Goal: Task Accomplishment & Management: Manage account settings

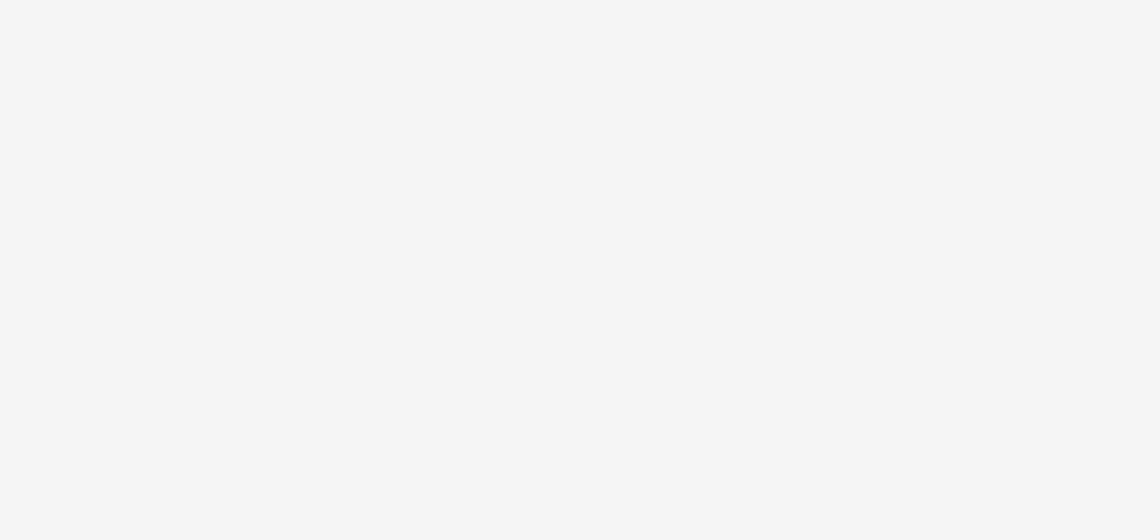
click at [726, 453] on body at bounding box center [574, 266] width 1148 height 532
click at [665, 379] on body at bounding box center [574, 266] width 1148 height 532
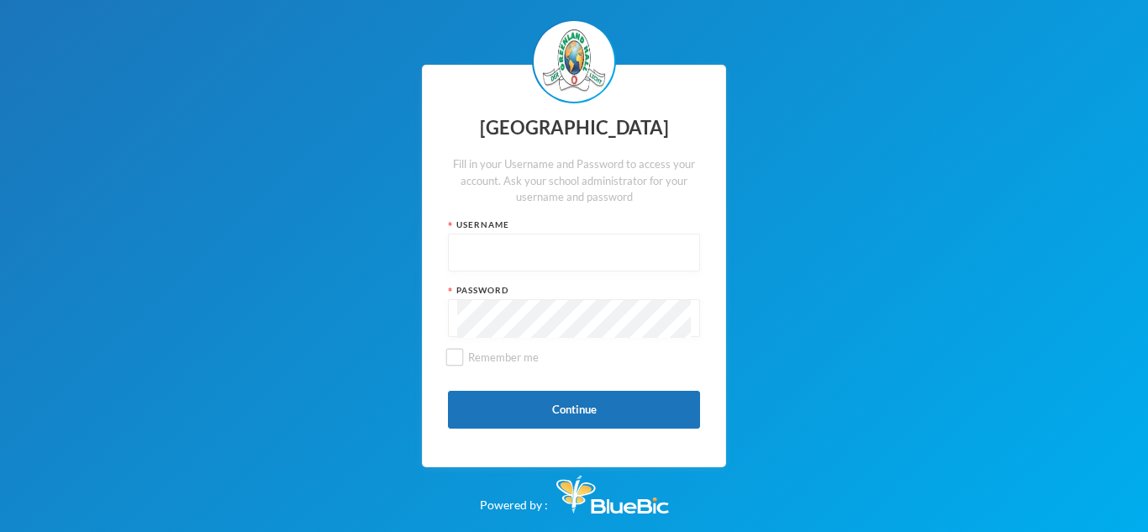
click at [457, 254] on input "text" at bounding box center [574, 254] width 234 height 38
type input "glh25cs32"
click at [455, 319] on div at bounding box center [574, 318] width 252 height 38
click at [455, 321] on div at bounding box center [574, 318] width 252 height 38
click at [571, 414] on button "Continue" at bounding box center [574, 410] width 252 height 38
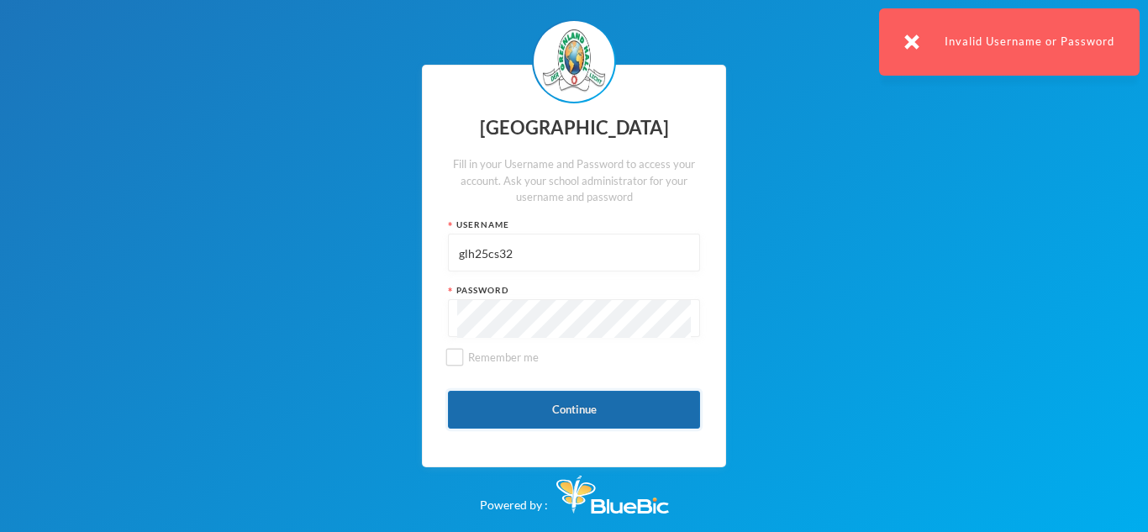
click at [556, 407] on button "Continue" at bounding box center [574, 410] width 252 height 38
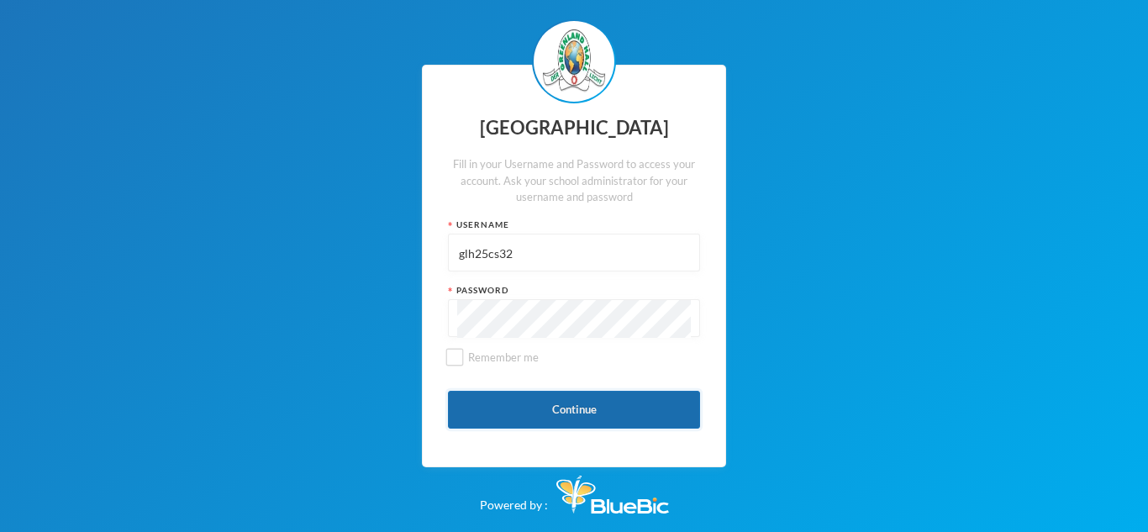
click at [545, 409] on button "Continue" at bounding box center [574, 410] width 252 height 38
click at [562, 406] on button "Continue" at bounding box center [574, 410] width 252 height 38
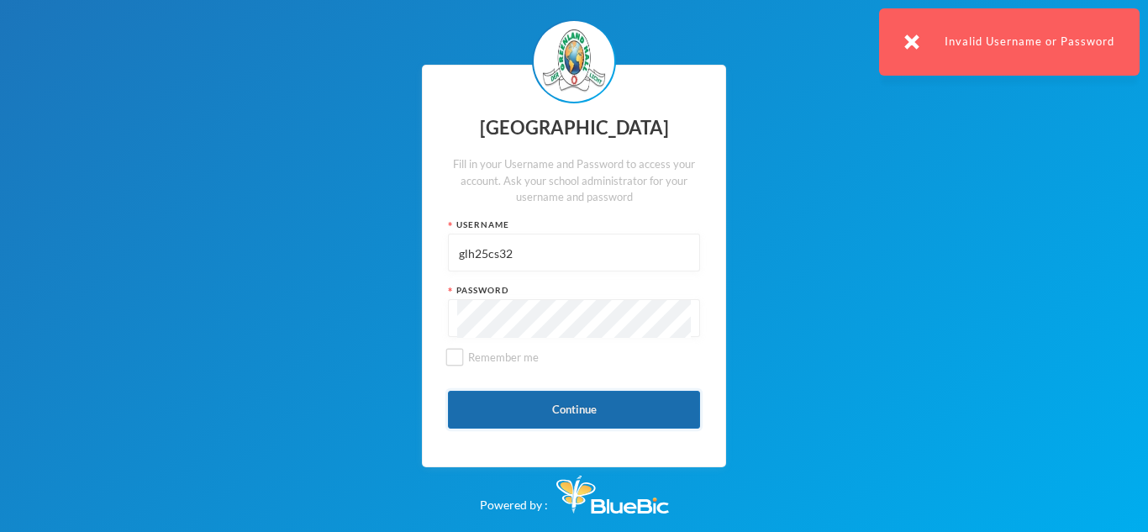
click at [562, 406] on button "Continue" at bounding box center [574, 410] width 252 height 38
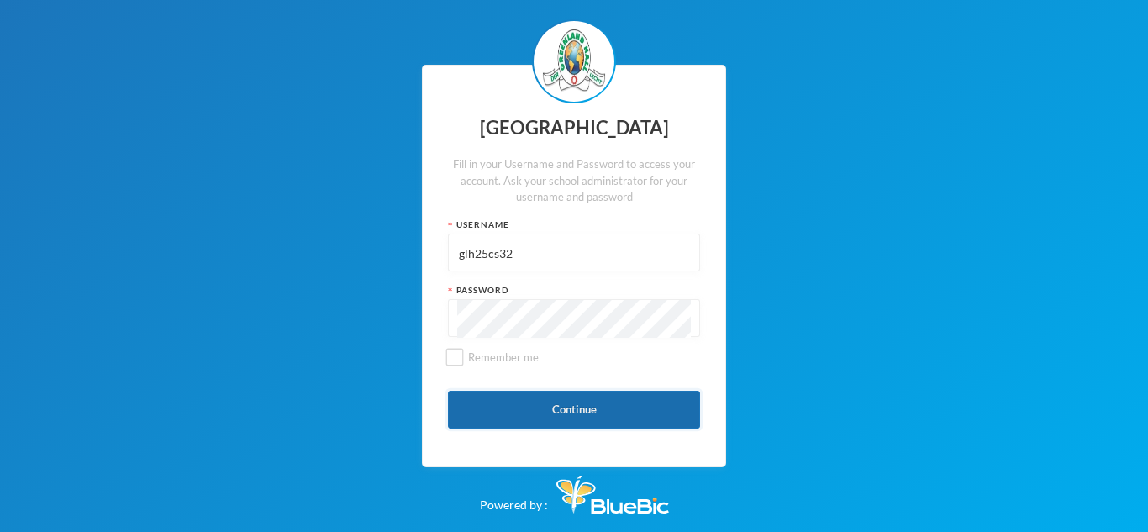
click at [577, 414] on button "Continue" at bounding box center [574, 410] width 252 height 38
click at [594, 408] on button "Continue" at bounding box center [574, 410] width 252 height 38
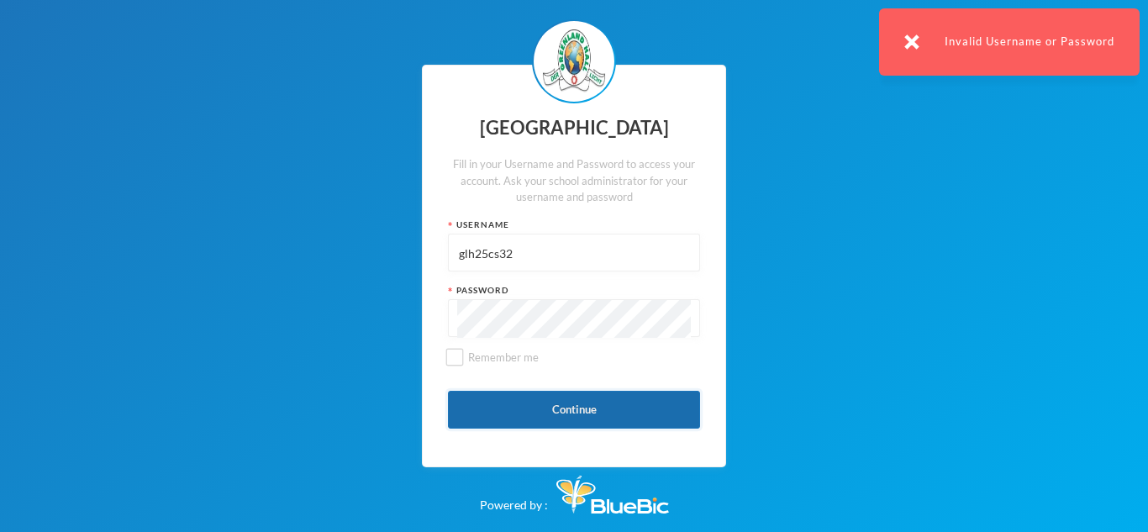
click at [594, 408] on button "Continue" at bounding box center [574, 410] width 252 height 38
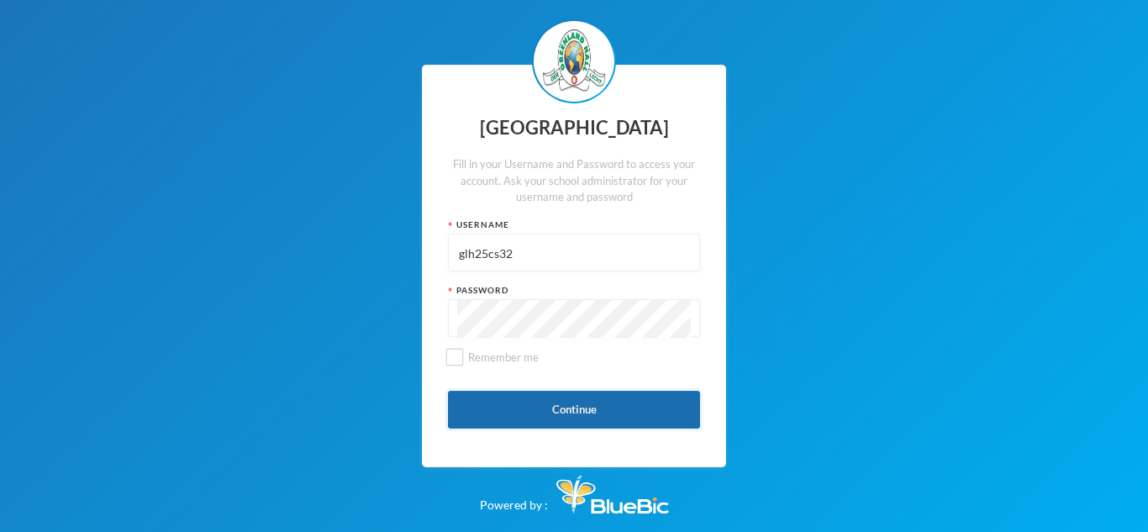
click at [576, 425] on button "Continue" at bounding box center [574, 410] width 252 height 38
click at [570, 403] on button "Continue" at bounding box center [574, 410] width 252 height 38
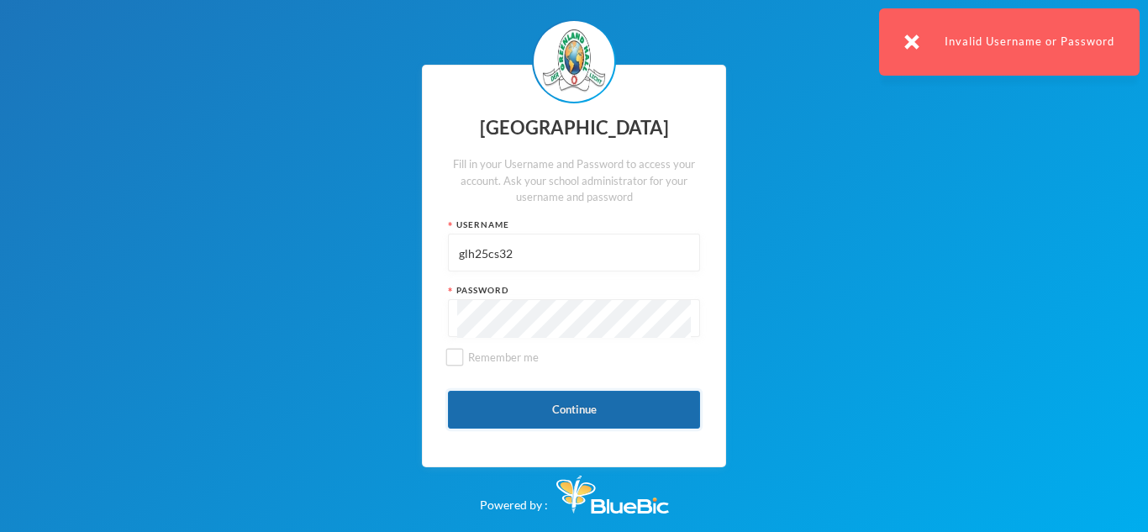
click at [570, 403] on button "Continue" at bounding box center [574, 410] width 252 height 38
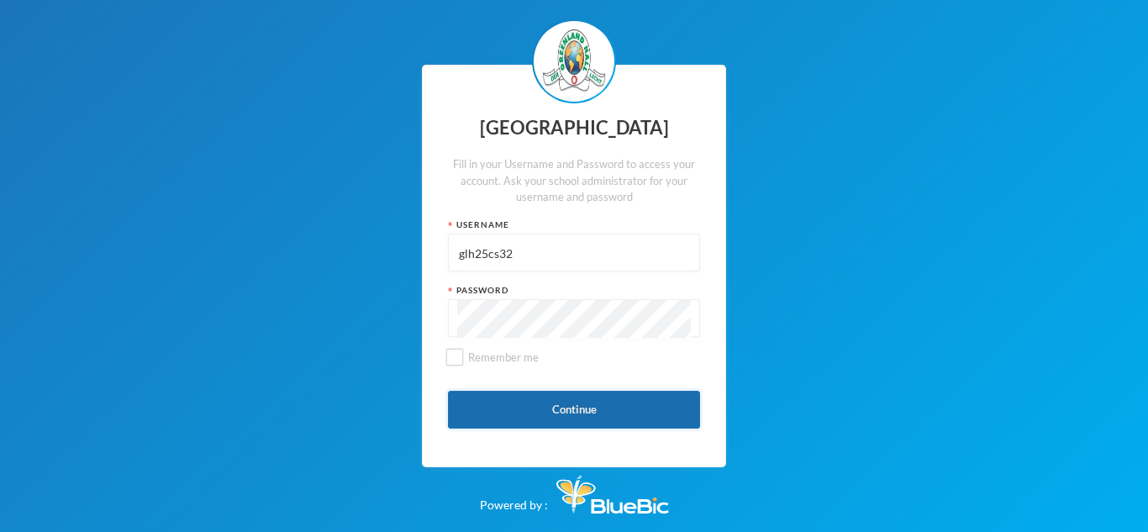
click at [592, 404] on button "Continue" at bounding box center [574, 410] width 252 height 38
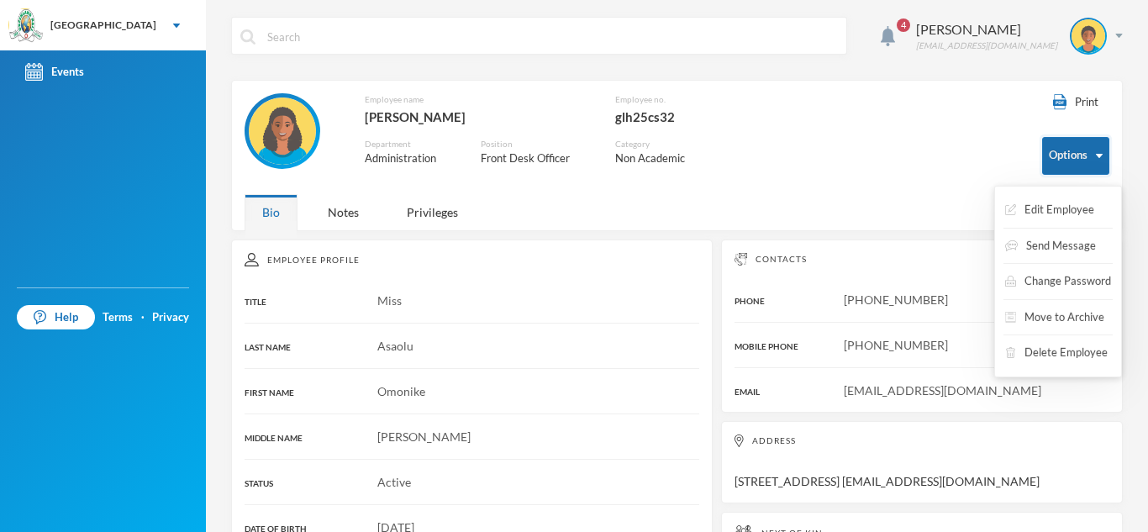
click at [1101, 152] on button "Options" at bounding box center [1075, 156] width 67 height 38
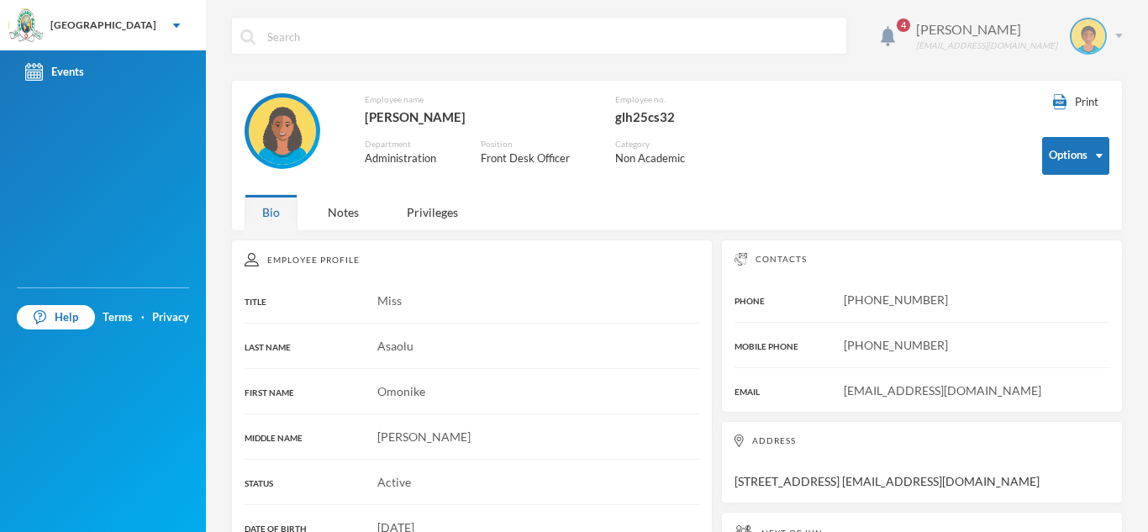
click at [1121, 32] on div "Asaolu Omonike omonike.asaolu@greenlandhall.org" at bounding box center [1013, 36] width 219 height 37
click at [1064, 69] on div "My Profile Logout" at bounding box center [1077, 105] width 94 height 79
click at [1021, 35] on div "[PERSON_NAME]" at bounding box center [986, 29] width 141 height 20
click at [1099, 37] on img at bounding box center [1089, 36] width 34 height 34
click at [1103, 82] on div "My Profile" at bounding box center [1077, 84] width 76 height 18
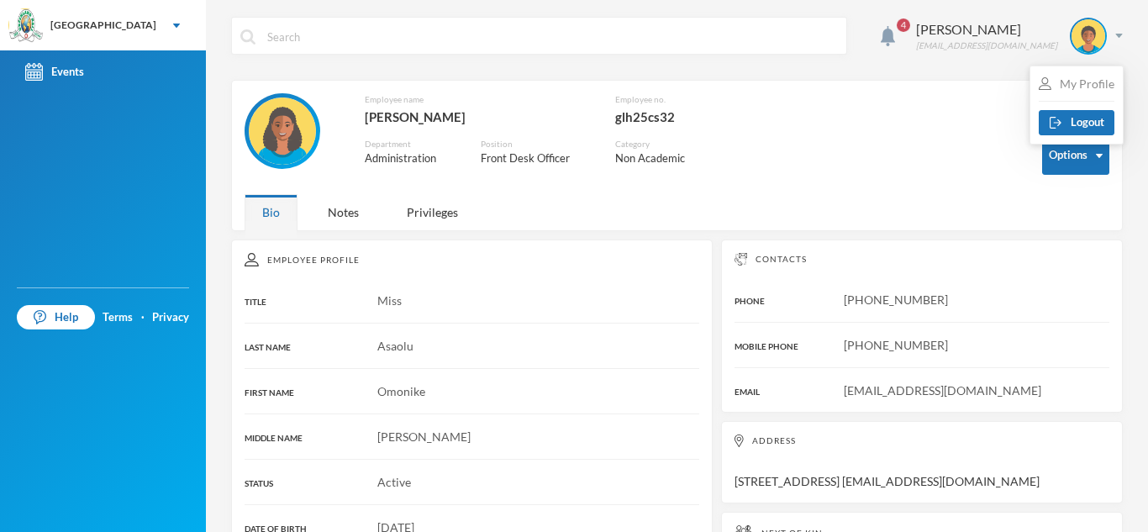
click at [1101, 83] on div "My Profile" at bounding box center [1077, 84] width 76 height 18
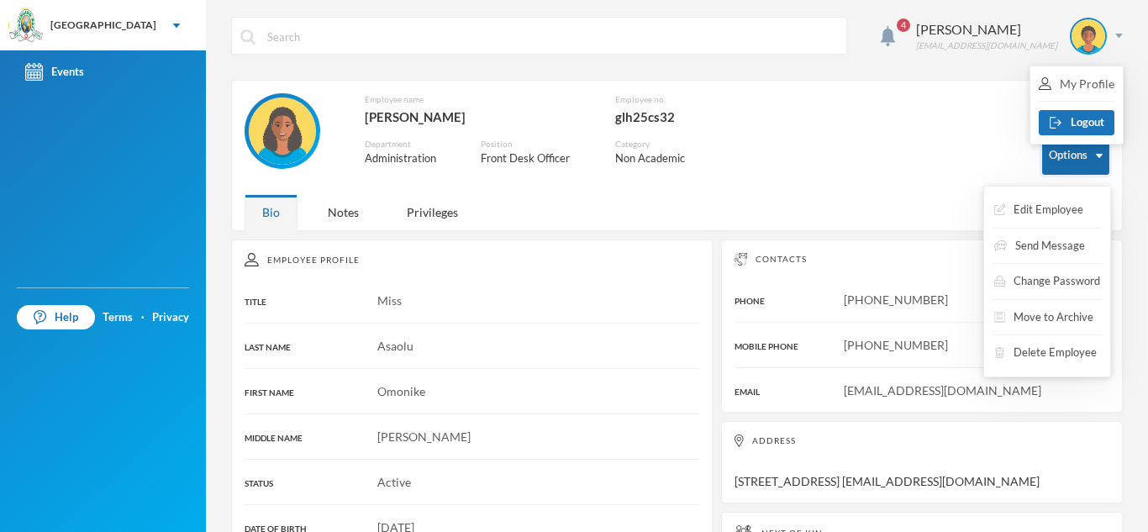
click at [1091, 170] on button "Options" at bounding box center [1075, 156] width 67 height 38
click at [1086, 294] on button "Change Password" at bounding box center [1047, 281] width 109 height 30
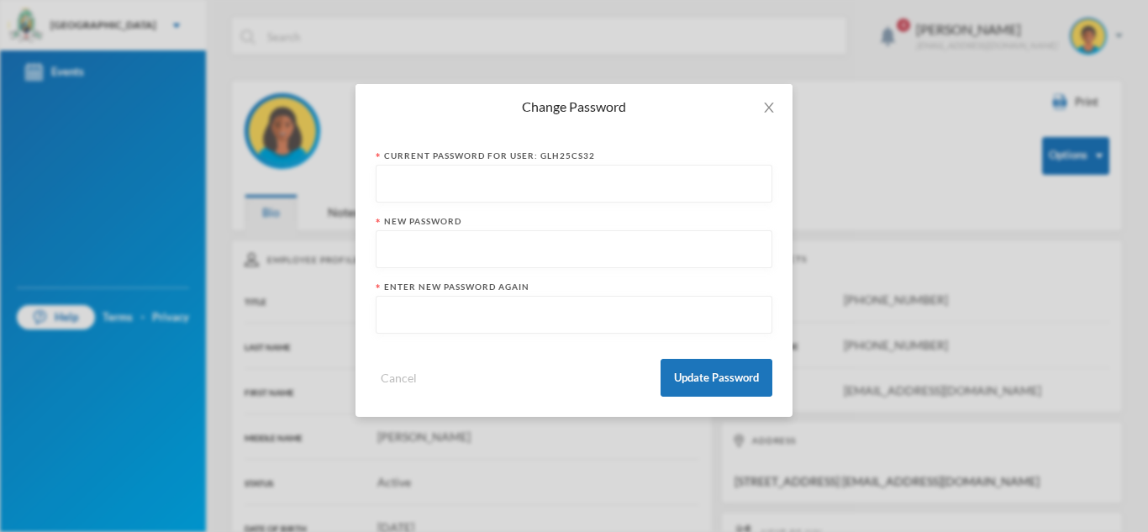
click at [392, 187] on input "text" at bounding box center [574, 185] width 378 height 38
type input "glh25cs32123"
click at [391, 252] on input "text" at bounding box center [574, 250] width 378 height 38
type input "N"
type input "i"
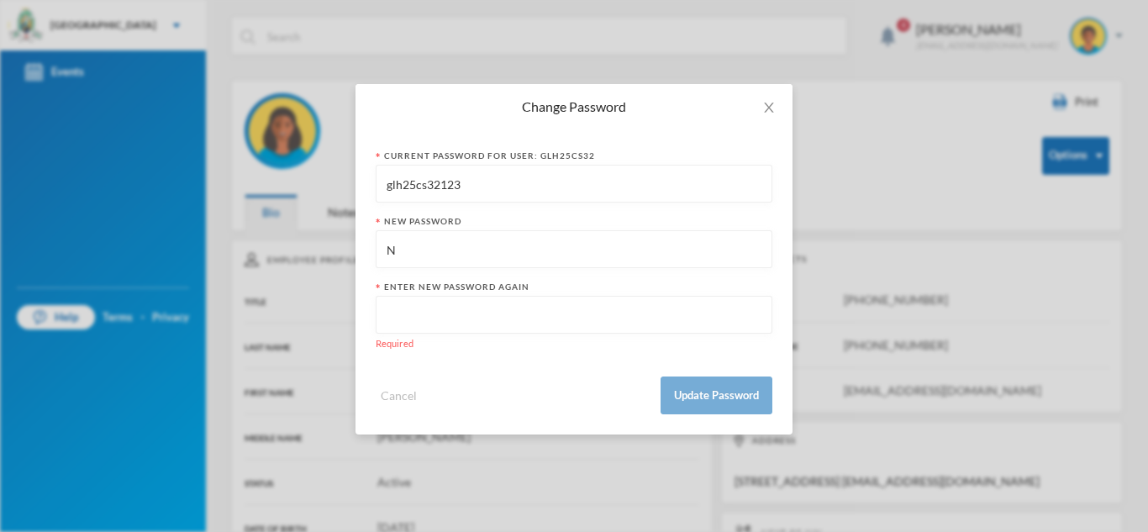
click at [399, 249] on input "N" at bounding box center [574, 250] width 378 height 38
type input "Nigeria@123"
click at [395, 319] on input "text" at bounding box center [574, 316] width 378 height 38
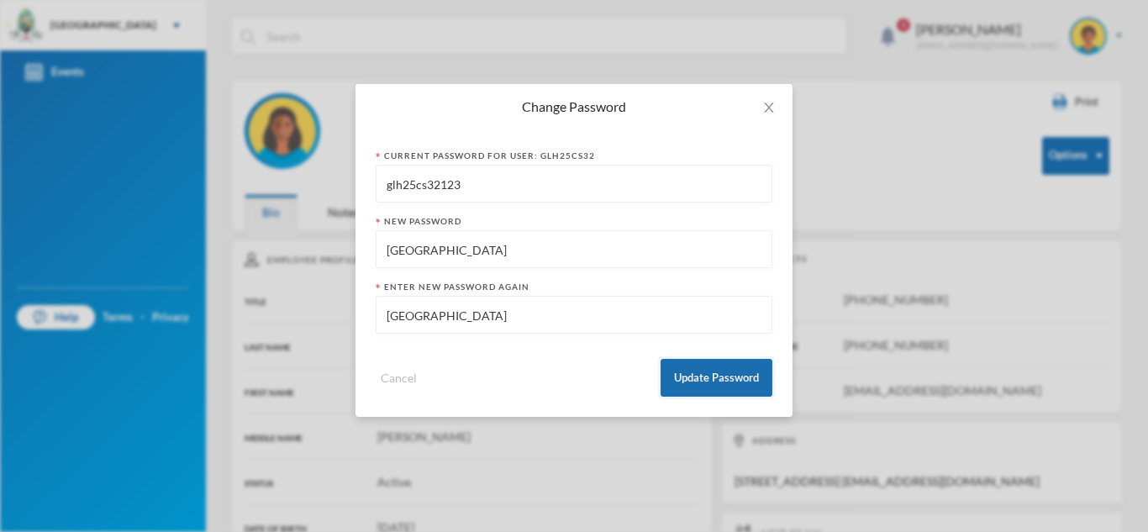
type input "Nigeria@123"
click at [697, 369] on button "Update Password" at bounding box center [717, 378] width 112 height 38
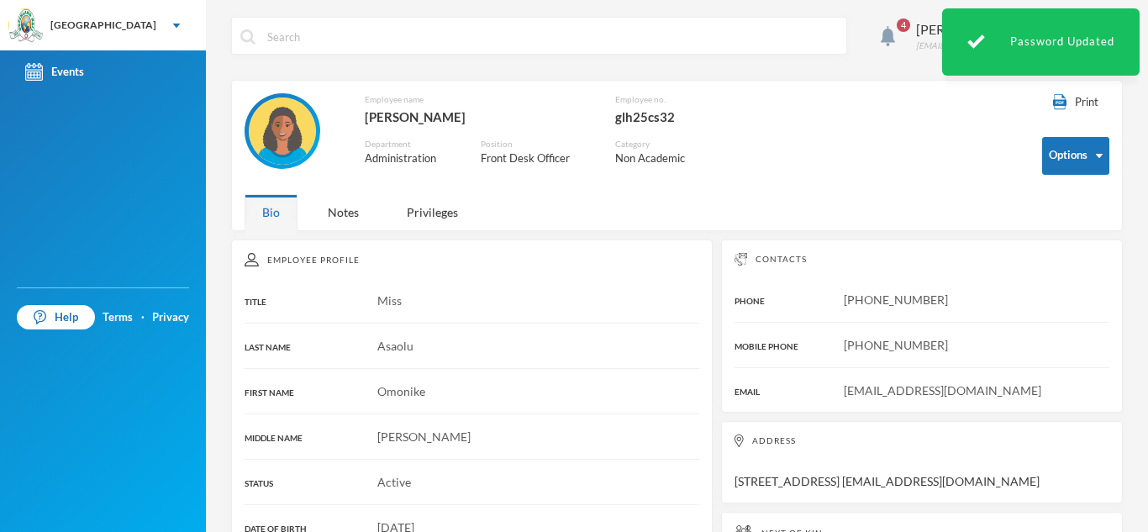
click at [830, 140] on div "Employee name Asaolu, Omonike Susan Employee no. glh25cs32 Department Administr…" at bounding box center [631, 139] width 772 height 92
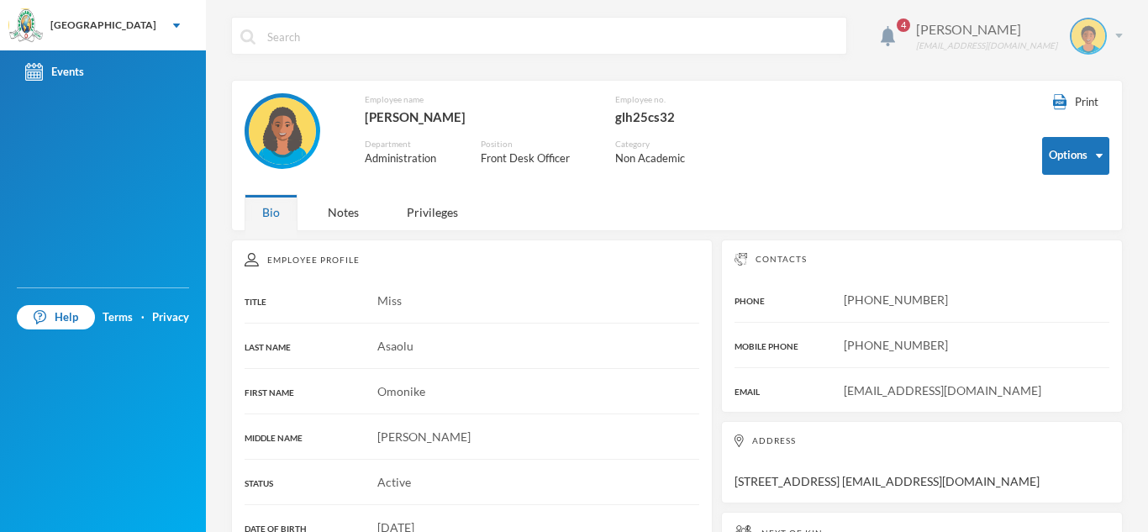
click at [1113, 40] on div "Asaolu Omonike omonike.asaolu@greenlandhall.org" at bounding box center [1013, 36] width 219 height 37
click at [1105, 116] on button "Logout" at bounding box center [1077, 122] width 76 height 25
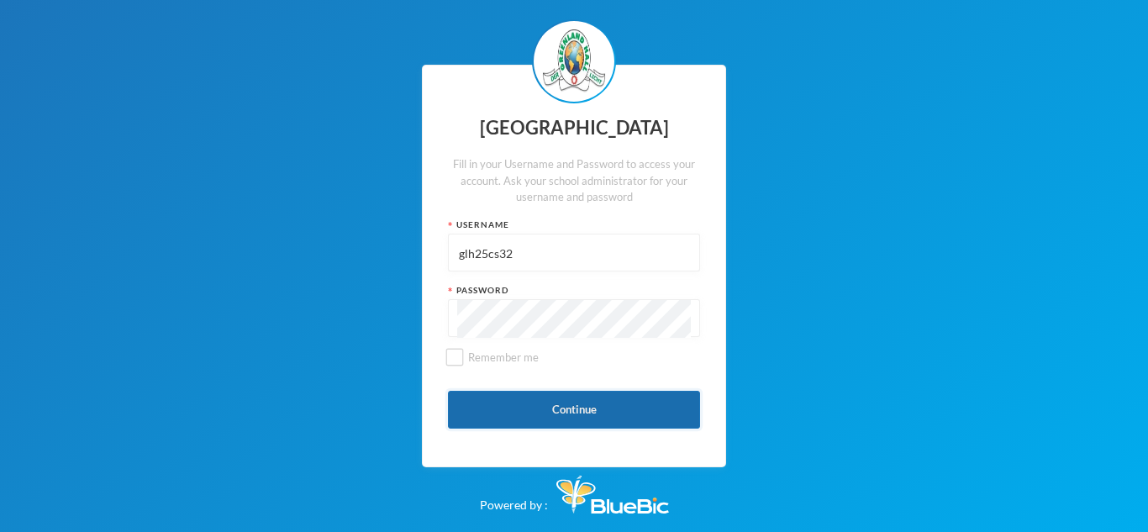
click at [517, 396] on button "Continue" at bounding box center [574, 410] width 252 height 38
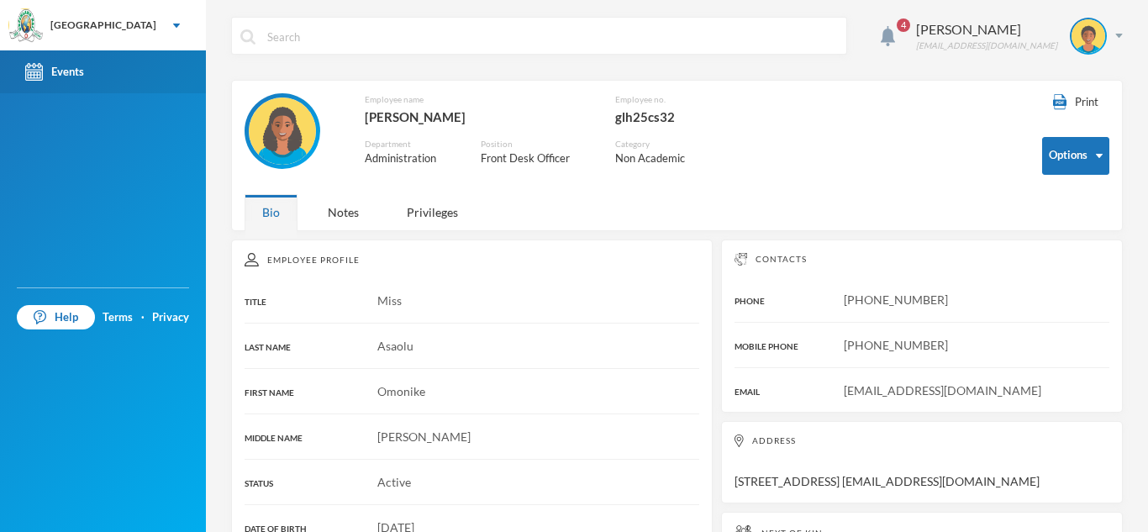
click at [92, 79] on link "Events" at bounding box center [103, 71] width 206 height 43
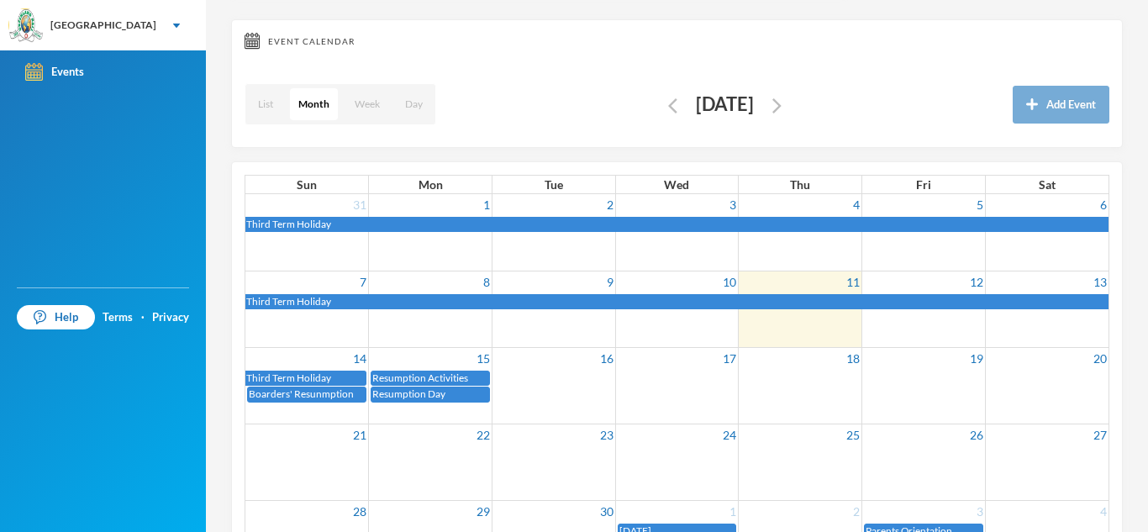
scroll to position [60, 0]
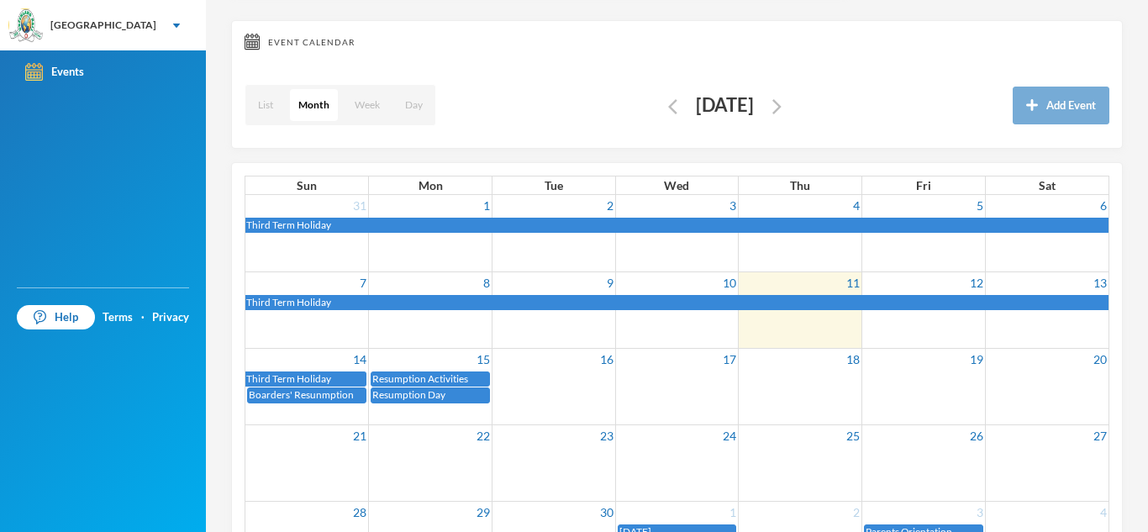
click at [287, 127] on div "List Month Week Day September 2025 Add Event" at bounding box center [677, 106] width 865 height 60
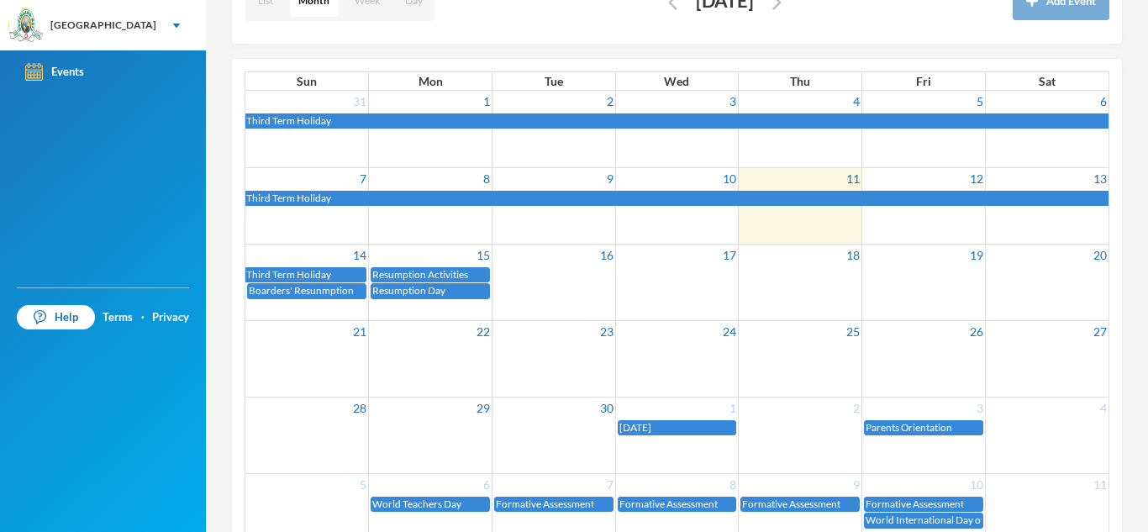
scroll to position [214, 0]
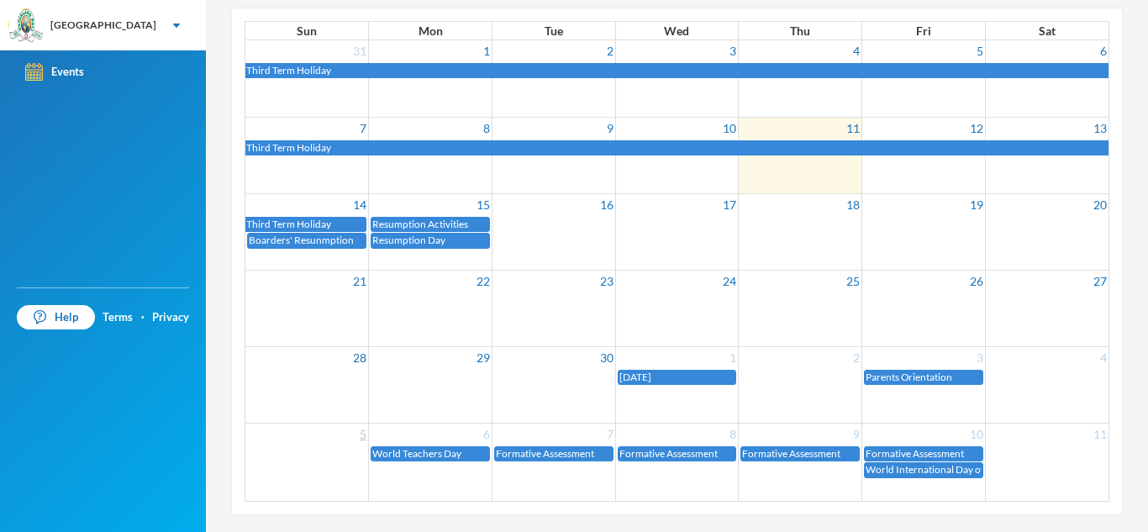
click at [299, 482] on div "5 6 7 8 9 10 11 World Teachers Day Formative Assessment Formative Assessment Fo…" at bounding box center [676, 462] width 863 height 78
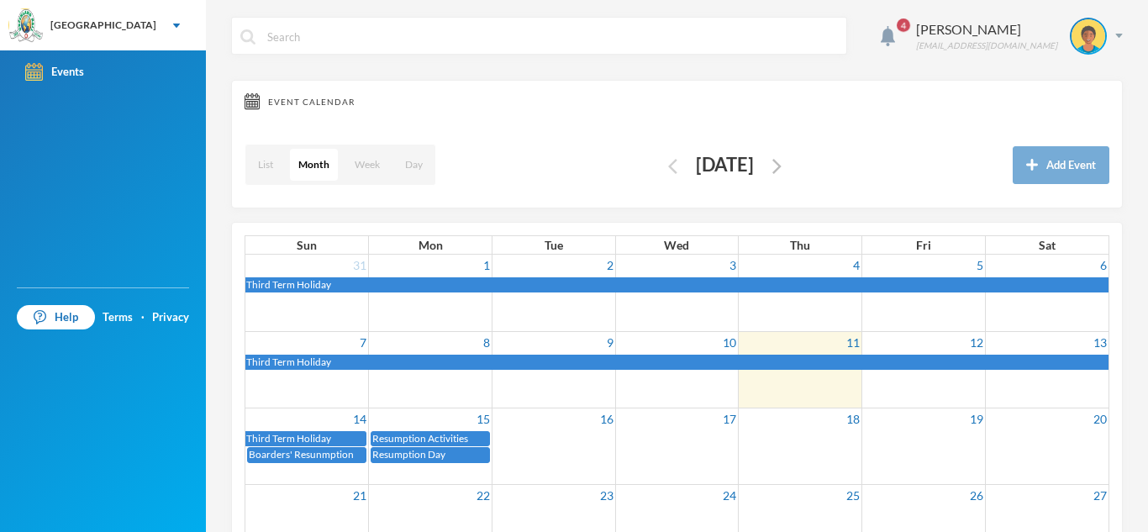
click at [668, 164] on img "button" at bounding box center [672, 166] width 9 height 15
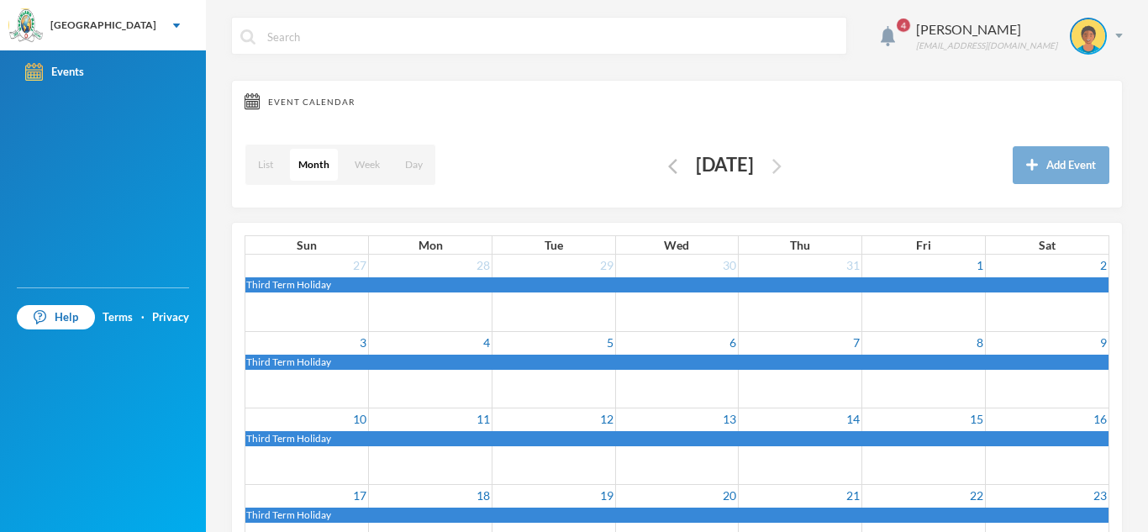
click at [782, 164] on img "button" at bounding box center [776, 166] width 9 height 15
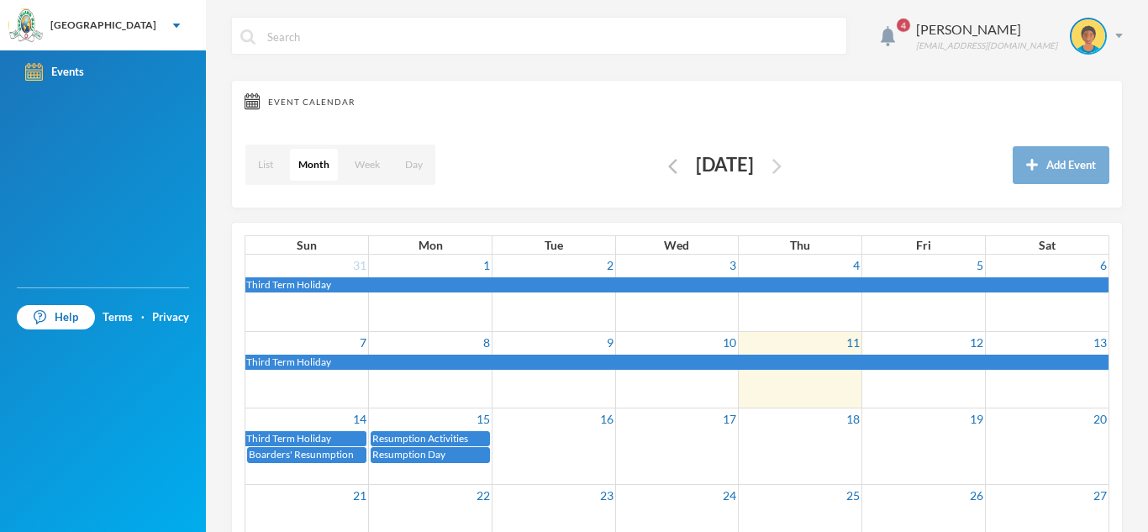
click at [767, 164] on div "September 2025" at bounding box center [725, 165] width 85 height 33
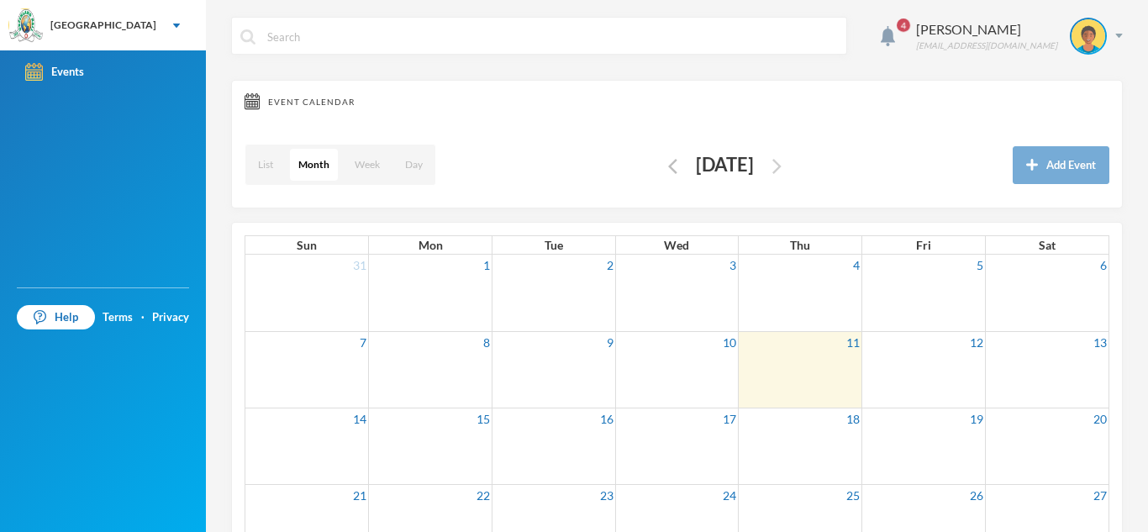
click at [782, 161] on img "button" at bounding box center [776, 166] width 9 height 15
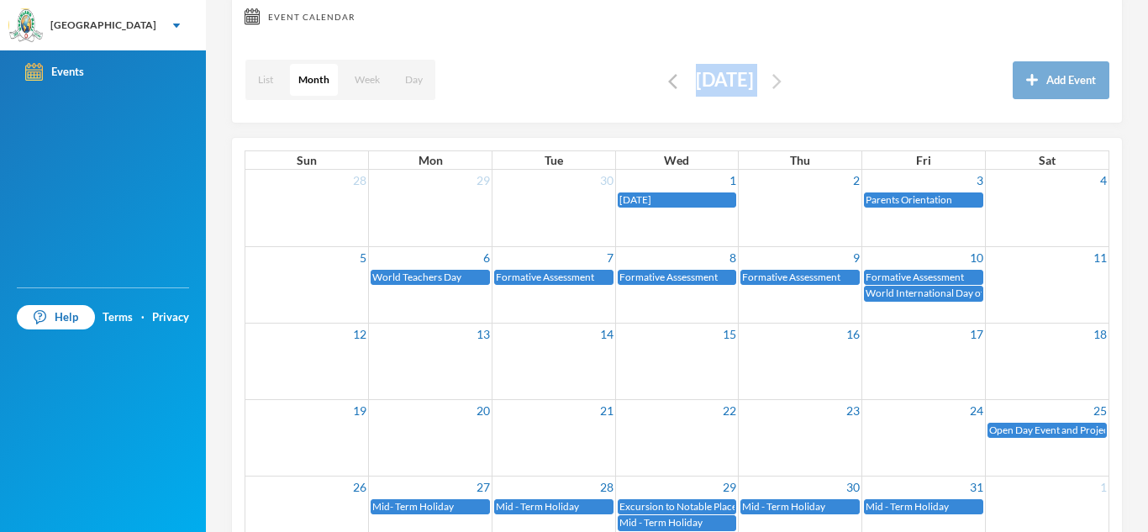
scroll to position [98, 0]
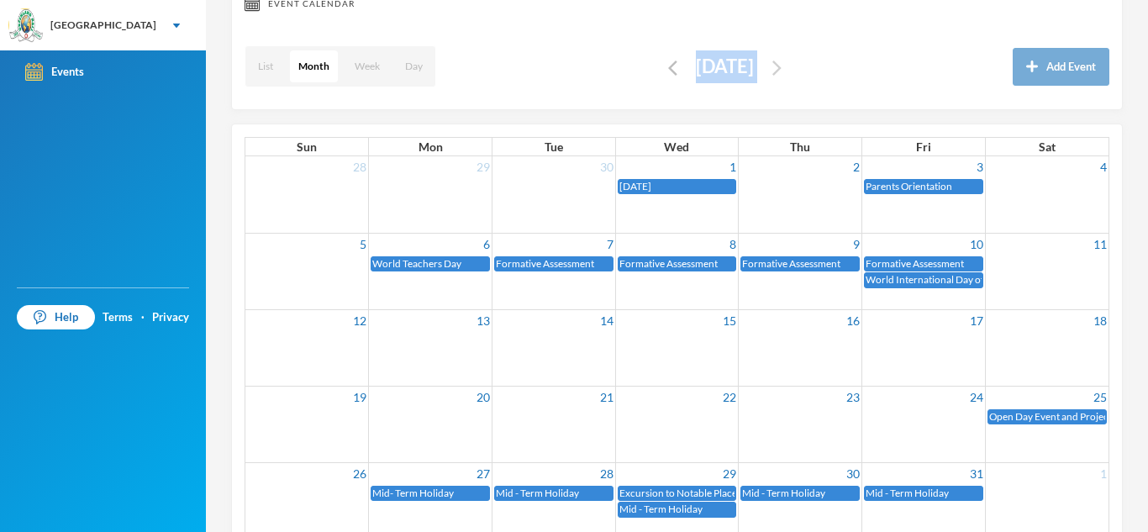
click at [814, 161] on td "2" at bounding box center [801, 166] width 124 height 21
click at [782, 61] on img "button" at bounding box center [776, 68] width 9 height 15
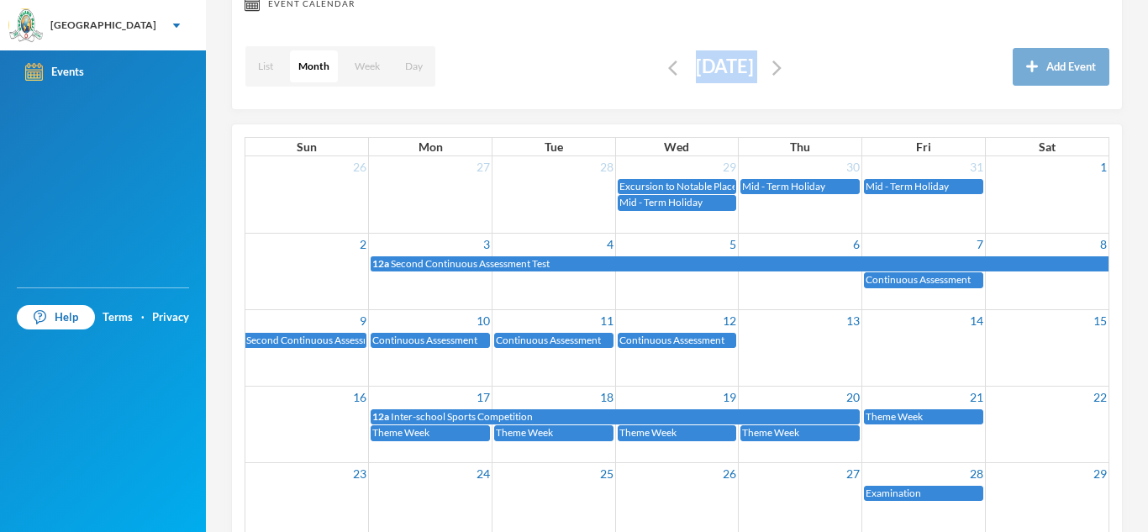
click at [787, 64] on button "button" at bounding box center [776, 66] width 19 height 19
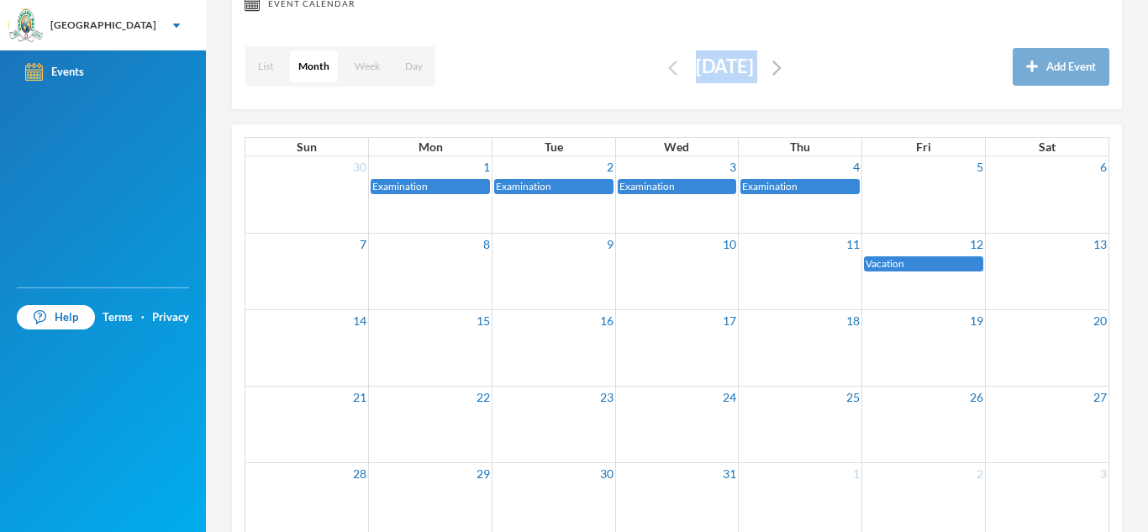
click at [668, 66] on img "button" at bounding box center [672, 68] width 9 height 15
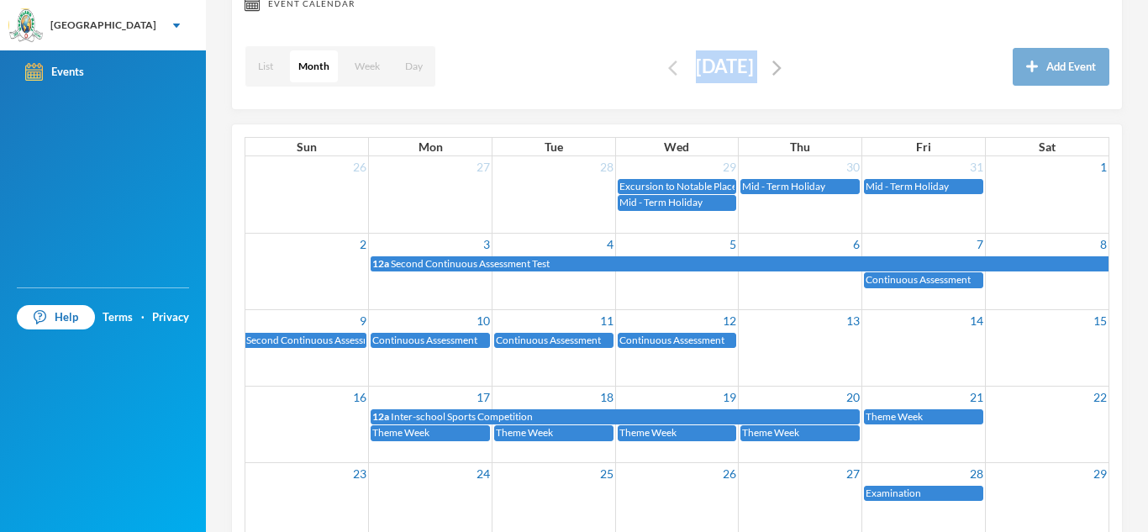
click at [668, 66] on img "button" at bounding box center [672, 68] width 9 height 15
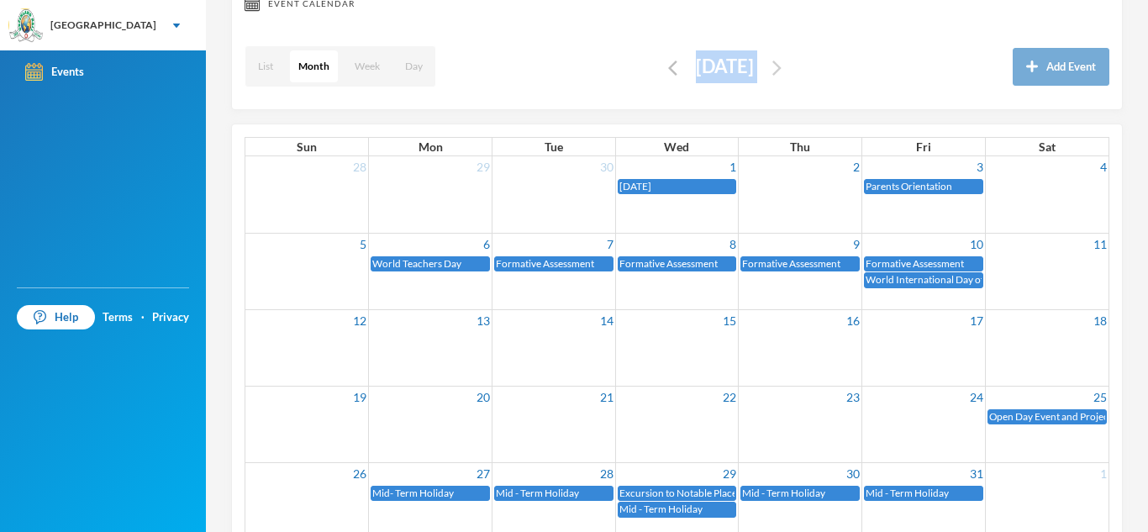
click at [782, 67] on img "button" at bounding box center [776, 68] width 9 height 15
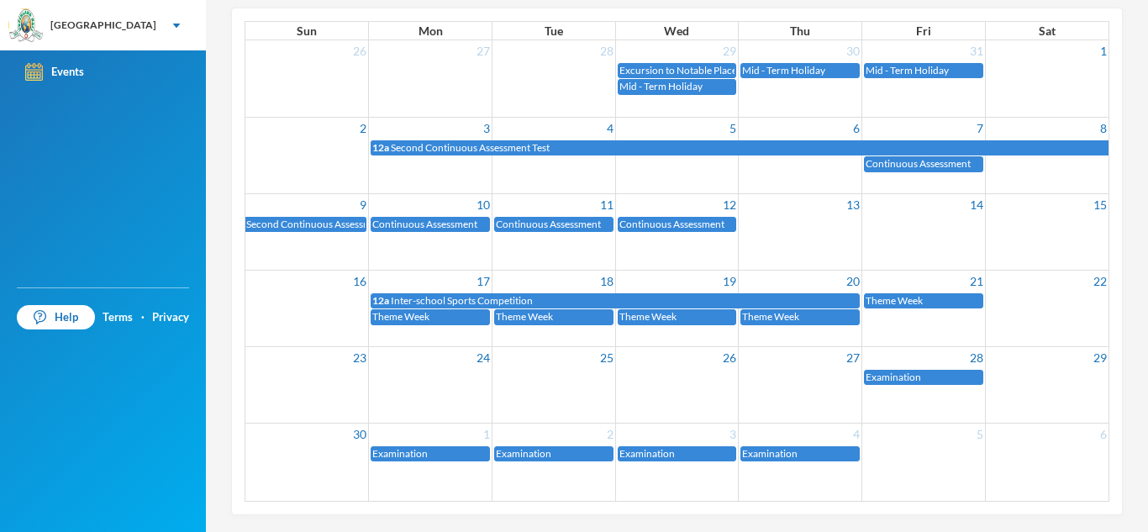
scroll to position [0, 0]
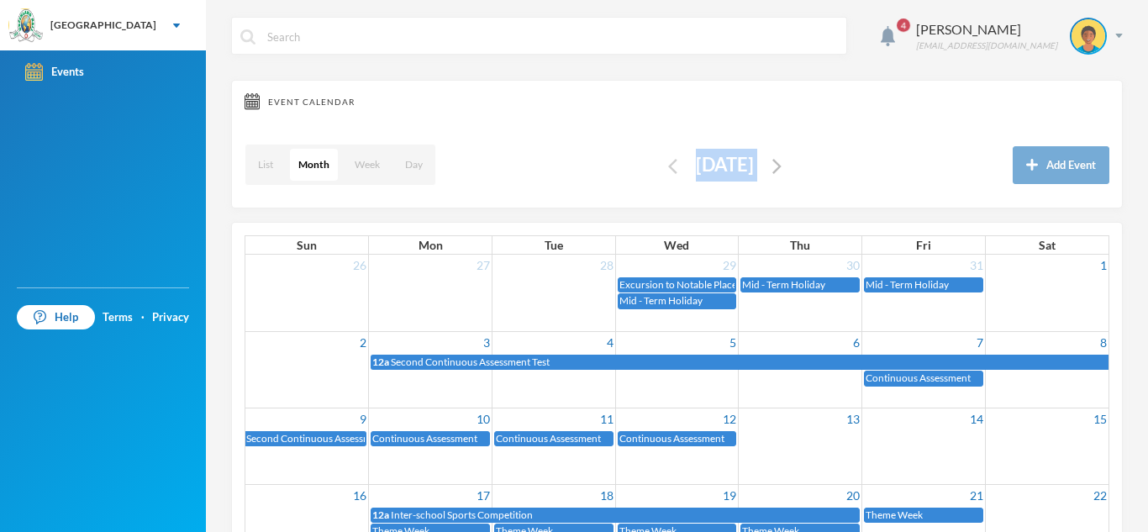
click at [668, 159] on img "button" at bounding box center [672, 166] width 9 height 15
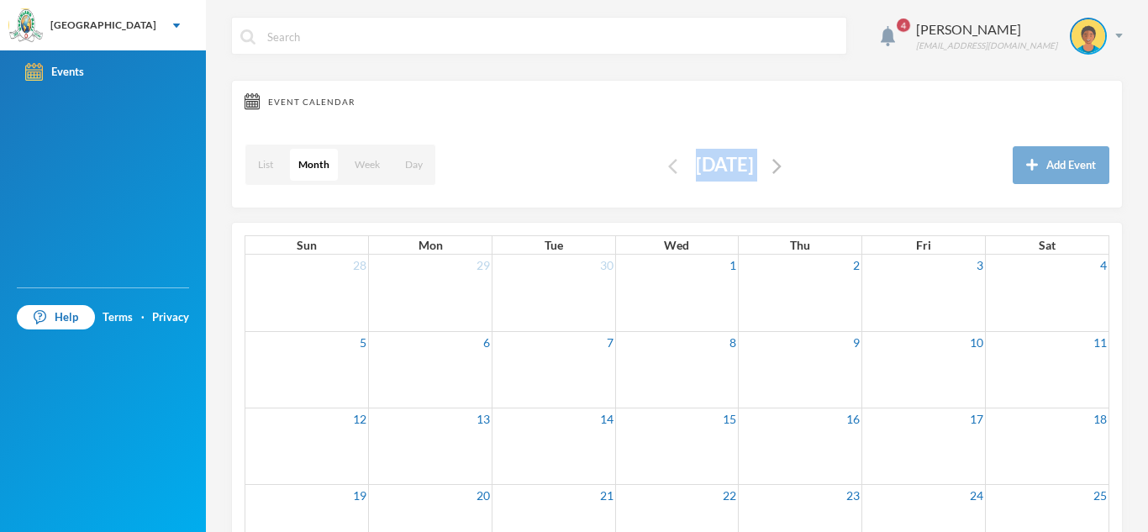
click at [663, 158] on button "button" at bounding box center [672, 165] width 19 height 19
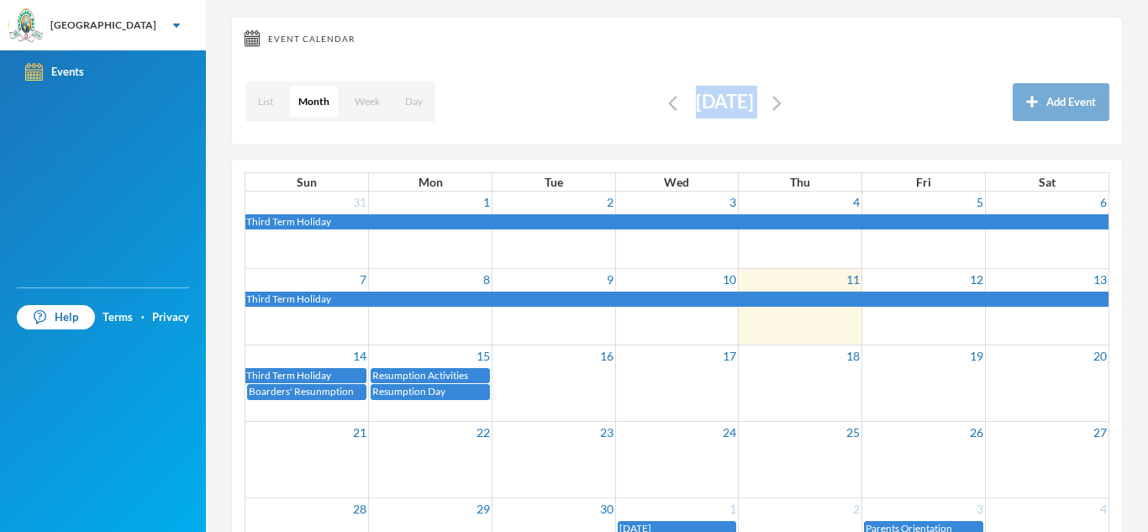
scroll to position [58, 0]
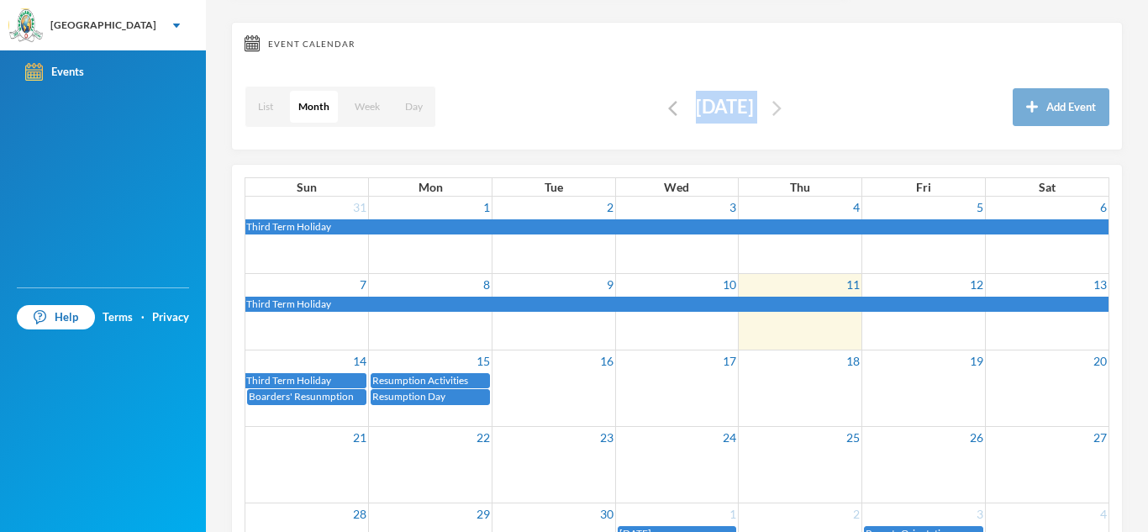
click at [782, 103] on img "button" at bounding box center [776, 108] width 9 height 15
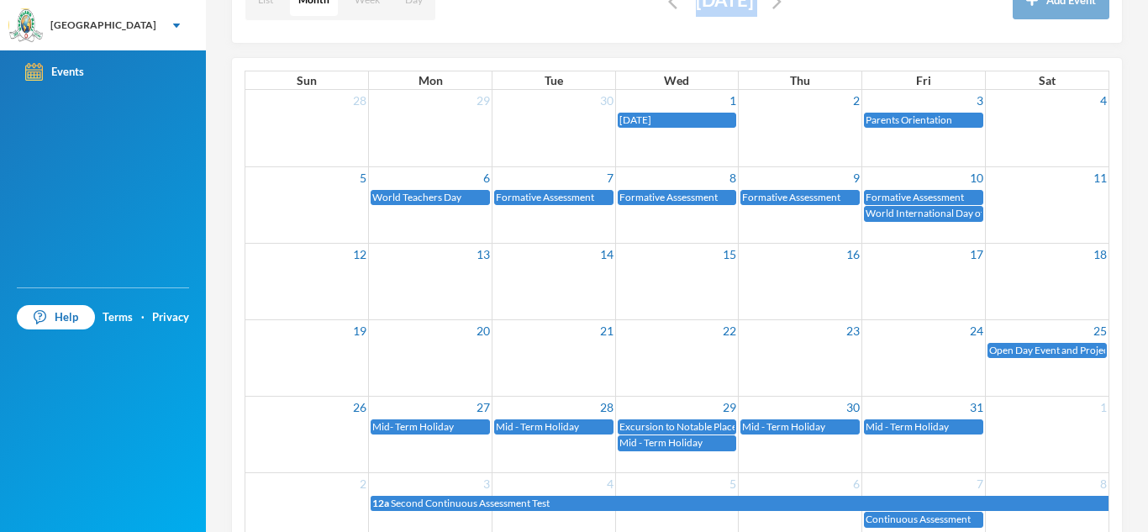
scroll to position [214, 0]
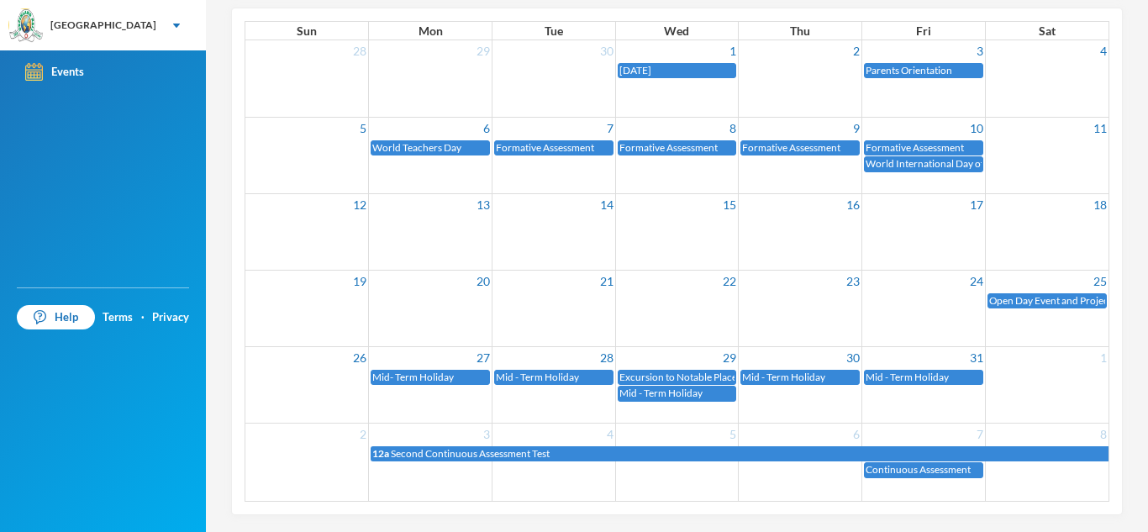
click at [498, 133] on td "7" at bounding box center [554, 128] width 124 height 22
click at [225, 149] on div "4 Asaolu Omonike omonike.asaolu@greenlandhall.org Event Calendar List Month Wee…" at bounding box center [677, 266] width 942 height 532
click at [214, 149] on div "4 Asaolu Omonike omonike.asaolu@greenlandhall.org Event Calendar List Month Wee…" at bounding box center [677, 266] width 942 height 532
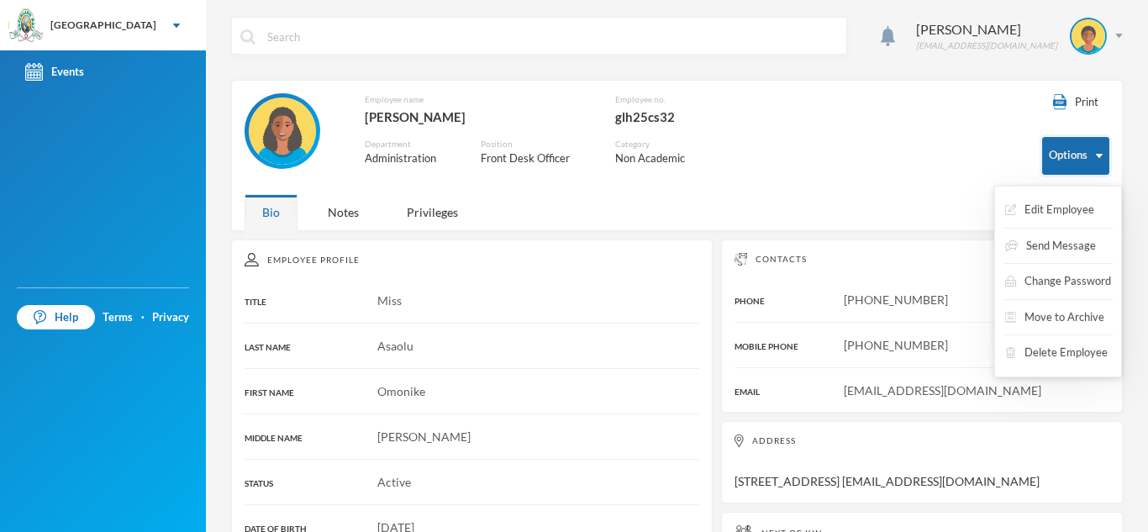
click at [1072, 146] on button "Options" at bounding box center [1075, 156] width 67 height 38
click at [1105, 152] on button "Options" at bounding box center [1075, 156] width 67 height 38
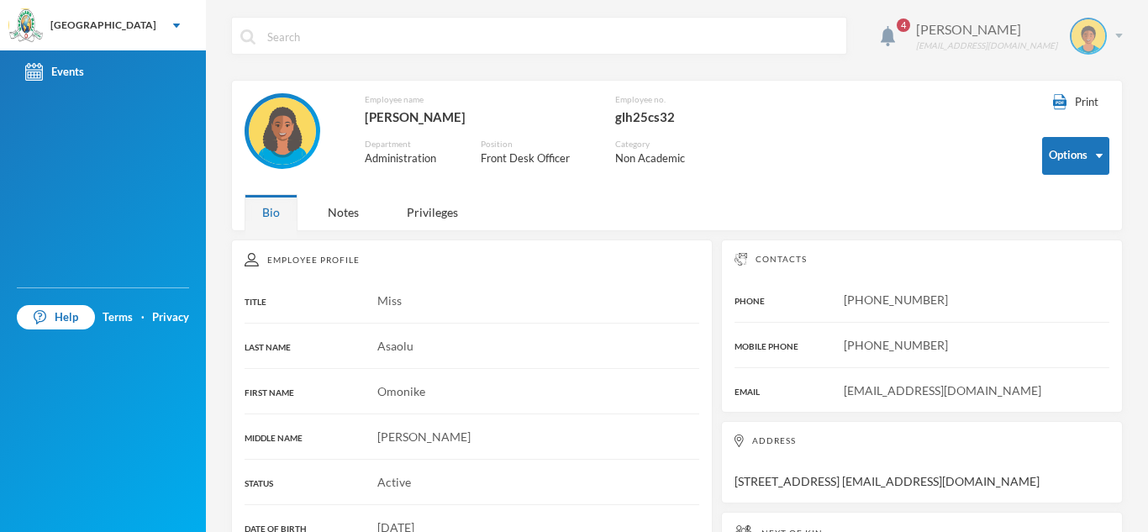
click at [1115, 45] on div "[PERSON_NAME] [EMAIL_ADDRESS][DOMAIN_NAME]" at bounding box center [1013, 36] width 219 height 37
click at [1096, 118] on button "Logout" at bounding box center [1077, 122] width 76 height 25
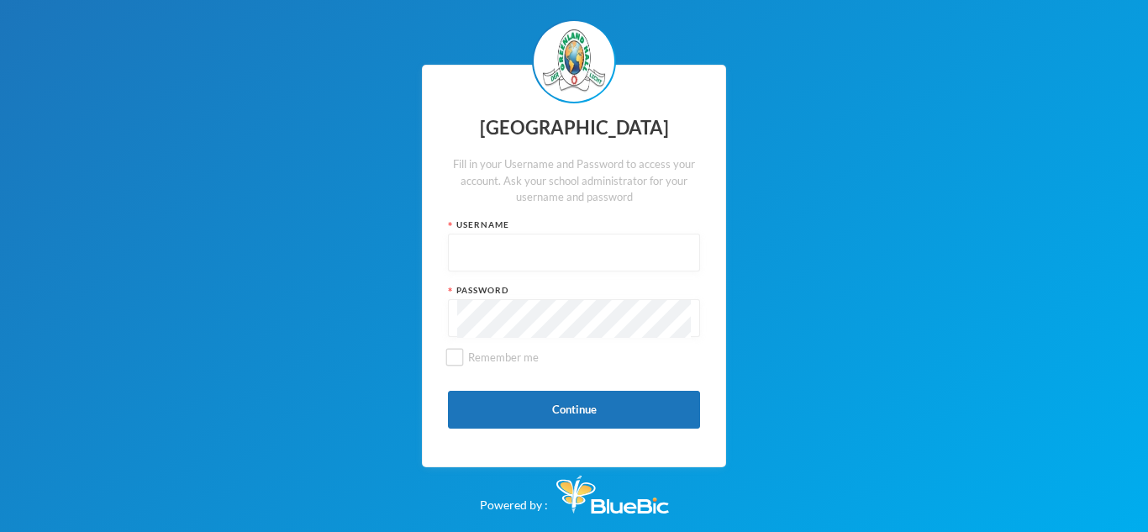
click at [460, 261] on input "text" at bounding box center [574, 254] width 234 height 38
type input "glh25cs32"
click at [587, 403] on button "Continue" at bounding box center [574, 410] width 252 height 38
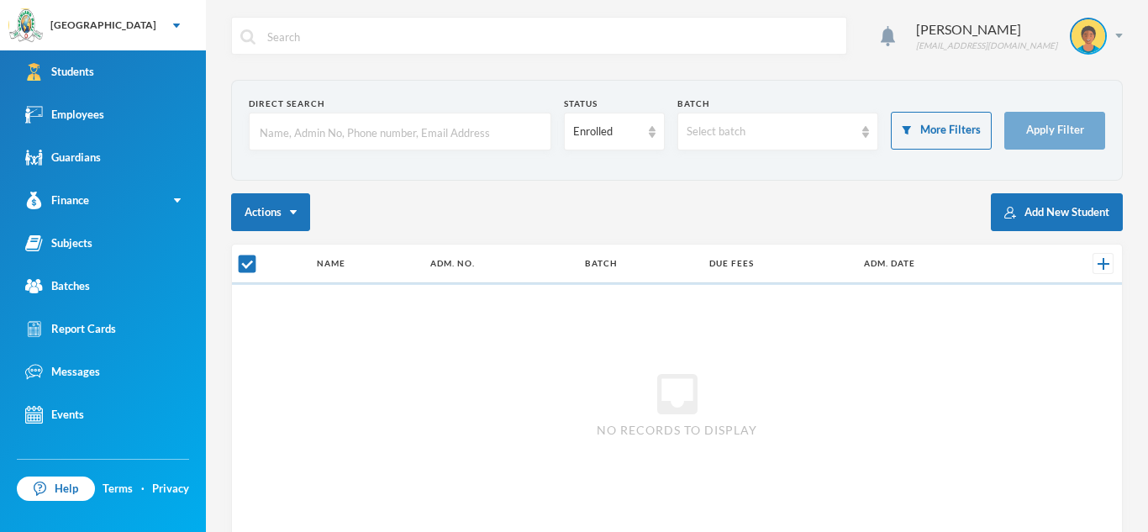
checkbox input "false"
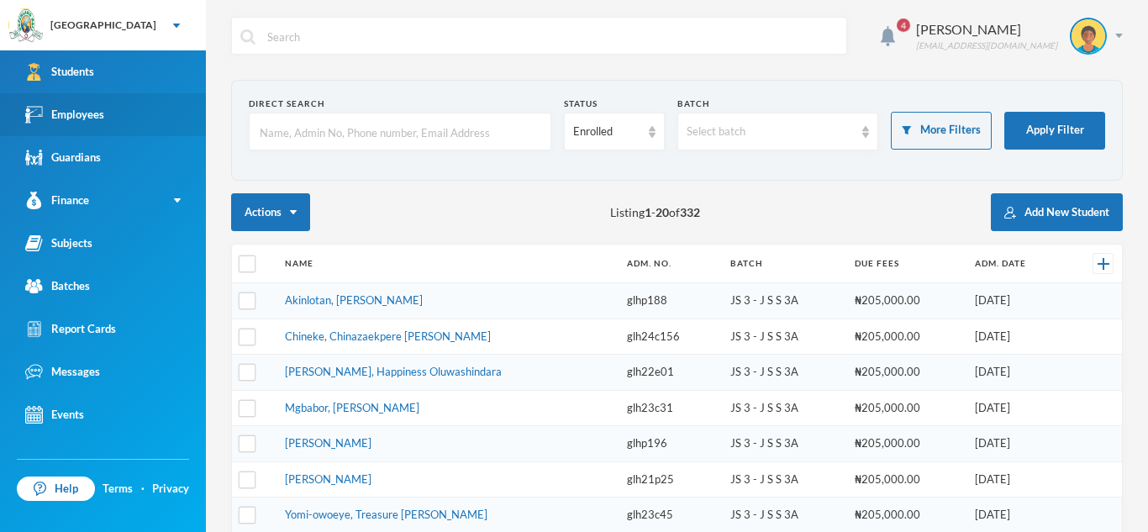
click at [34, 123] on img at bounding box center [34, 115] width 18 height 18
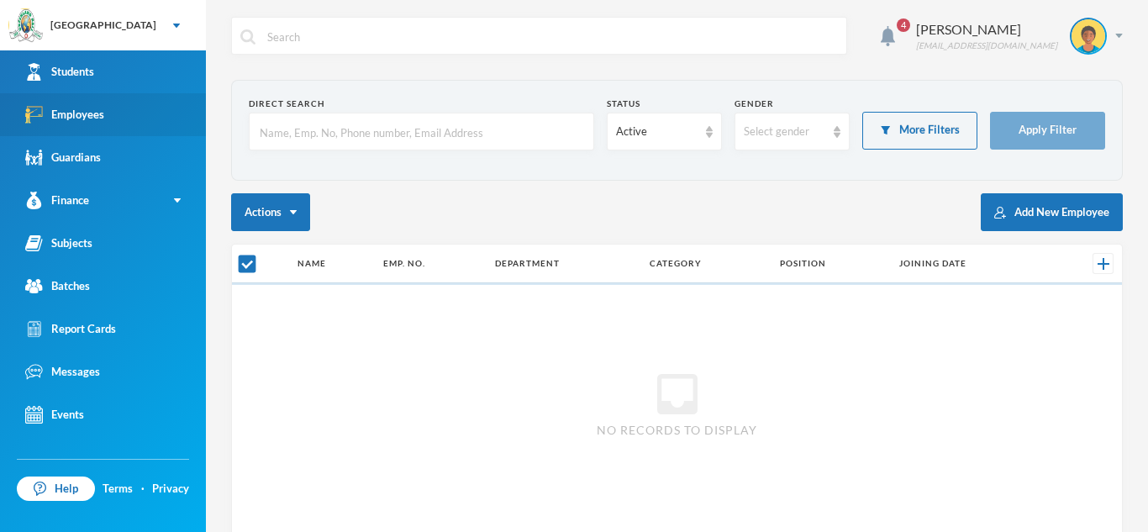
checkbox input "false"
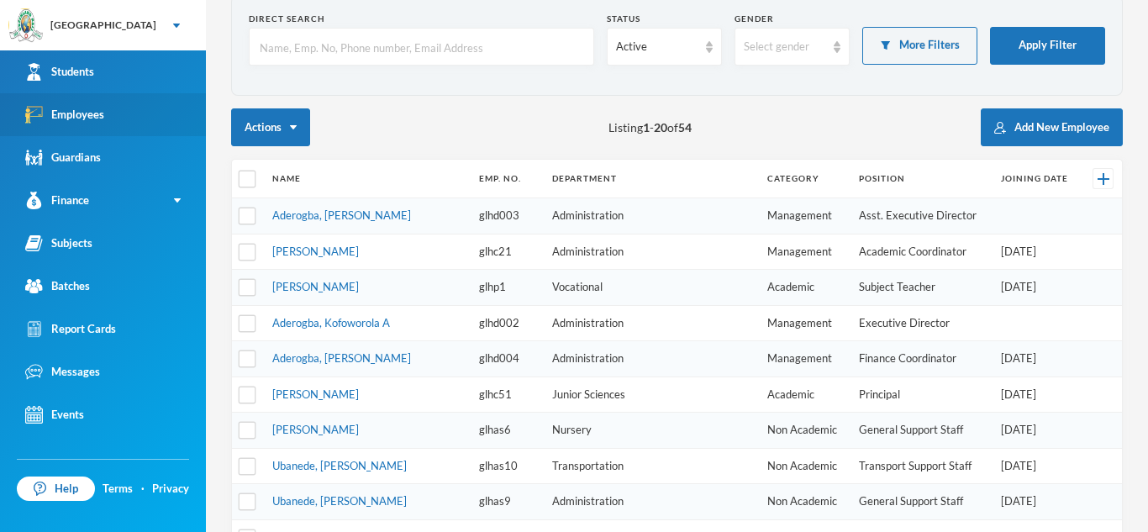
scroll to position [67, 0]
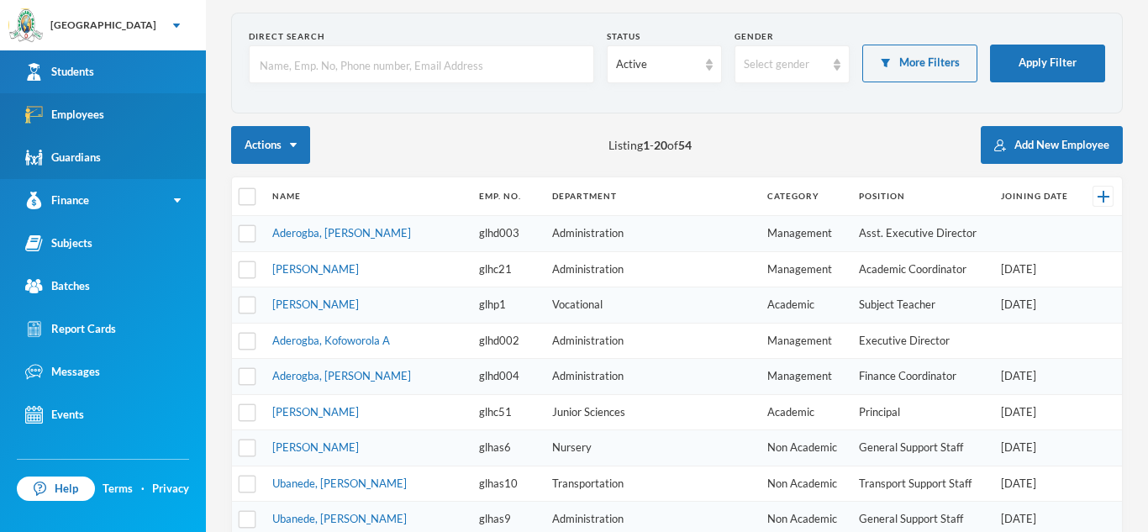
click at [125, 156] on link "Guardians" at bounding box center [103, 157] width 206 height 43
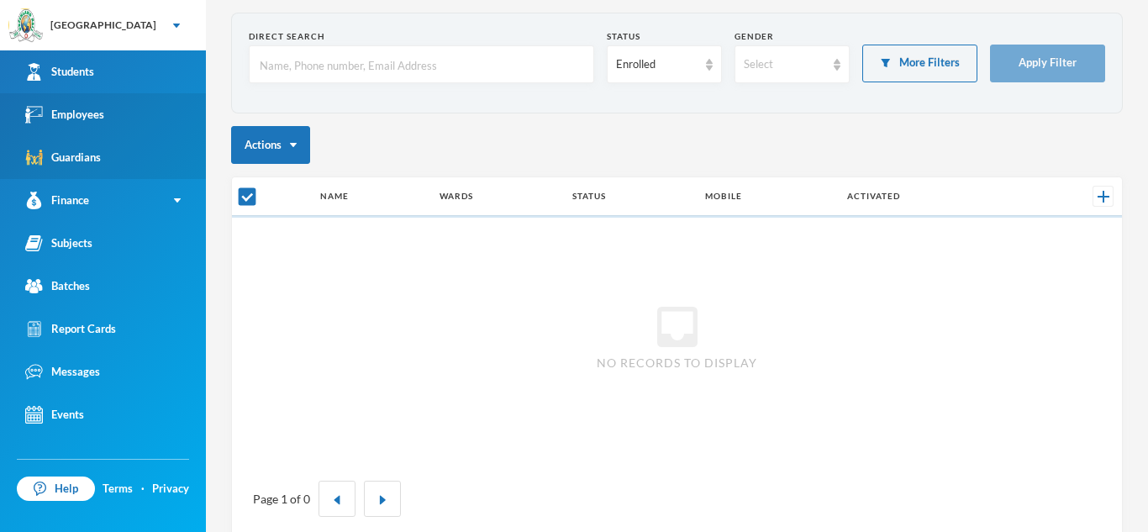
checkbox input "false"
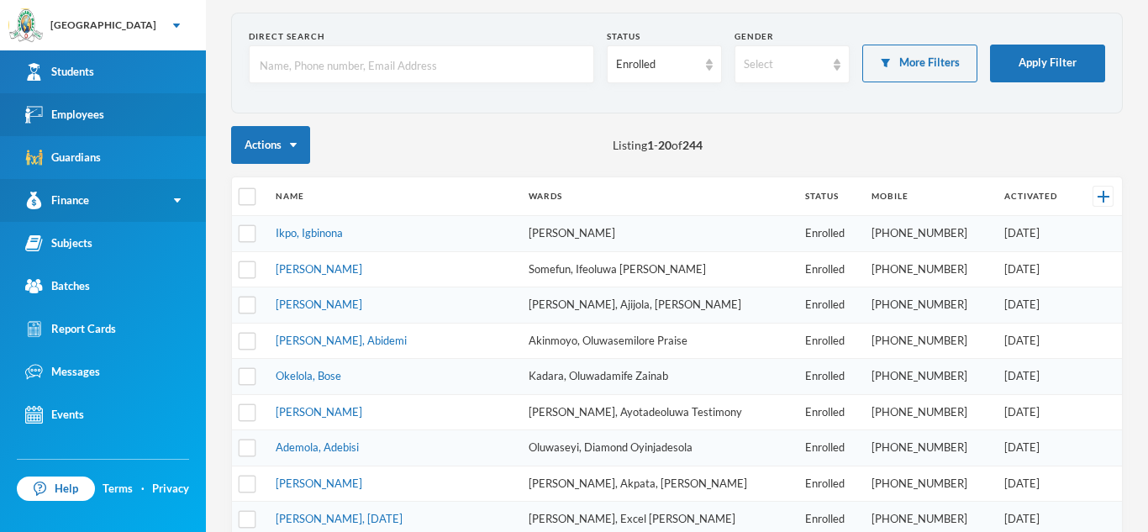
click at [178, 201] on img at bounding box center [177, 200] width 7 height 4
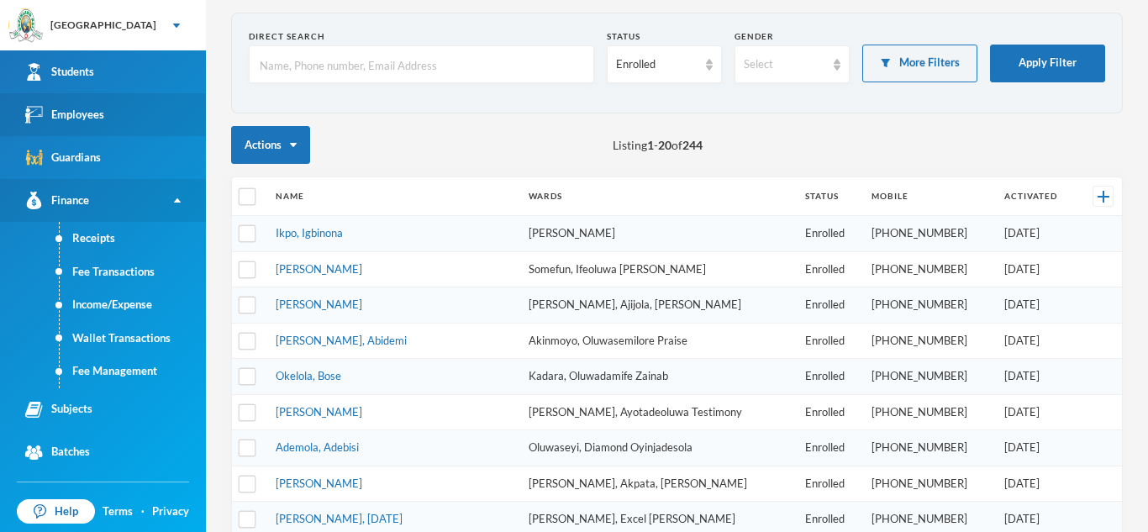
click at [173, 213] on link "Finance" at bounding box center [103, 200] width 206 height 43
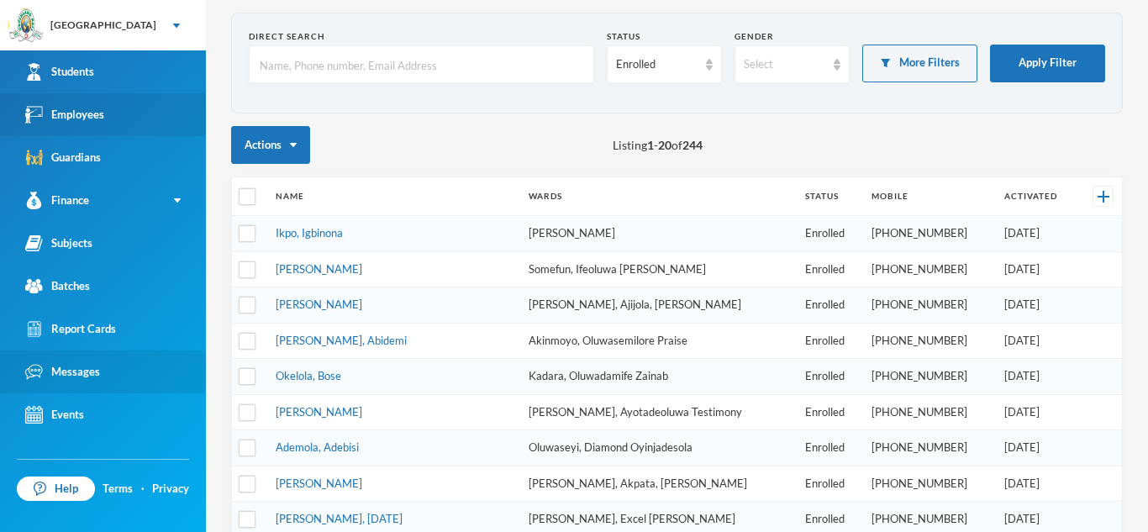
click at [136, 366] on link "Messages" at bounding box center [103, 372] width 206 height 43
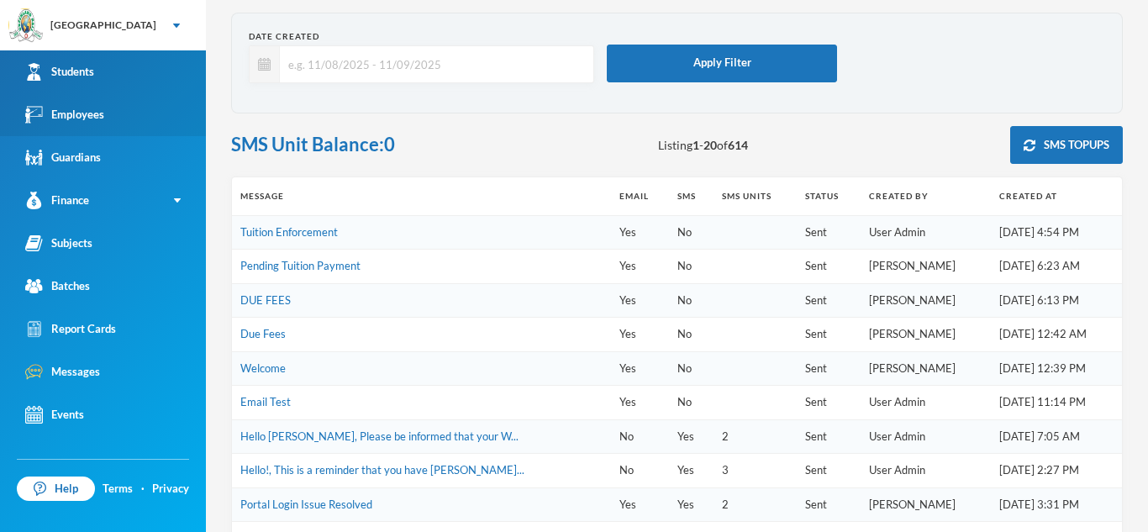
click at [125, 82] on link "Students" at bounding box center [103, 71] width 206 height 43
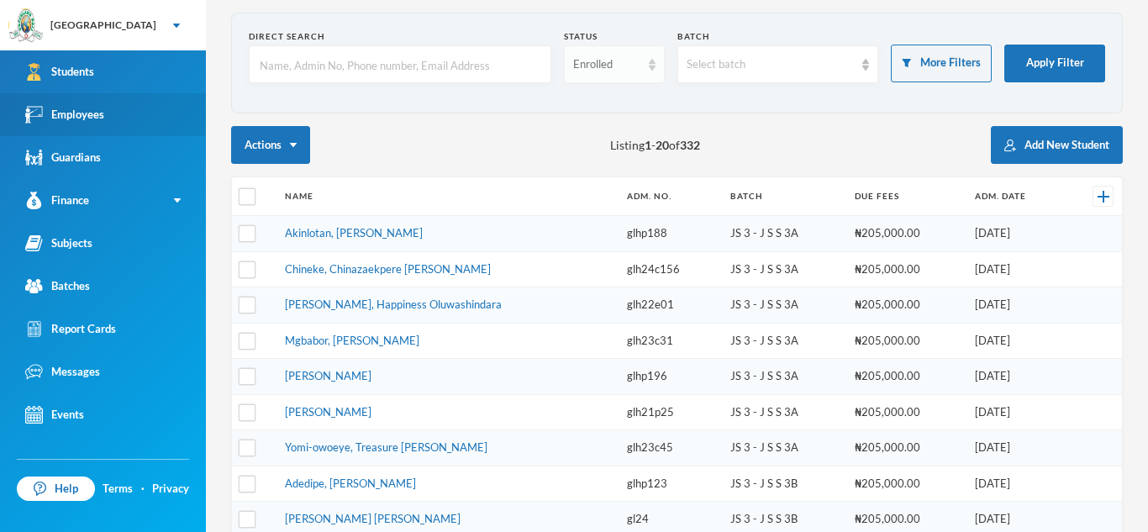
click at [656, 63] on div "Enrolled" at bounding box center [614, 64] width 101 height 38
click at [622, 134] on span "Graduated" at bounding box center [600, 130] width 55 height 14
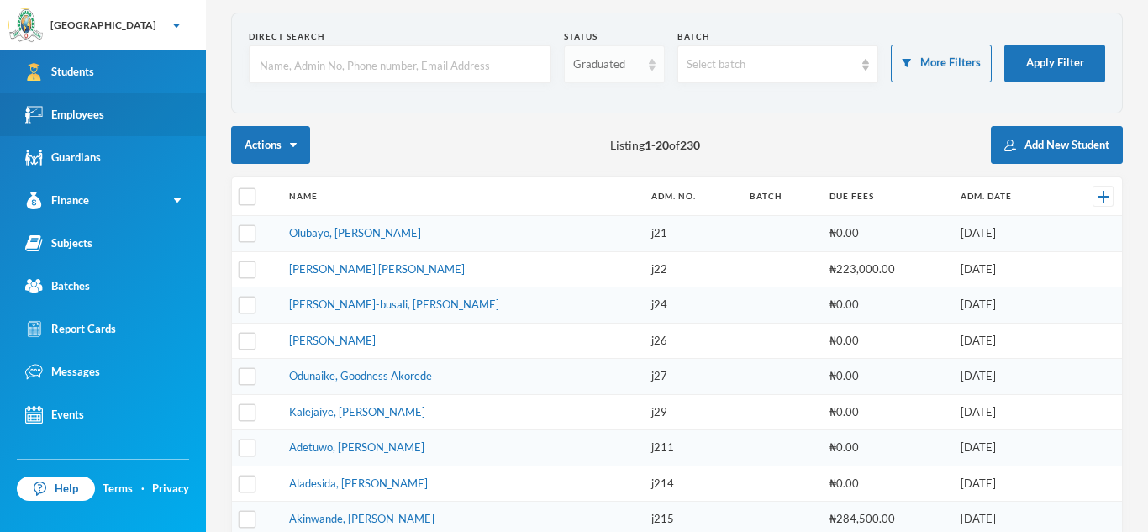
click at [656, 78] on div "Graduated" at bounding box center [614, 64] width 101 height 38
click at [621, 159] on li "Dropped" at bounding box center [613, 157] width 101 height 27
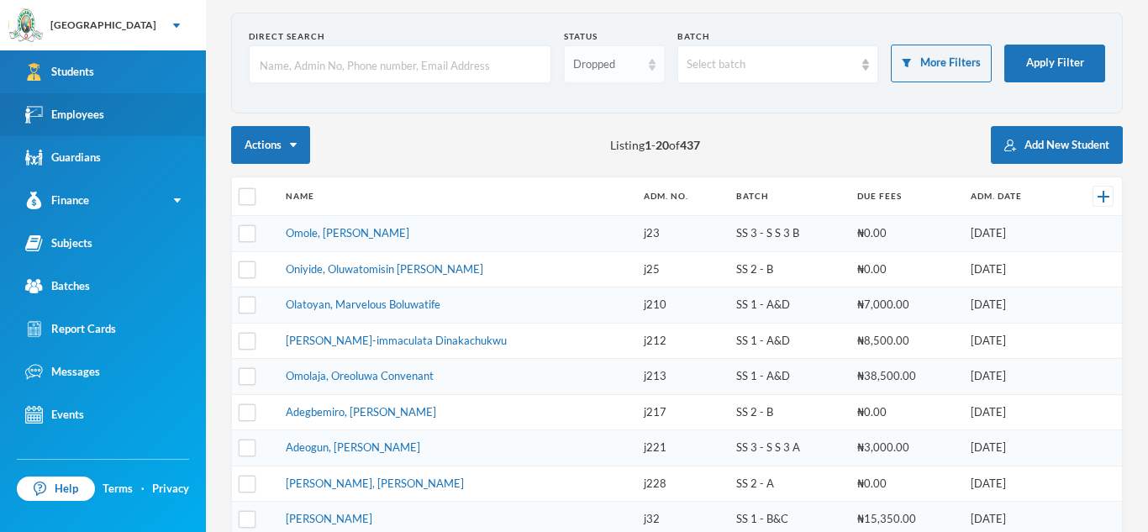
click at [655, 71] on div "Dropped" at bounding box center [614, 64] width 101 height 38
click at [625, 103] on li "Enrolled" at bounding box center [613, 103] width 101 height 27
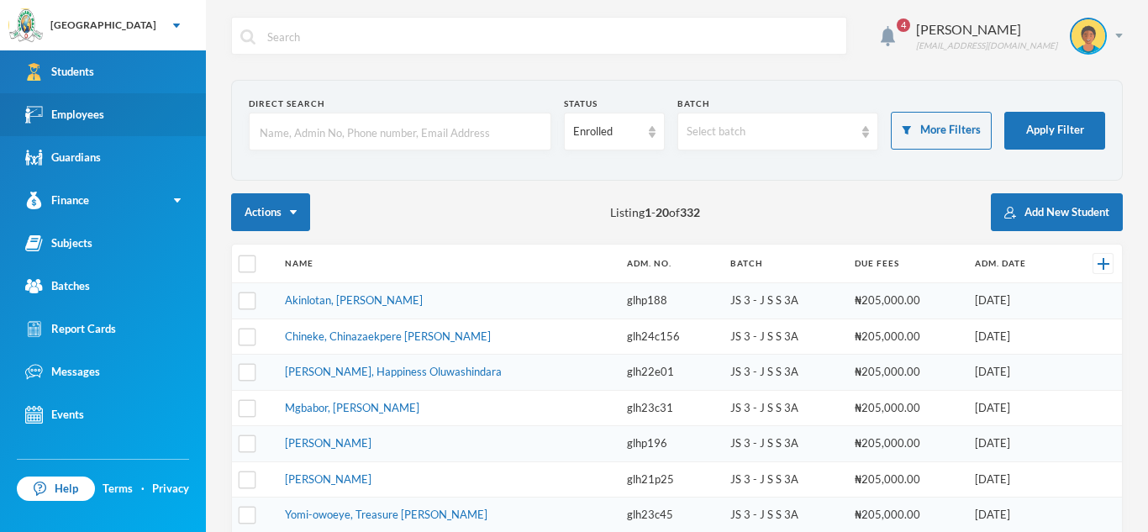
click at [247, 33] on img at bounding box center [247, 36] width 15 height 15
click at [260, 35] on div at bounding box center [539, 36] width 616 height 38
click at [266, 132] on input "text" at bounding box center [400, 132] width 284 height 38
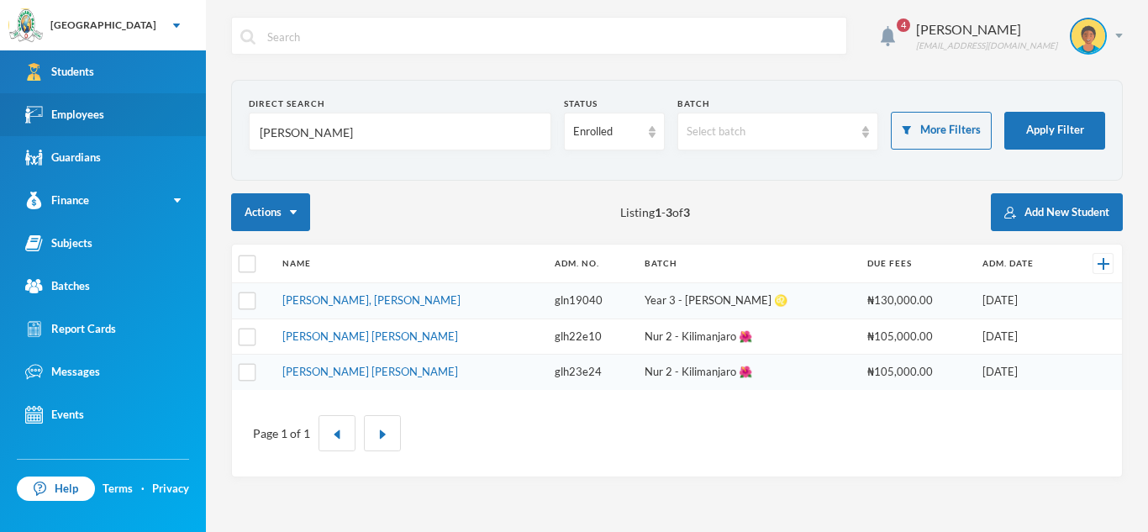
click at [305, 140] on input "Balogun" at bounding box center [400, 132] width 284 height 38
type input "B"
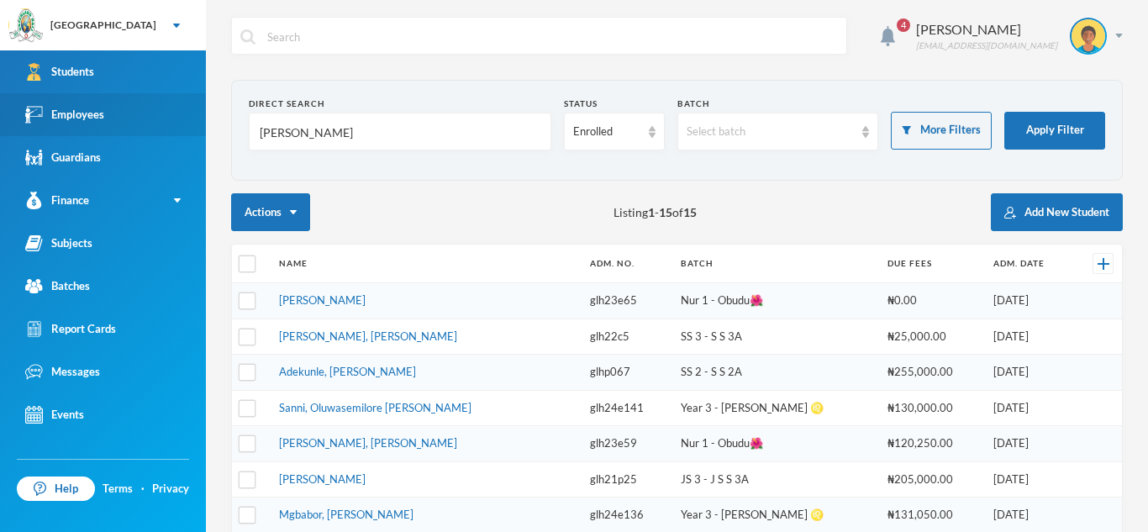
click at [318, 133] on input "David" at bounding box center [400, 132] width 284 height 38
click at [296, 133] on input "David" at bounding box center [400, 132] width 284 height 38
type input "D"
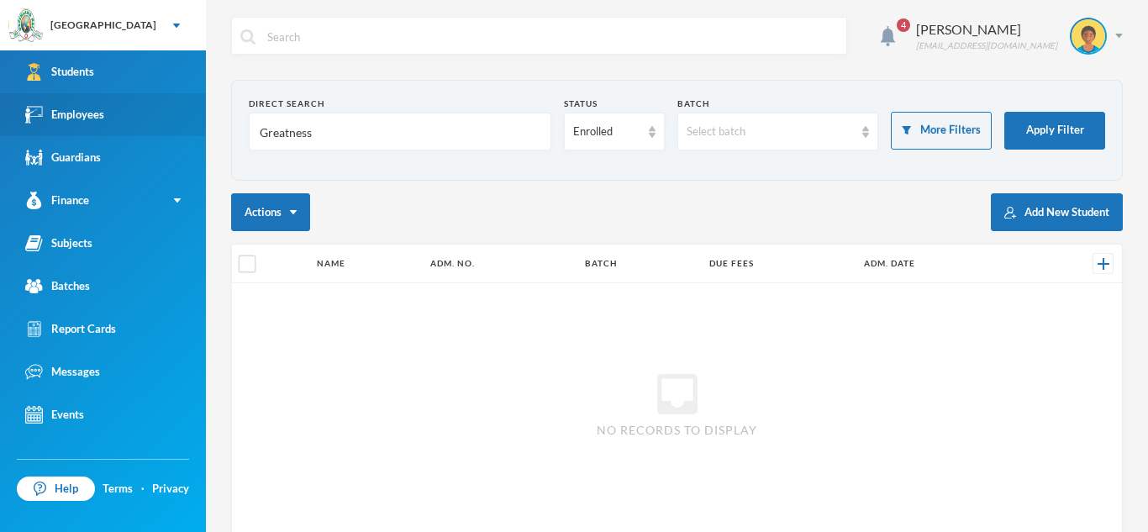
click at [314, 133] on input "Greatness" at bounding box center [400, 132] width 284 height 38
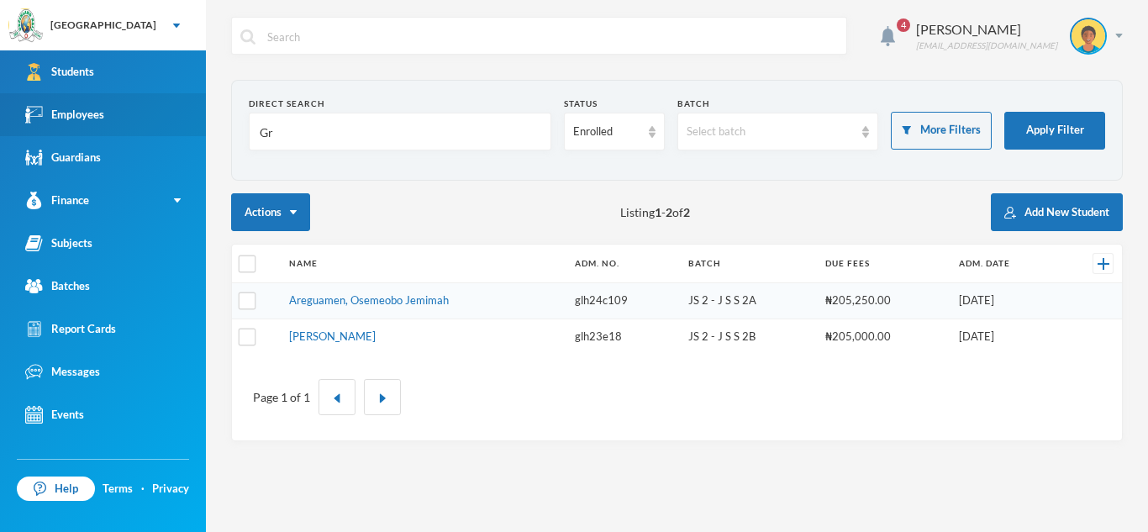
type input "G"
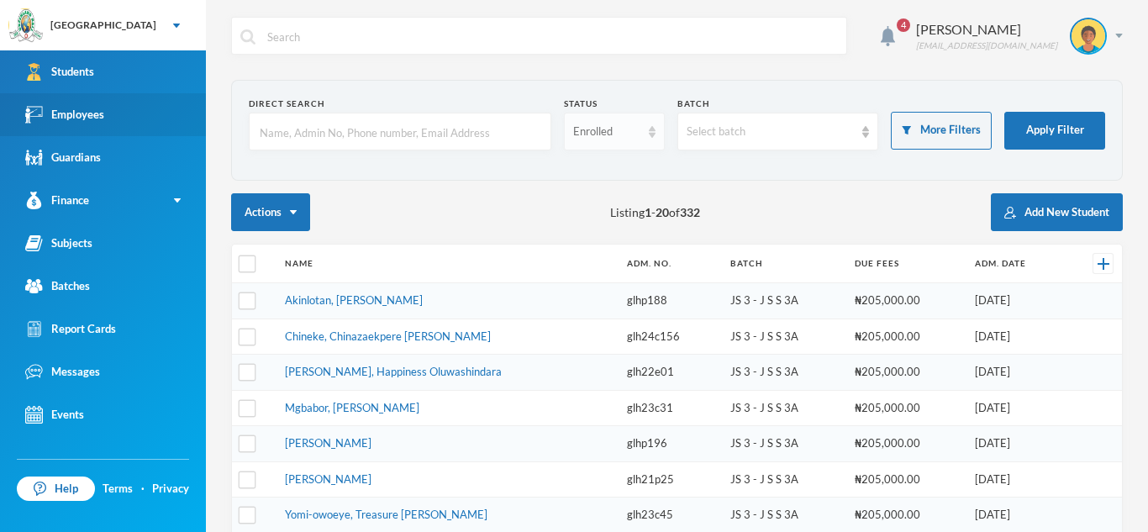
click at [652, 131] on img at bounding box center [652, 132] width 7 height 12
click at [673, 156] on form "Direct Search Status Enrolled Batch Select batch More Filters Apply Filter" at bounding box center [677, 131] width 857 height 66
click at [260, 134] on input "text" at bounding box center [400, 132] width 284 height 38
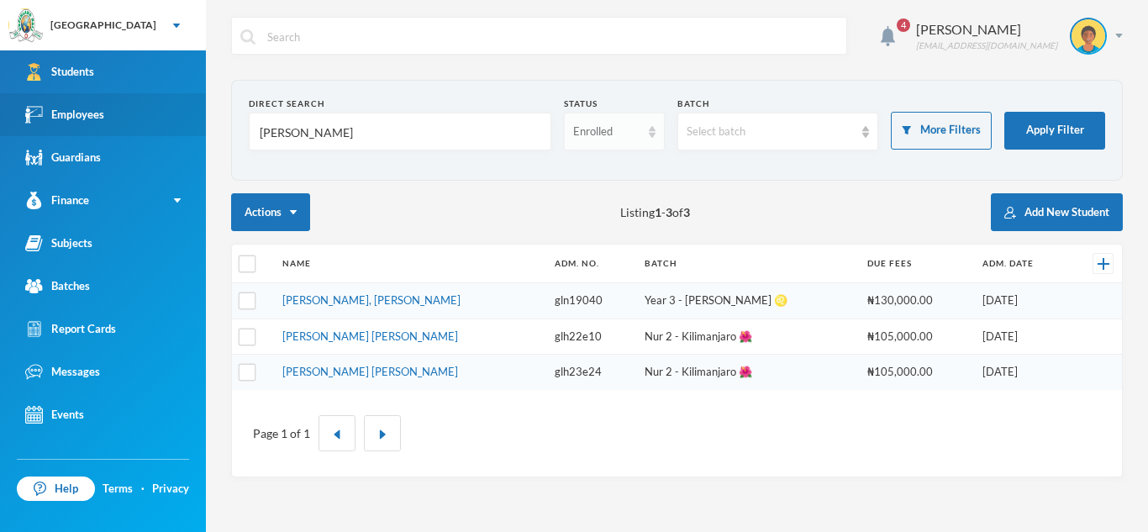
type input "Balogun"
click at [656, 135] on div "Enrolled" at bounding box center [614, 132] width 101 height 38
click at [637, 199] on li "Graduated" at bounding box center [613, 197] width 101 height 27
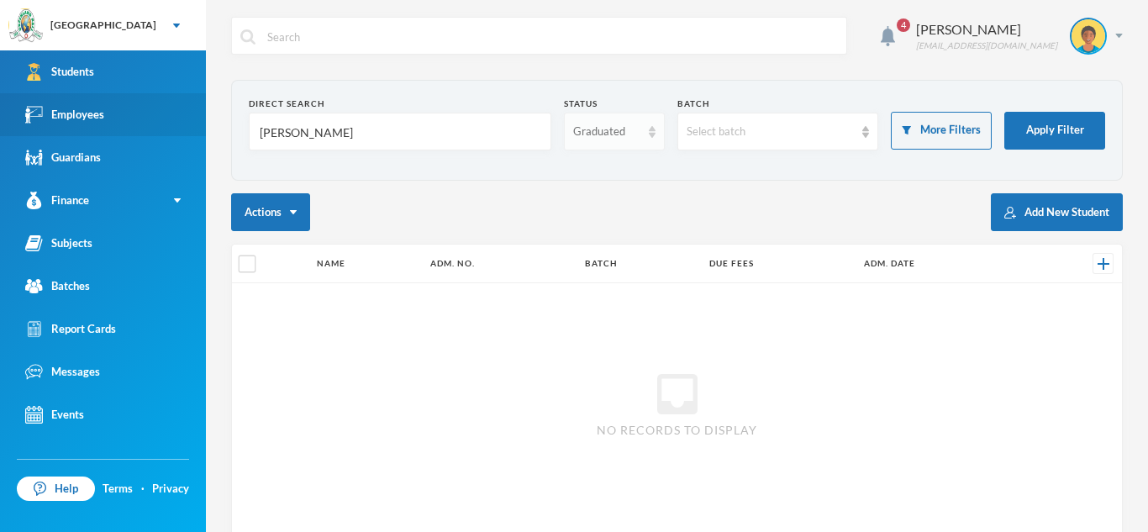
click at [655, 130] on img at bounding box center [652, 132] width 7 height 12
click at [611, 229] on span "Dropped" at bounding box center [596, 224] width 47 height 14
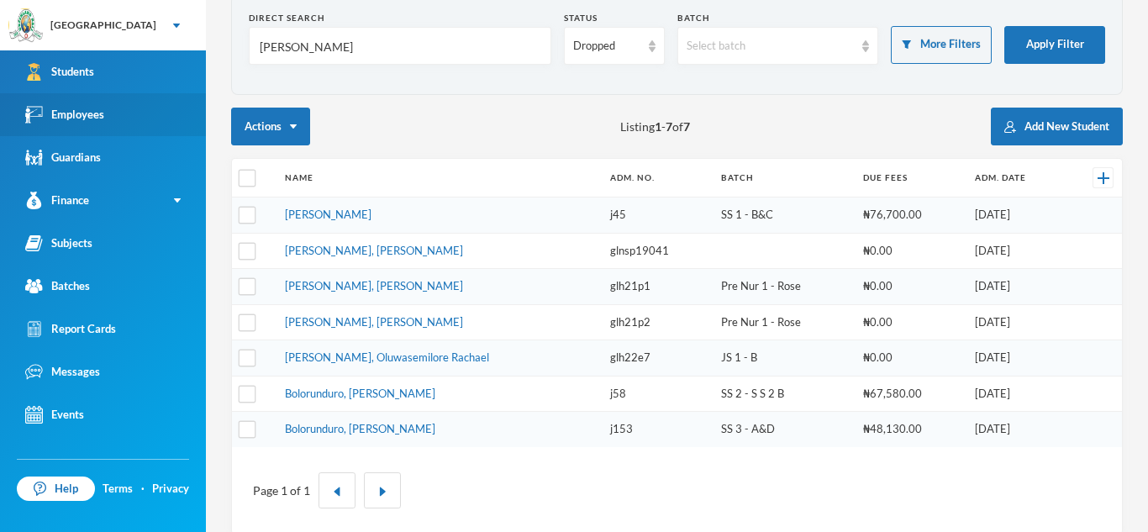
scroll to position [88, 0]
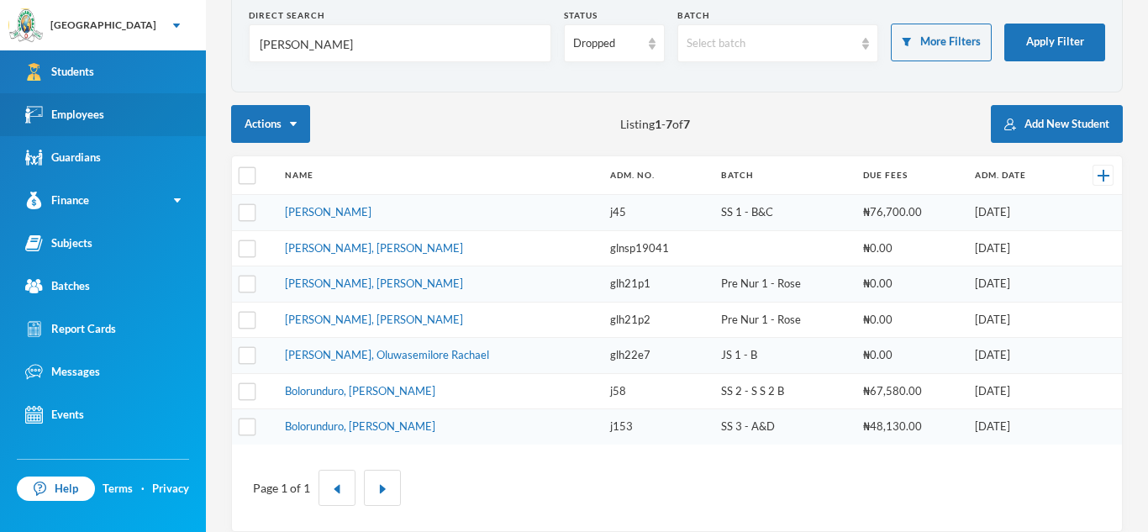
click at [484, 217] on td "Balogun, David Greatness" at bounding box center [439, 213] width 325 height 36
click at [244, 208] on input "checkbox" at bounding box center [248, 213] width 18 height 18
click at [242, 216] on input "checkbox" at bounding box center [248, 213] width 18 height 18
checkbox input "false"
click at [305, 217] on link "Balogun, David Greatness" at bounding box center [328, 211] width 87 height 13
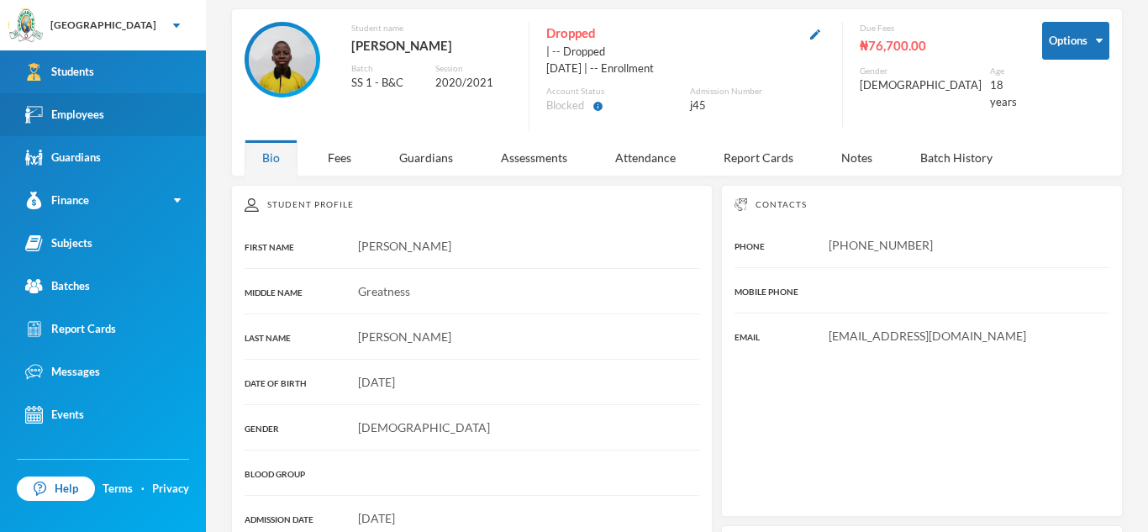
scroll to position [69, 0]
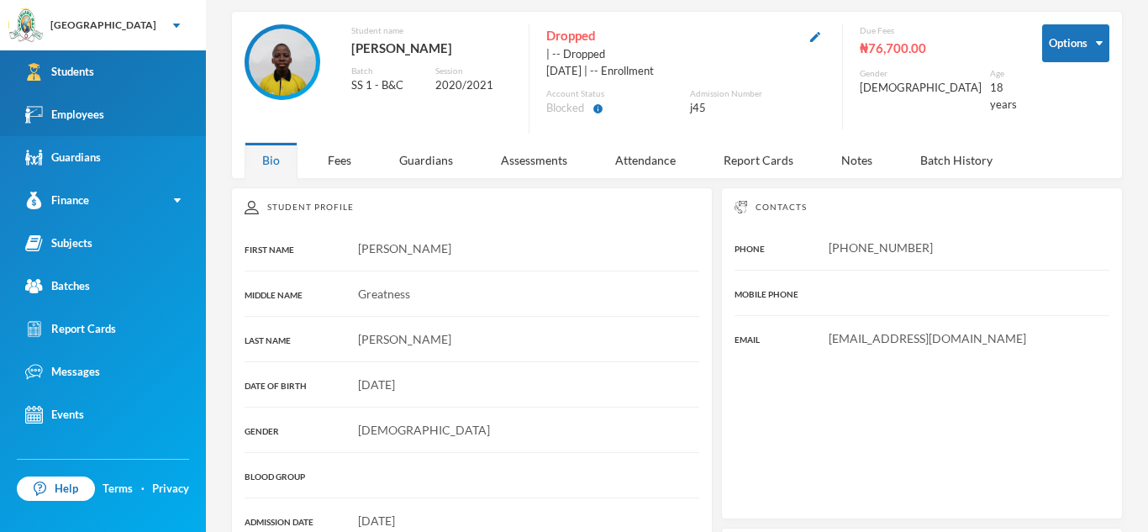
click at [152, 66] on link "Students" at bounding box center [103, 71] width 206 height 43
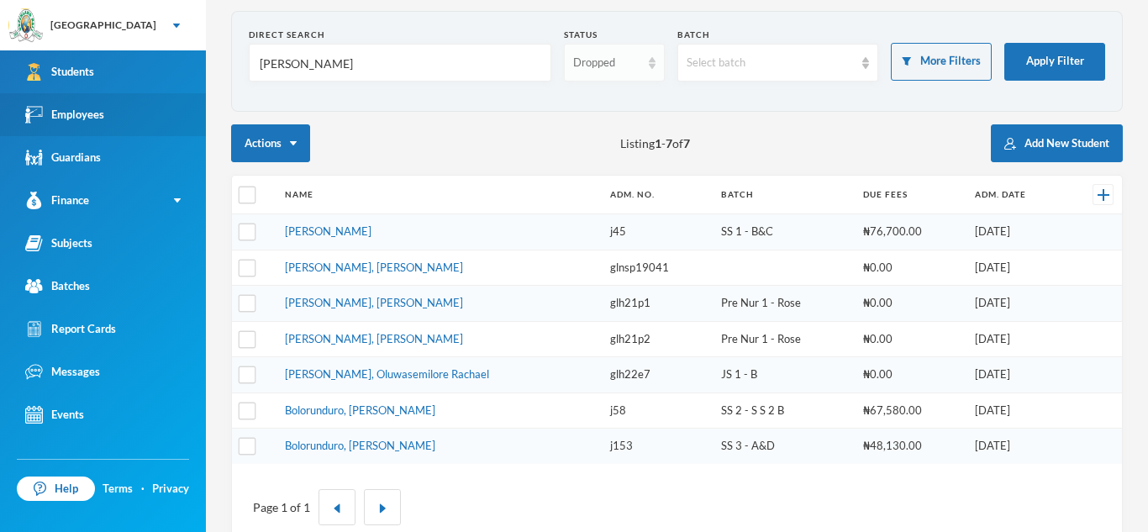
click at [659, 66] on div "Dropped" at bounding box center [614, 63] width 101 height 38
click at [638, 92] on li "Enrolled" at bounding box center [613, 101] width 101 height 27
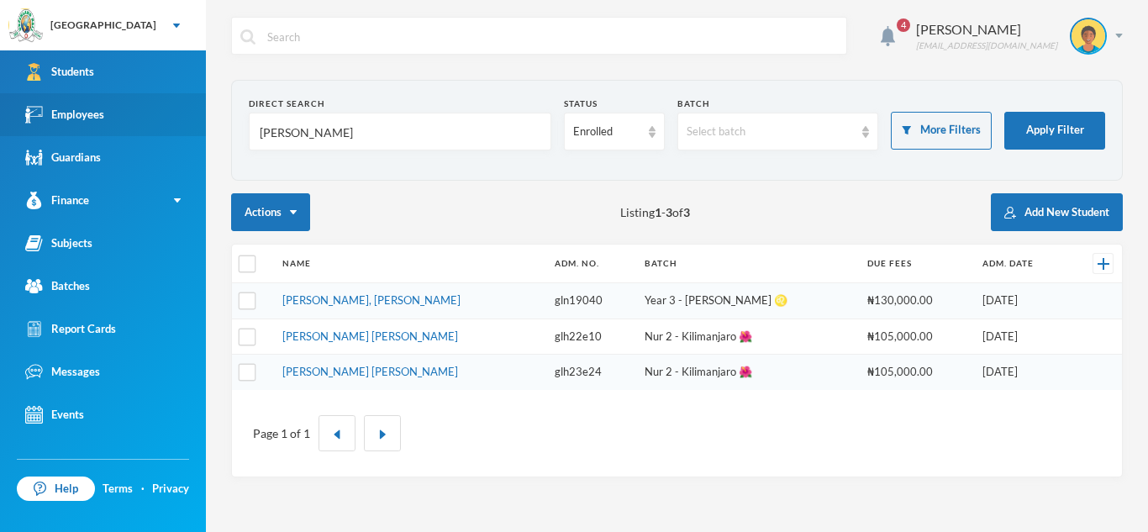
click at [303, 136] on input "Balogun" at bounding box center [400, 132] width 284 height 38
type input "B"
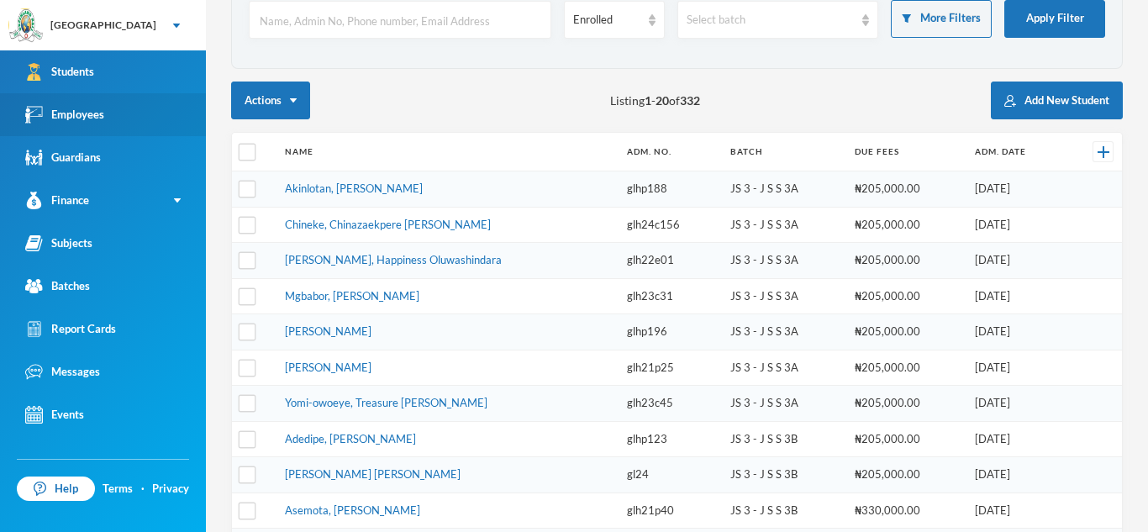
scroll to position [130, 0]
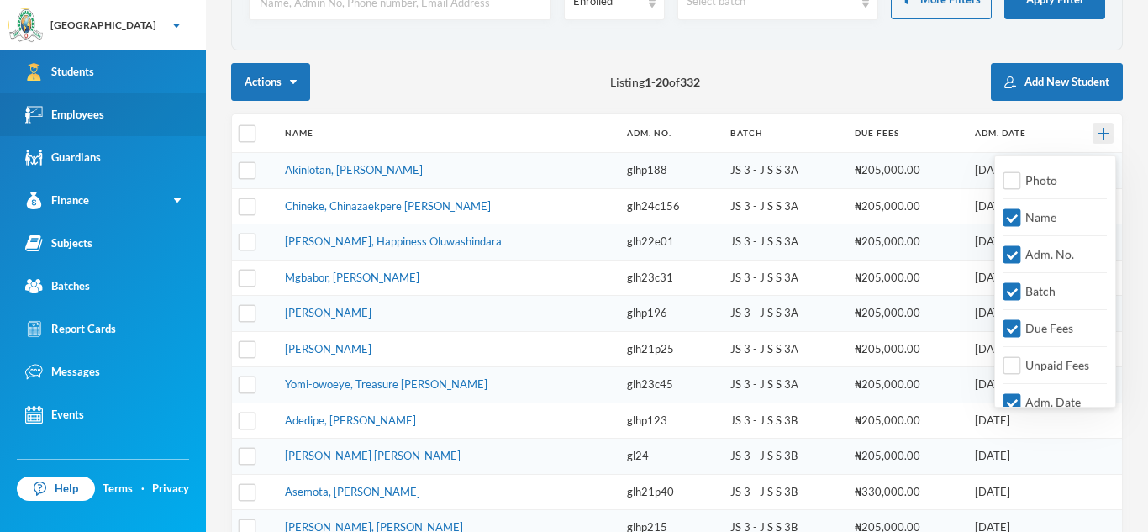
click at [1105, 136] on img at bounding box center [1104, 134] width 12 height 12
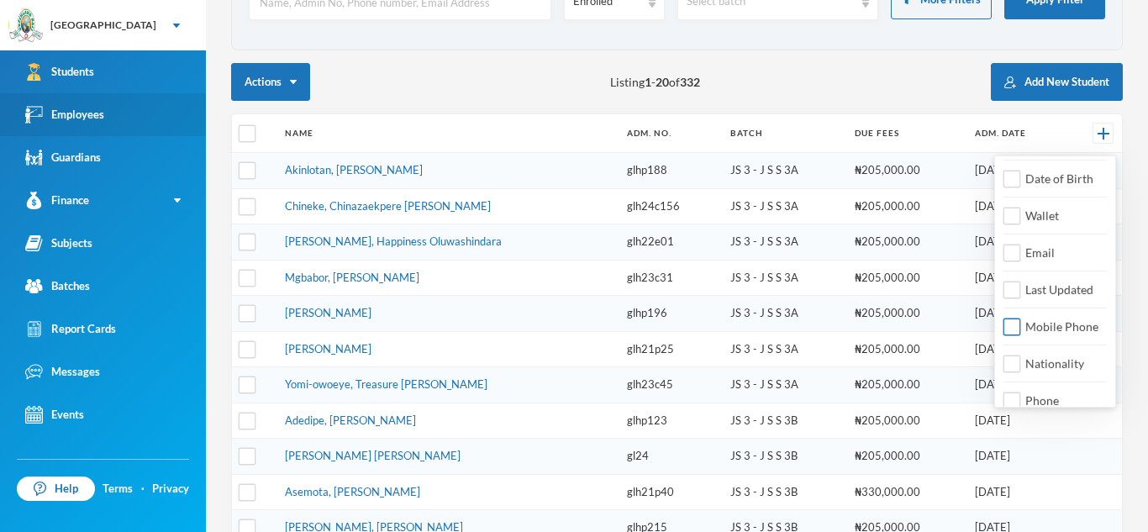
click at [1012, 330] on input "Mobile Phone" at bounding box center [1013, 328] width 18 height 18
checkbox input "true"
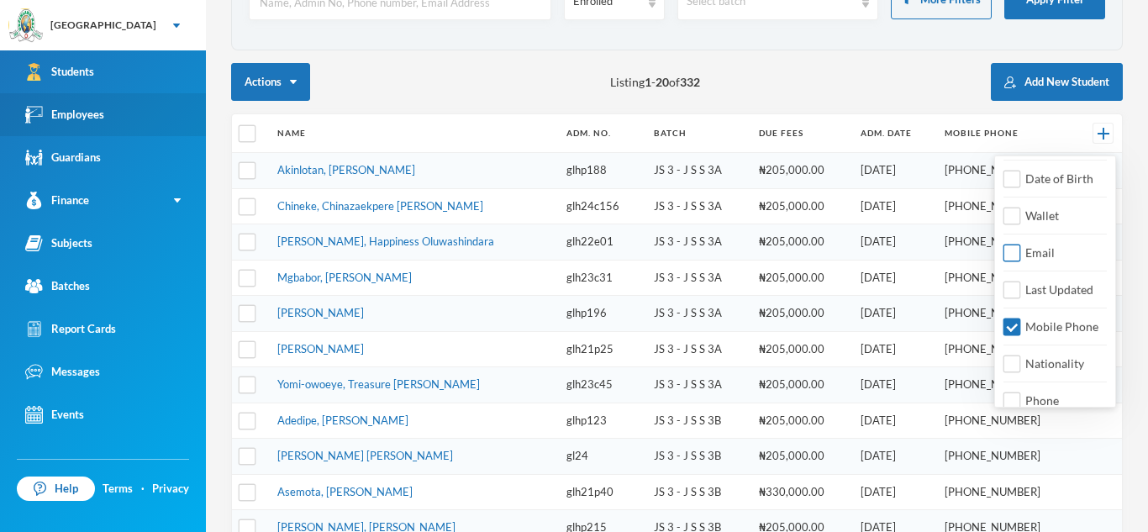
click at [1016, 253] on input "Email" at bounding box center [1013, 254] width 18 height 18
click at [1004, 256] on input "Email" at bounding box center [1013, 254] width 18 height 18
click at [1010, 255] on input "Email" at bounding box center [1013, 254] width 18 height 18
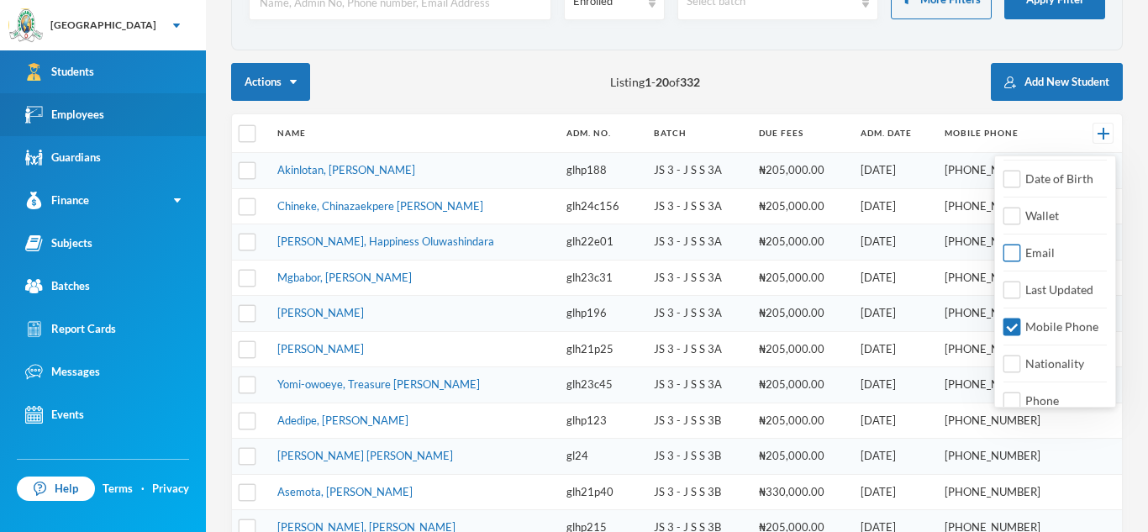
click at [1010, 255] on input "Email" at bounding box center [1013, 254] width 18 height 18
checkbox input "false"
click at [1013, 328] on input "Mobile Phone" at bounding box center [1013, 328] width 18 height 18
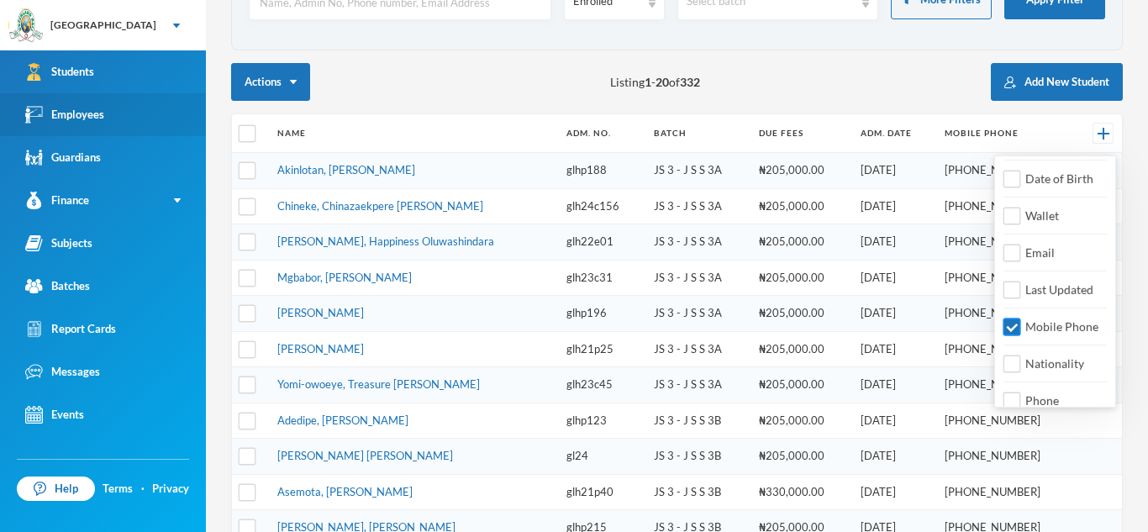
checkbox input "false"
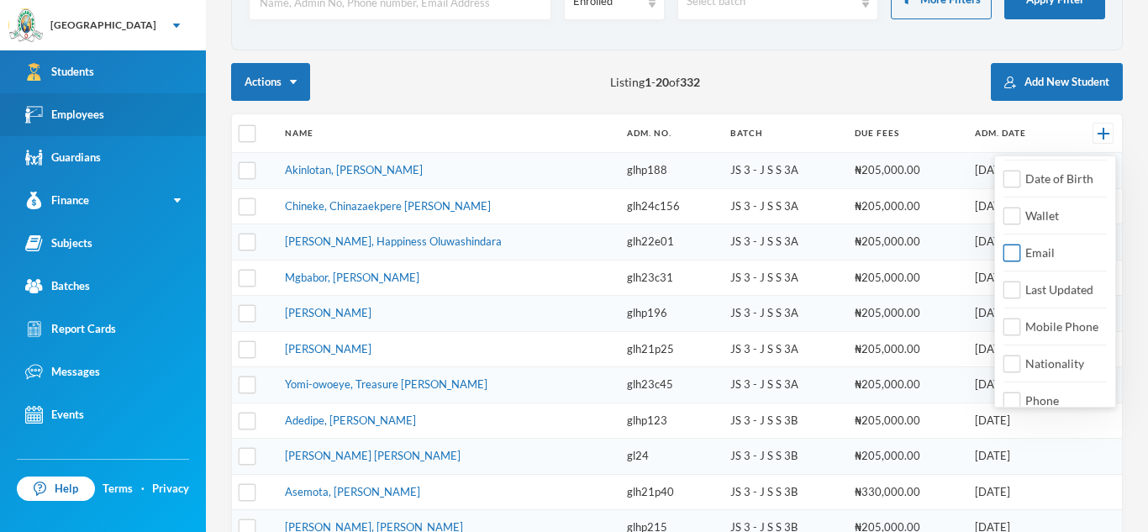
click at [1015, 247] on input "Email" at bounding box center [1013, 254] width 18 height 18
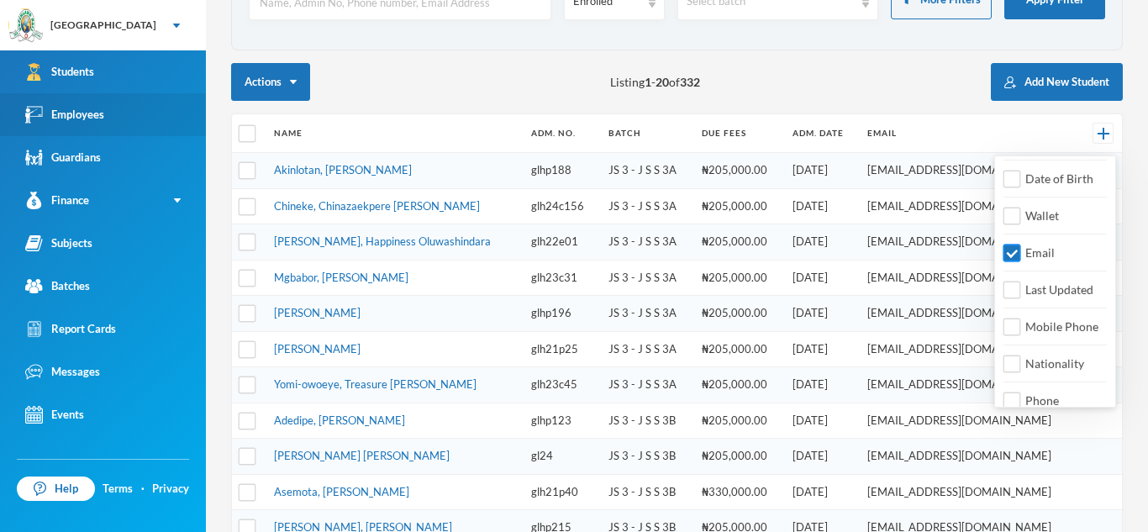
click at [1010, 254] on input "Email" at bounding box center [1013, 254] width 18 height 18
checkbox input "false"
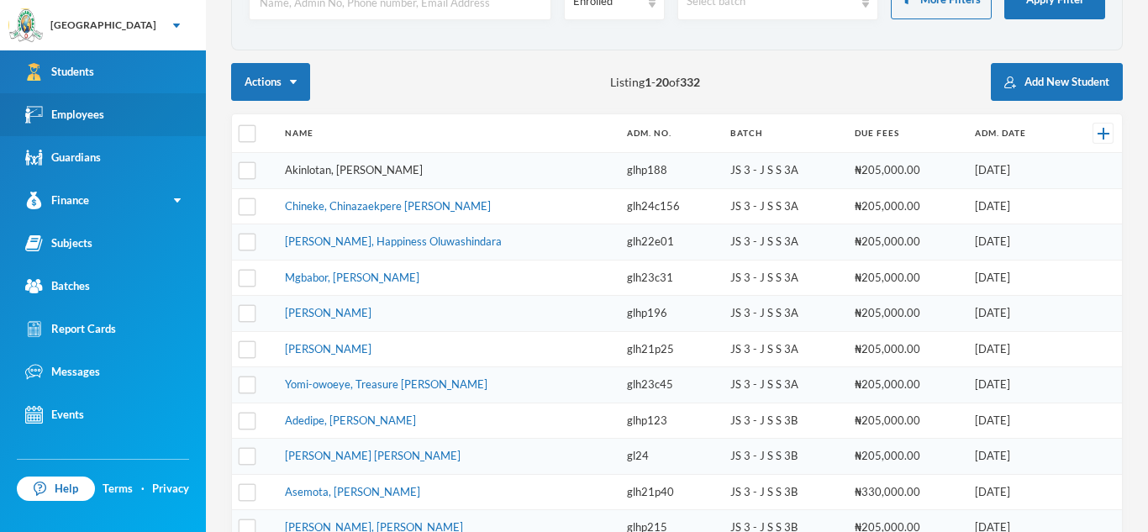
click at [395, 166] on link "Akinlotan, [PERSON_NAME]" at bounding box center [354, 169] width 138 height 13
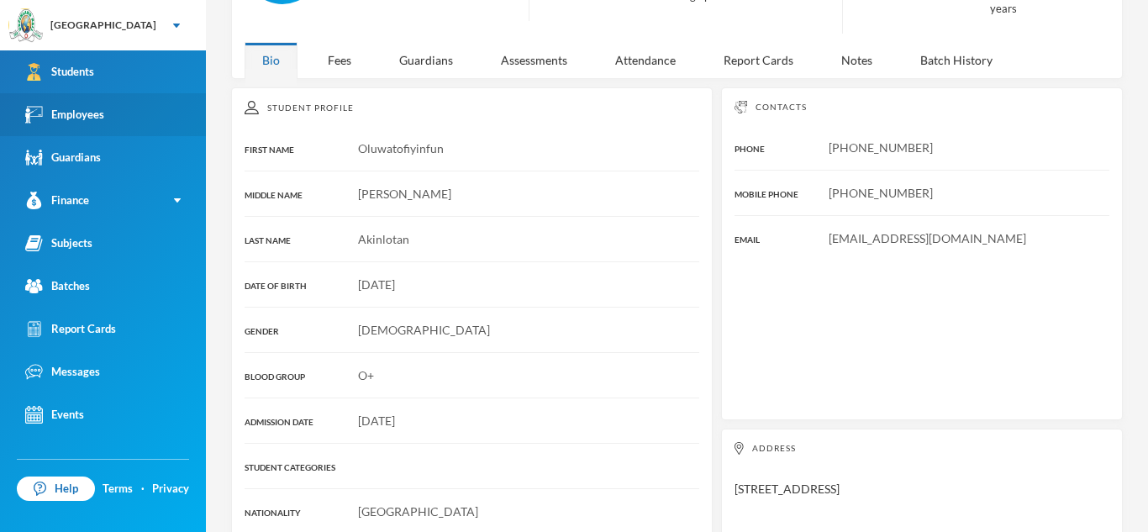
scroll to position [161, 0]
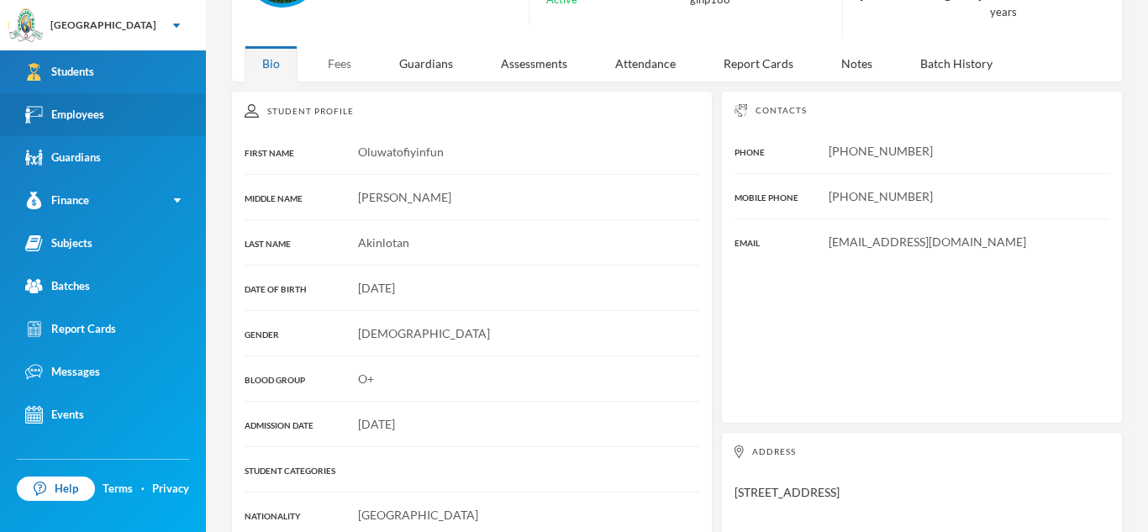
click at [340, 67] on div "Fees" at bounding box center [339, 63] width 59 height 36
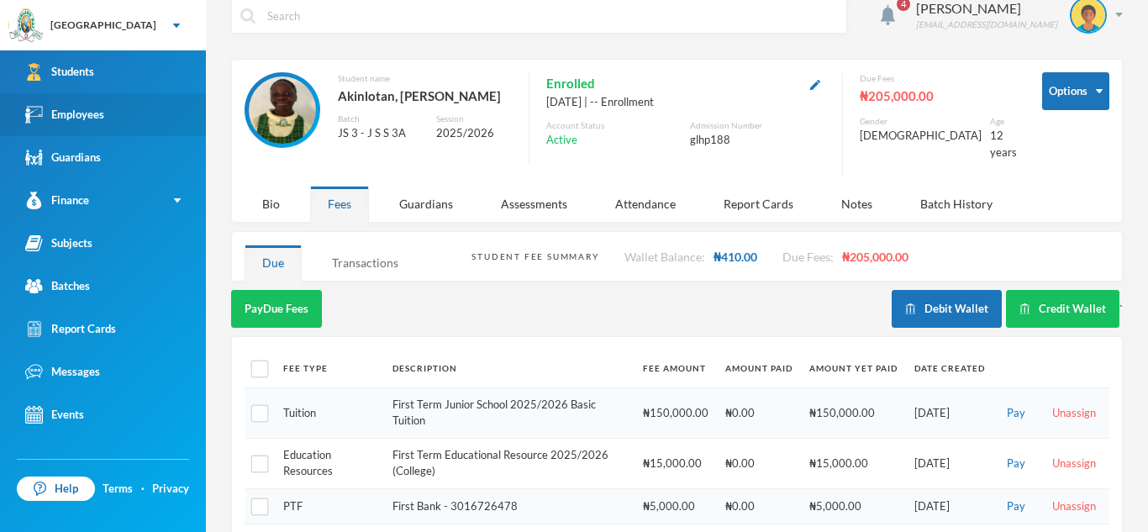
scroll to position [18, 0]
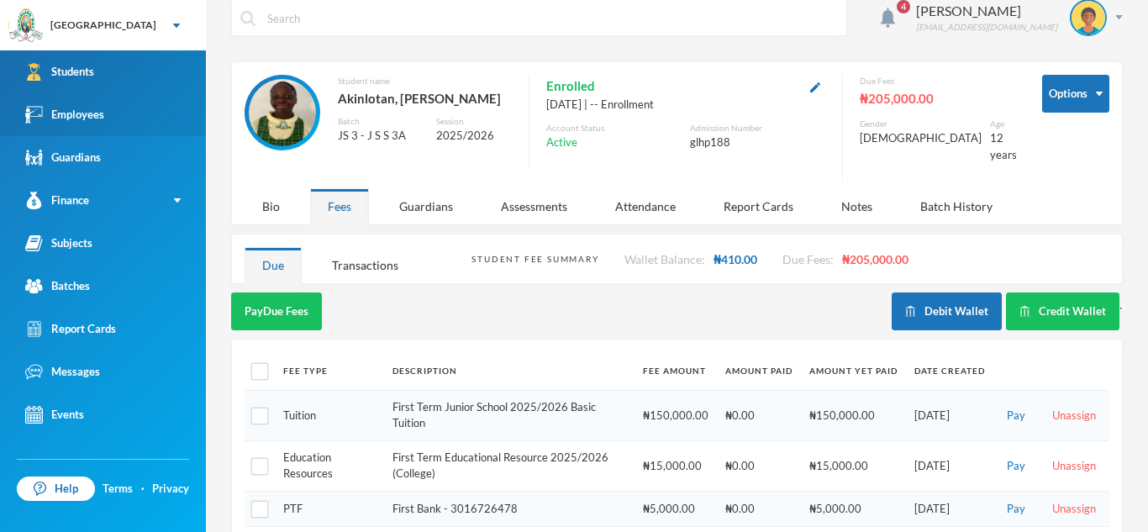
click at [67, 85] on link "Students" at bounding box center [103, 71] width 206 height 43
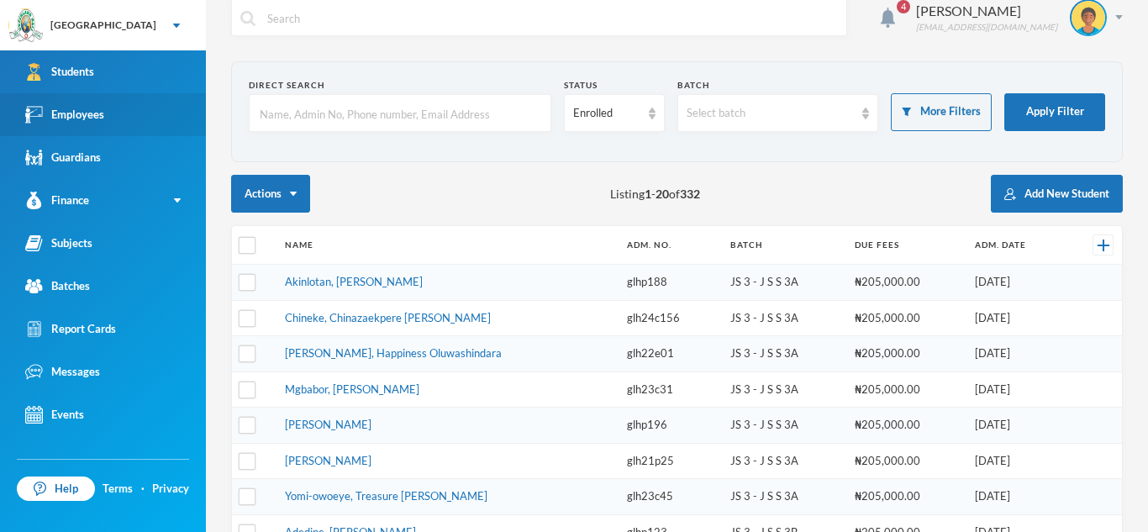
click at [261, 109] on input "text" at bounding box center [400, 114] width 284 height 38
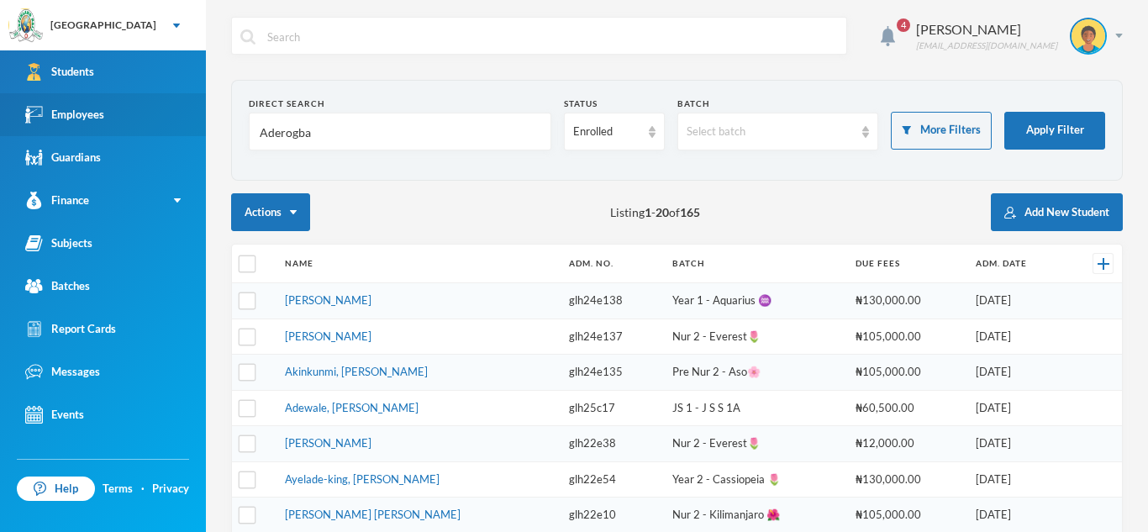
click at [317, 130] on input "Aderogba" at bounding box center [400, 132] width 284 height 38
click at [309, 133] on input "Aderogba" at bounding box center [400, 132] width 284 height 38
click at [313, 134] on input "Aderogba" at bounding box center [400, 132] width 284 height 38
type input "Aderogb"
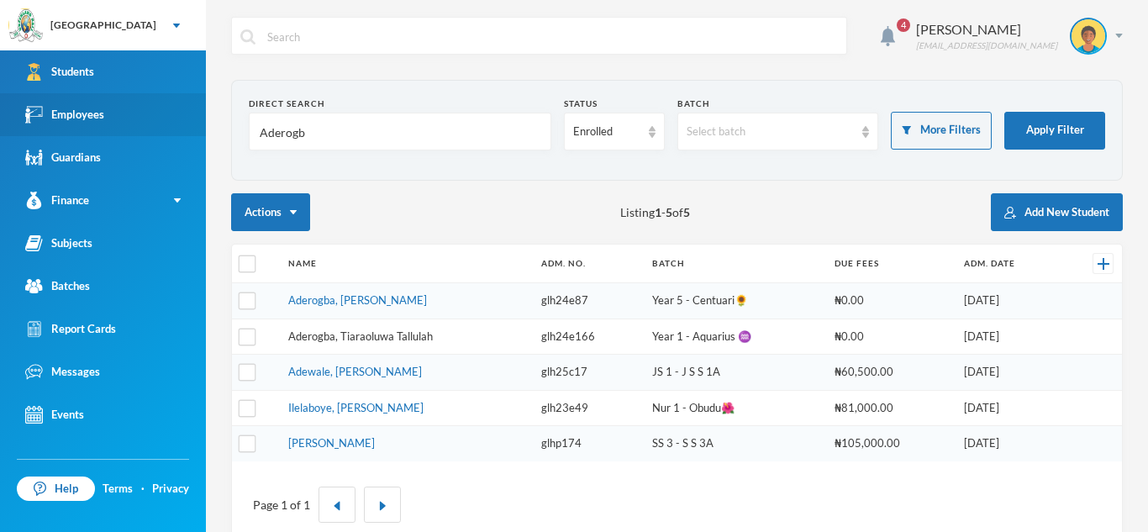
click at [424, 340] on link "Aderogba, Tiaraoluwa Tallulah" at bounding box center [360, 336] width 145 height 13
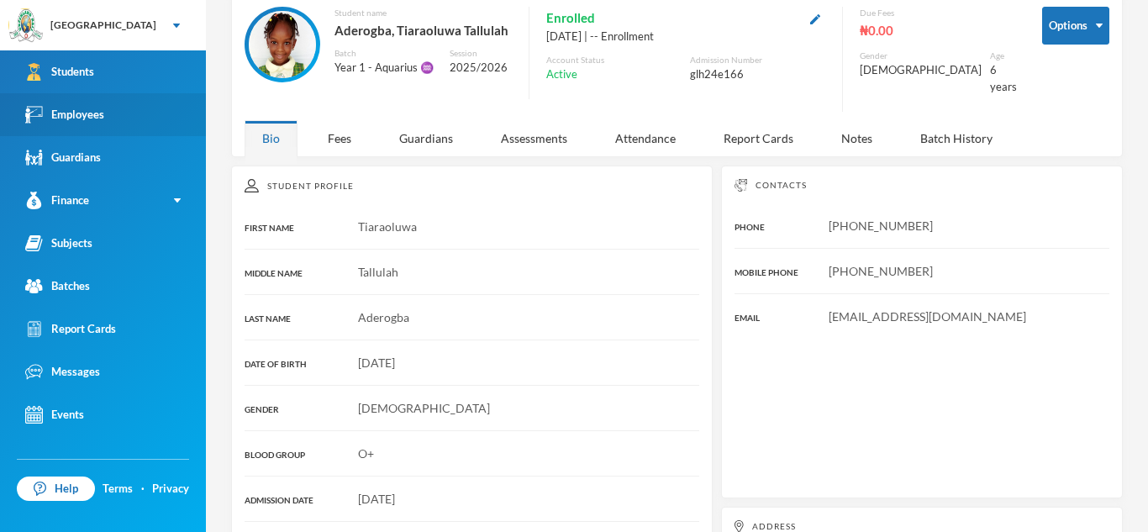
scroll to position [91, 0]
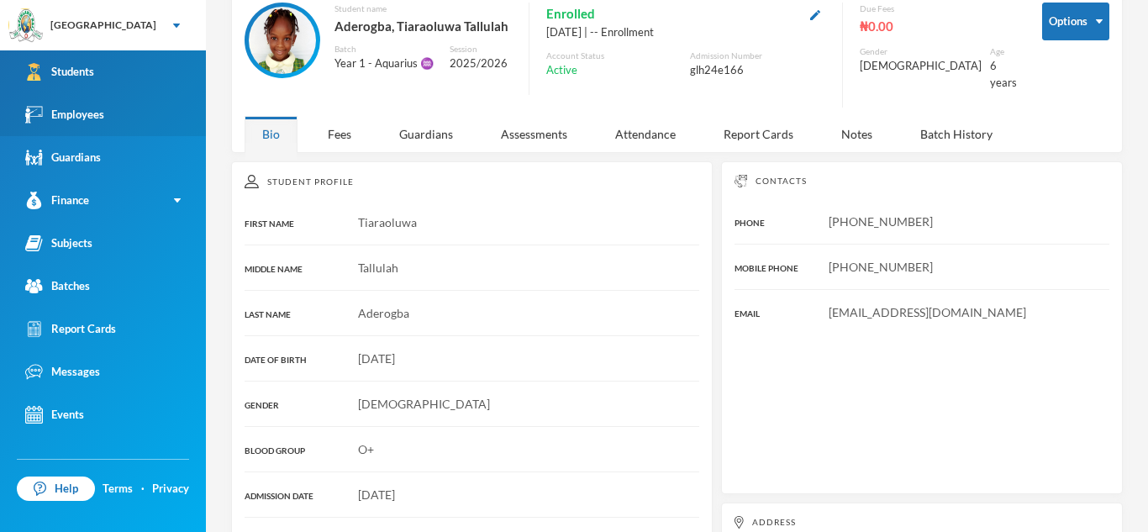
click at [124, 66] on link "Students" at bounding box center [103, 71] width 206 height 43
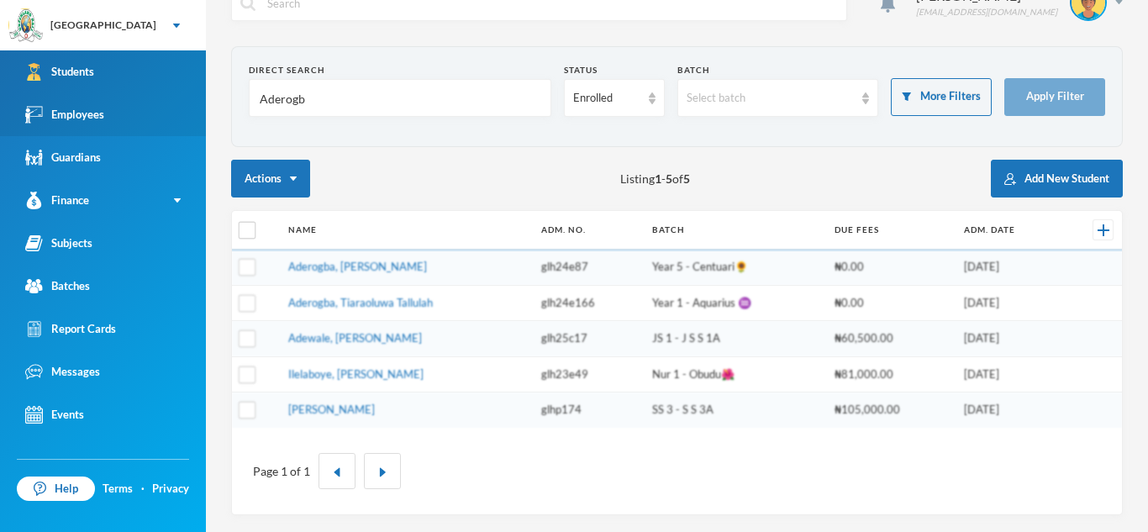
scroll to position [34, 0]
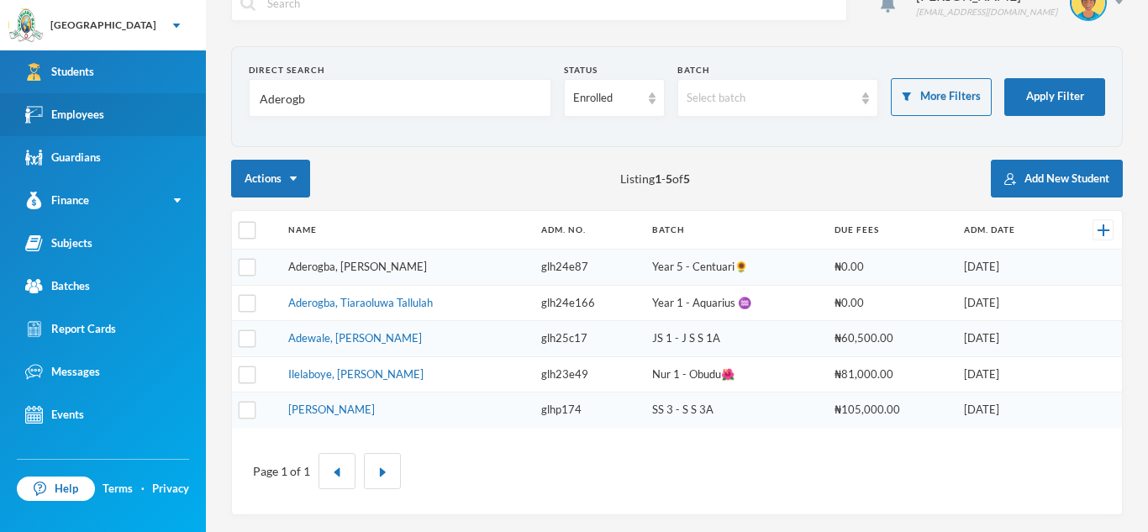
click at [307, 269] on link "Aderogba, [PERSON_NAME]" at bounding box center [357, 266] width 139 height 13
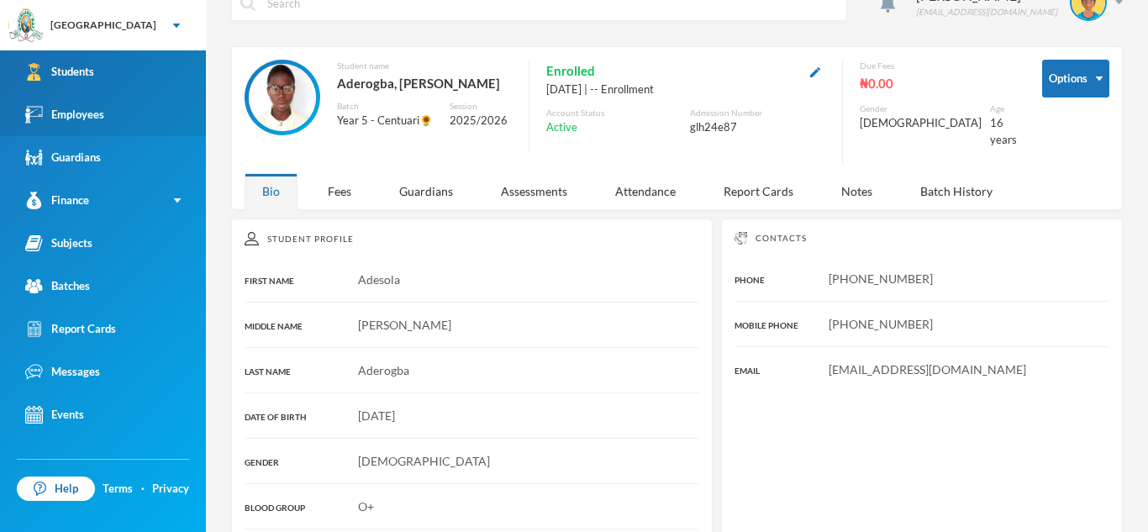
click at [134, 66] on link "Students" at bounding box center [103, 71] width 206 height 43
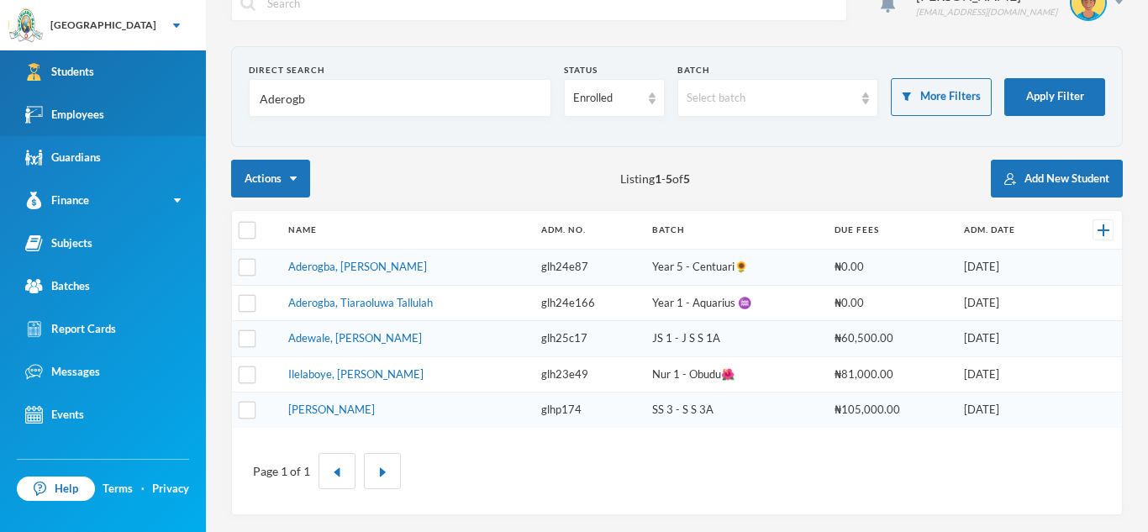
click at [134, 66] on link "Students" at bounding box center [103, 71] width 206 height 43
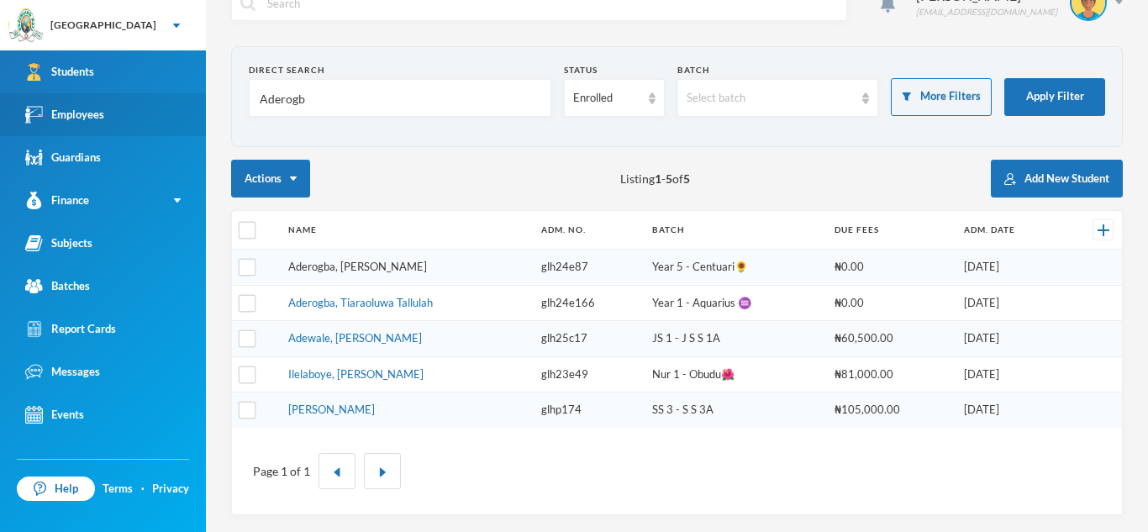
click at [414, 269] on link "Aderogba, [PERSON_NAME]" at bounding box center [357, 266] width 139 height 13
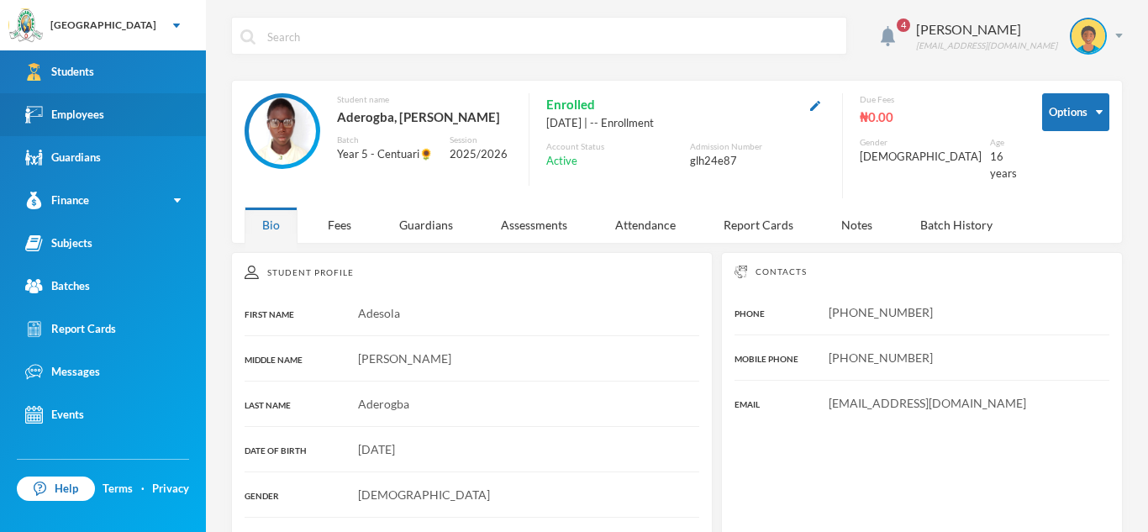
click at [1123, 36] on div "4 Asaolu Omonike omonike.asaolu@greenlandhall.org Options Student name Aderogba…" at bounding box center [677, 266] width 942 height 532
click at [1118, 40] on div "Asaolu Omonike omonike.asaolu@greenlandhall.org" at bounding box center [1013, 36] width 219 height 37
click at [1089, 124] on button "Logout" at bounding box center [1077, 122] width 76 height 25
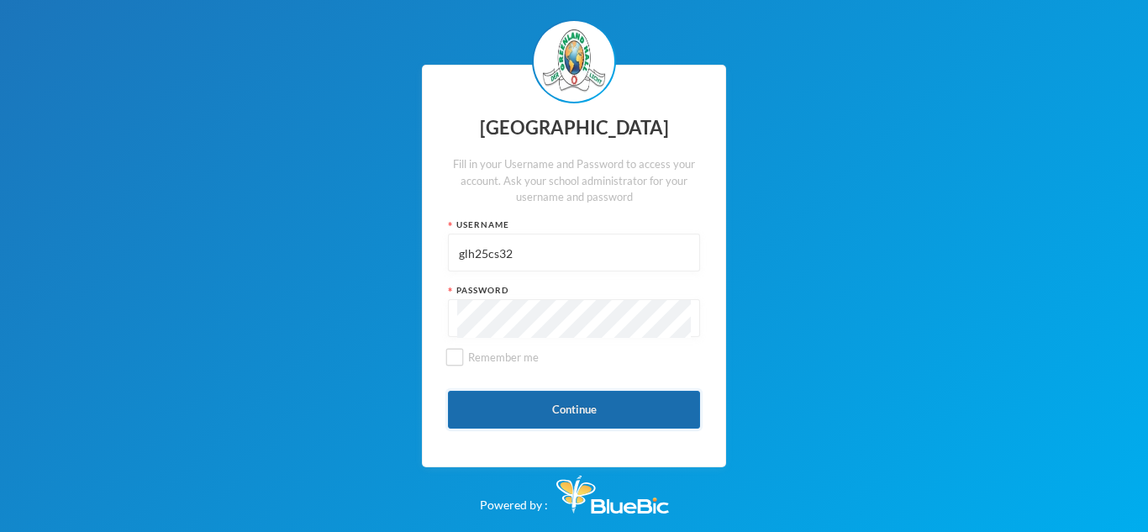
click at [624, 413] on button "Continue" at bounding box center [574, 410] width 252 height 38
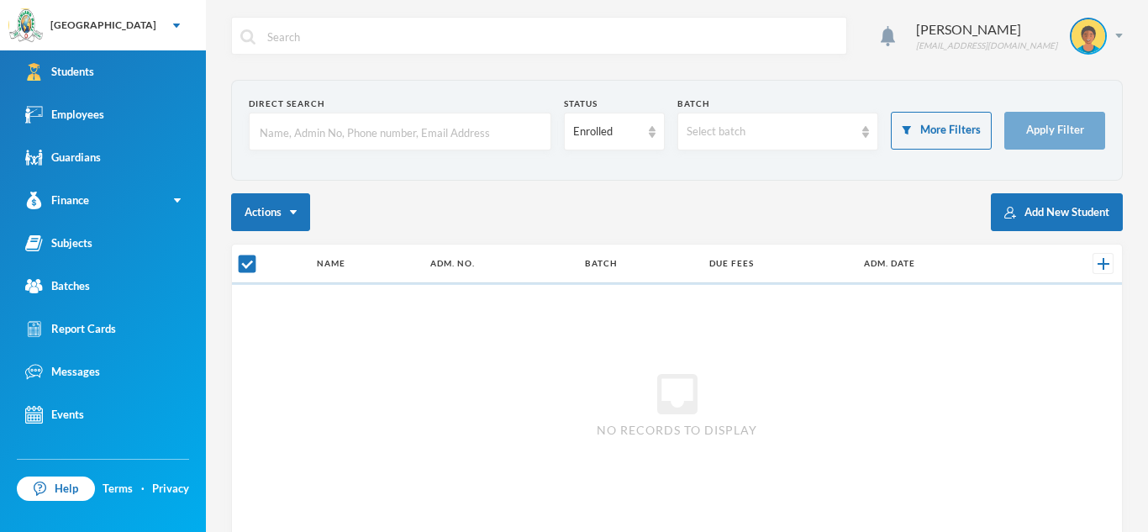
checkbox input "false"
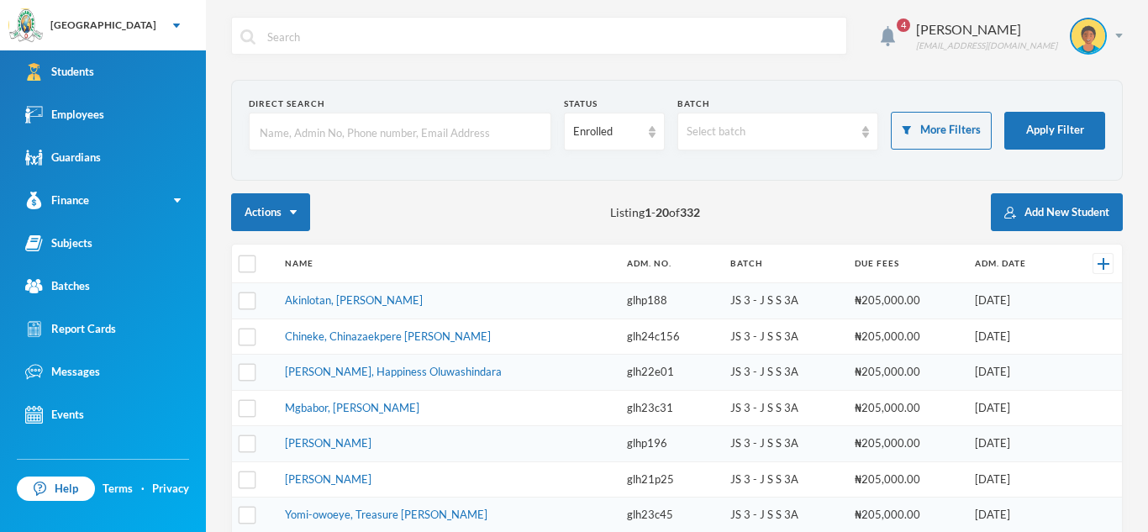
click at [274, 132] on input "text" at bounding box center [400, 132] width 284 height 38
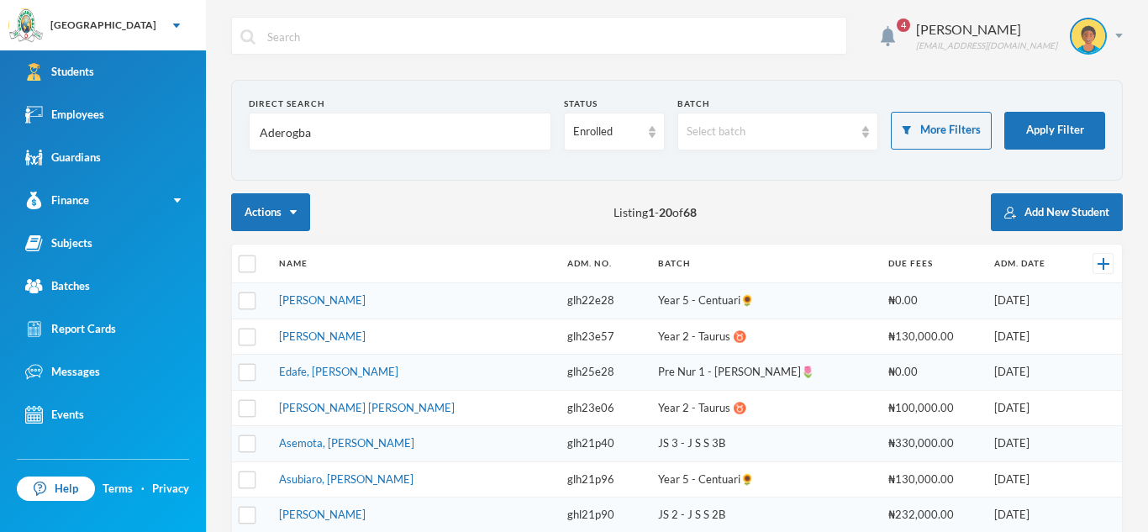
click at [312, 132] on input "Aderogba" at bounding box center [400, 132] width 284 height 38
type input "Aderogba"
click at [582, 106] on div "Status" at bounding box center [614, 104] width 101 height 13
click at [1084, 140] on button "Apply Filter" at bounding box center [1054, 131] width 101 height 38
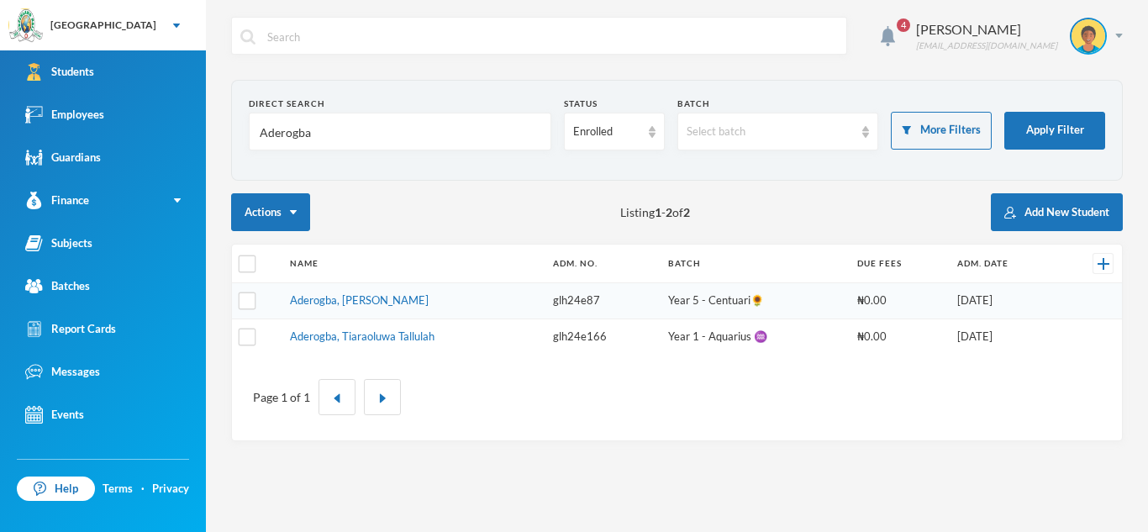
click at [426, 295] on td "Aderogba, [PERSON_NAME]" at bounding box center [413, 301] width 263 height 36
click at [371, 312] on td "Aderogba, [PERSON_NAME]" at bounding box center [413, 301] width 263 height 36
click at [370, 308] on td "Aderogba, [PERSON_NAME]" at bounding box center [413, 301] width 263 height 36
click at [370, 301] on link "Aderogba, [PERSON_NAME]" at bounding box center [359, 299] width 139 height 13
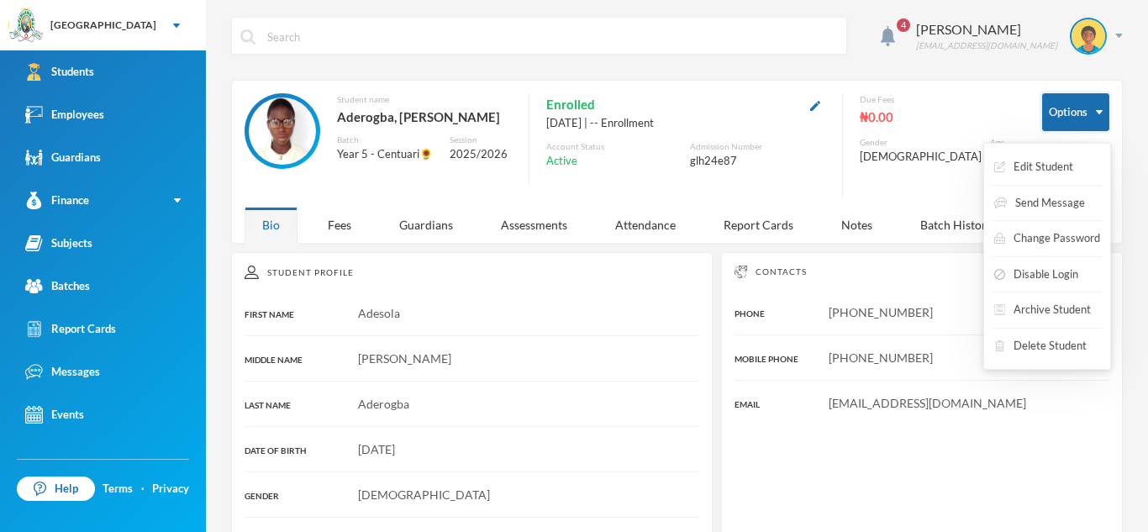
click at [1107, 116] on button "Options" at bounding box center [1075, 112] width 67 height 38
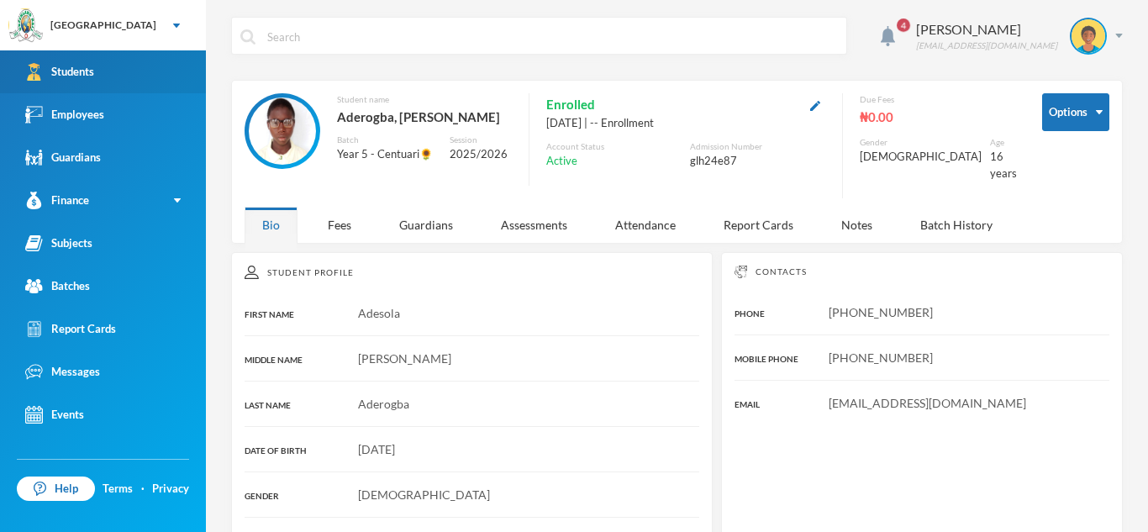
click at [77, 61] on link "Students" at bounding box center [103, 71] width 206 height 43
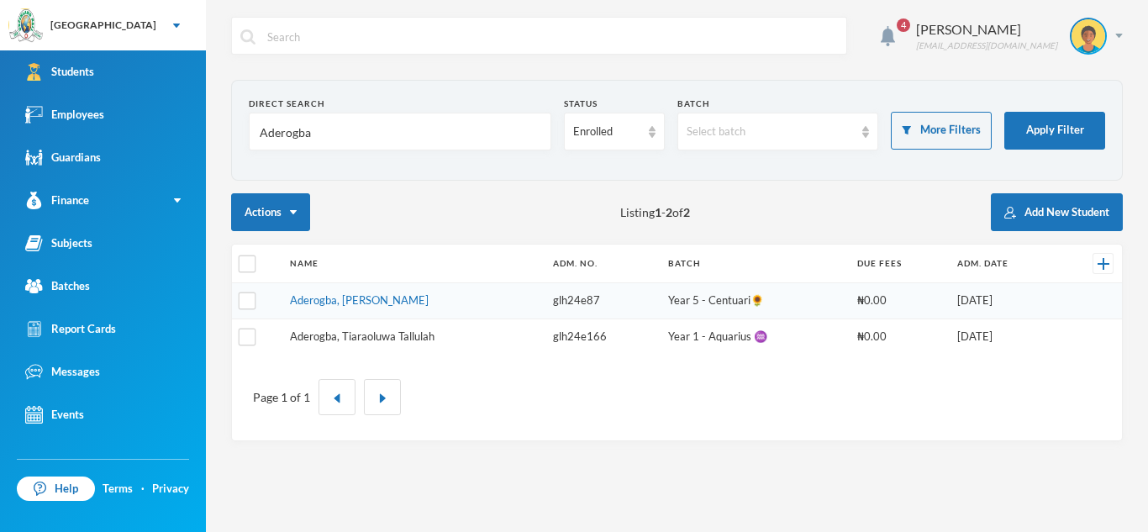
click at [298, 340] on link "Aderogba, Tiaraoluwa Tallulah" at bounding box center [362, 336] width 145 height 13
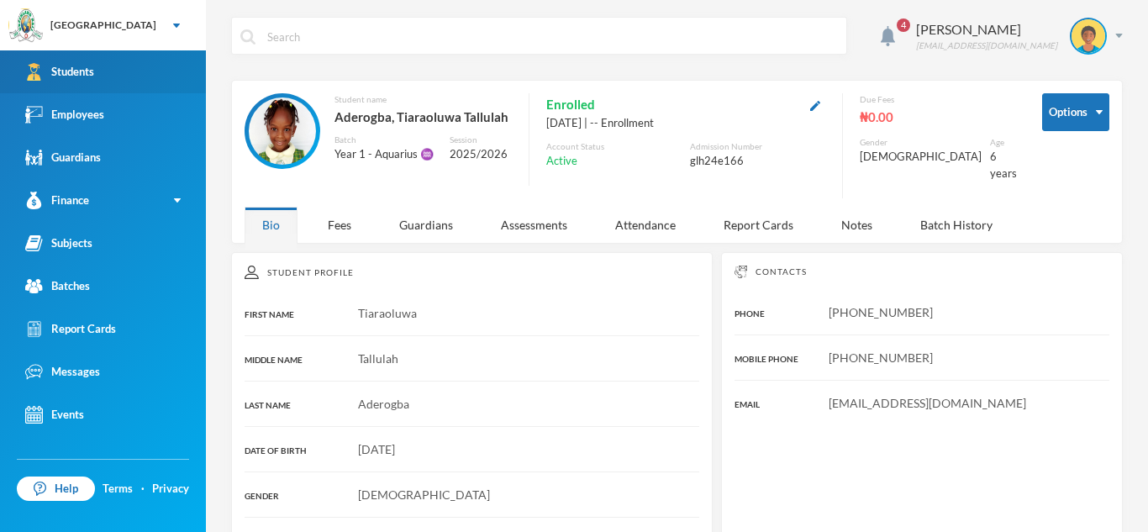
click at [103, 66] on link "Students" at bounding box center [103, 71] width 206 height 43
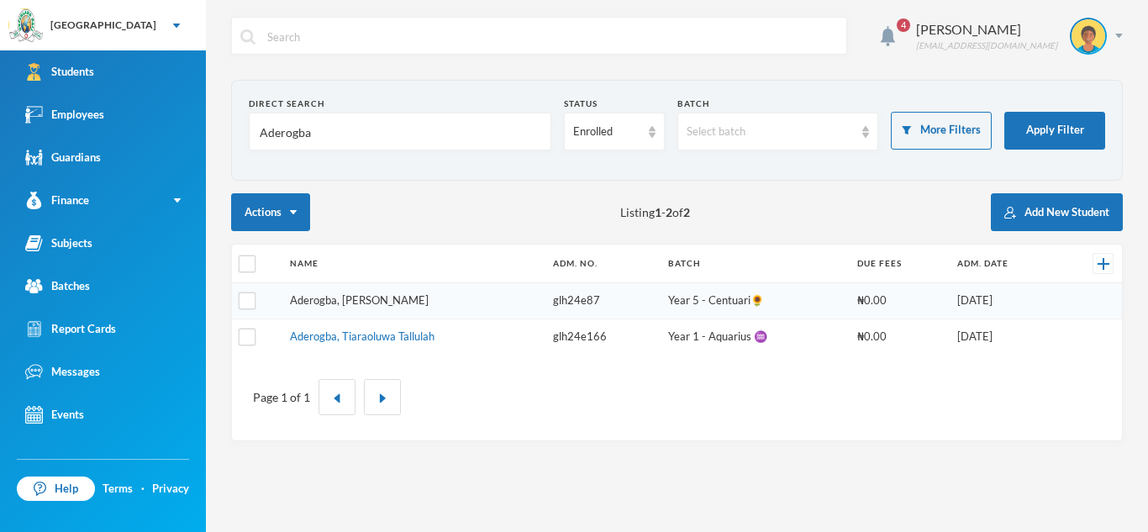
click at [390, 304] on link "Aderogba, [PERSON_NAME]" at bounding box center [359, 299] width 139 height 13
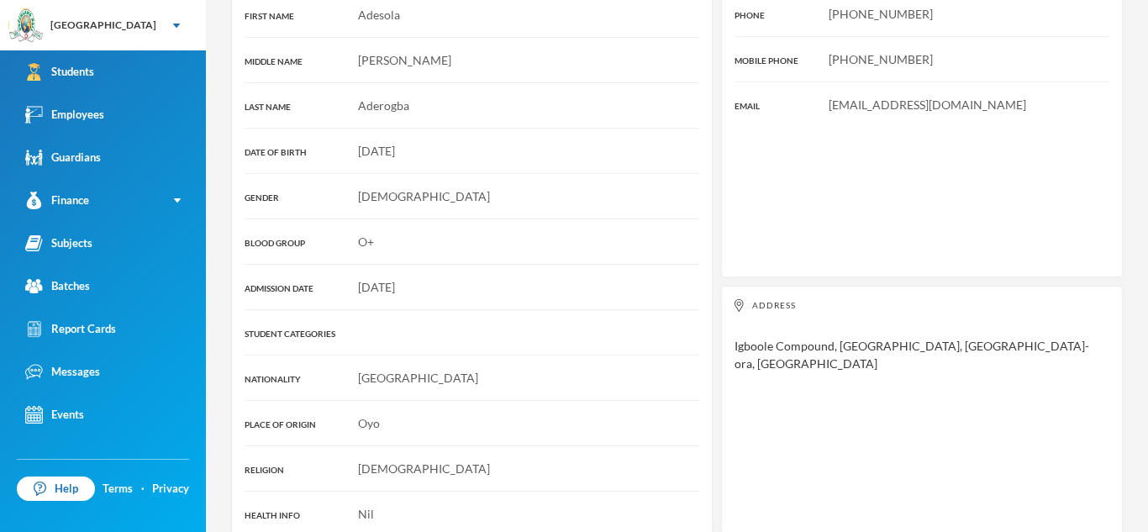
scroll to position [307, 0]
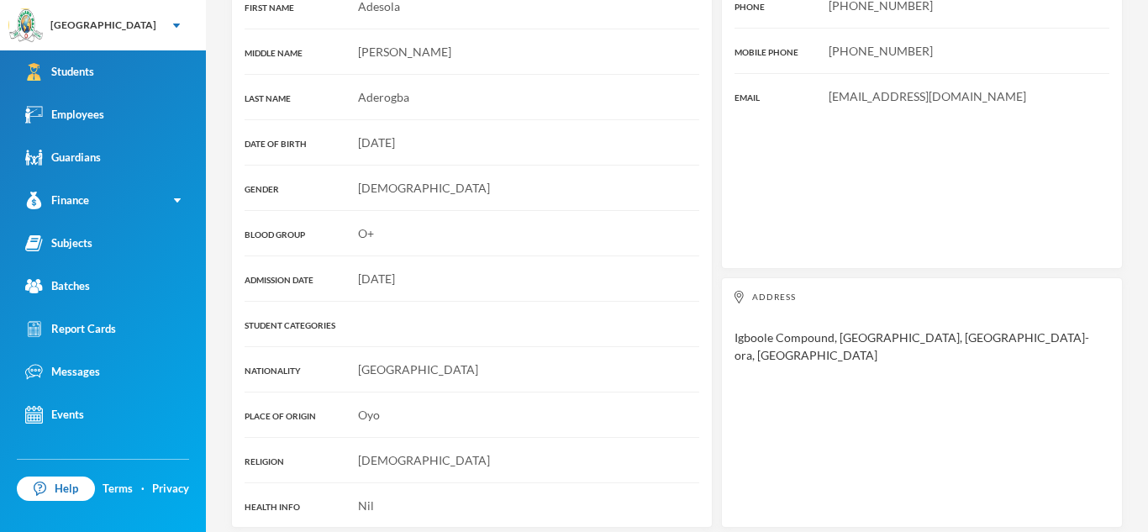
click at [461, 274] on div "[DATE]" at bounding box center [472, 279] width 455 height 18
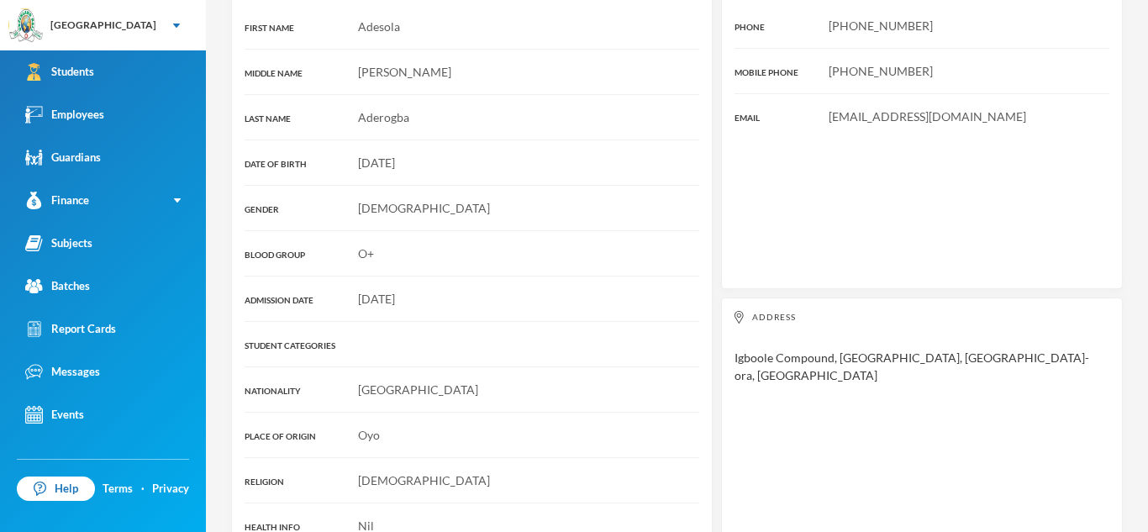
scroll to position [301, 0]
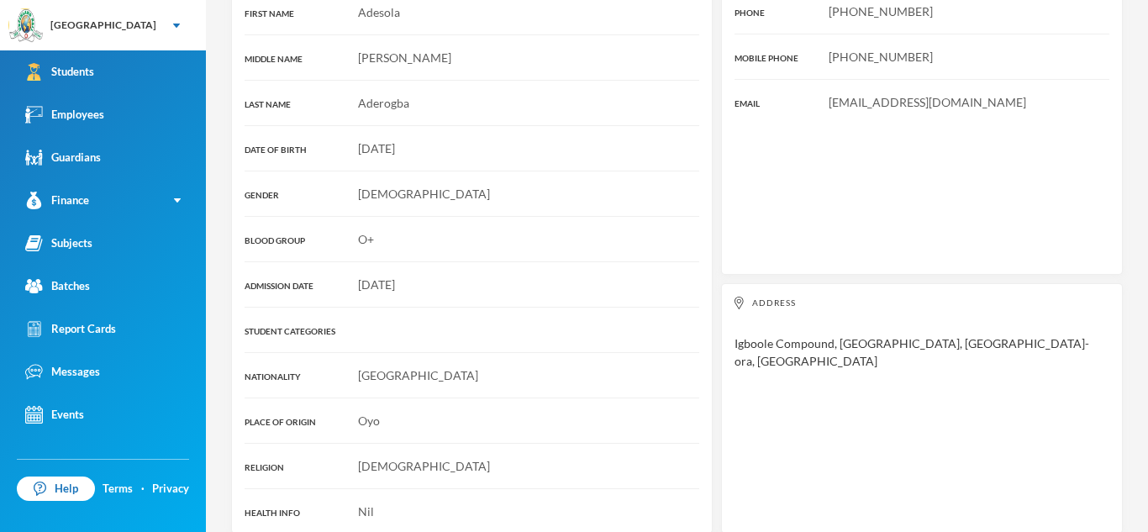
click at [461, 276] on div "[DATE]" at bounding box center [472, 285] width 455 height 18
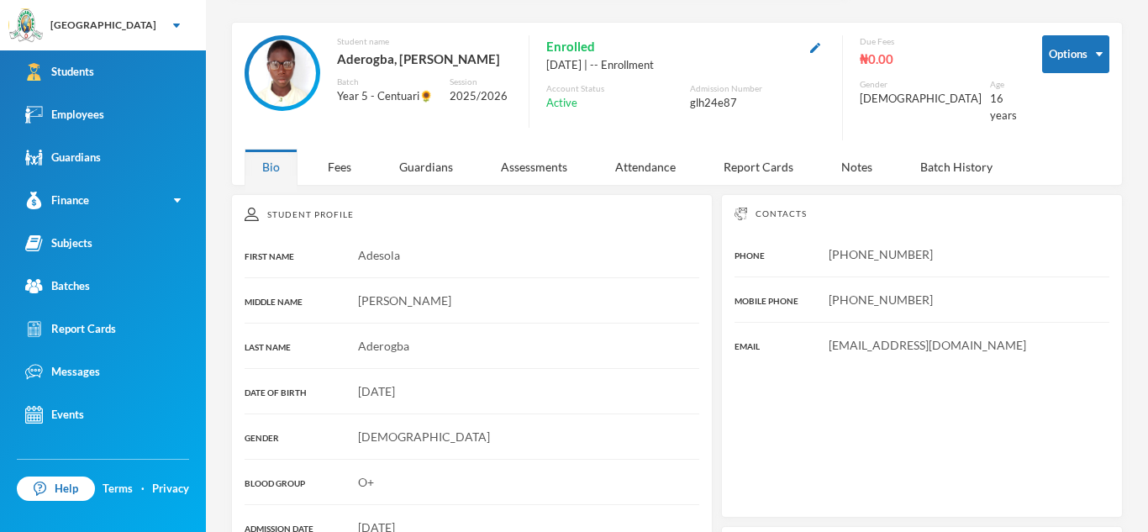
scroll to position [0, 0]
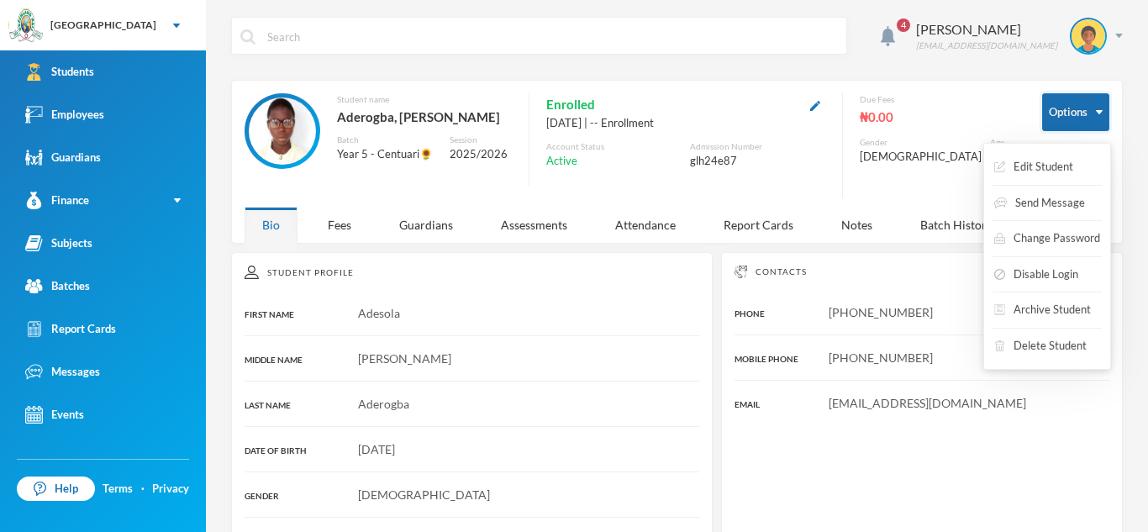
click at [1073, 104] on button "Options" at bounding box center [1075, 112] width 67 height 38
click at [1047, 238] on button "Change Password" at bounding box center [1047, 239] width 109 height 30
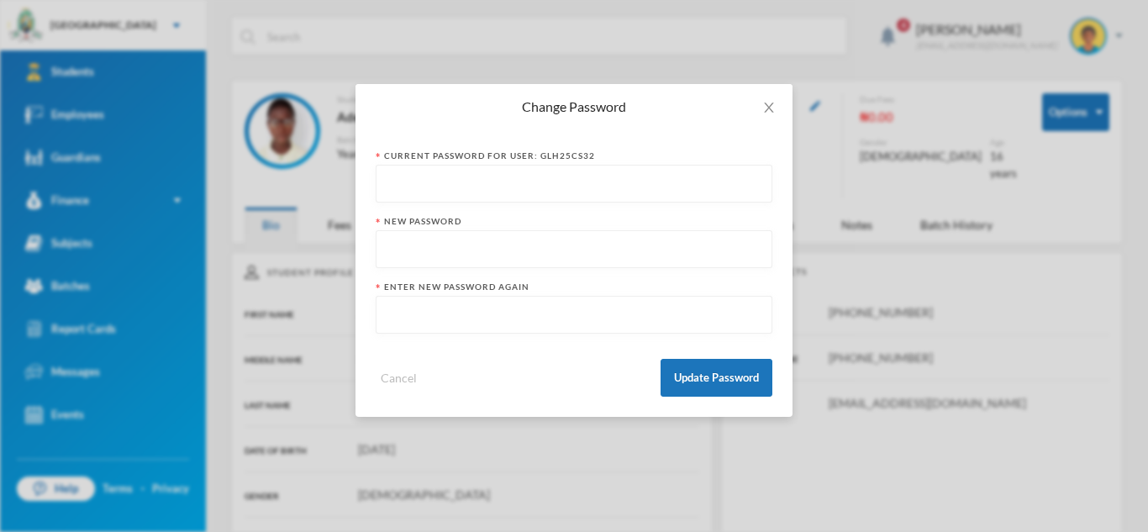
click at [927, 276] on div "Change Password Current Password for User: glh25cs32 New Password Enter new pas…" at bounding box center [574, 266] width 1148 height 532
click at [764, 121] on span "Close" at bounding box center [769, 107] width 47 height 47
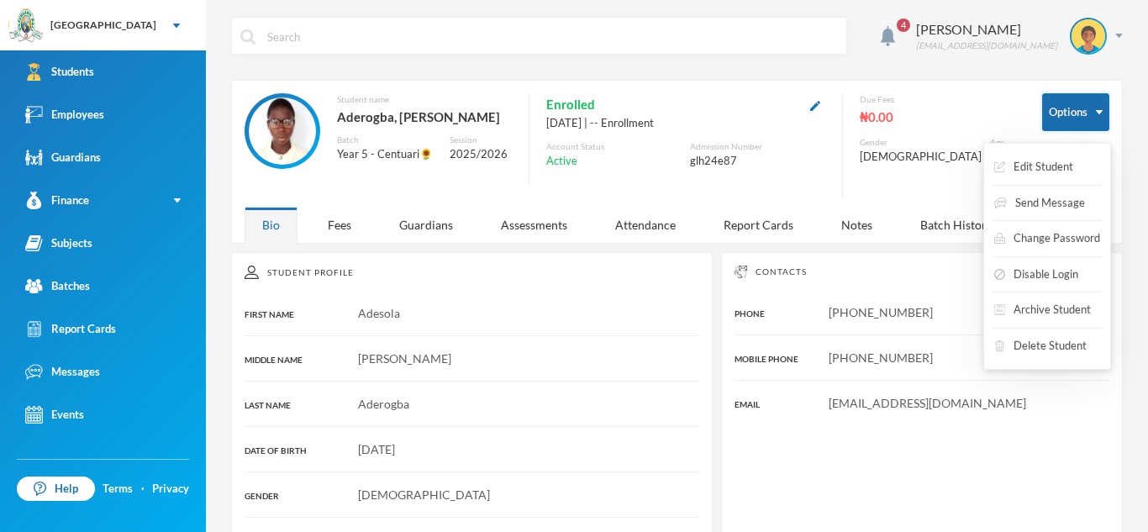
click at [1098, 116] on button "Options" at bounding box center [1075, 112] width 67 height 38
click at [1018, 241] on button "Change Password" at bounding box center [1047, 239] width 109 height 30
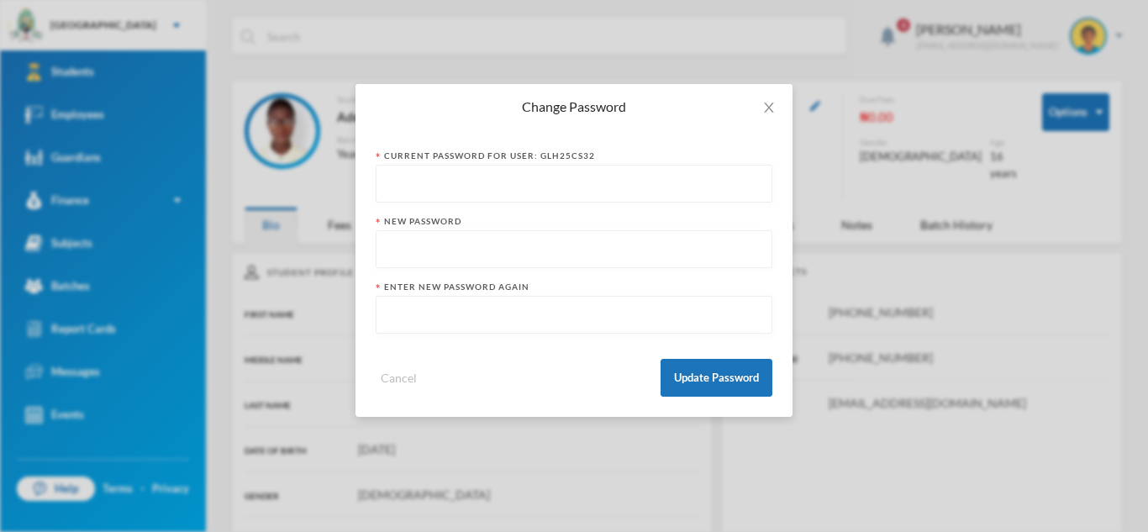
click at [961, 219] on div "Change Password Current Password for User: glh25cs32 New Password Enter new pas…" at bounding box center [574, 266] width 1148 height 532
click at [975, 192] on div "Change Password Current Password for User: glh25cs32 New Password Enter new pas…" at bounding box center [574, 266] width 1148 height 532
click at [1005, 140] on div "Change Password Current Password for User: glh25cs32 New Password Enter new pas…" at bounding box center [574, 266] width 1148 height 532
click at [767, 102] on icon "icon: close" at bounding box center [768, 107] width 13 height 13
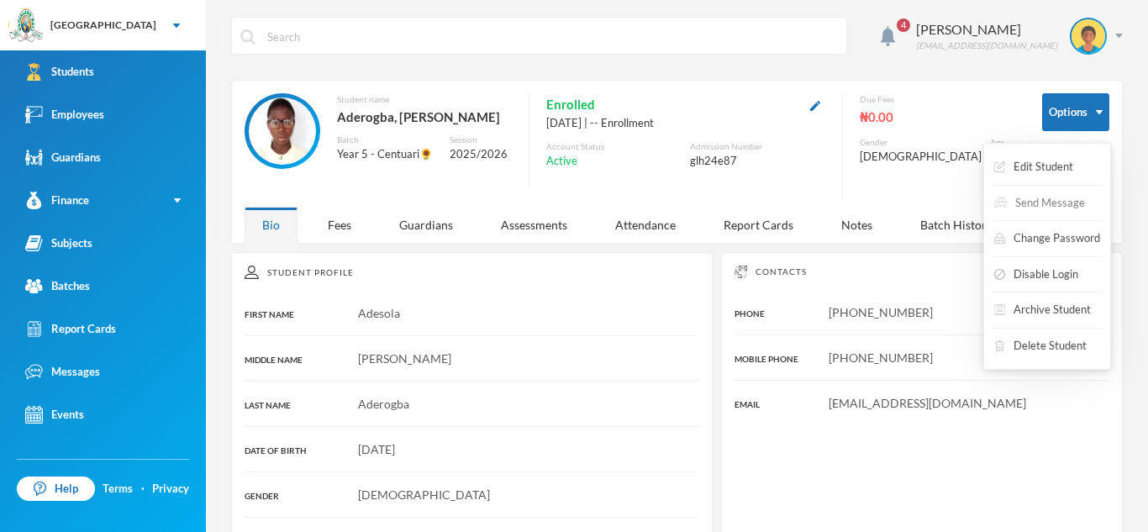
click at [1063, 203] on button "Send Message" at bounding box center [1040, 203] width 94 height 30
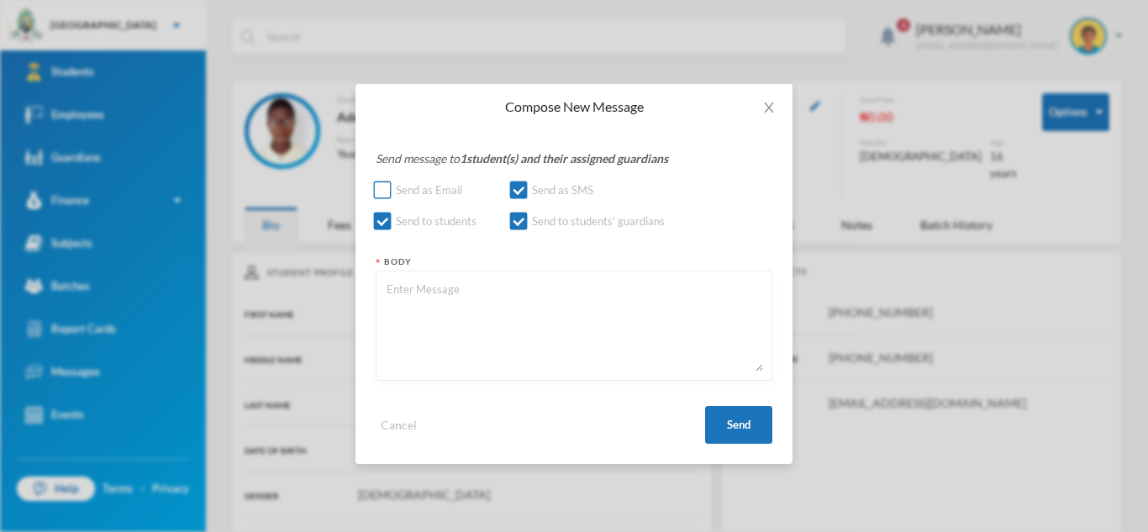
click at [380, 192] on input "Send as Email" at bounding box center [383, 191] width 18 height 18
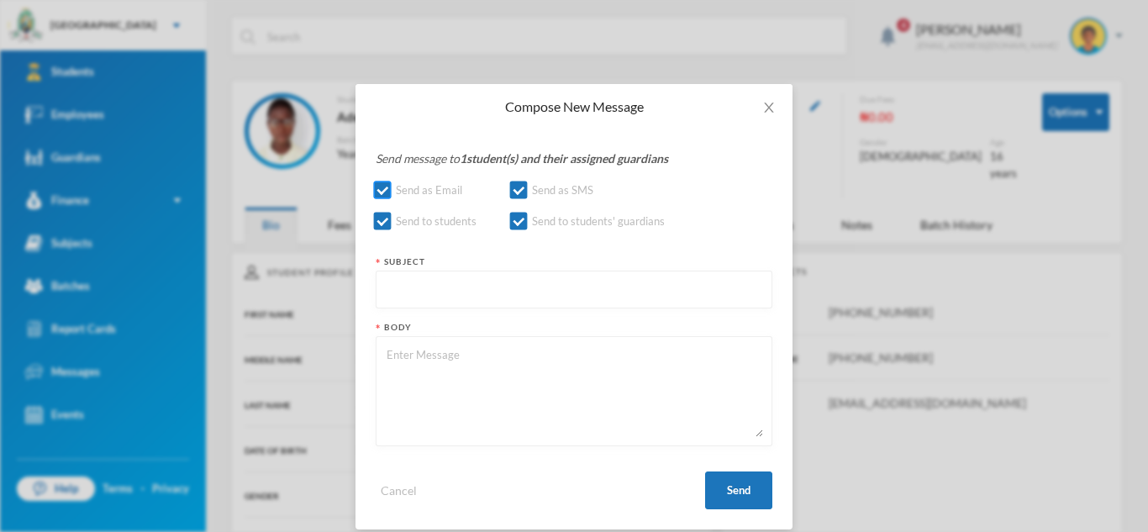
click at [380, 192] on input "Send as Email" at bounding box center [383, 191] width 18 height 18
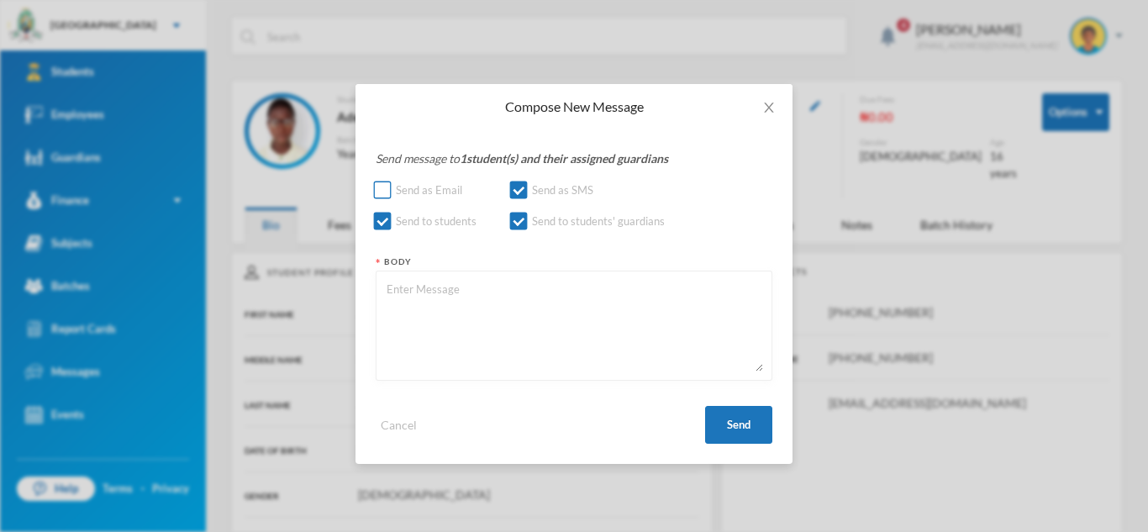
click at [380, 192] on input "Send as Email" at bounding box center [383, 191] width 18 height 18
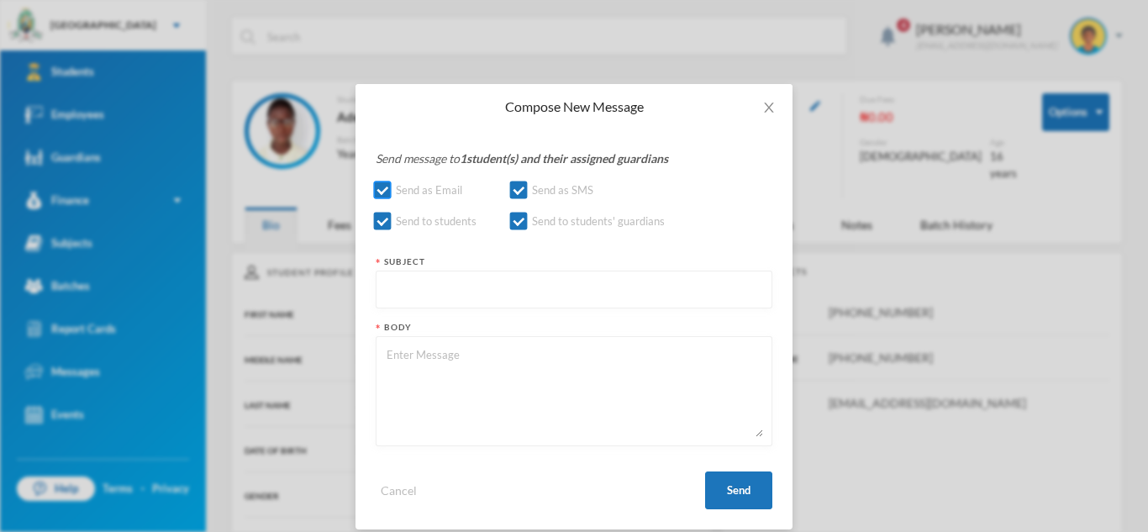
click at [380, 192] on input "Send as Email" at bounding box center [383, 191] width 18 height 18
checkbox input "false"
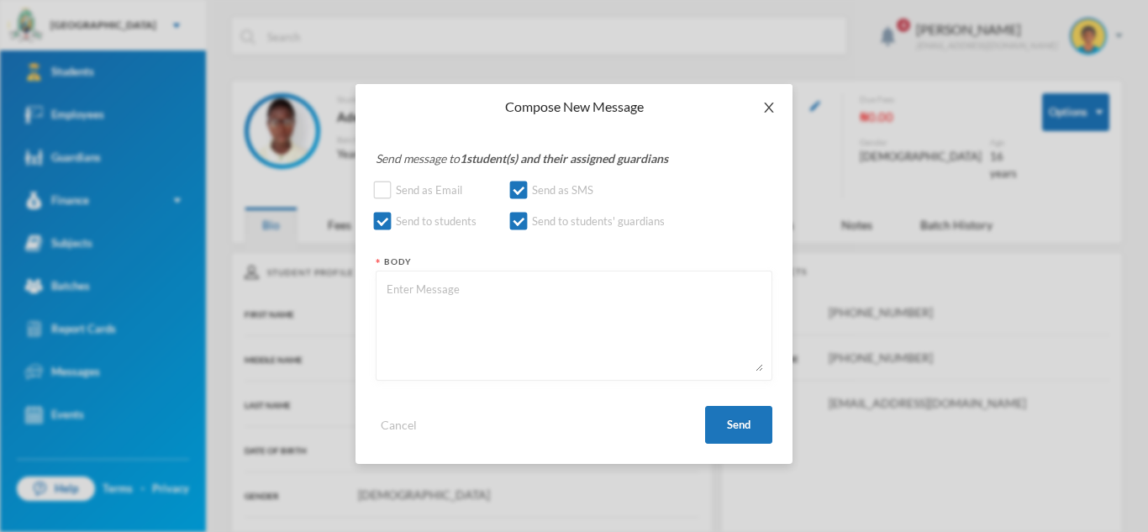
click at [772, 107] on icon "icon: close" at bounding box center [768, 107] width 13 height 13
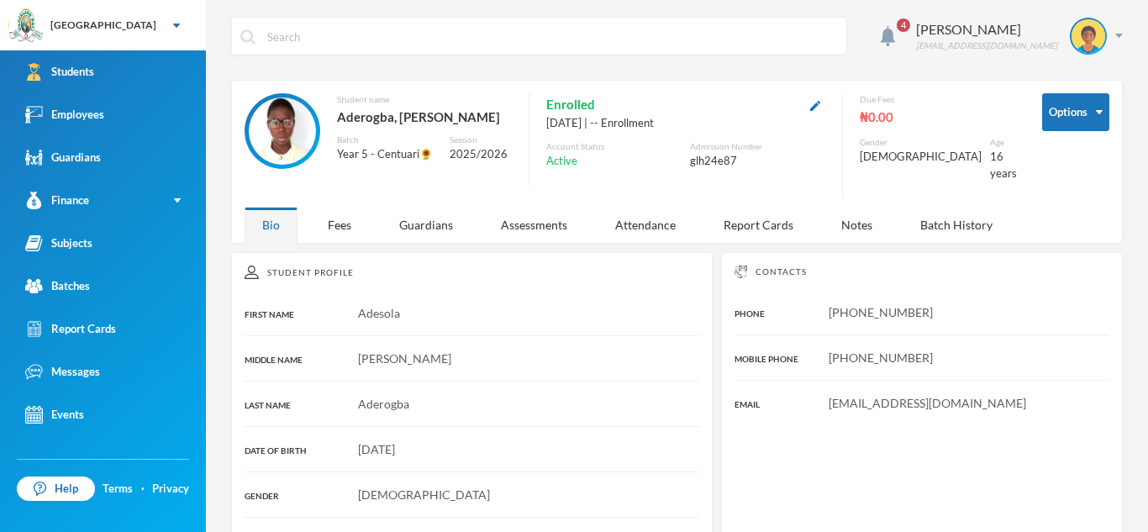
click at [908, 34] on span "4" at bounding box center [903, 25] width 27 height 27
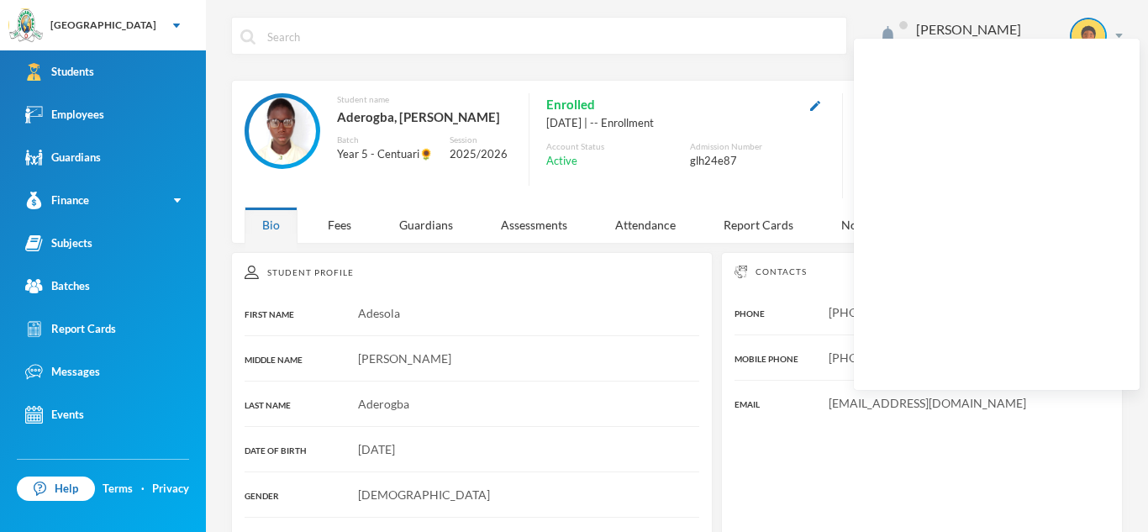
click at [881, 20] on div "Asaolu Omonike omonike.asaolu@greenlandhall.org" at bounding box center [677, 48] width 892 height 63
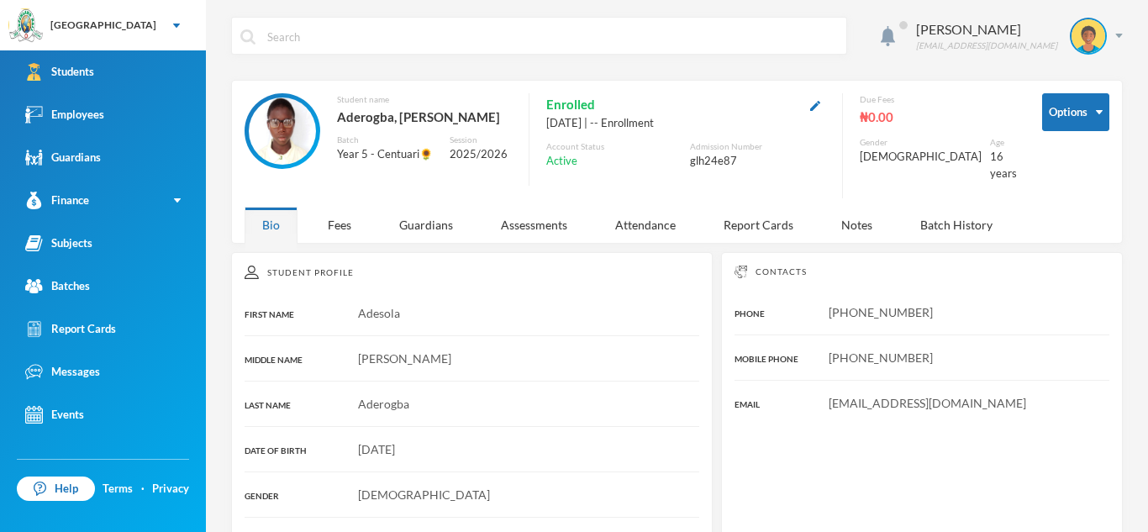
click at [913, 18] on span at bounding box center [903, 25] width 27 height 27
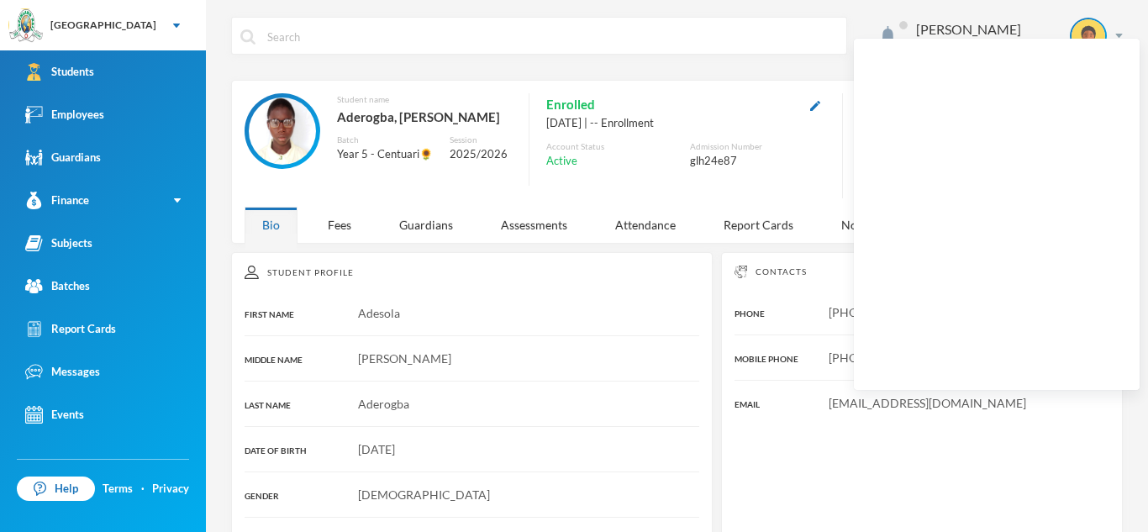
click at [872, 34] on div "Asaolu Omonike omonike.asaolu@greenlandhall.org" at bounding box center [677, 48] width 892 height 63
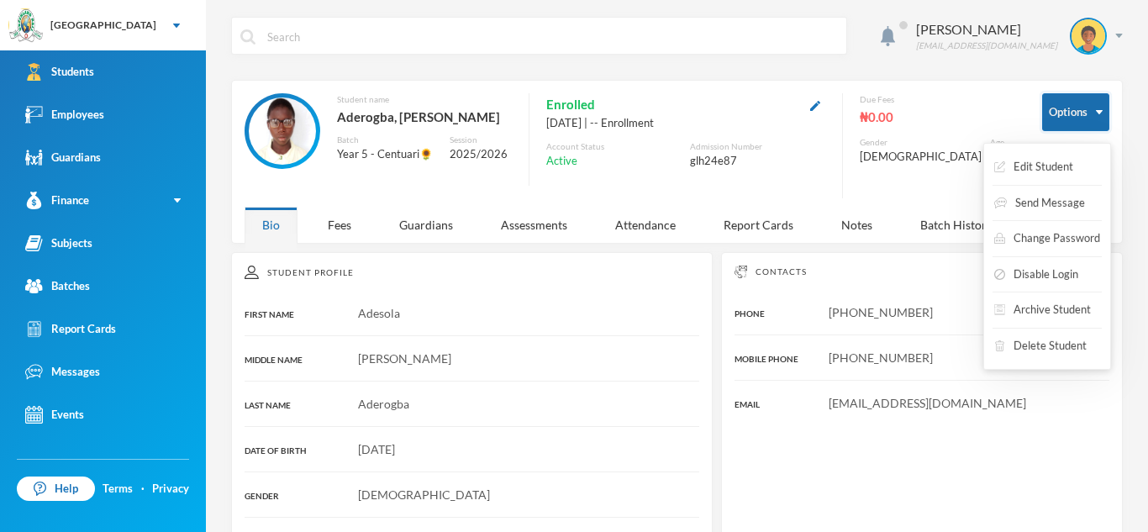
click at [1098, 106] on button "Options" at bounding box center [1075, 112] width 67 height 38
click at [1075, 235] on button "Change Password" at bounding box center [1047, 239] width 109 height 30
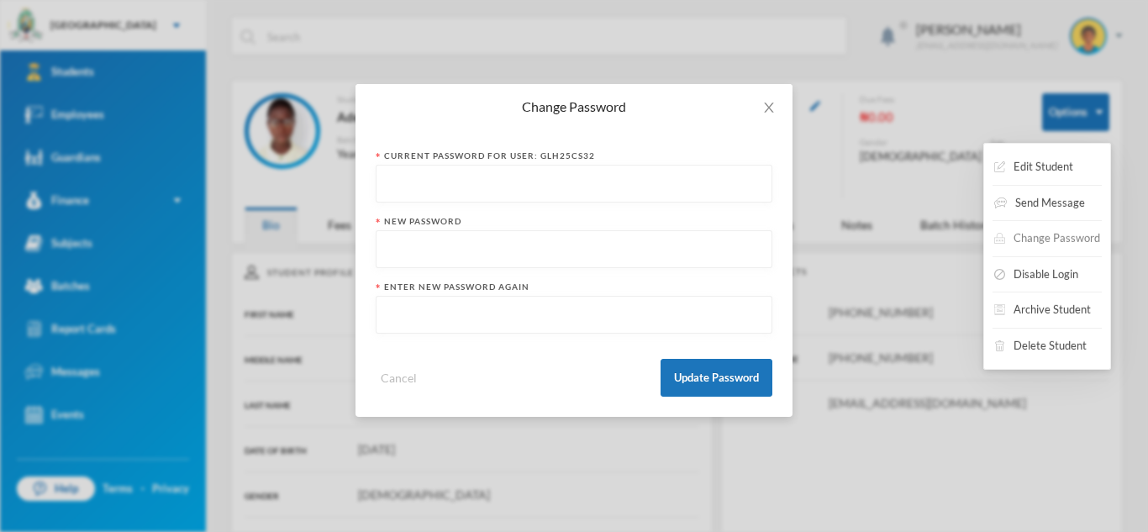
click at [1028, 237] on button "Change Password" at bounding box center [1047, 239] width 109 height 30
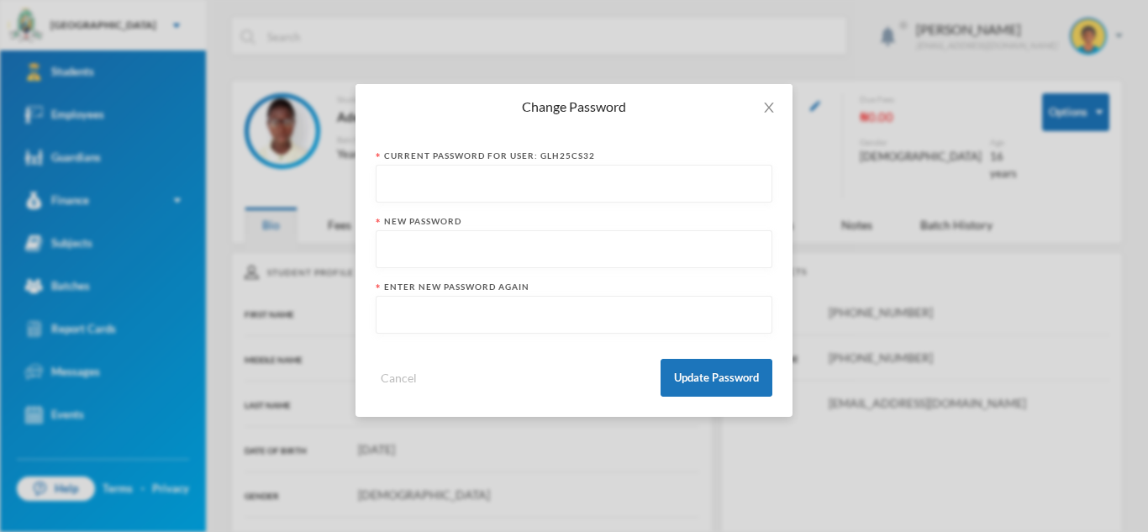
click at [388, 182] on input "text" at bounding box center [574, 185] width 378 height 38
click at [388, 179] on input "text" at bounding box center [574, 185] width 378 height 38
type input "glh25cs32123"
click at [387, 249] on input "text" at bounding box center [574, 250] width 378 height 38
type input "Aderogba"
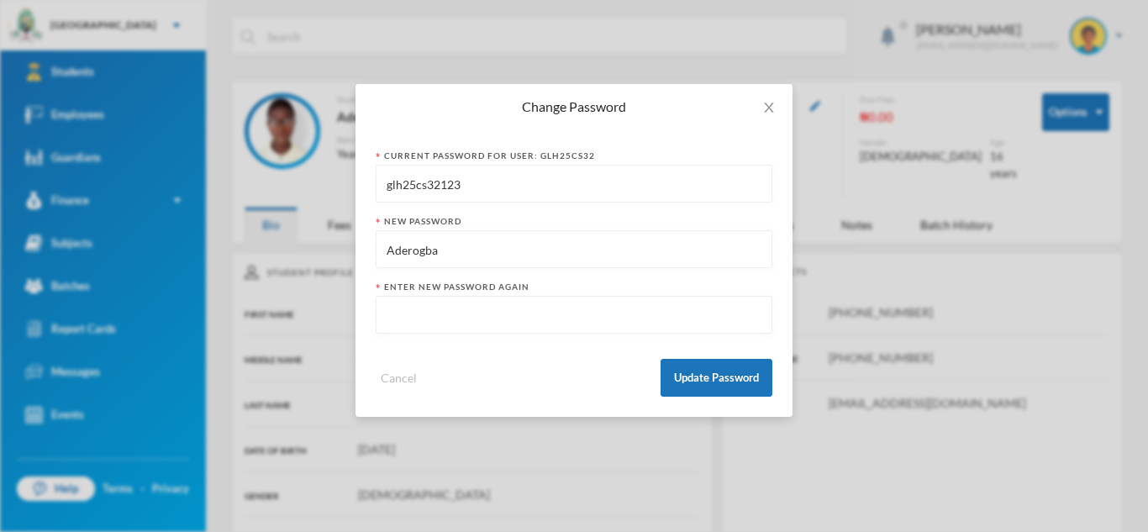
click at [395, 307] on input "text" at bounding box center [574, 316] width 378 height 38
type input "a"
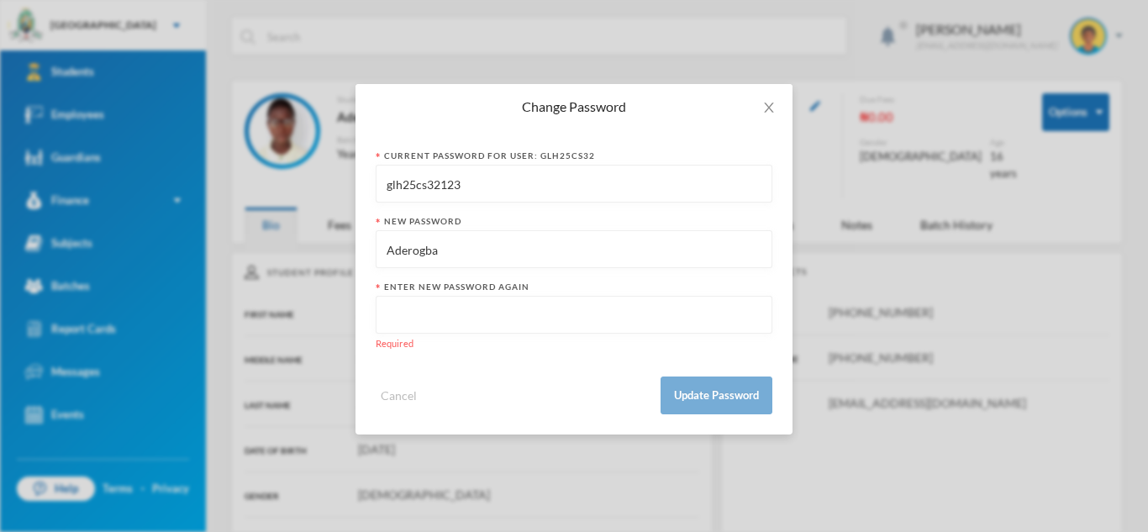
type input "a"
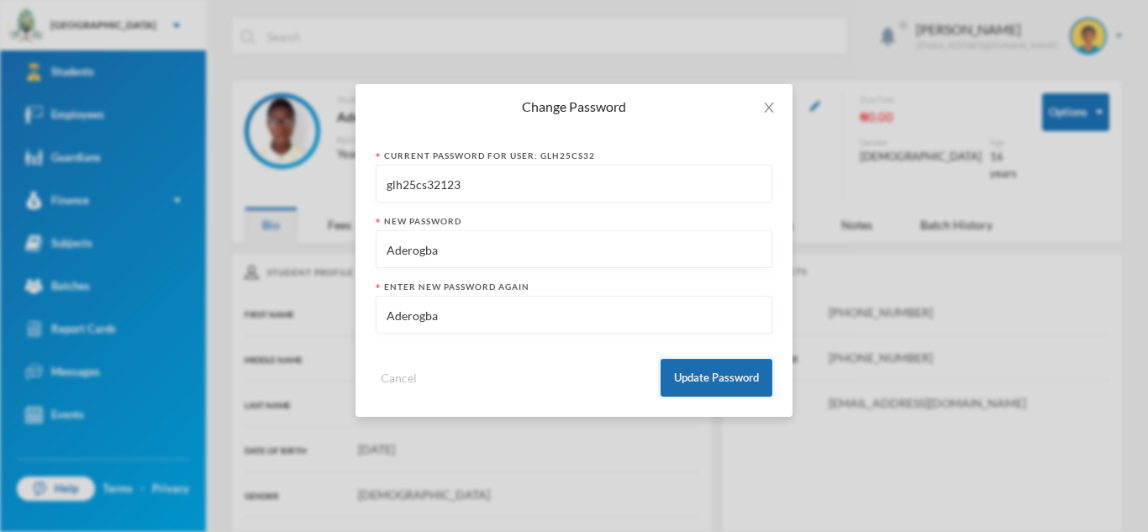
type input "Aderogba"
click at [708, 382] on button "Update Password" at bounding box center [717, 378] width 112 height 38
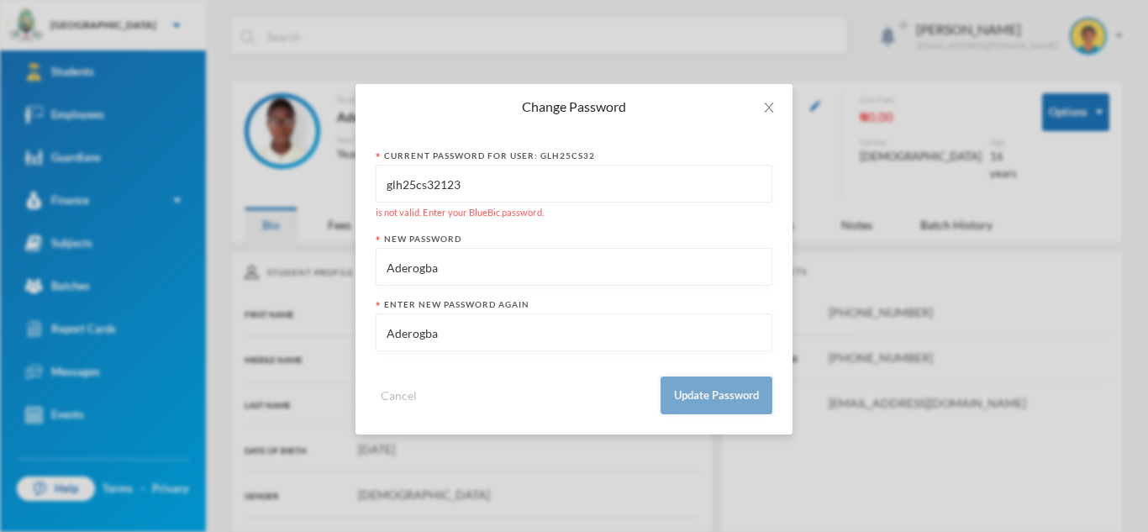
click at [708, 382] on button "Update Password" at bounding box center [717, 396] width 112 height 38
click at [464, 185] on input "glh25cs32123" at bounding box center [574, 185] width 378 height 38
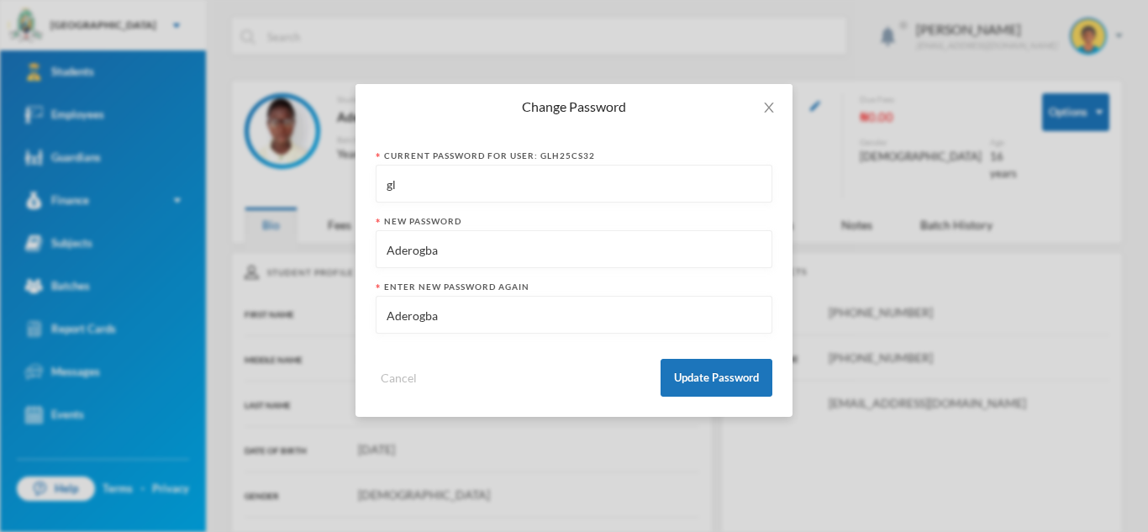
type input "g"
type input "Nigeria@123"
click at [688, 380] on button "Update Password" at bounding box center [717, 378] width 112 height 38
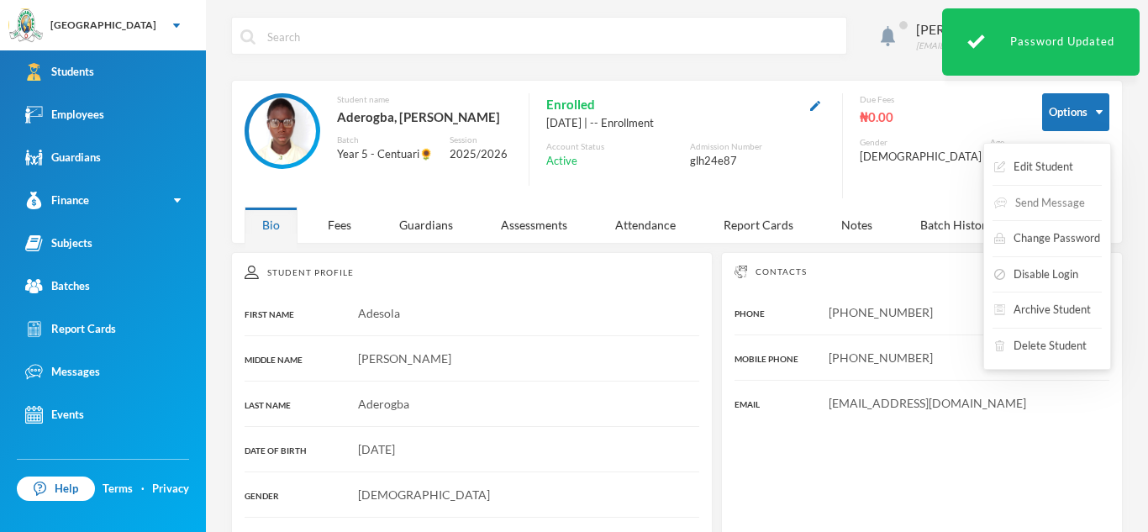
click at [1071, 208] on button "Send Message" at bounding box center [1040, 203] width 94 height 30
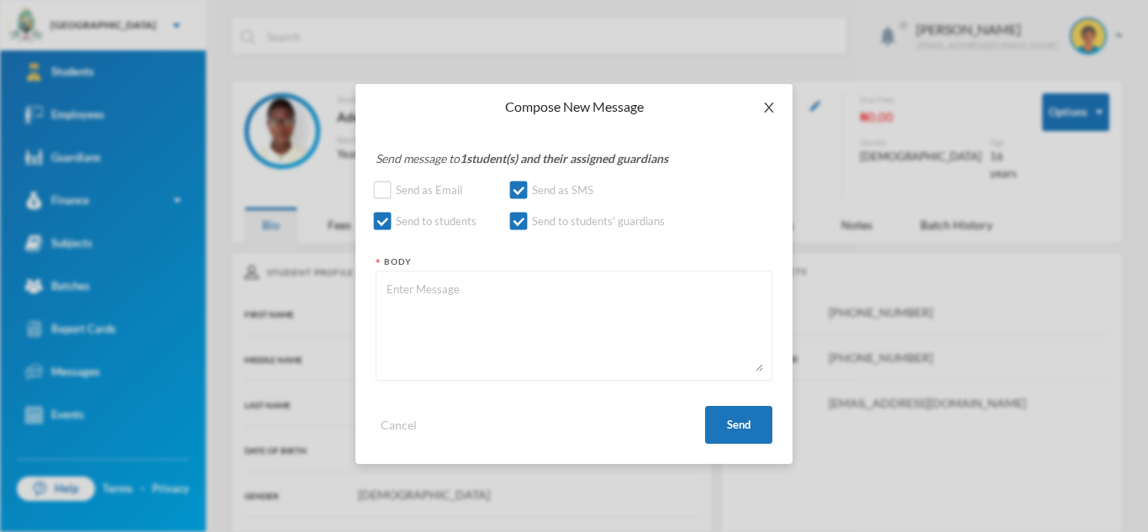
click at [770, 93] on span "Close" at bounding box center [769, 107] width 47 height 47
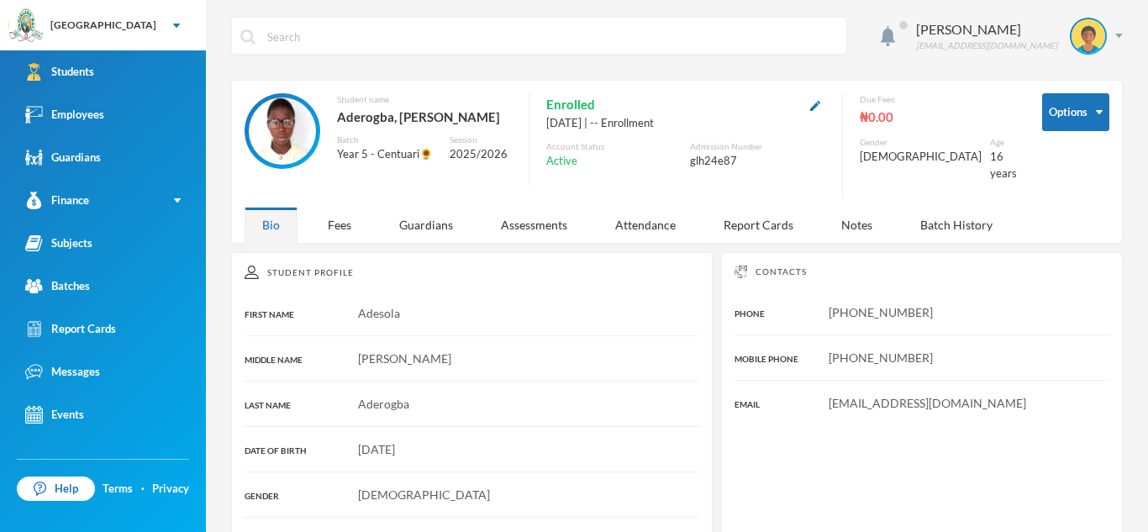
click at [907, 182] on div "Due Fees ₦0.00 Gender Male Age 16 years" at bounding box center [929, 145] width 175 height 105
click at [1109, 42] on div "Asaolu Omonike omonike.asaolu@greenlandhall.org" at bounding box center [1013, 36] width 219 height 37
click at [938, 82] on div "Options Student name Aderogba, Adesola Benedict Batch Year 5 - Centuari🌻 Sessio…" at bounding box center [677, 162] width 892 height 164
click at [422, 222] on div "Guardians" at bounding box center [426, 225] width 89 height 36
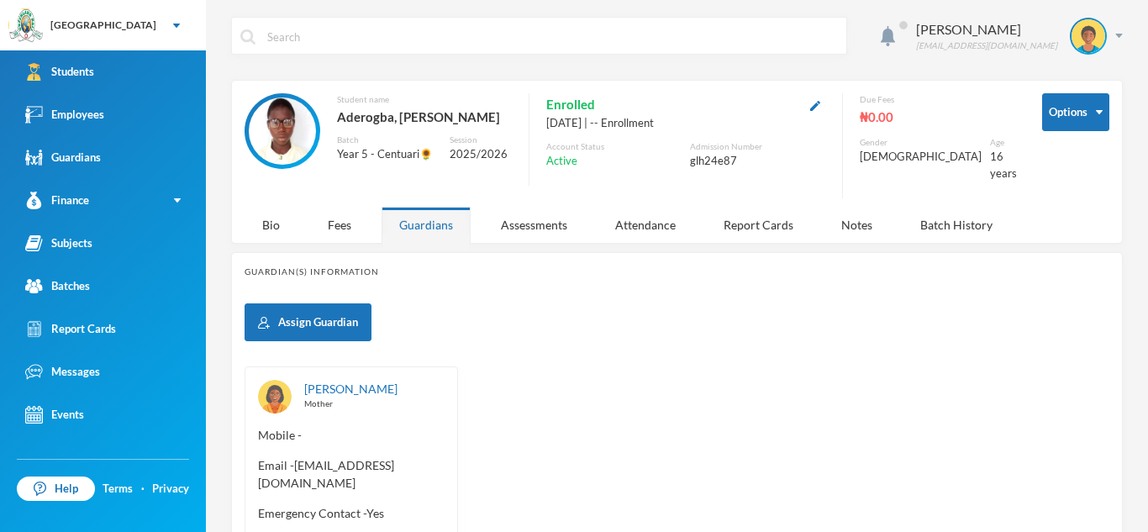
scroll to position [129, 0]
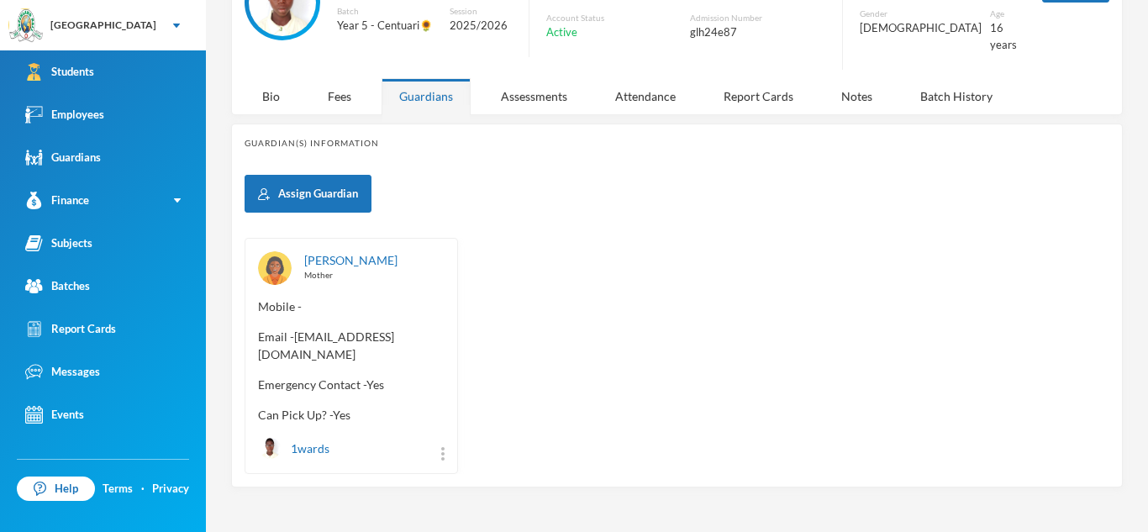
click at [256, 345] on div "Aderogba, Foluke Mother Mobile - Email - olumideaderogba@gmail.com Emergency Co…" at bounding box center [352, 356] width 214 height 236
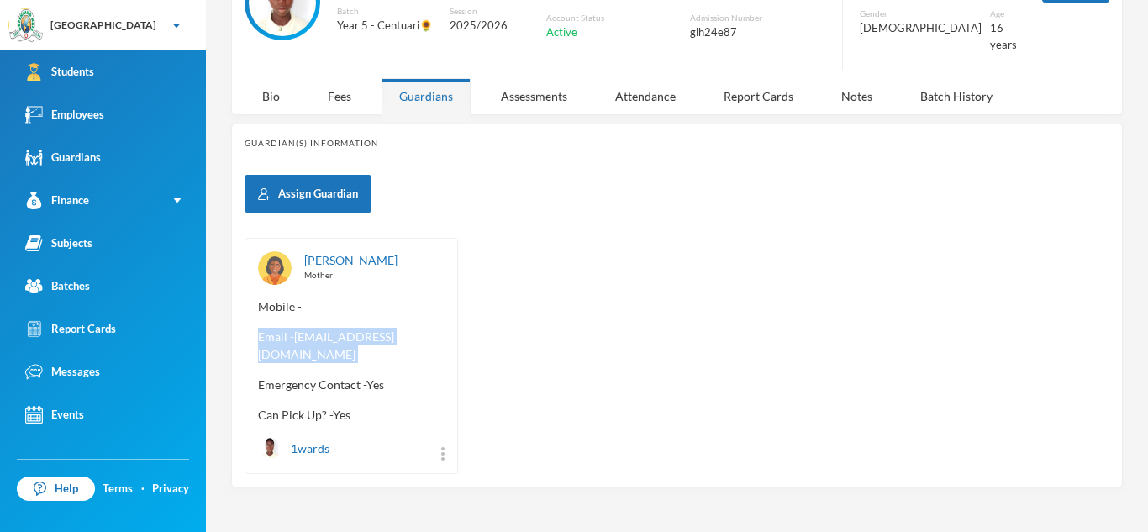
click at [256, 345] on div "Aderogba, Foluke Mother Mobile - Email - olumideaderogba@gmail.com Emergency Co…" at bounding box center [352, 356] width 214 height 236
copy span "olumideaderogba"
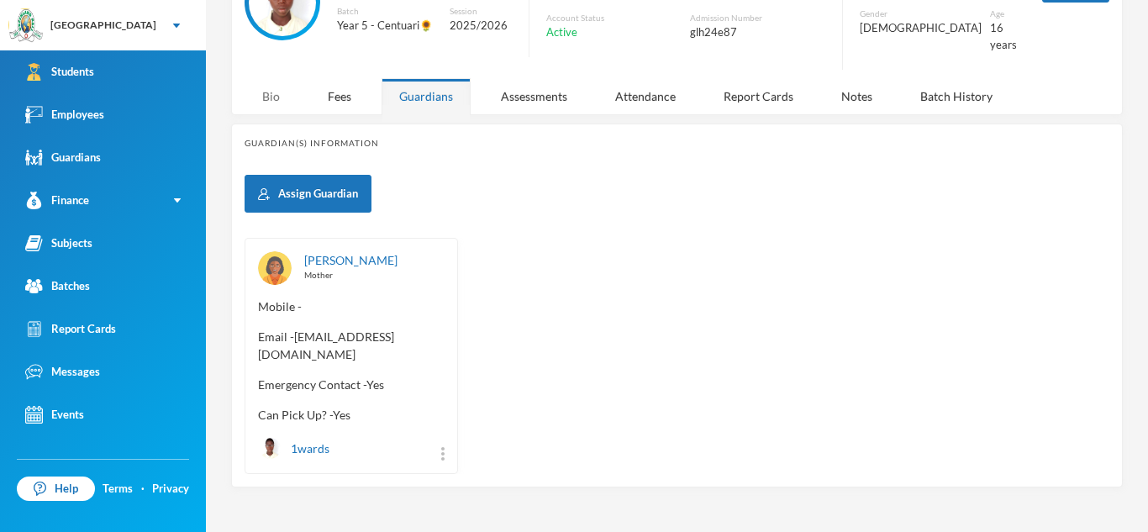
click at [261, 83] on div "Bio" at bounding box center [271, 96] width 53 height 36
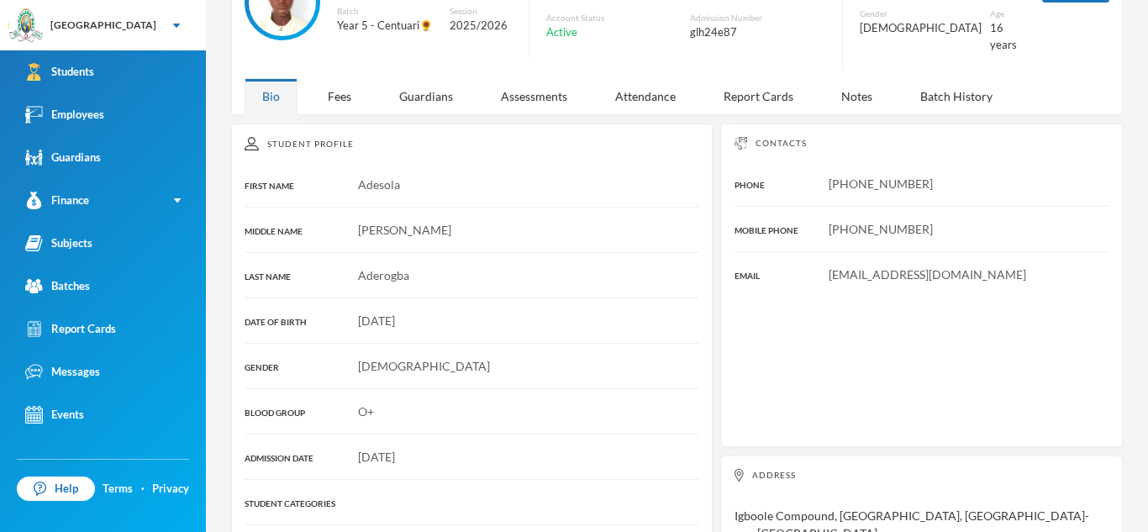
click at [829, 267] on span "Glh24e87@greenlandhall.org" at bounding box center [928, 274] width 198 height 14
copy span "Glh24e87"
click at [827, 266] on div "Glh24e87@greenlandhall.org" at bounding box center [922, 275] width 375 height 18
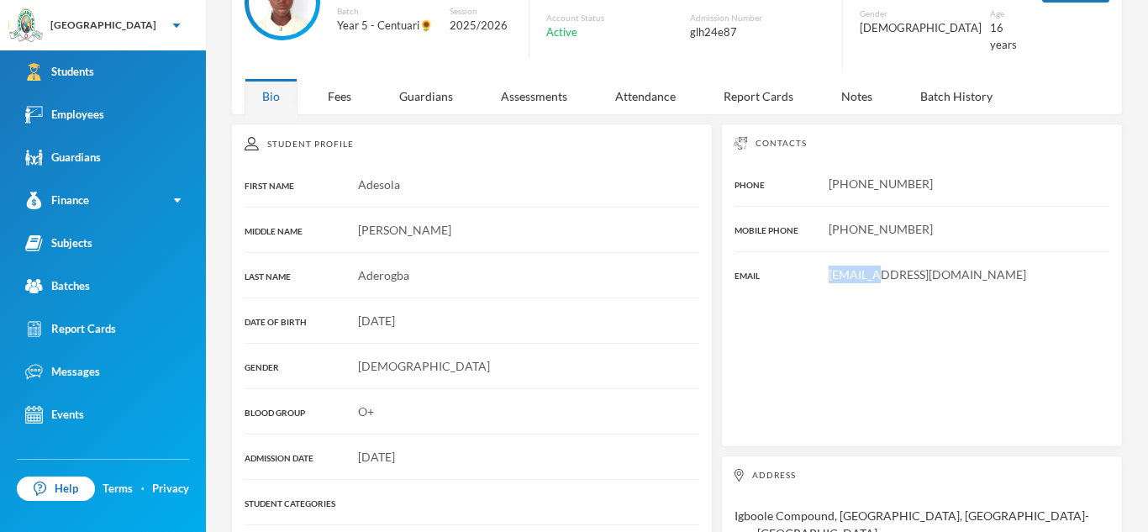
click at [827, 266] on div "Glh24e87@greenlandhall.org" at bounding box center [922, 275] width 375 height 18
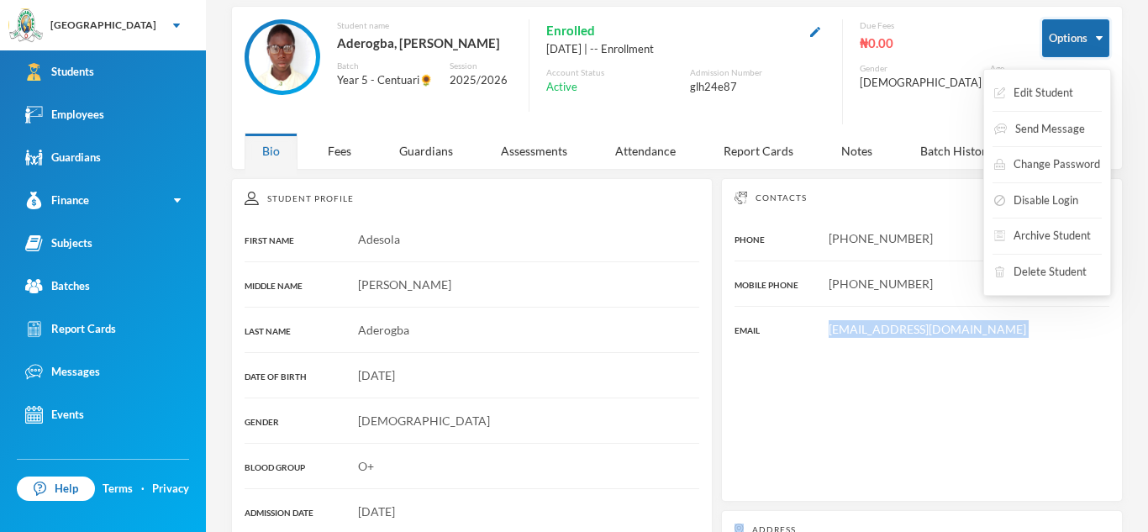
scroll to position [307, 0]
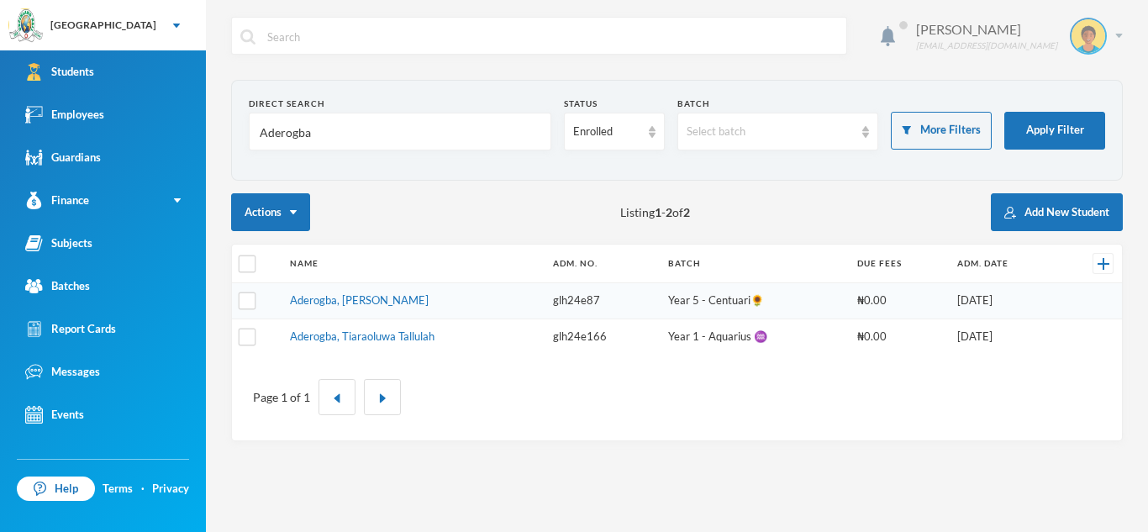
click at [1119, 29] on div "Asaolu Omonike omonike.asaolu@greenlandhall.org" at bounding box center [1013, 36] width 219 height 37
click at [1096, 89] on div "My Profile" at bounding box center [1077, 84] width 76 height 18
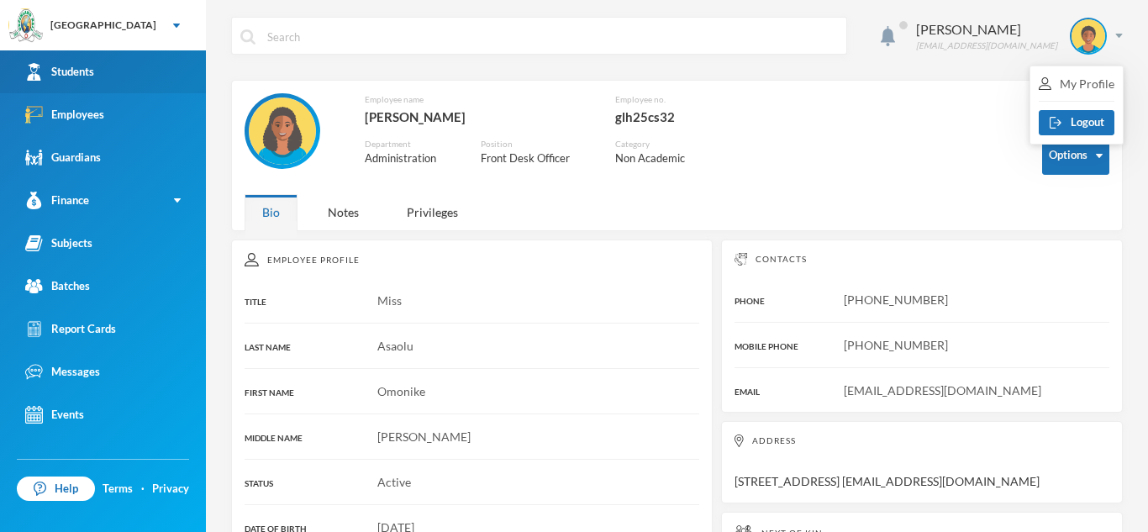
click at [146, 63] on link "Students" at bounding box center [103, 71] width 206 height 43
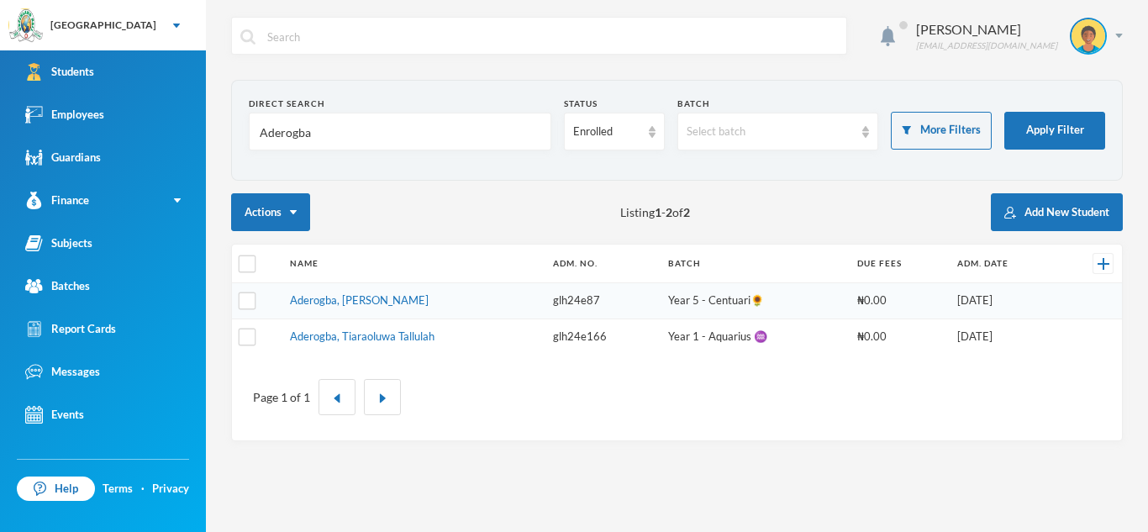
click at [314, 133] on input "Aderogba" at bounding box center [400, 132] width 284 height 38
type input "A"
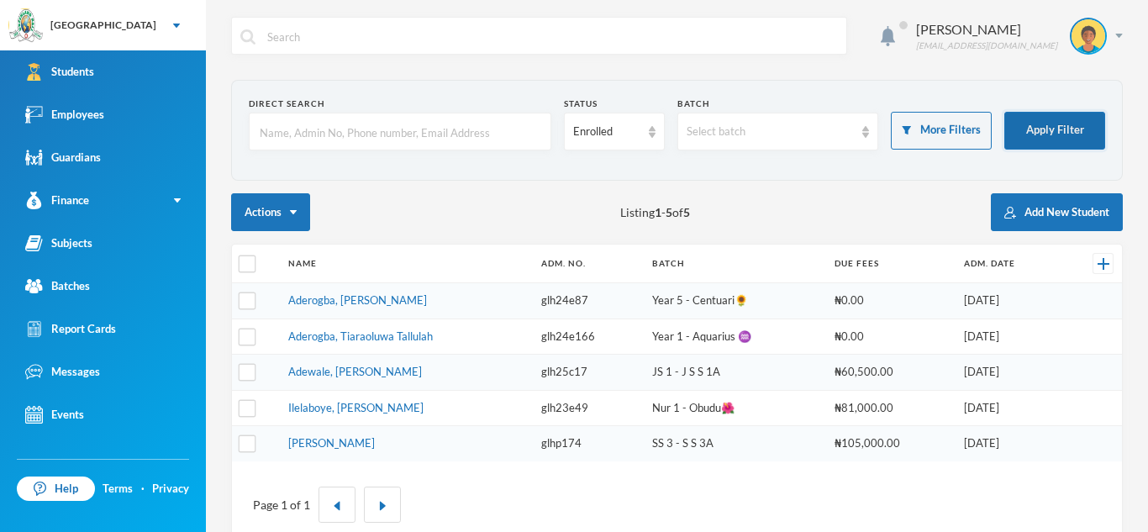
click at [1042, 129] on button "Apply Filter" at bounding box center [1054, 131] width 101 height 38
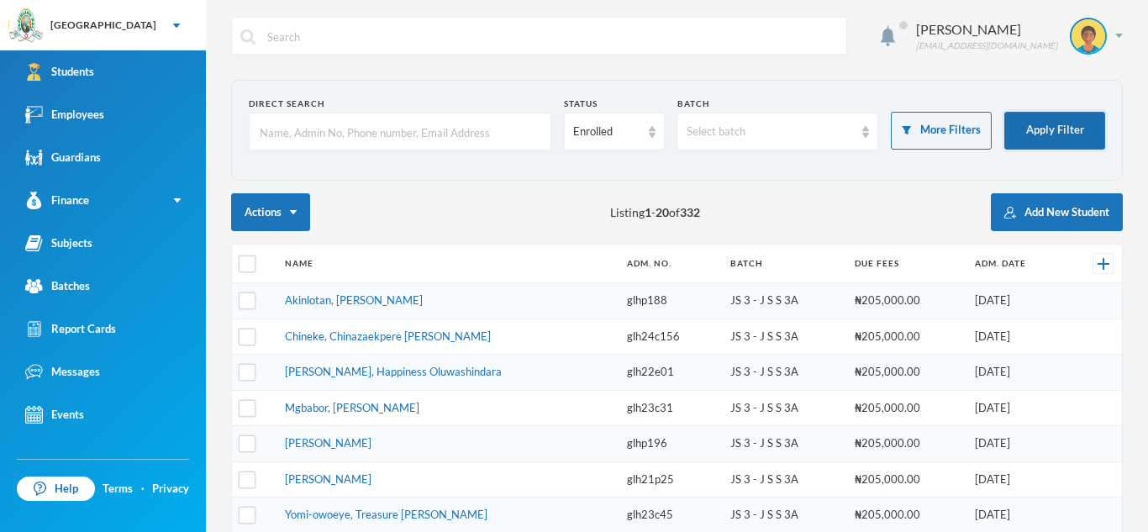
click at [1042, 129] on button "Apply Filter" at bounding box center [1054, 131] width 101 height 38
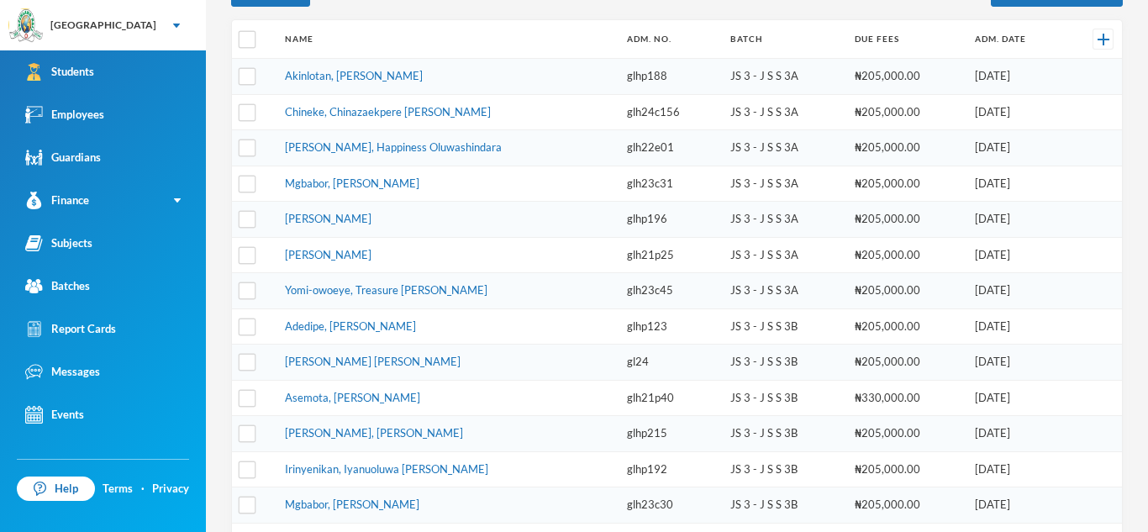
scroll to position [223, 0]
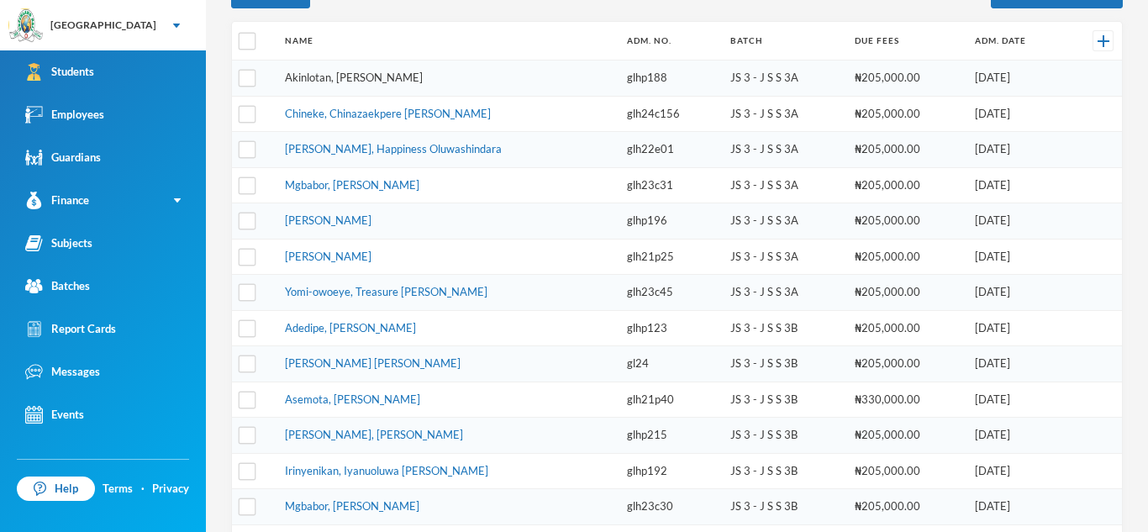
click at [387, 74] on link "Akinlotan, [PERSON_NAME]" at bounding box center [354, 77] width 138 height 13
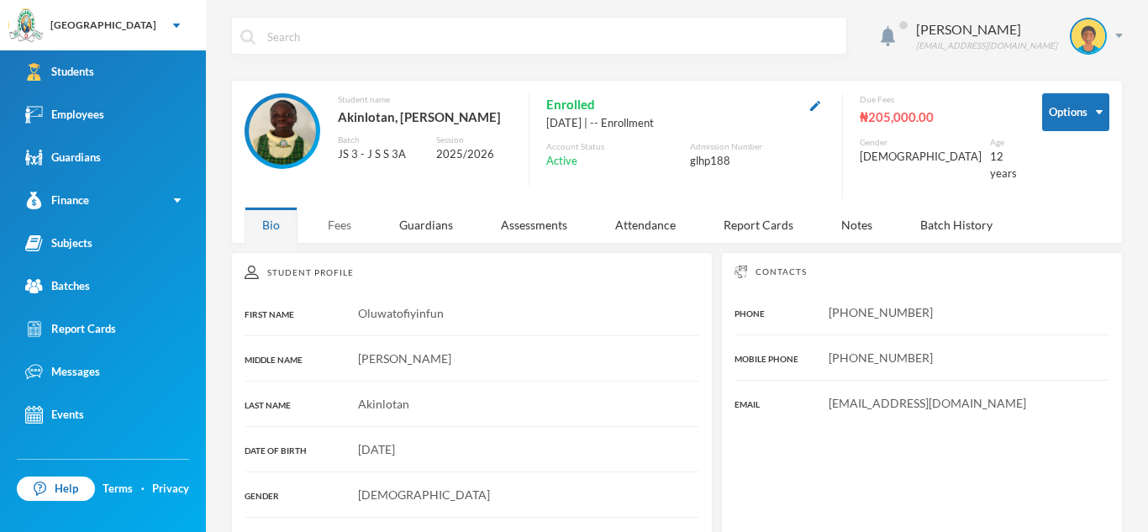
click at [340, 225] on div "Fees" at bounding box center [339, 225] width 59 height 36
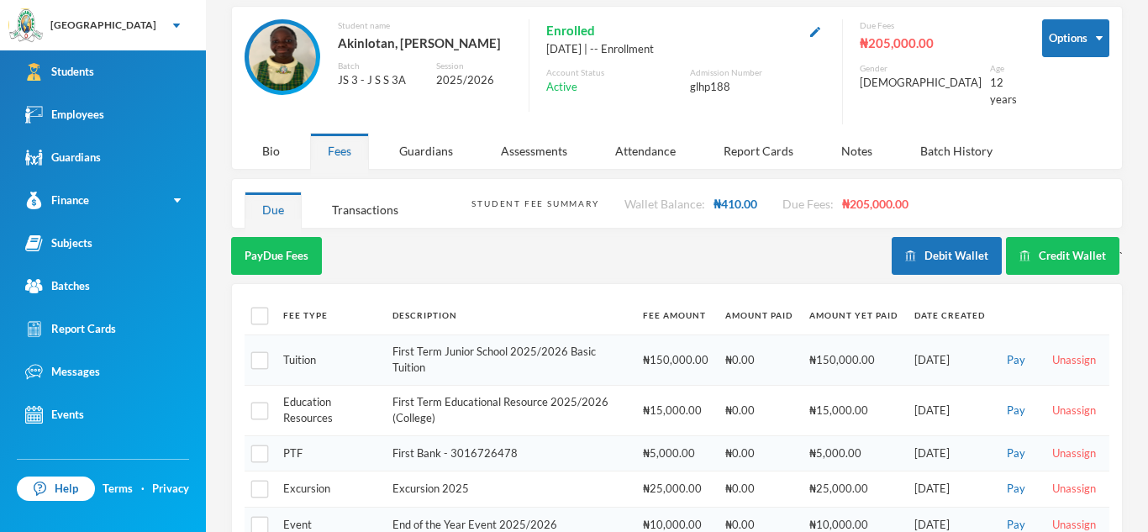
scroll to position [112, 0]
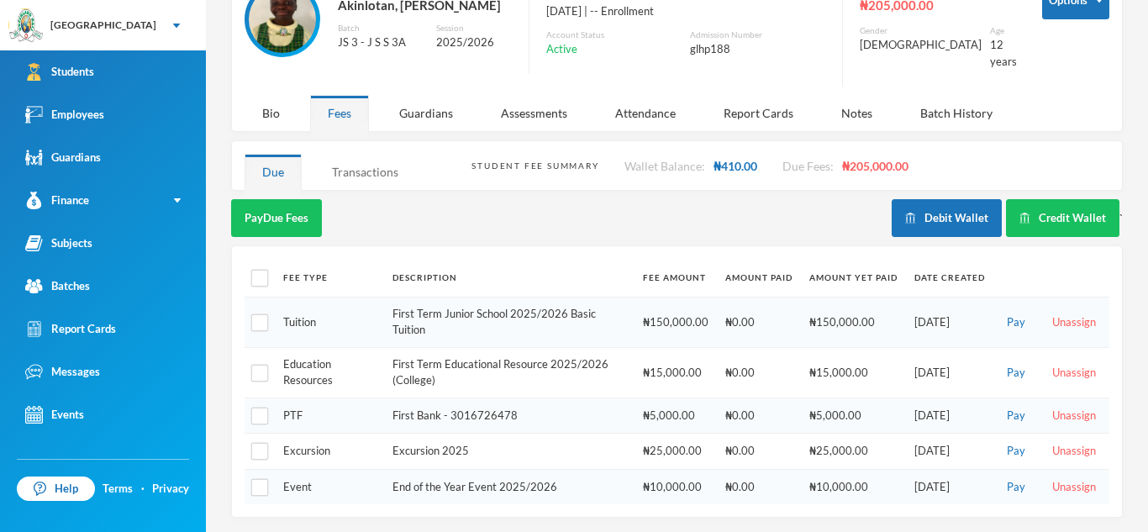
click at [376, 171] on div "Transactions" at bounding box center [365, 172] width 102 height 36
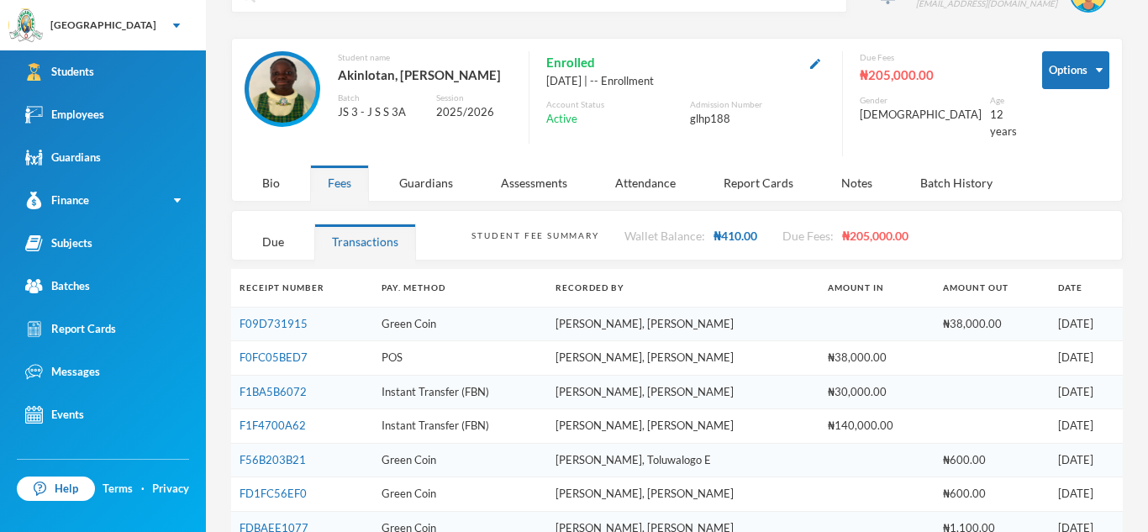
scroll to position [39, 0]
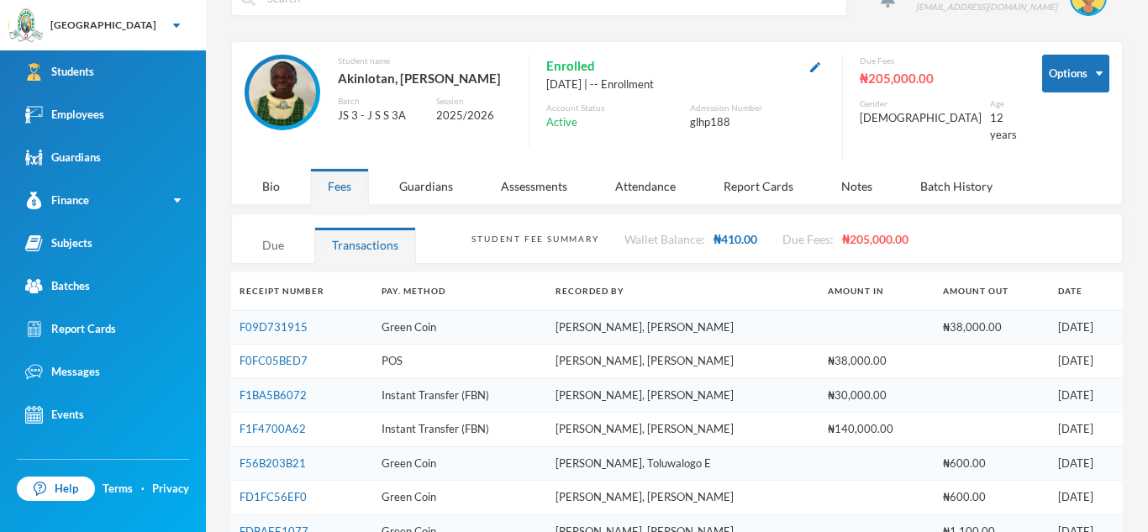
click at [281, 233] on div "Due" at bounding box center [273, 245] width 57 height 36
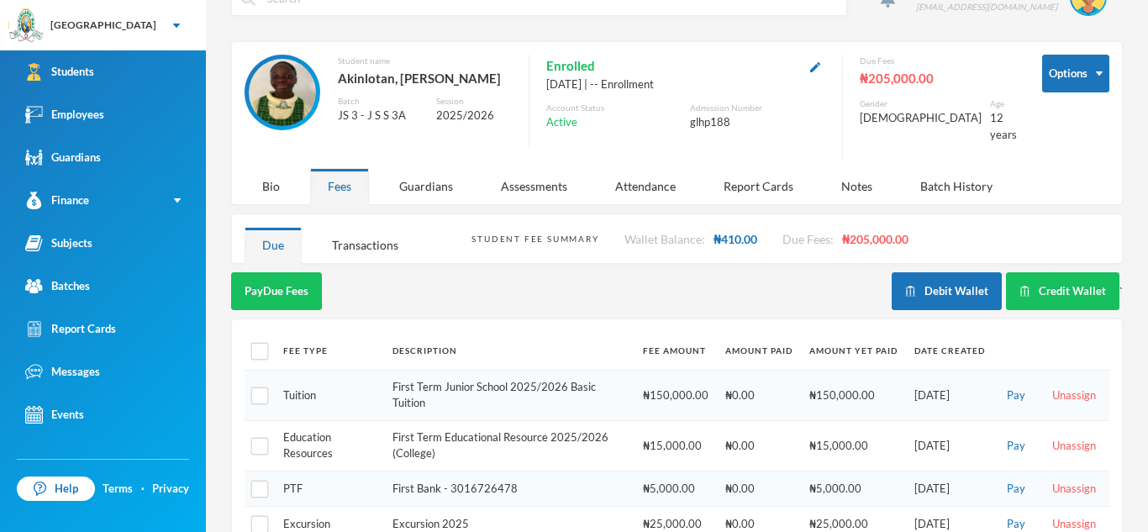
scroll to position [112, 0]
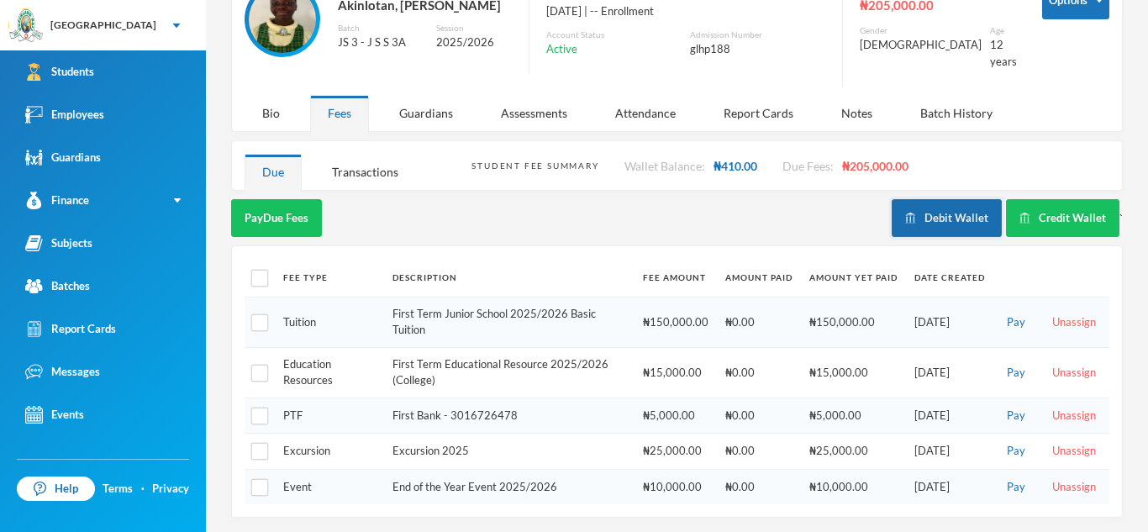
click at [957, 219] on button "Debit Wallet" at bounding box center [947, 218] width 110 height 38
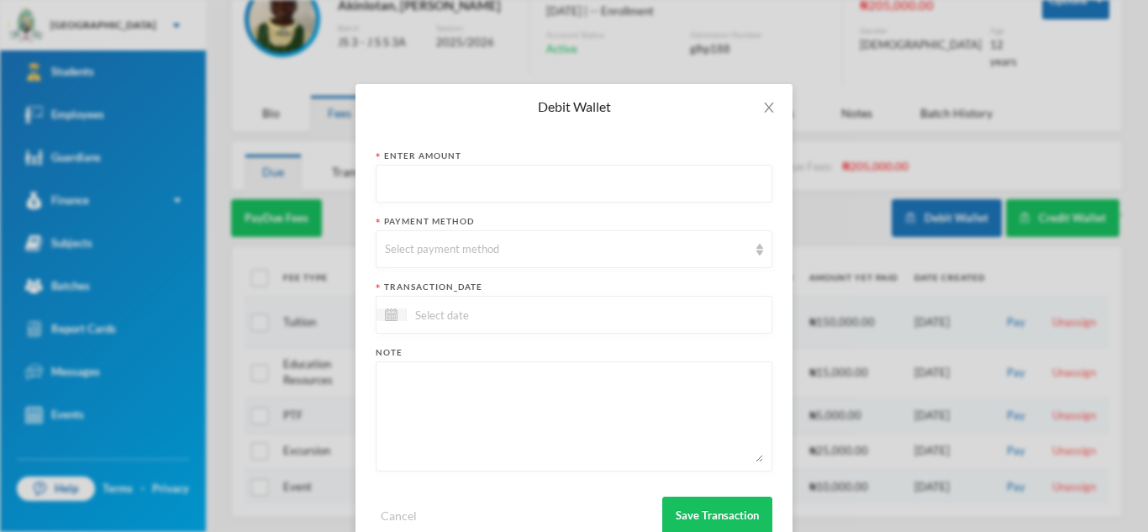
click at [386, 176] on input "text" at bounding box center [574, 185] width 378 height 38
click at [772, 111] on icon "icon: close" at bounding box center [768, 107] width 13 height 13
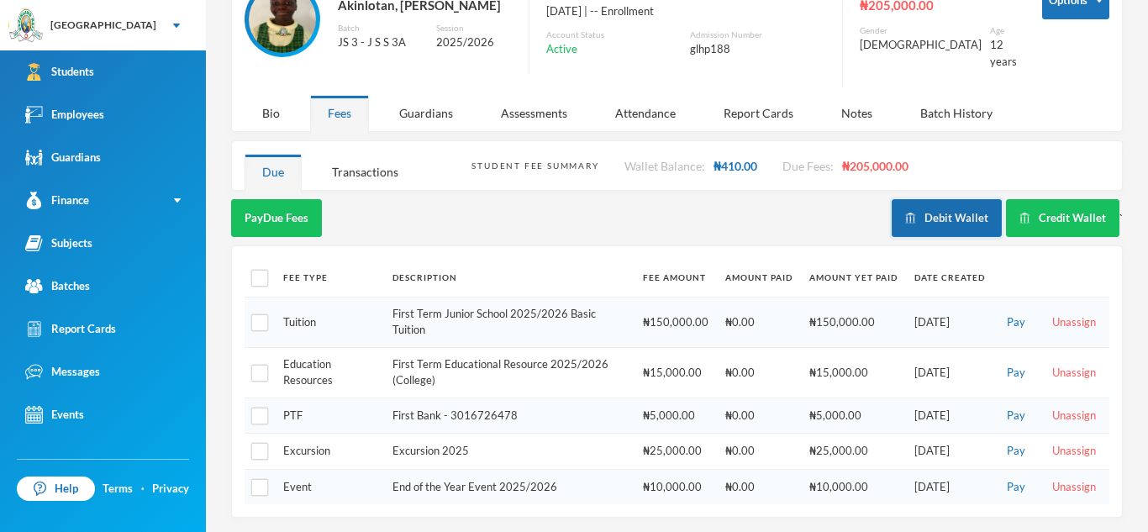
click at [921, 213] on button "Debit Wallet" at bounding box center [947, 218] width 110 height 38
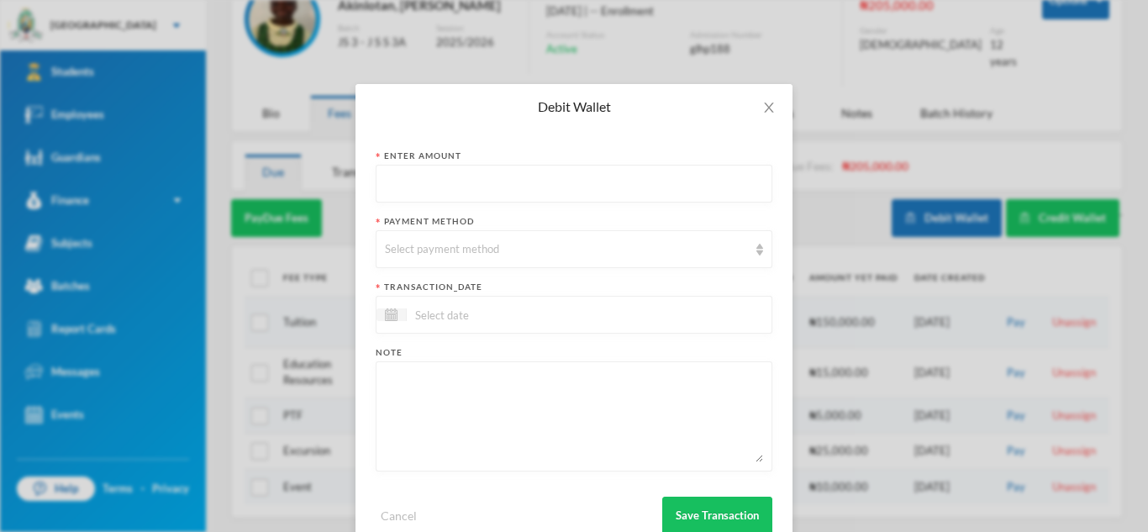
click at [386, 177] on input "text" at bounding box center [574, 185] width 378 height 38
type input "500"
click at [387, 243] on div "Select payment method" at bounding box center [566, 249] width 363 height 17
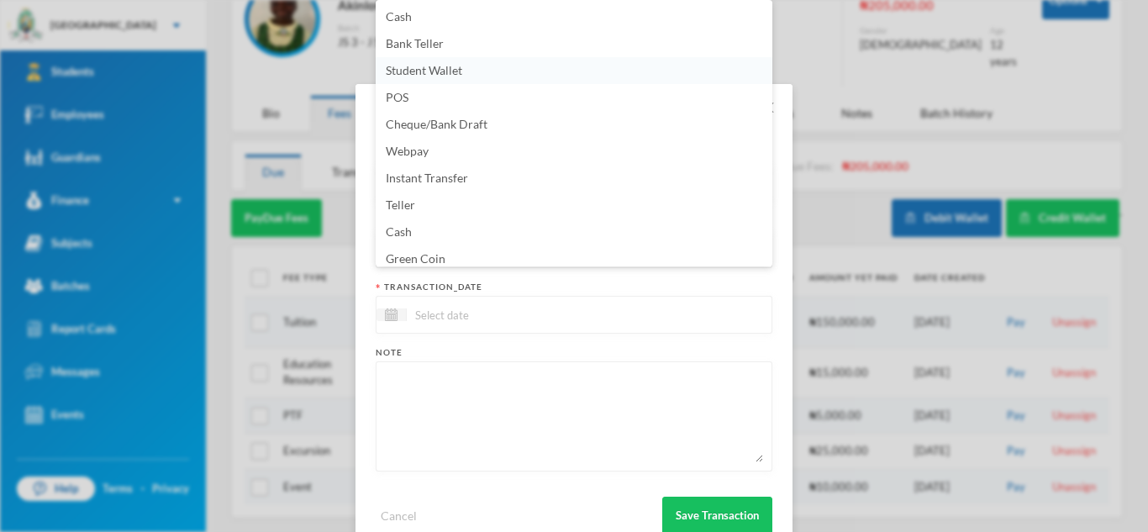
click at [415, 72] on span "Student Wallet" at bounding box center [424, 70] width 76 height 14
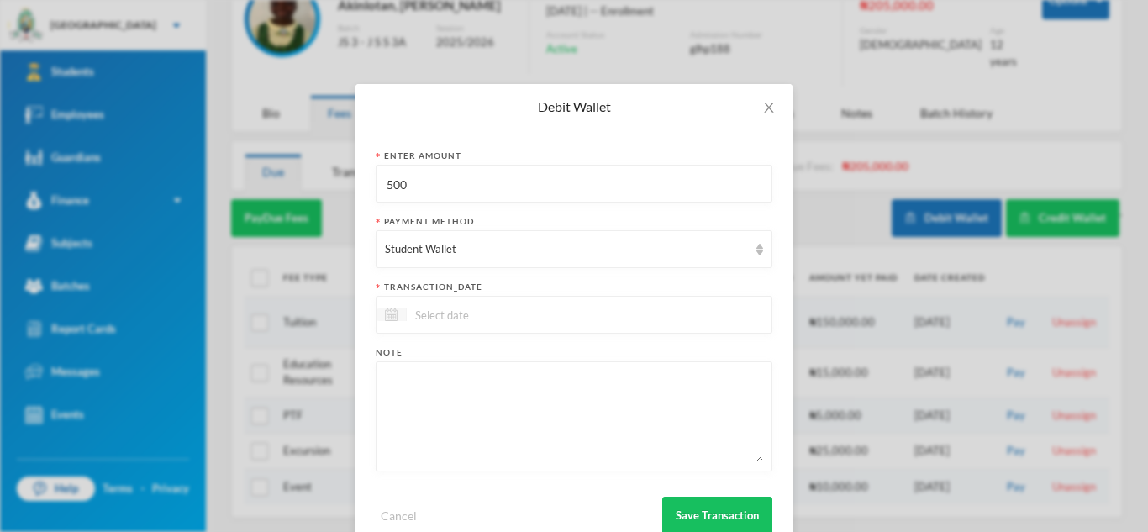
click at [388, 313] on img at bounding box center [391, 314] width 13 height 13
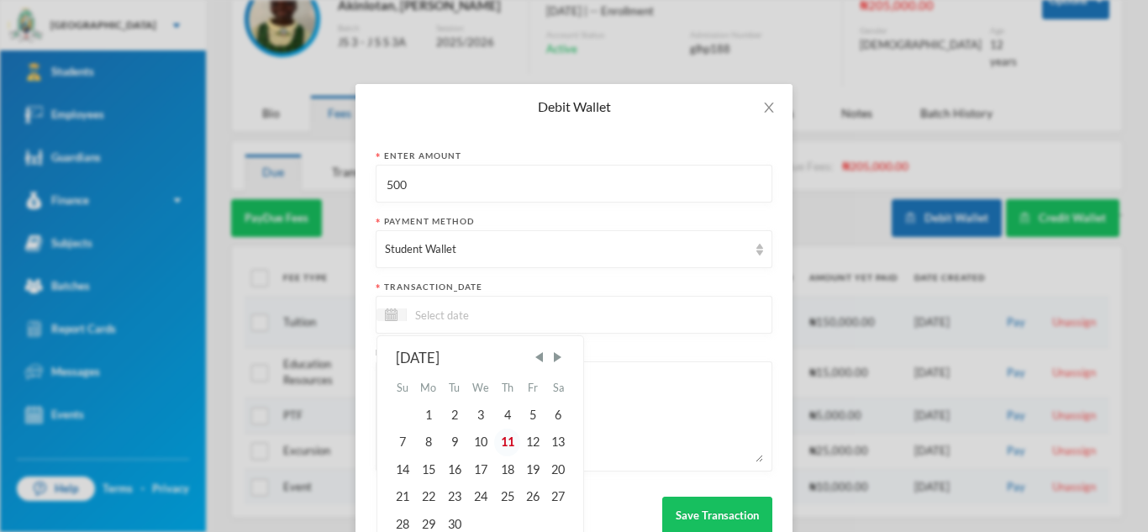
click at [507, 444] on div "11" at bounding box center [506, 442] width 25 height 27
type input "11/09/2025"
click at [505, 442] on div "11" at bounding box center [506, 442] width 25 height 27
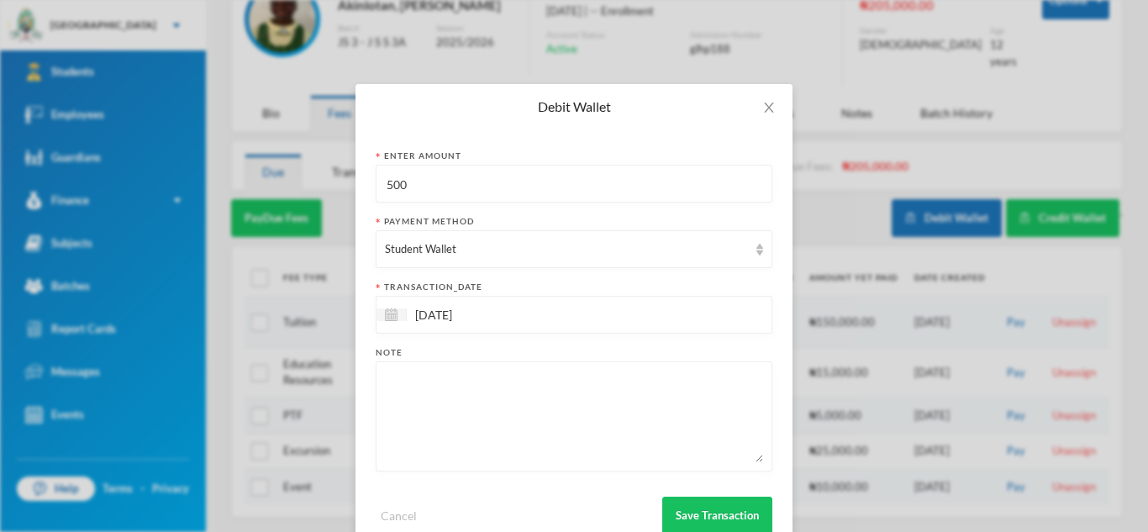
click at [387, 382] on textarea at bounding box center [574, 417] width 378 height 92
click at [390, 382] on textarea at bounding box center [574, 417] width 378 height 92
click at [393, 384] on textarea "biscuits" at bounding box center [574, 417] width 378 height 92
type textarea "Biscuits"
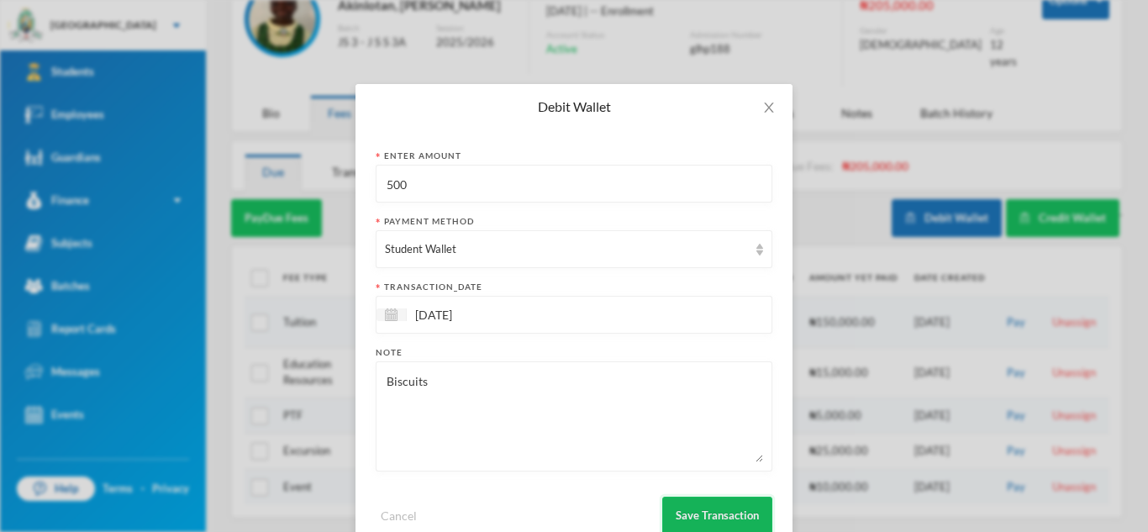
click at [717, 514] on button "Save Transaction" at bounding box center [717, 516] width 110 height 38
click at [769, 108] on icon "icon: close" at bounding box center [768, 108] width 9 height 10
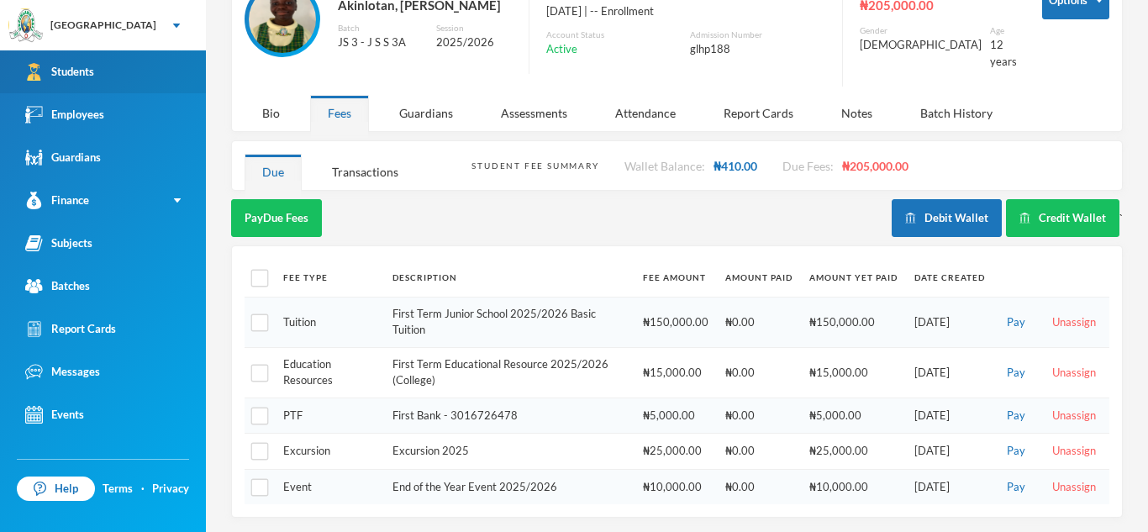
click at [149, 76] on link "Students" at bounding box center [103, 71] width 206 height 43
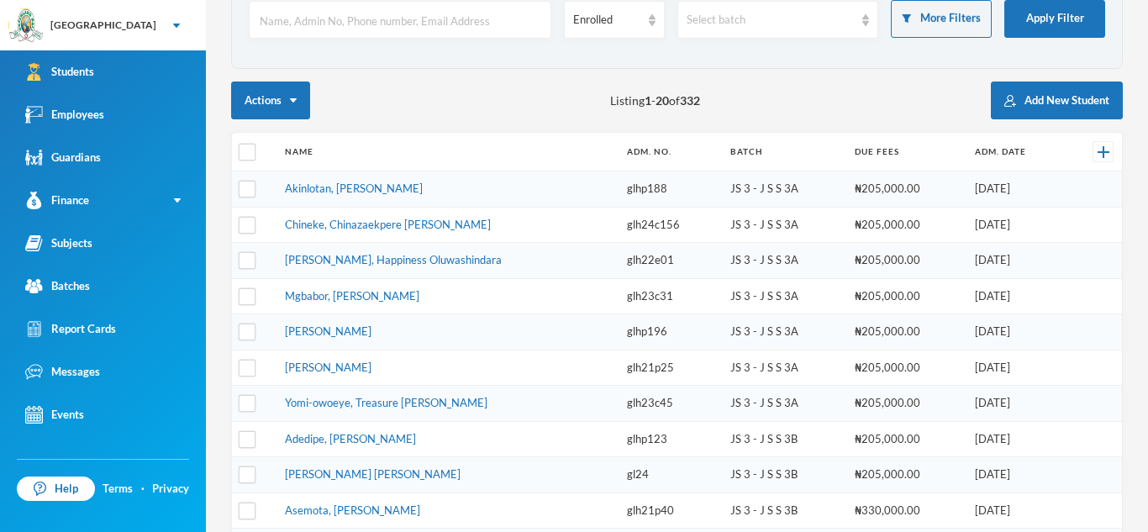
click at [281, 23] on input "text" at bounding box center [400, 21] width 284 height 38
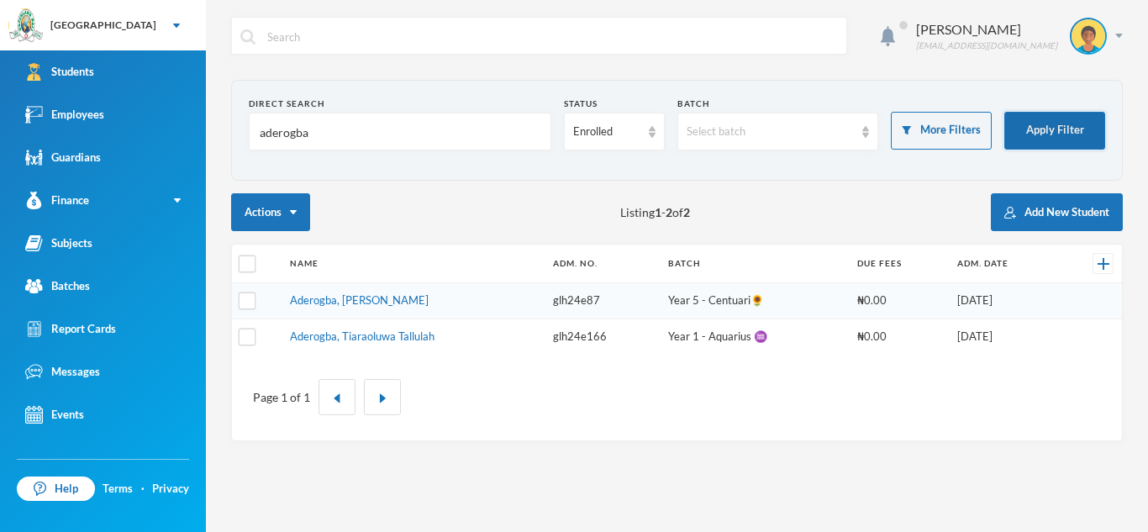
type input "aderogba"
click at [1052, 119] on button "Apply Filter" at bounding box center [1054, 131] width 101 height 38
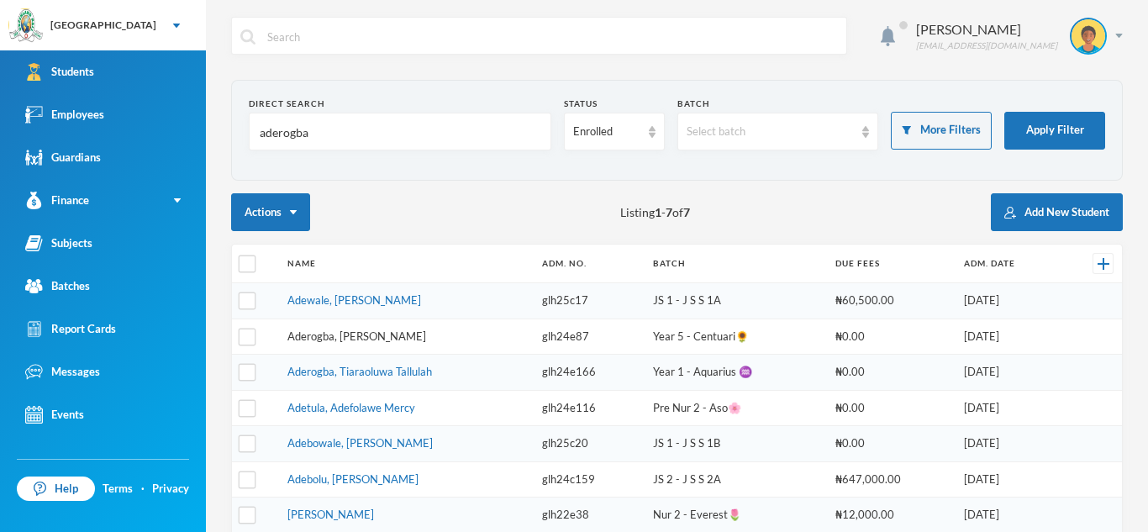
click at [364, 301] on link "Adewale, Anas Aderomola" at bounding box center [354, 299] width 134 height 13
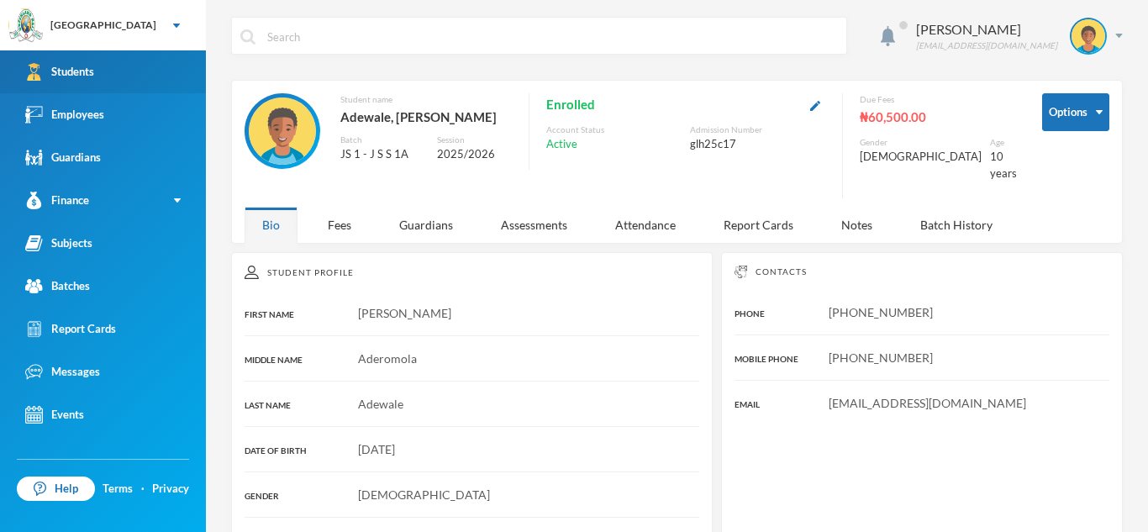
click at [124, 73] on link "Students" at bounding box center [103, 71] width 206 height 43
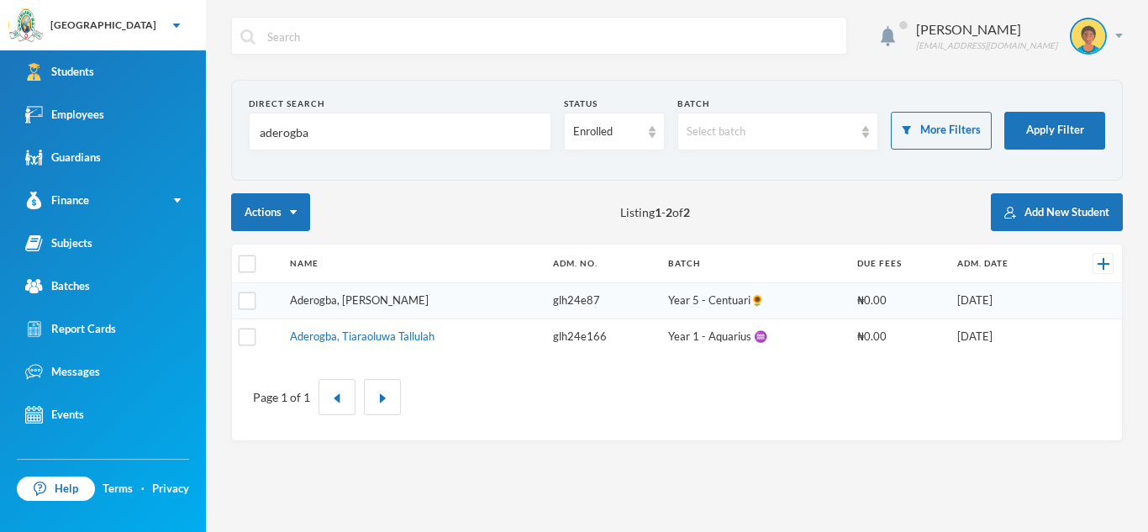
click at [330, 293] on link "Aderogba, [PERSON_NAME]" at bounding box center [359, 299] width 139 height 13
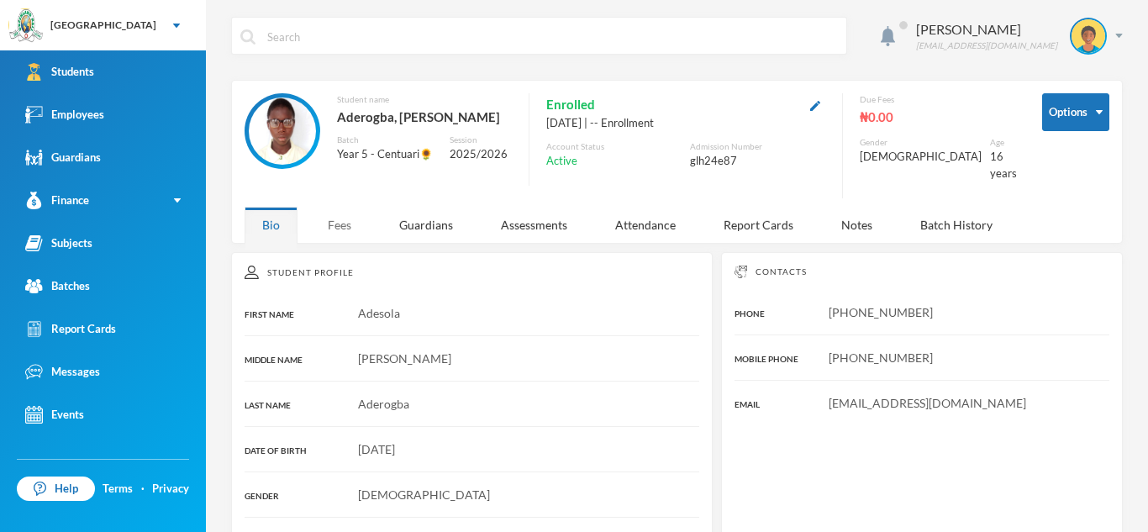
click at [345, 214] on div "Fees" at bounding box center [339, 225] width 59 height 36
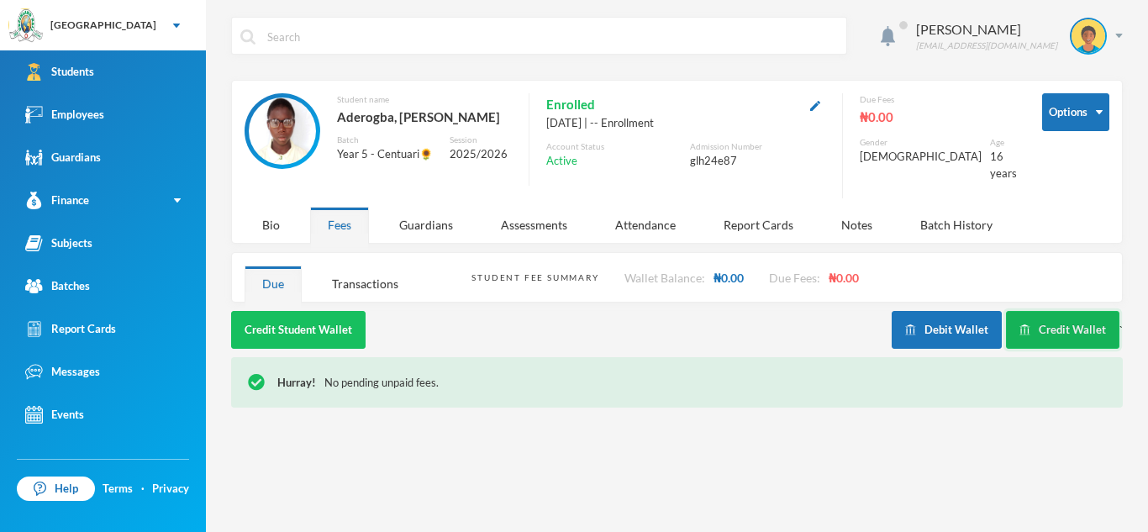
click at [1031, 324] on img "button" at bounding box center [1025, 329] width 11 height 11
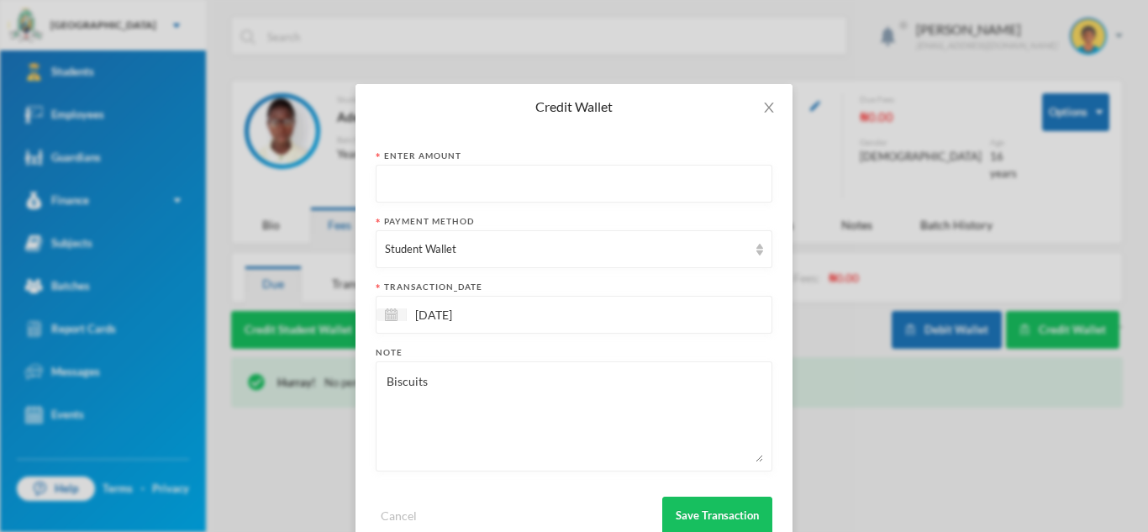
click at [386, 180] on input "text" at bounding box center [574, 185] width 378 height 38
type input "%"
type input "500"
click at [760, 248] on img at bounding box center [760, 250] width 7 height 12
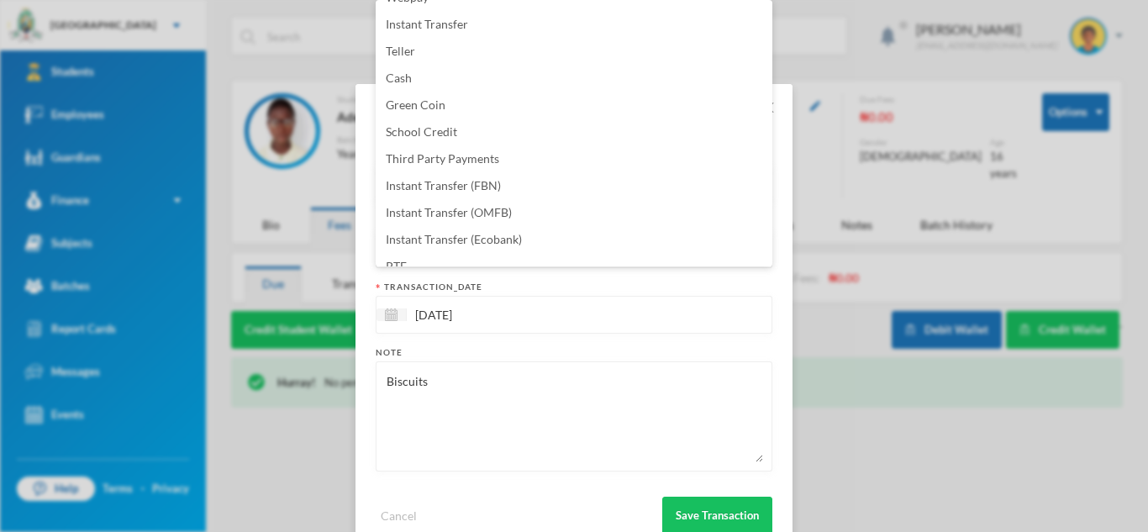
scroll to position [171, 0]
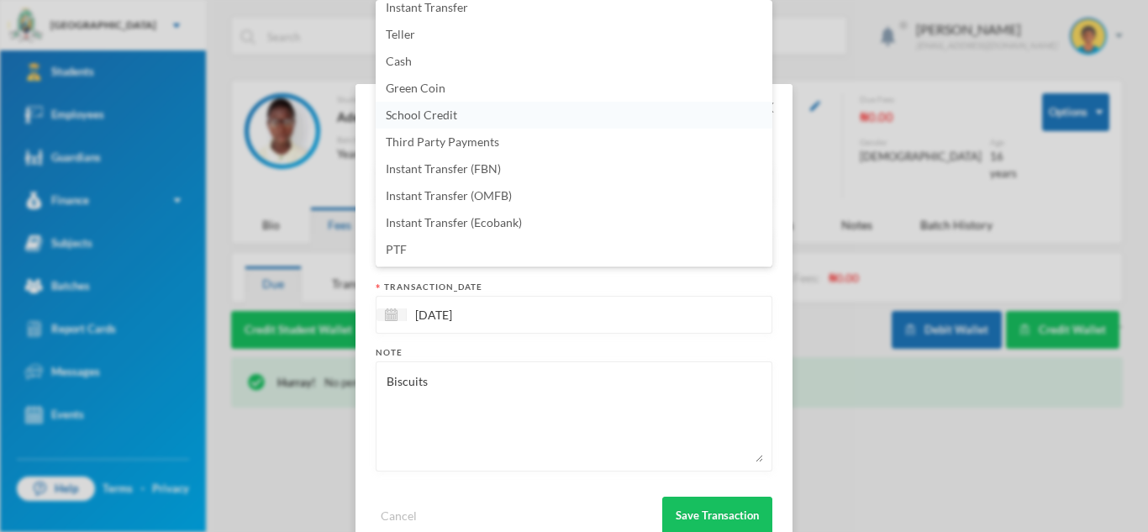
click at [415, 111] on span "School Credit" at bounding box center [421, 115] width 71 height 14
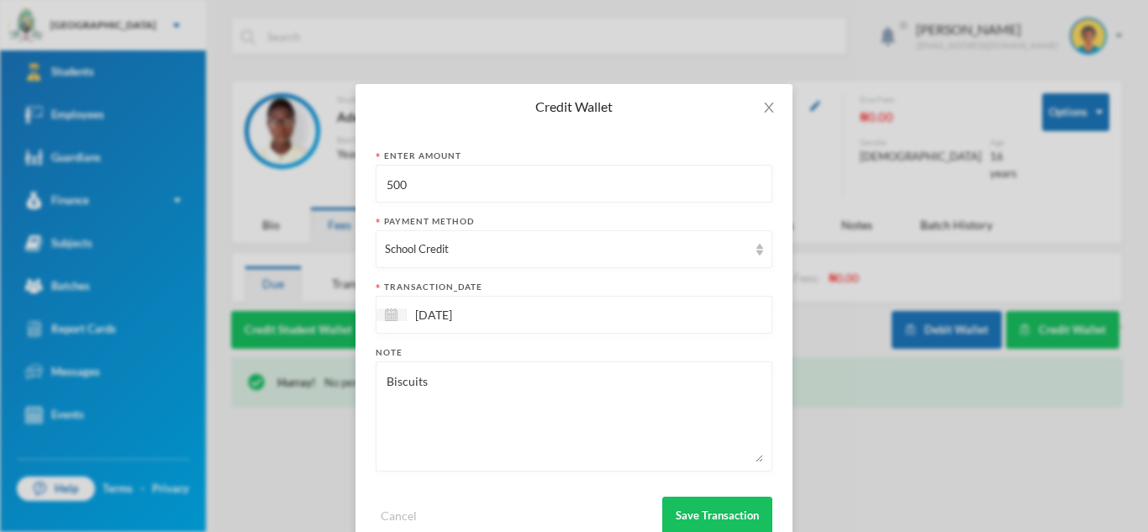
click at [431, 384] on textarea "Biscuits" at bounding box center [574, 417] width 378 height 92
type textarea "B"
type textarea "AED test"
click at [708, 515] on button "Save Transaction" at bounding box center [717, 516] width 110 height 38
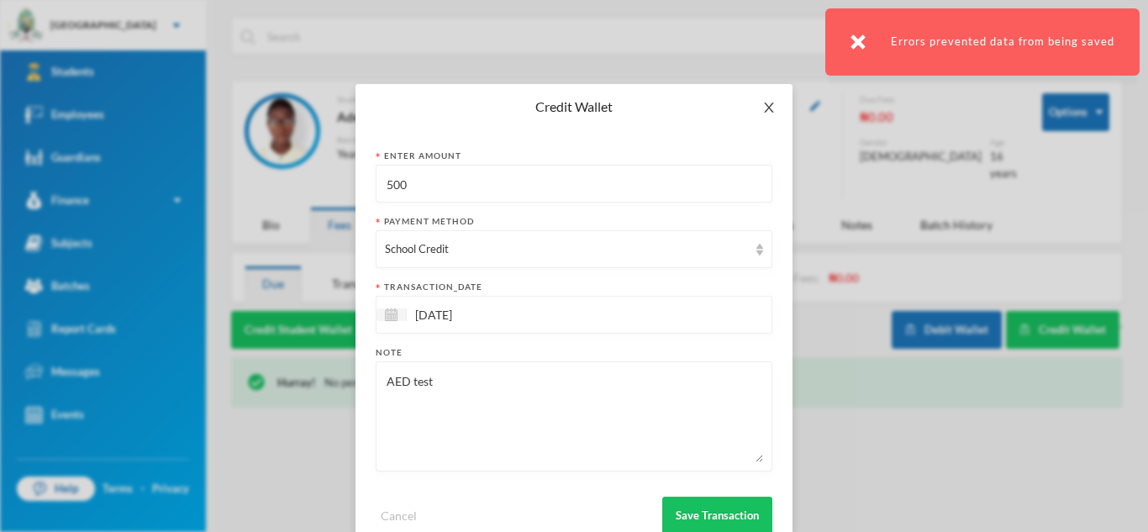
click at [767, 110] on icon "icon: close" at bounding box center [768, 107] width 13 height 13
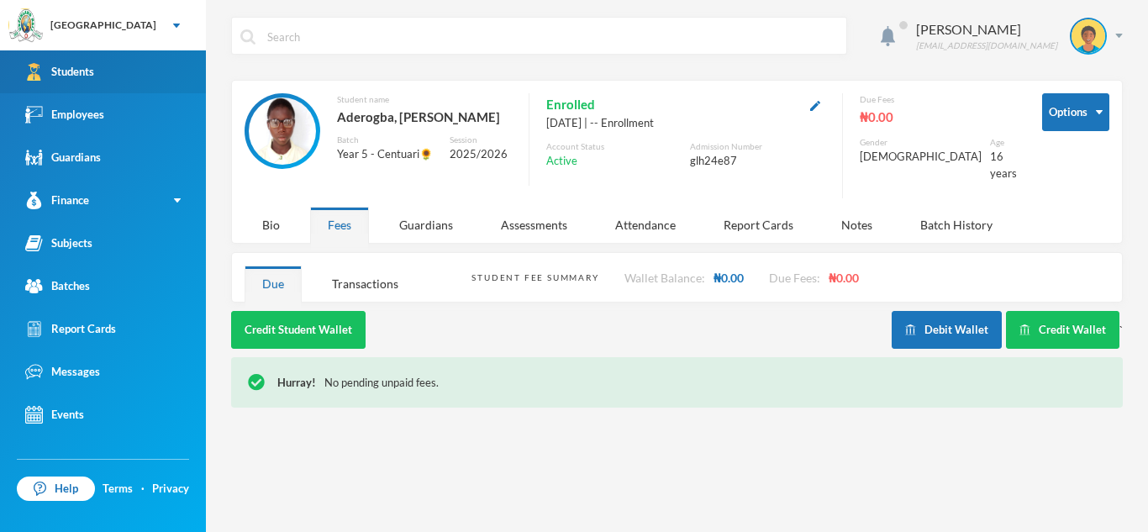
click at [165, 72] on link "Students" at bounding box center [103, 71] width 206 height 43
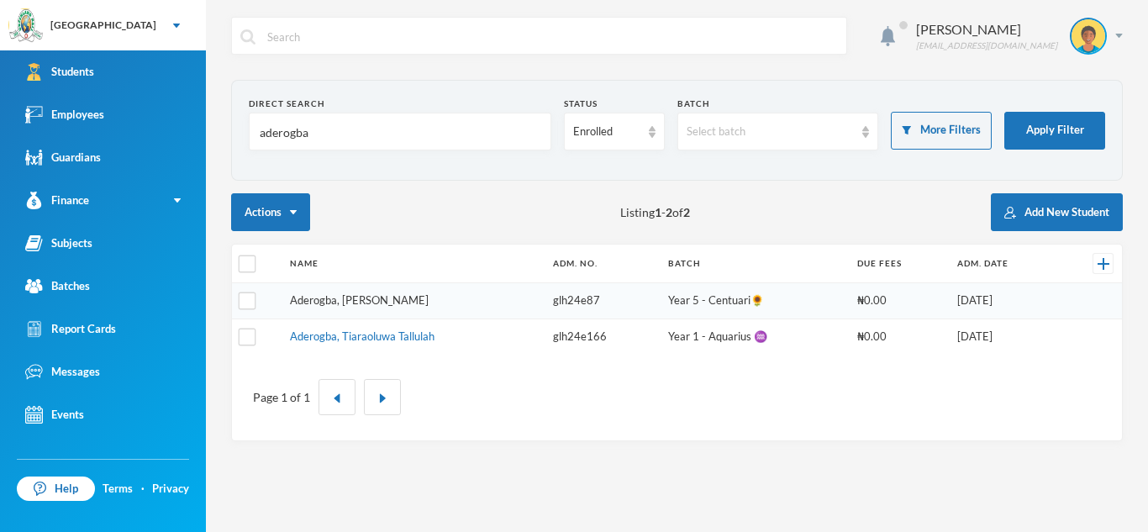
click at [358, 296] on link "Aderogba, [PERSON_NAME]" at bounding box center [359, 299] width 139 height 13
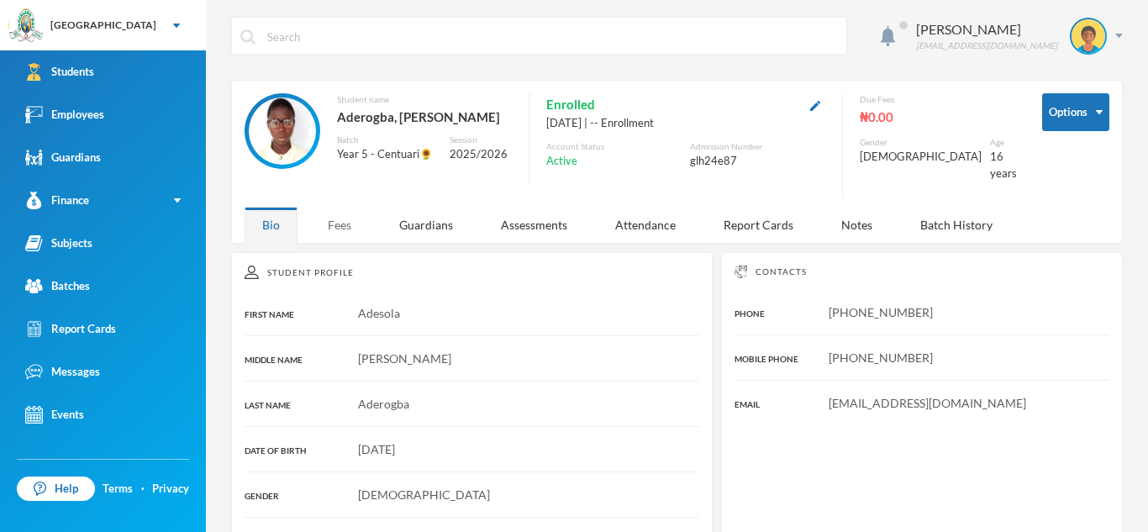
click at [349, 216] on div "Fees" at bounding box center [339, 225] width 59 height 36
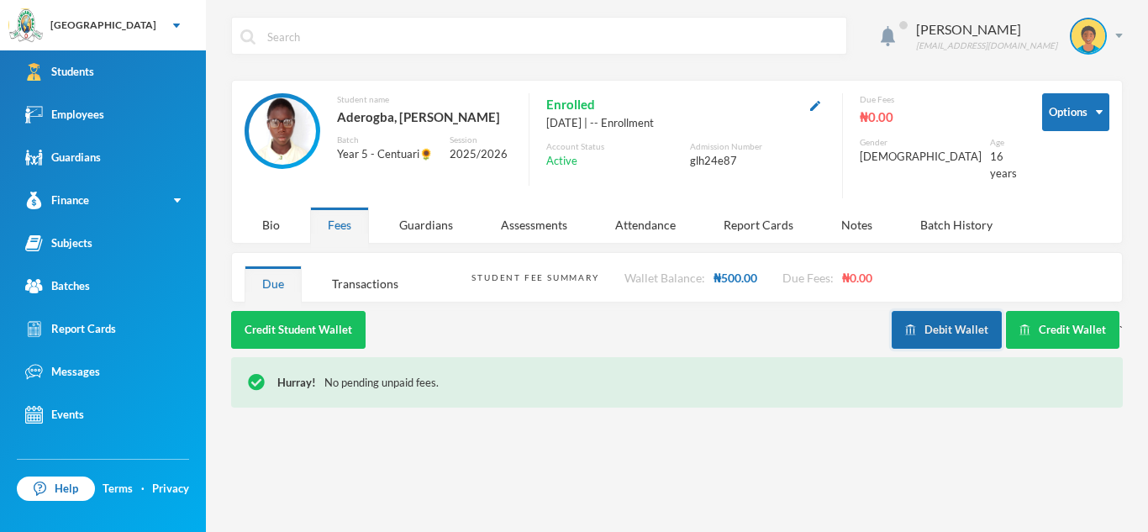
click at [967, 314] on button "Debit Wallet" at bounding box center [947, 330] width 110 height 38
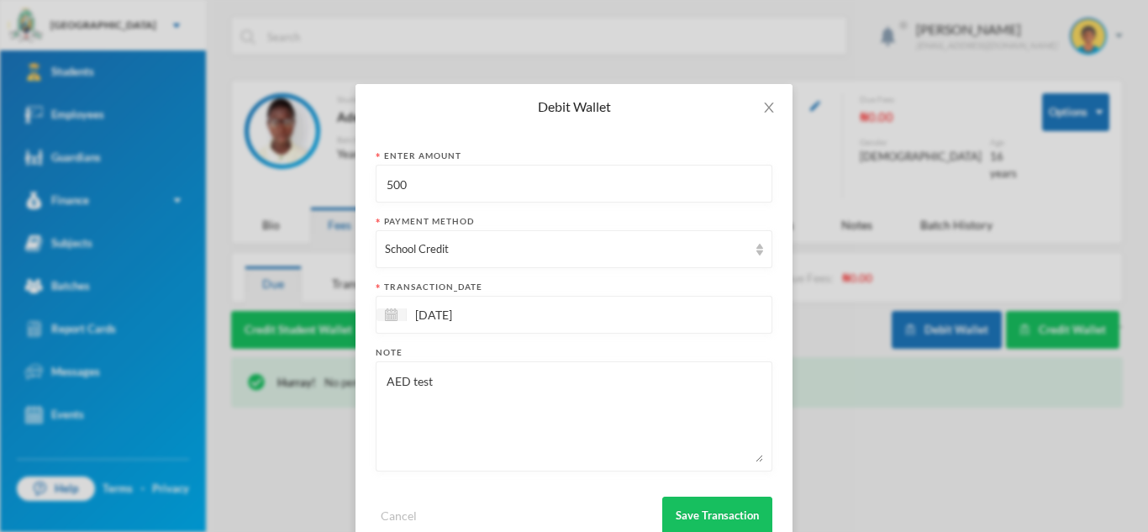
click at [438, 382] on textarea "AED test" at bounding box center [574, 417] width 378 height 92
type textarea "A"
click at [422, 389] on textarea "Excerise" at bounding box center [574, 417] width 378 height 92
click at [426, 382] on textarea "Excerie" at bounding box center [574, 417] width 378 height 92
type textarea "E"
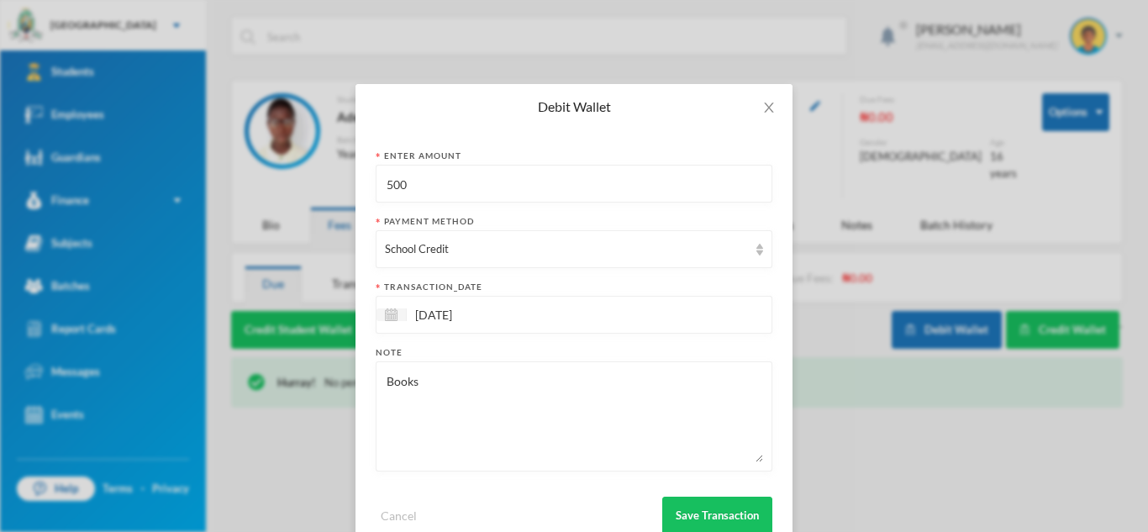
type textarea "Books"
click at [409, 185] on input "500" at bounding box center [574, 185] width 378 height 38
type input "5"
type input "200"
click at [379, 372] on div "Books" at bounding box center [574, 416] width 397 height 110
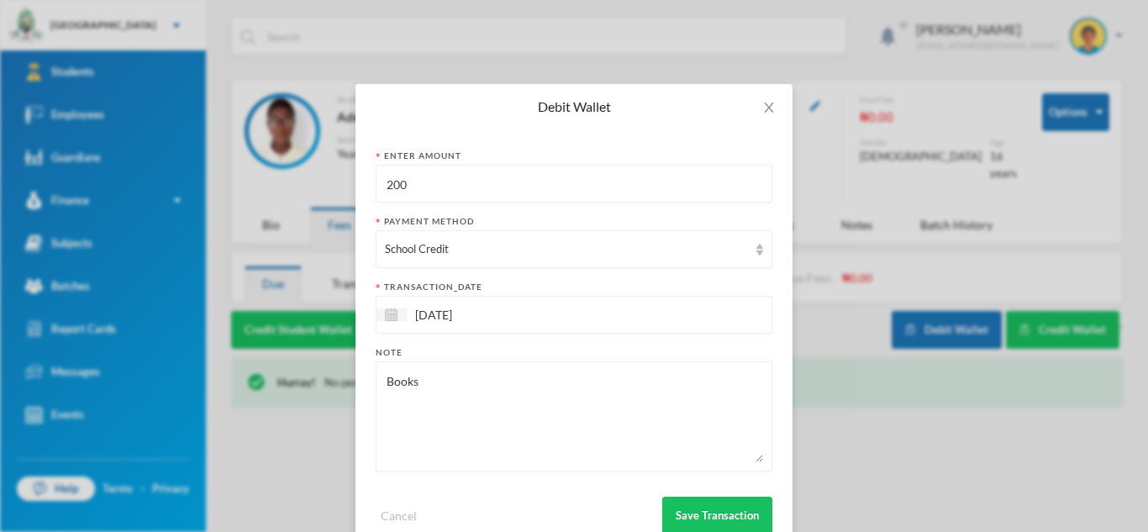
click at [382, 377] on div "Books" at bounding box center [574, 416] width 397 height 110
click at [387, 382] on textarea "Books" at bounding box center [574, 417] width 378 height 92
click at [407, 383] on textarea "Exc Books" at bounding box center [574, 417] width 378 height 92
click at [411, 386] on textarea "Excerise Books" at bounding box center [574, 417] width 378 height 92
click at [423, 386] on textarea "Excerise Books" at bounding box center [574, 417] width 378 height 92
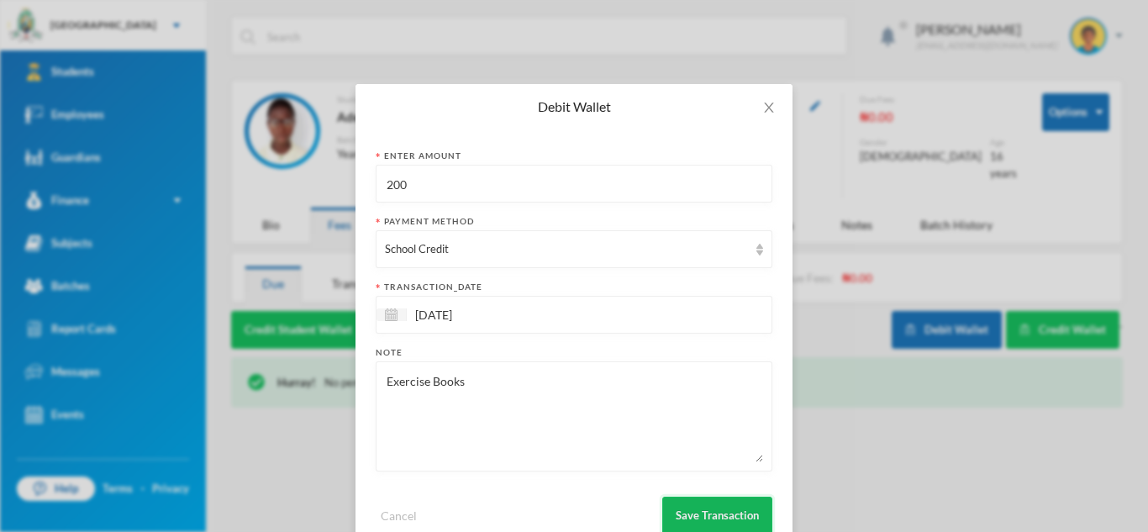
type textarea "Exercise Books"
click at [727, 530] on button "Save Transaction" at bounding box center [717, 516] width 110 height 38
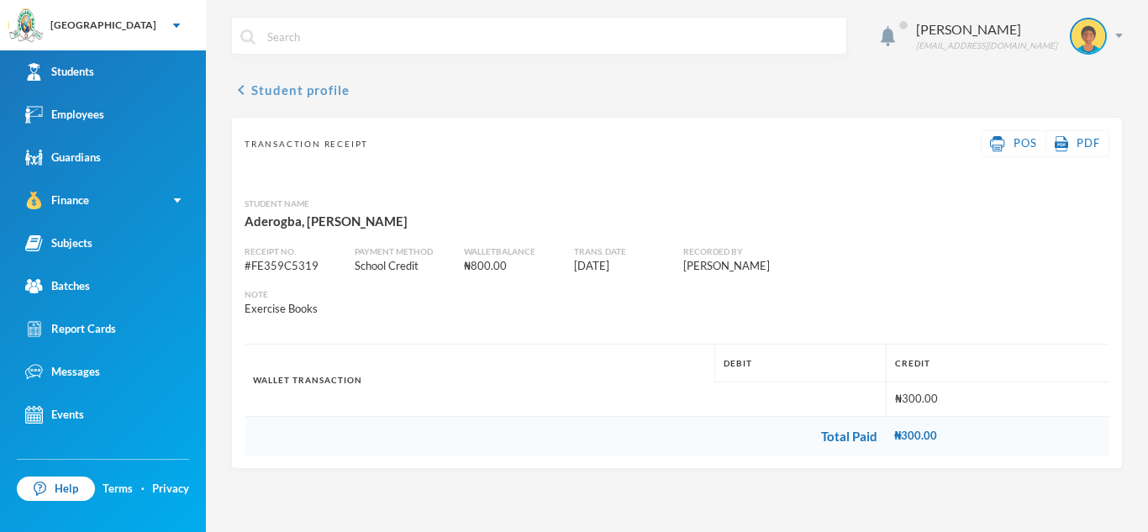
click at [270, 92] on button "chevron_left Student profile" at bounding box center [290, 90] width 119 height 20
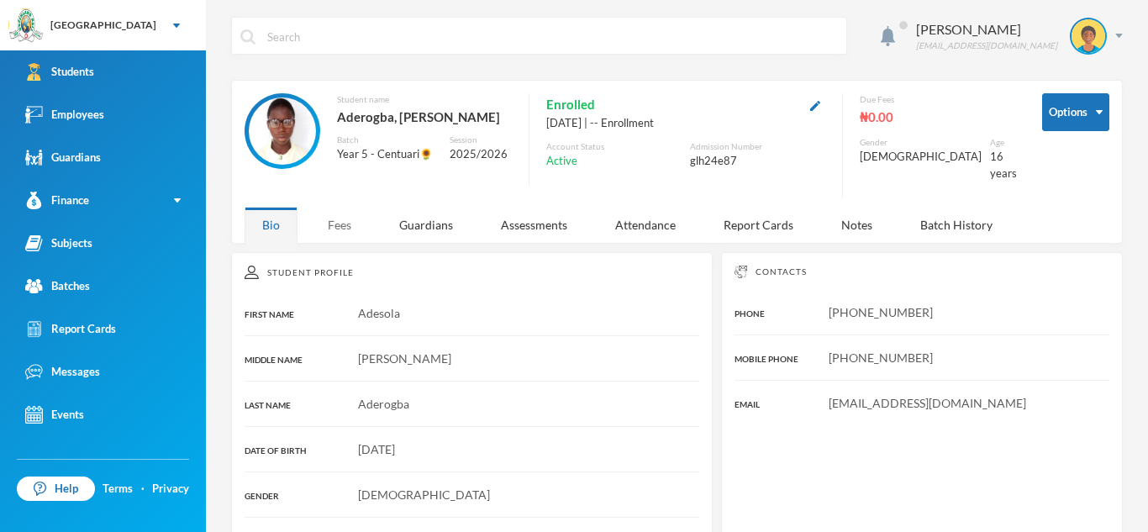
click at [340, 208] on div "Fees" at bounding box center [339, 225] width 59 height 36
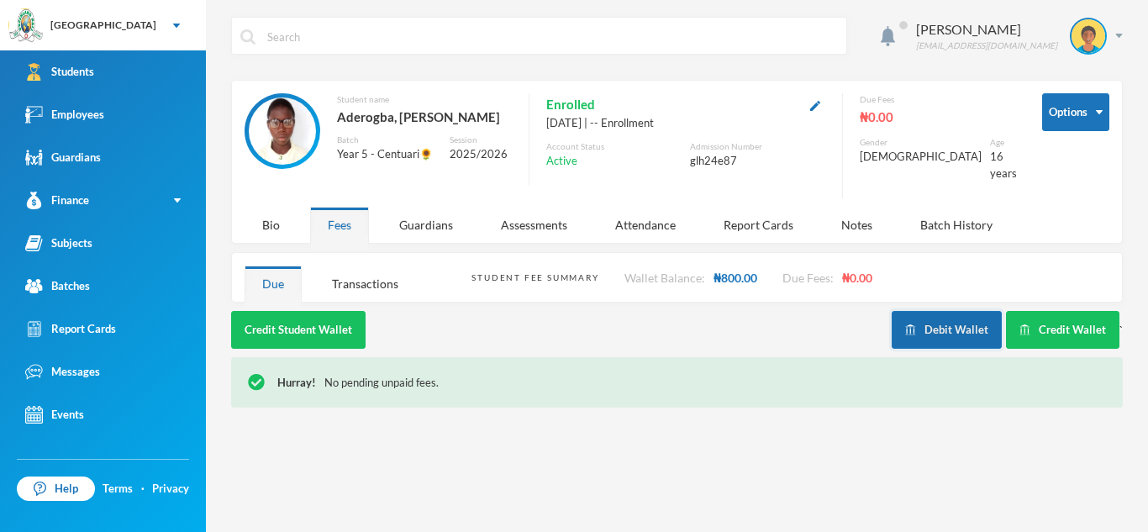
click at [958, 311] on button "Debit Wallet" at bounding box center [947, 330] width 110 height 38
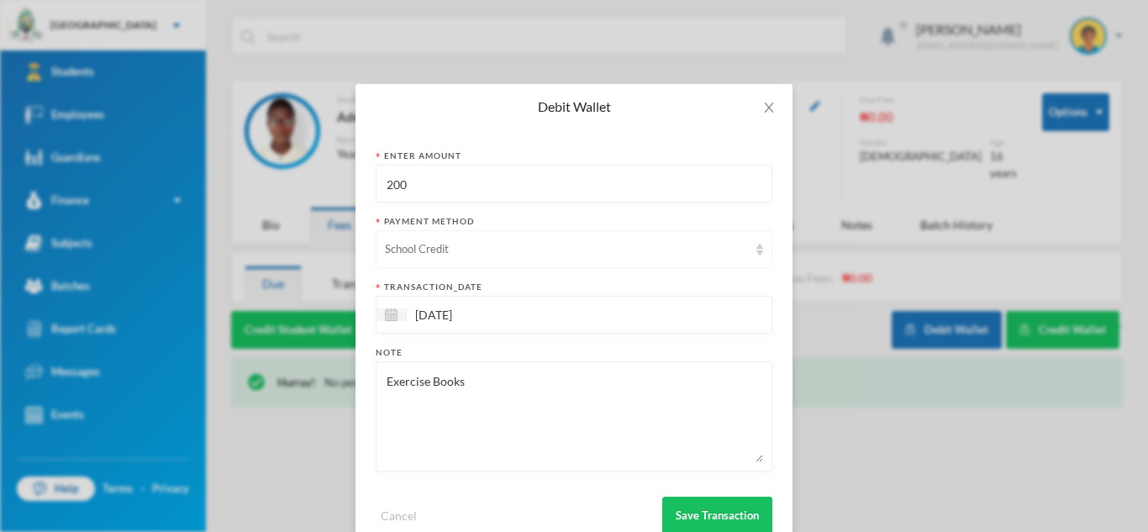
click at [763, 246] on div "School Credit" at bounding box center [574, 249] width 397 height 38
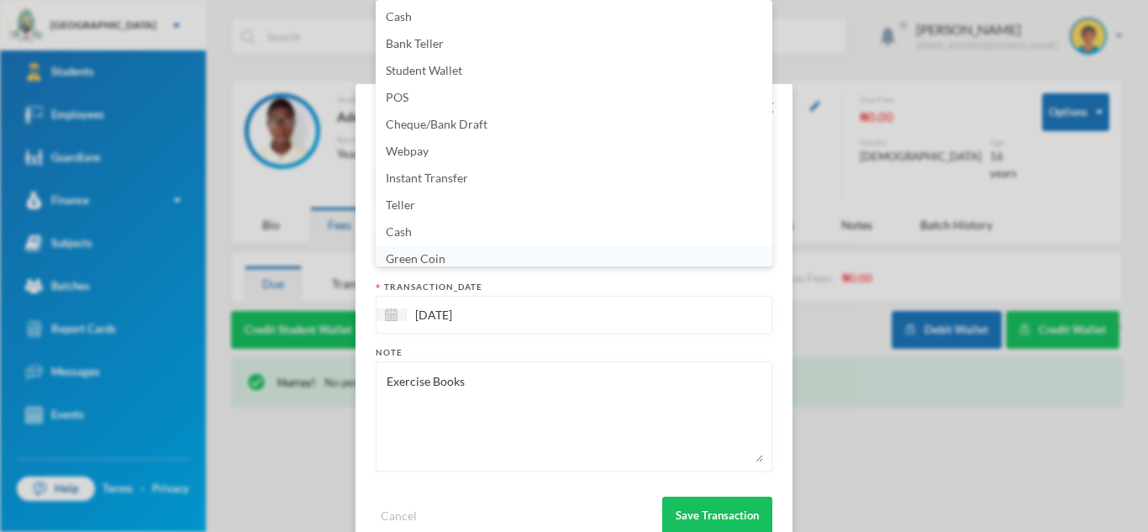
scroll to position [6, 0]
click at [899, 341] on div "Debit Wallet Enter Amount 200 Payment Method School Credit transaction_date 11/…" at bounding box center [574, 266] width 1148 height 532
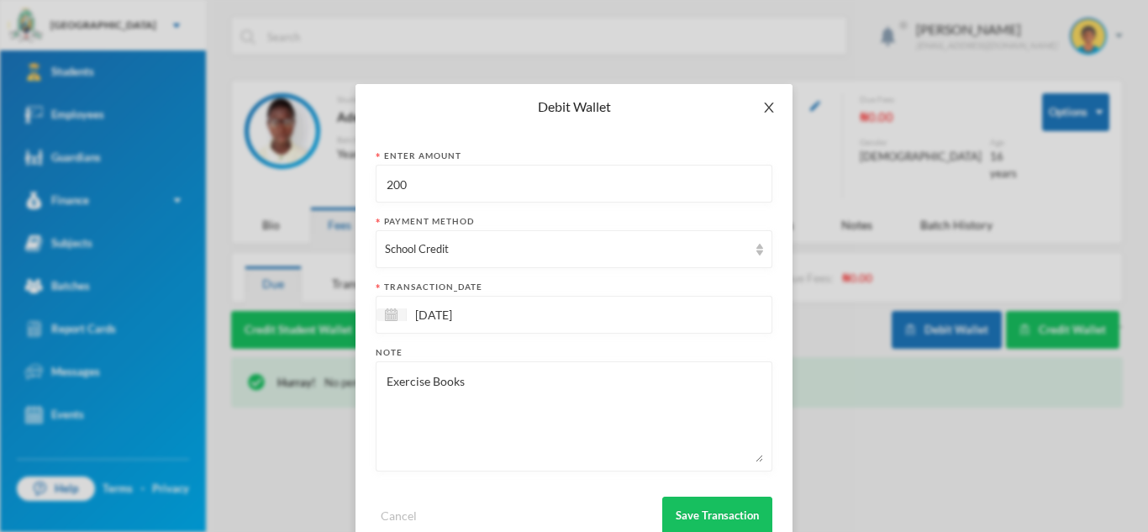
click at [776, 117] on span "Close" at bounding box center [769, 107] width 47 height 47
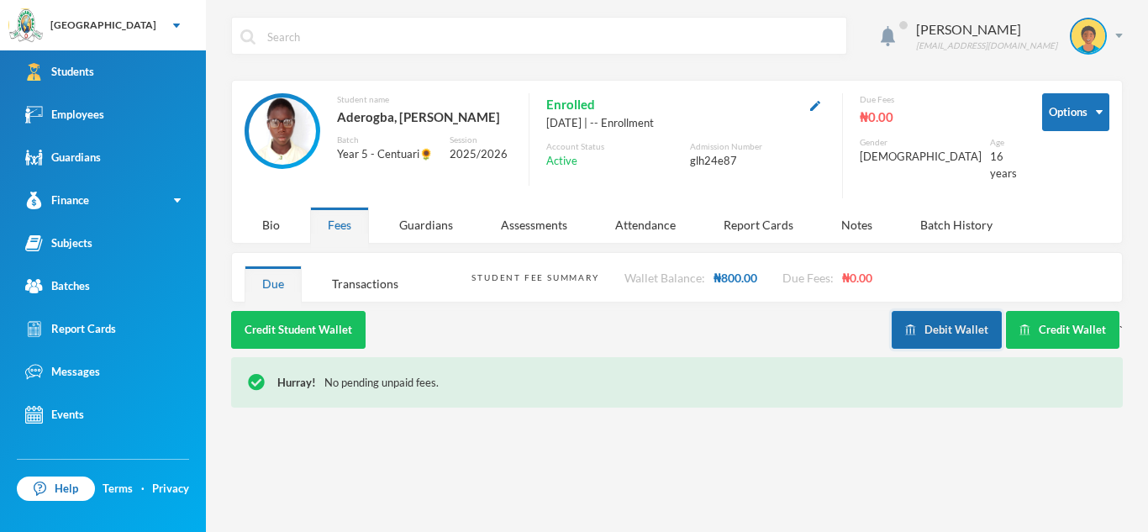
click at [930, 311] on button "Debit Wallet" at bounding box center [947, 330] width 110 height 38
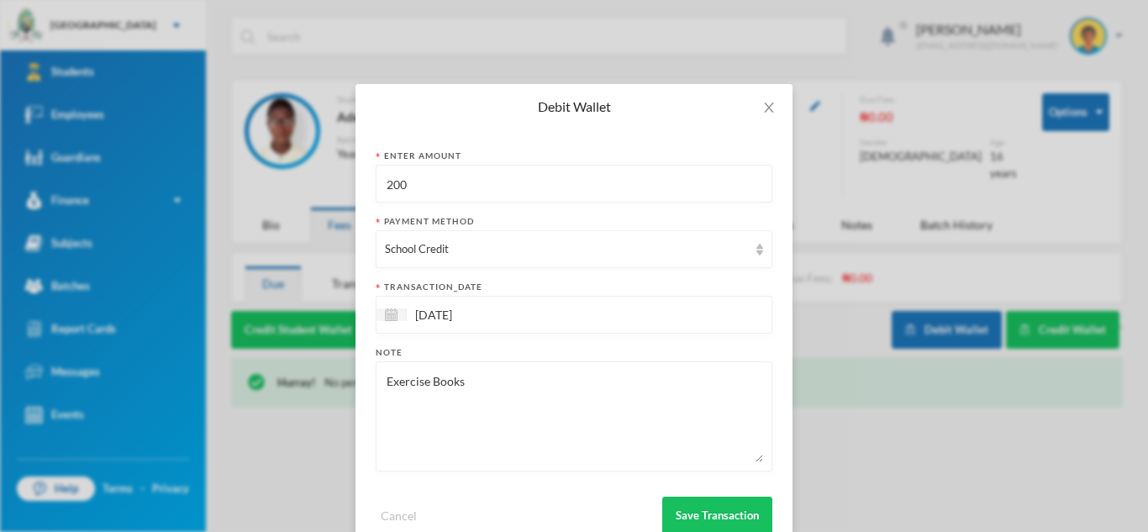
click at [410, 182] on input "200" at bounding box center [574, 185] width 378 height 38
type input "2"
type input "500"
click at [759, 248] on img at bounding box center [760, 250] width 7 height 12
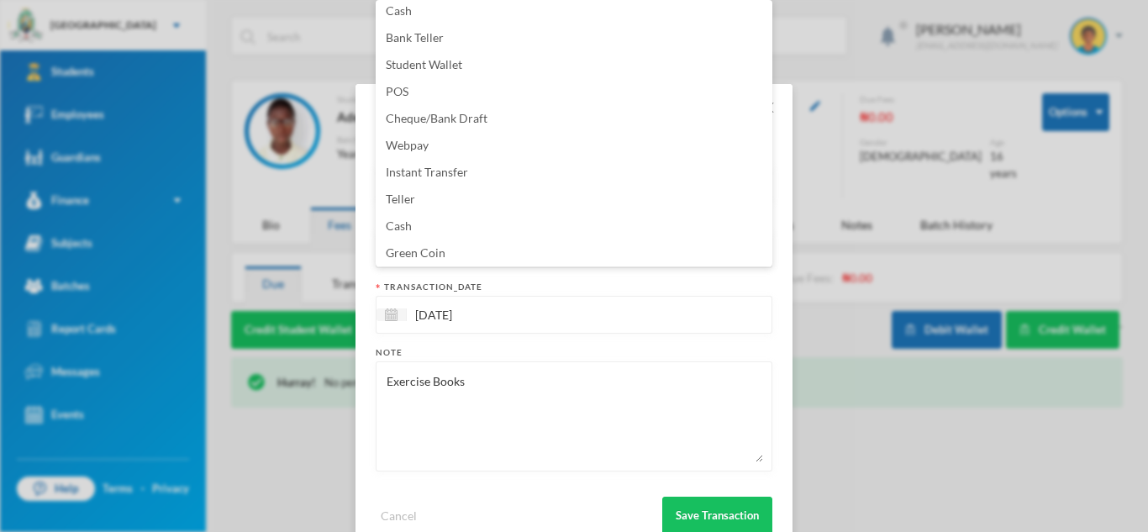
click at [672, 266] on div "Cash Bank Teller Student Wallet POS Cheque/Bank Draft Webpay Instant Transfer T…" at bounding box center [574, 133] width 397 height 266
click at [402, 65] on span "Student Wallet" at bounding box center [424, 67] width 76 height 14
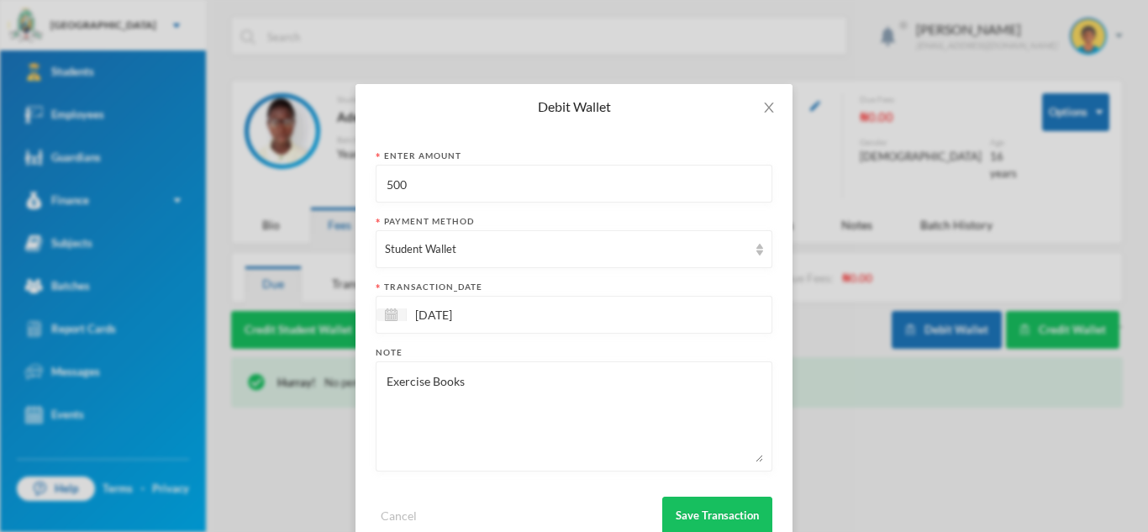
click at [465, 382] on textarea "Exercise Books" at bounding box center [574, 417] width 378 height 92
type textarea "E"
type textarea "AED test"
click at [697, 505] on button "Save Transaction" at bounding box center [717, 516] width 110 height 38
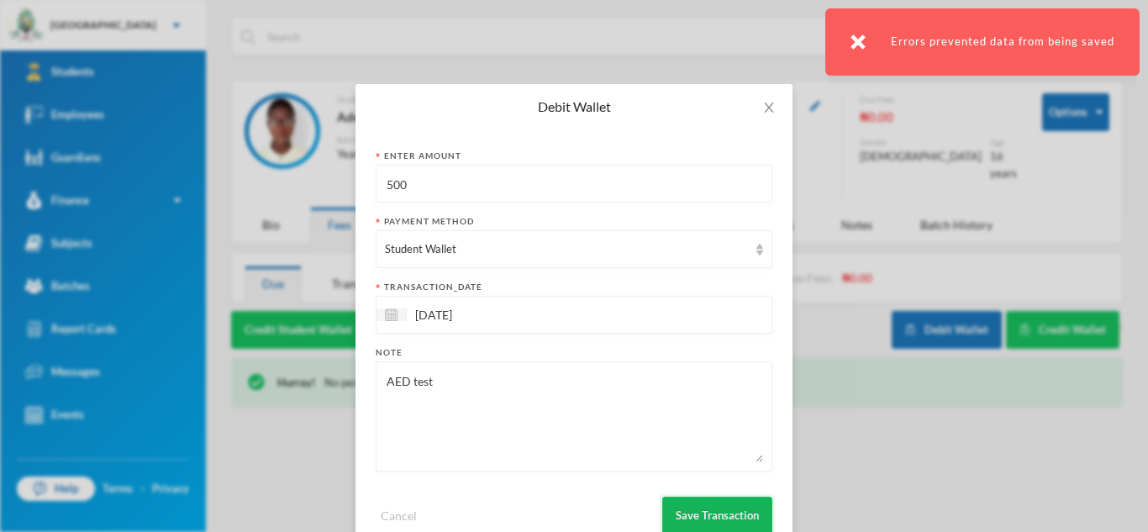
click at [704, 510] on button "Save Transaction" at bounding box center [717, 516] width 110 height 38
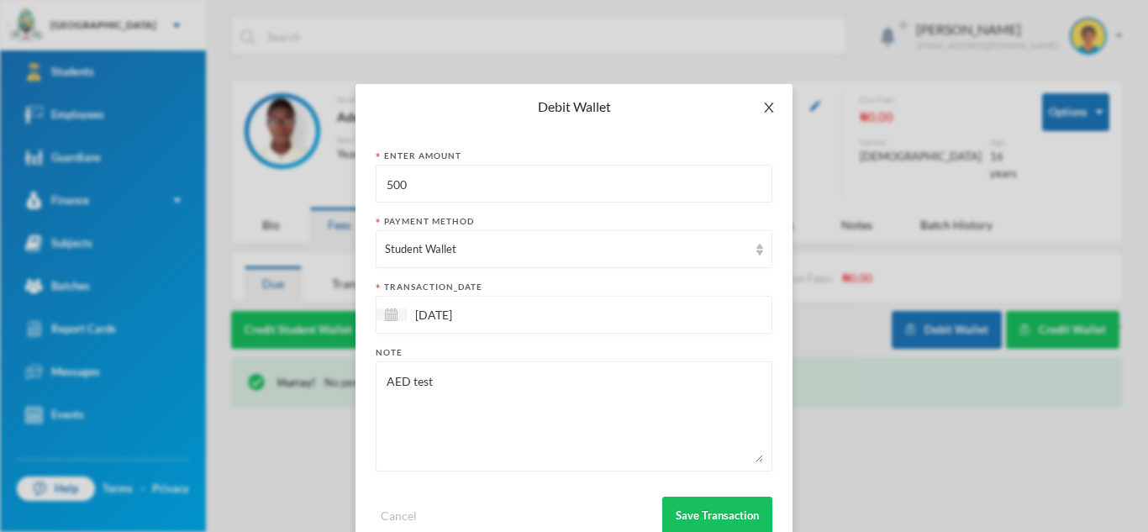
click at [773, 114] on span "Close" at bounding box center [769, 107] width 47 height 47
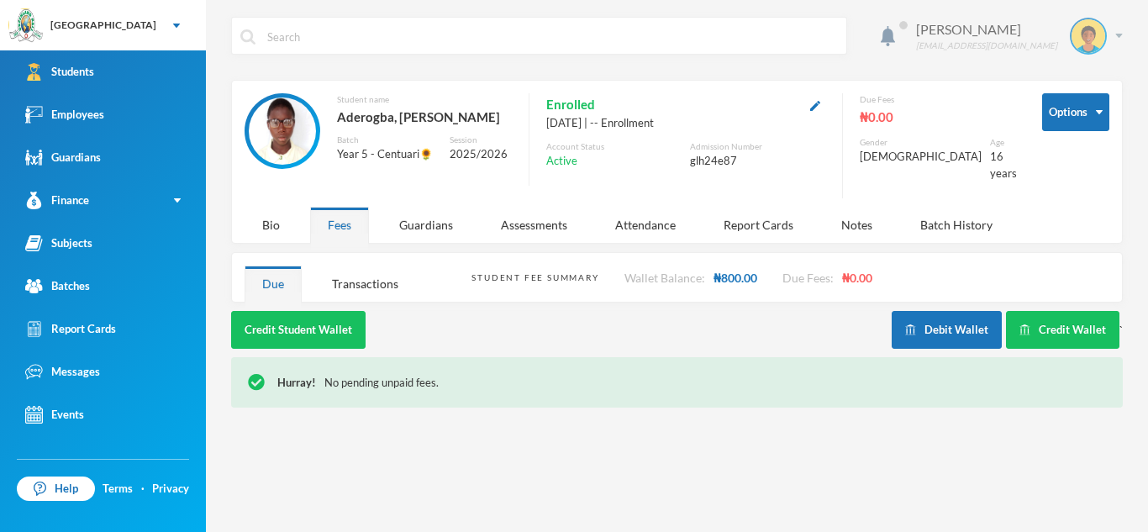
click at [1117, 37] on img at bounding box center [1119, 36] width 8 height 4
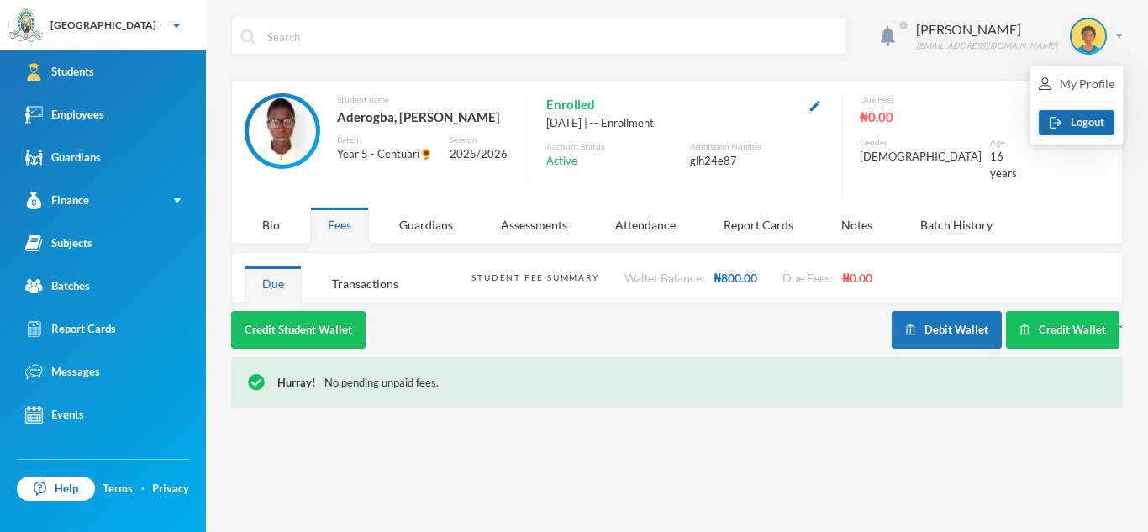
click at [1085, 125] on button "Logout" at bounding box center [1077, 122] width 76 height 25
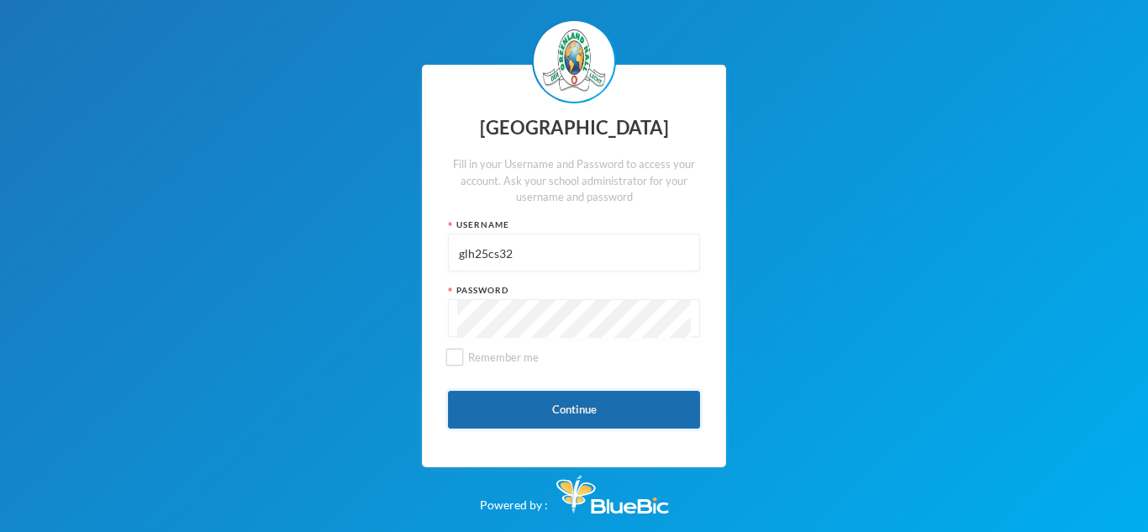
click at [568, 393] on button "Continue" at bounding box center [574, 410] width 252 height 38
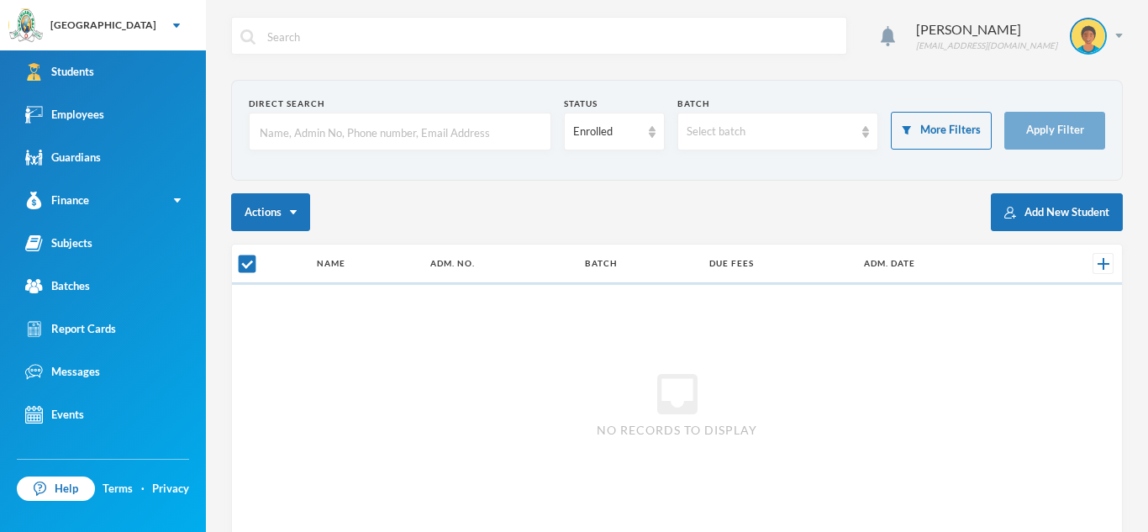
checkbox input "false"
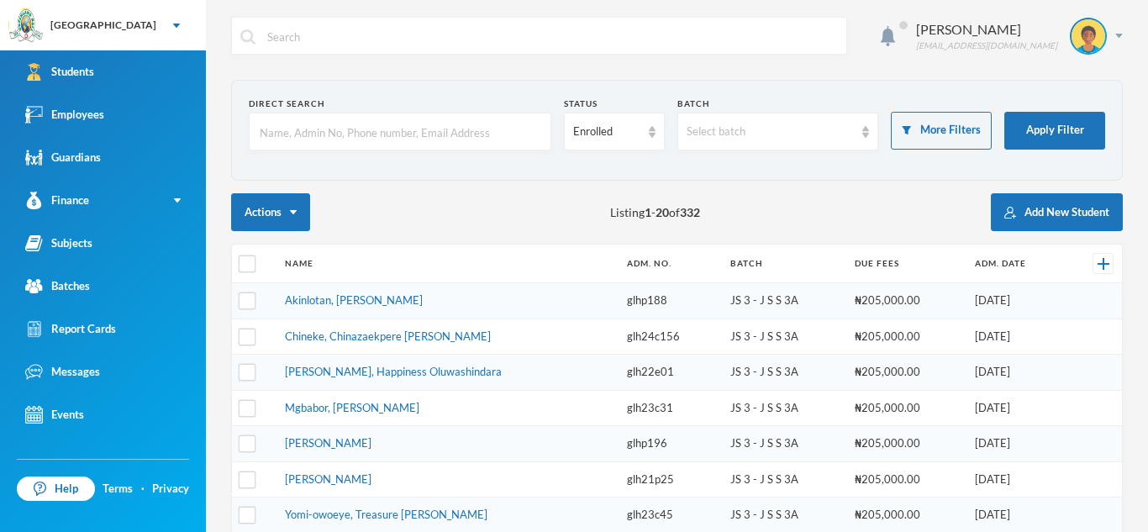
click at [260, 130] on input "text" at bounding box center [400, 132] width 284 height 38
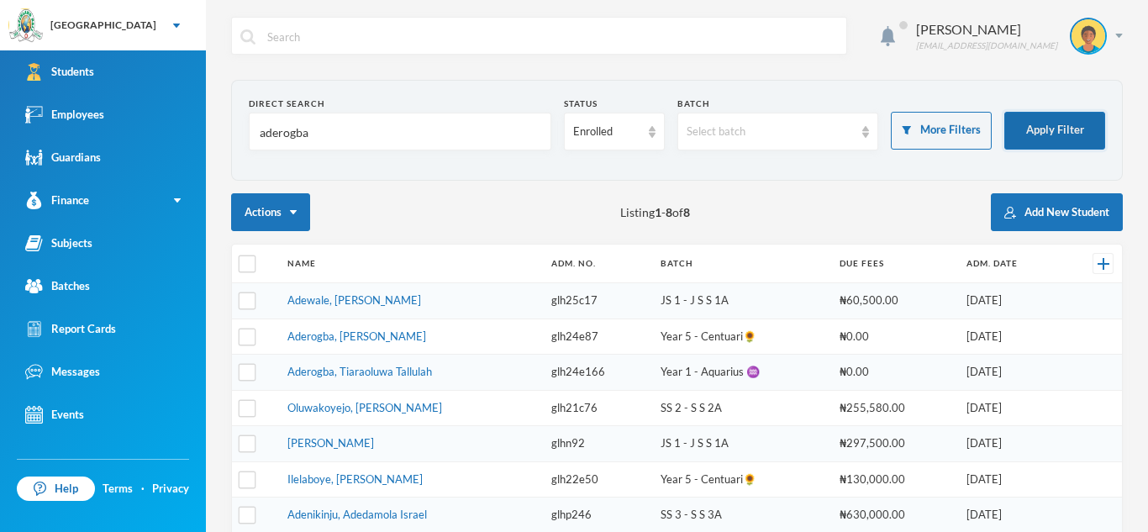
type input "aderogba"
click at [1069, 126] on button "Apply Filter" at bounding box center [1054, 131] width 101 height 38
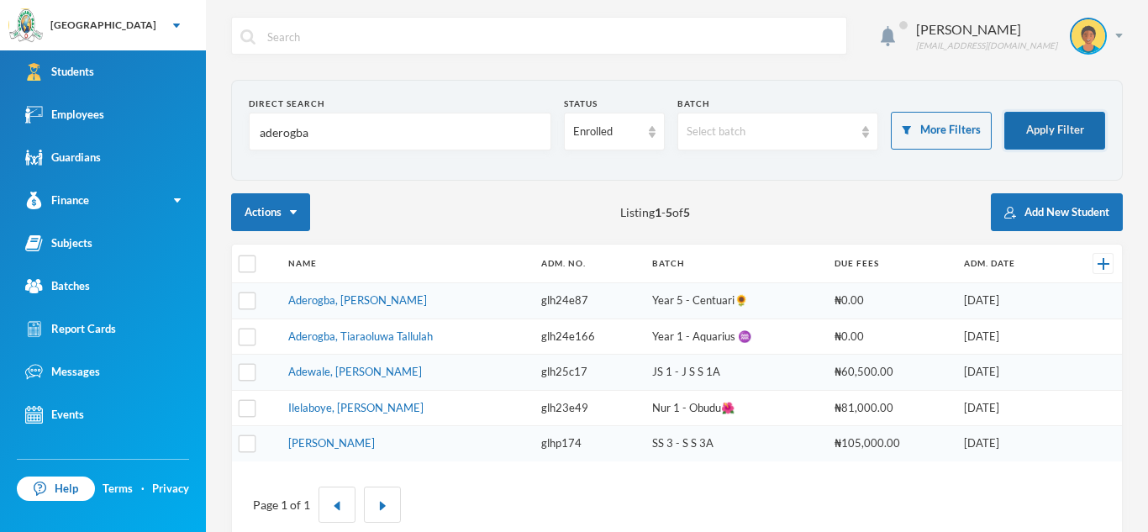
click at [1069, 126] on button "Apply Filter" at bounding box center [1054, 131] width 101 height 38
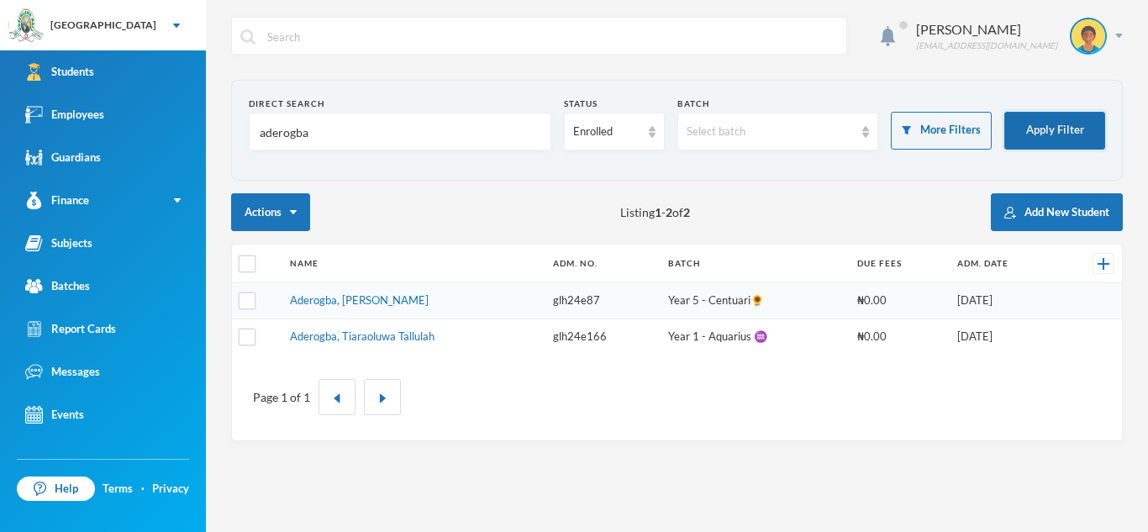
click at [1069, 126] on button "Apply Filter" at bounding box center [1054, 131] width 101 height 38
click at [1054, 128] on button "Apply Filter" at bounding box center [1054, 131] width 101 height 38
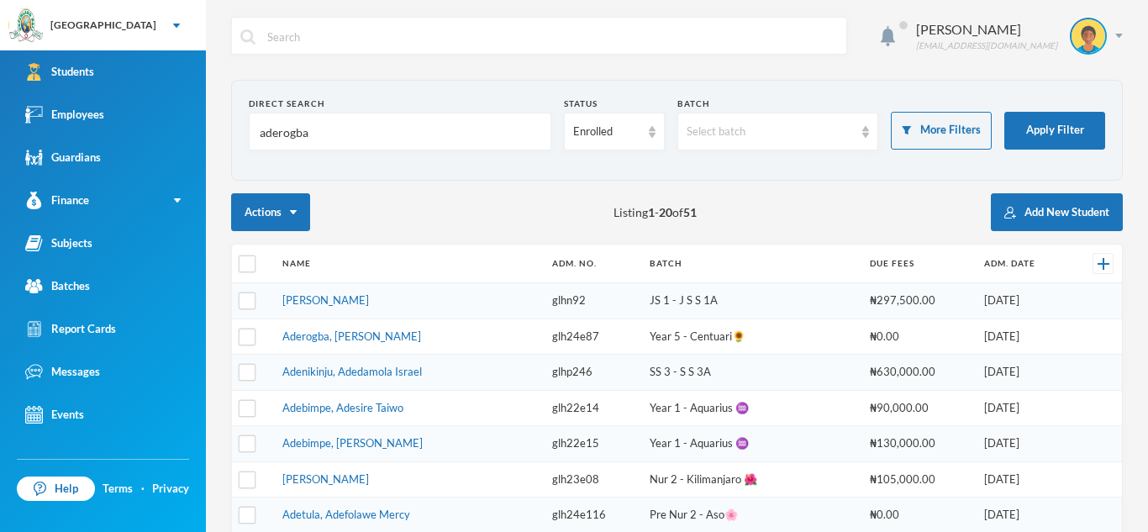
click at [451, 343] on td "Aderogba, [PERSON_NAME]" at bounding box center [409, 337] width 270 height 36
click at [398, 336] on link "Aderogba, [PERSON_NAME]" at bounding box center [351, 336] width 139 height 13
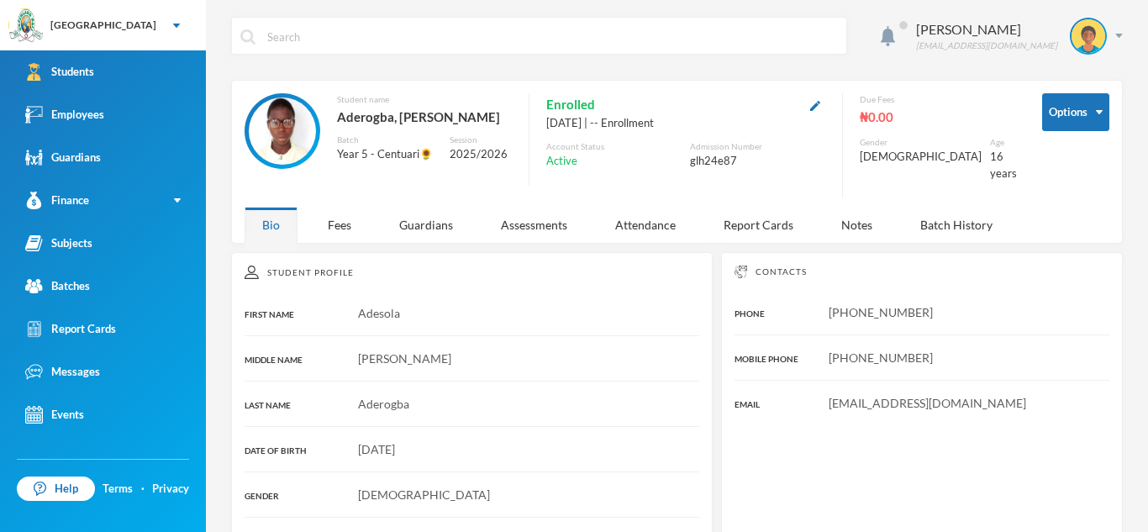
click at [398, 350] on div "Benedict" at bounding box center [472, 359] width 455 height 18
click at [339, 224] on div "Fees" at bounding box center [339, 225] width 59 height 36
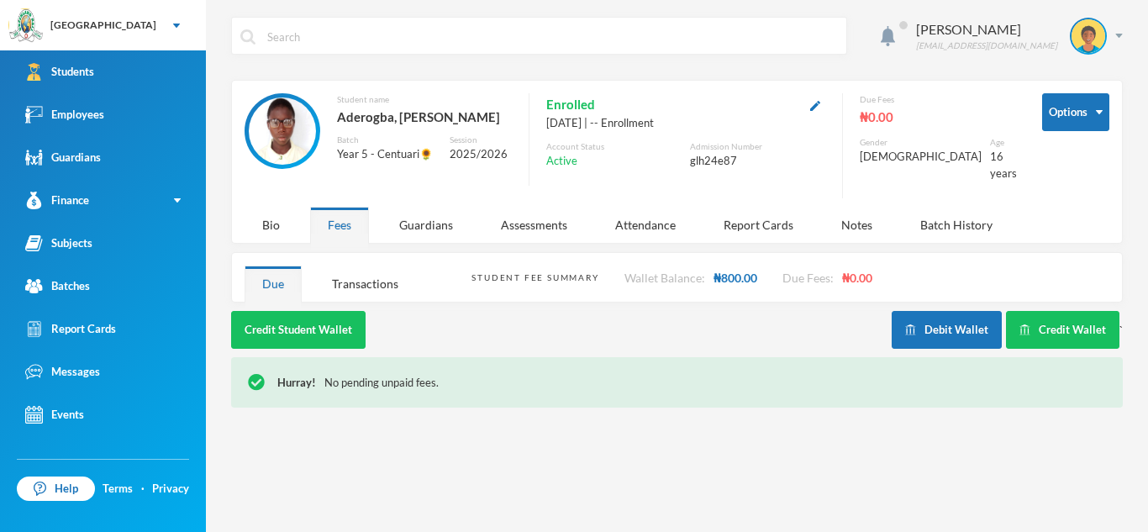
click at [339, 224] on div "Fees" at bounding box center [339, 225] width 59 height 36
click at [964, 311] on button "Debit Wallet" at bounding box center [947, 330] width 110 height 38
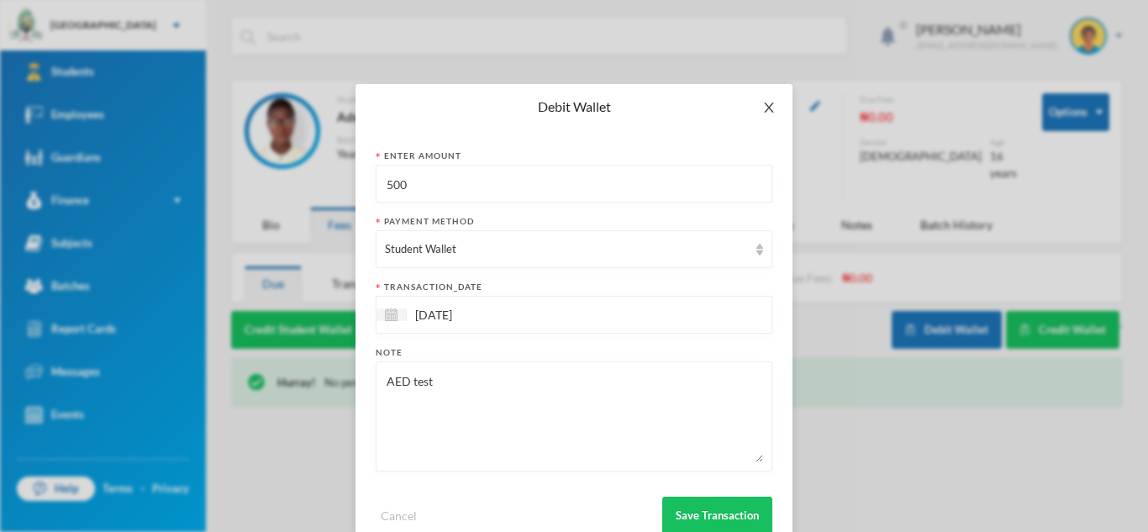
click at [757, 103] on span "Close" at bounding box center [769, 107] width 47 height 47
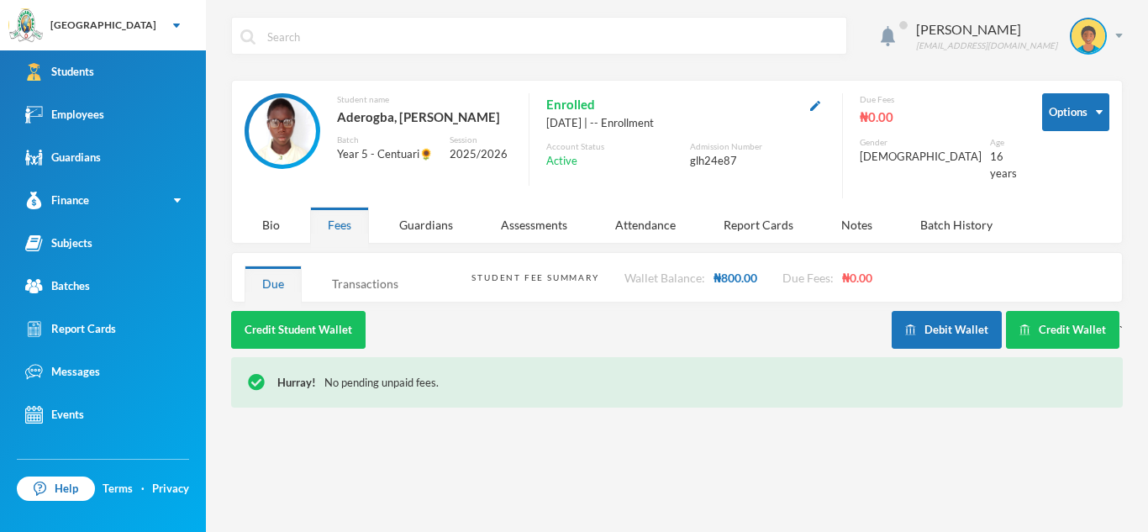
click at [361, 280] on div "Transactions" at bounding box center [365, 284] width 102 height 36
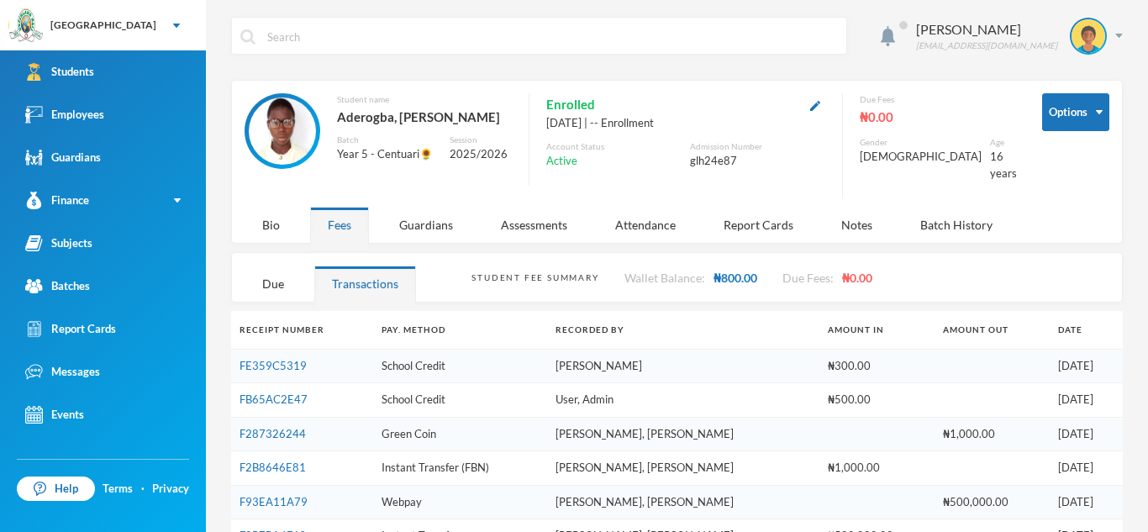
click at [330, 266] on div "Transactions" at bounding box center [365, 284] width 102 height 36
click at [362, 266] on div "Transactions" at bounding box center [365, 284] width 102 height 36
click at [263, 267] on div "Due" at bounding box center [273, 284] width 57 height 36
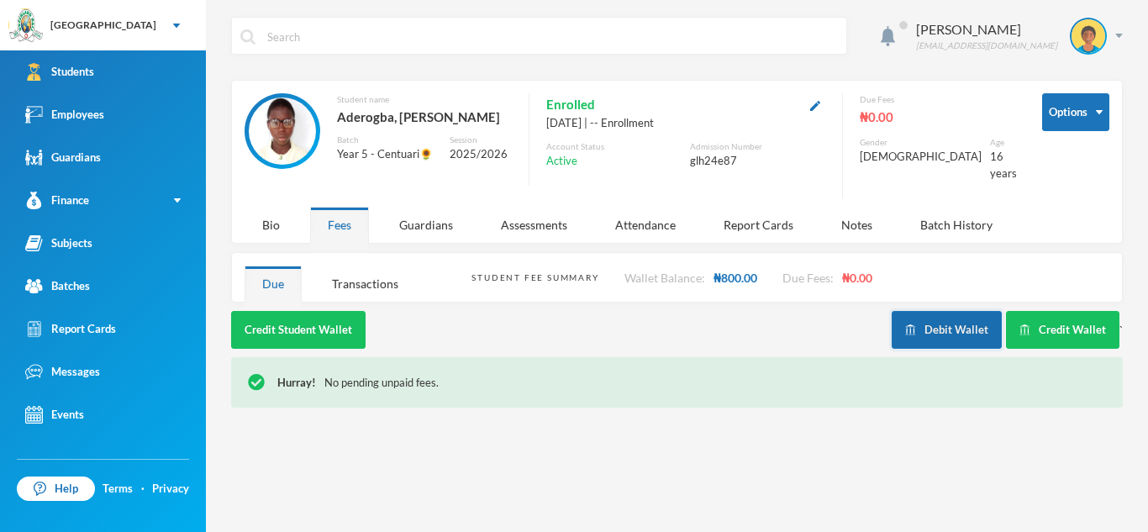
click at [923, 312] on button "Debit Wallet" at bounding box center [947, 330] width 110 height 38
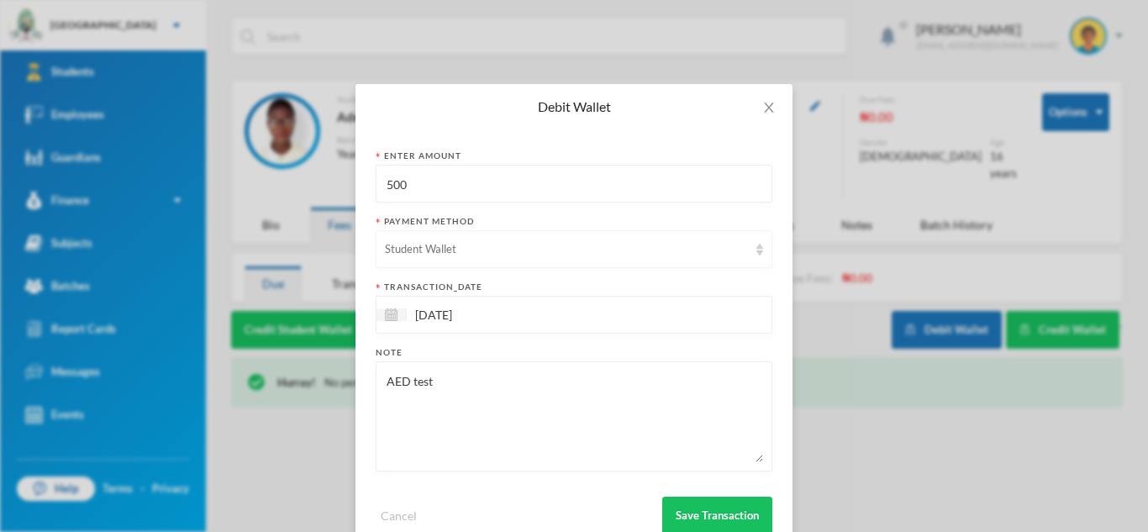
click at [761, 253] on img at bounding box center [760, 250] width 7 height 12
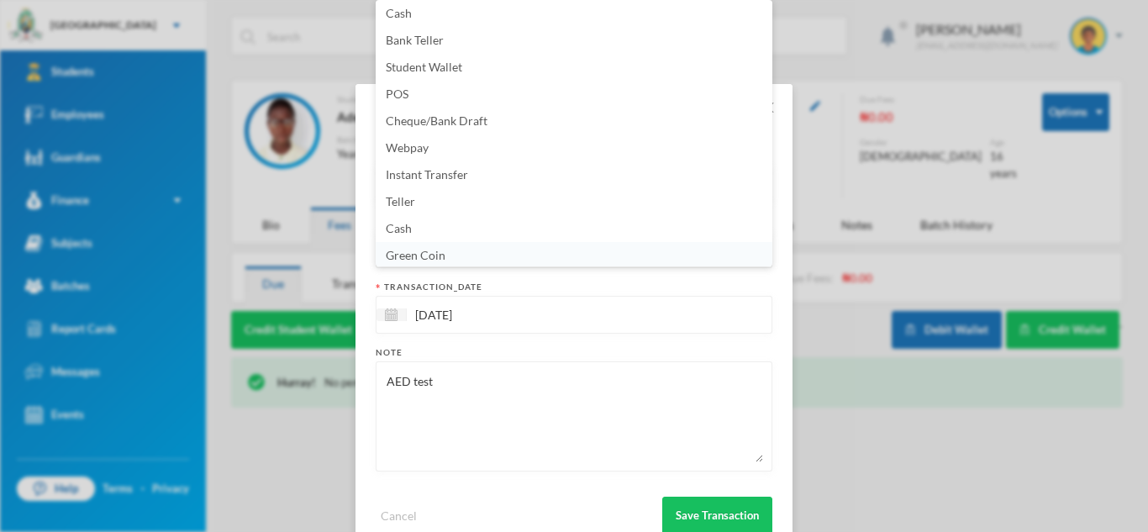
scroll to position [6, 0]
click at [443, 252] on span "Green Coin" at bounding box center [416, 252] width 60 height 14
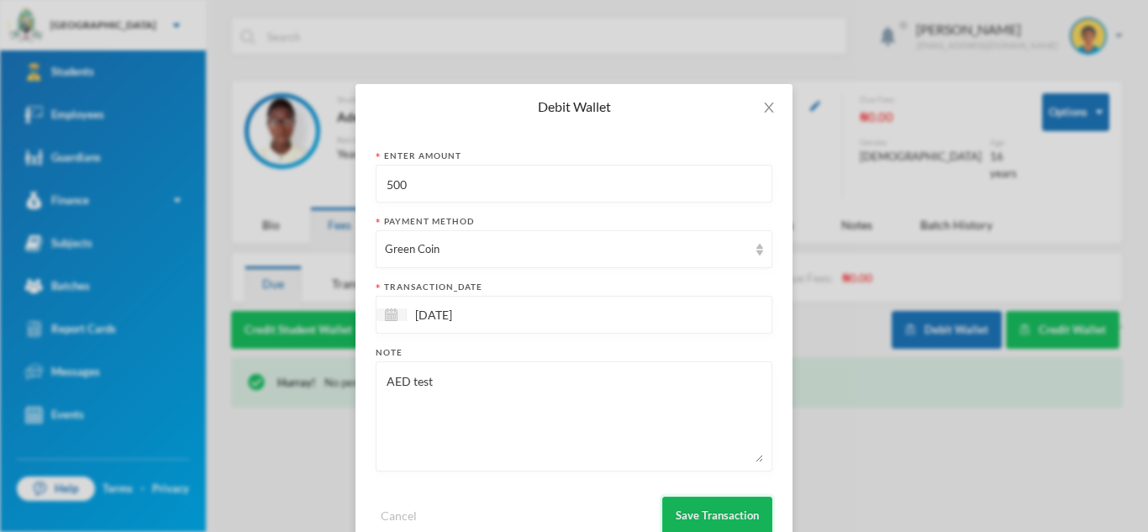
click at [748, 518] on button "Save Transaction" at bounding box center [717, 516] width 110 height 38
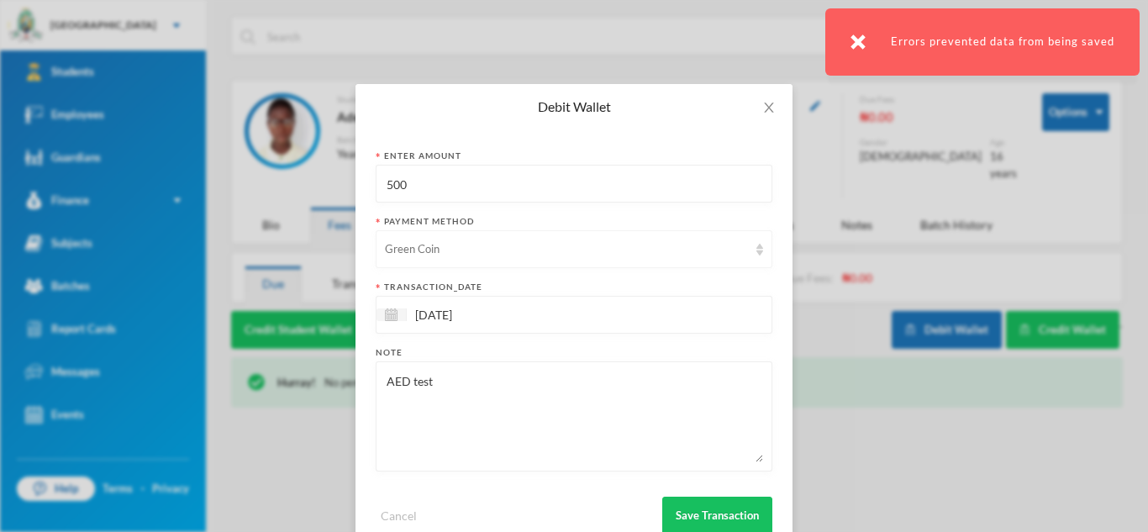
click at [761, 254] on img at bounding box center [760, 250] width 7 height 12
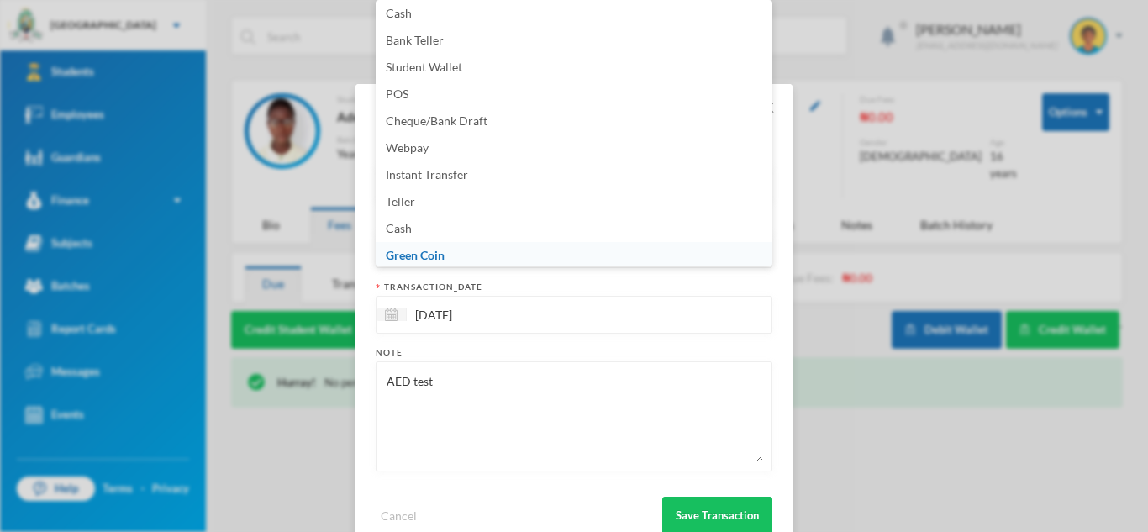
scroll to position [0, 0]
click at [924, 95] on div "Debit Wallet Enter Amount 500 Payment Method Green Coin transaction_date 11/09/…" at bounding box center [574, 266] width 1148 height 532
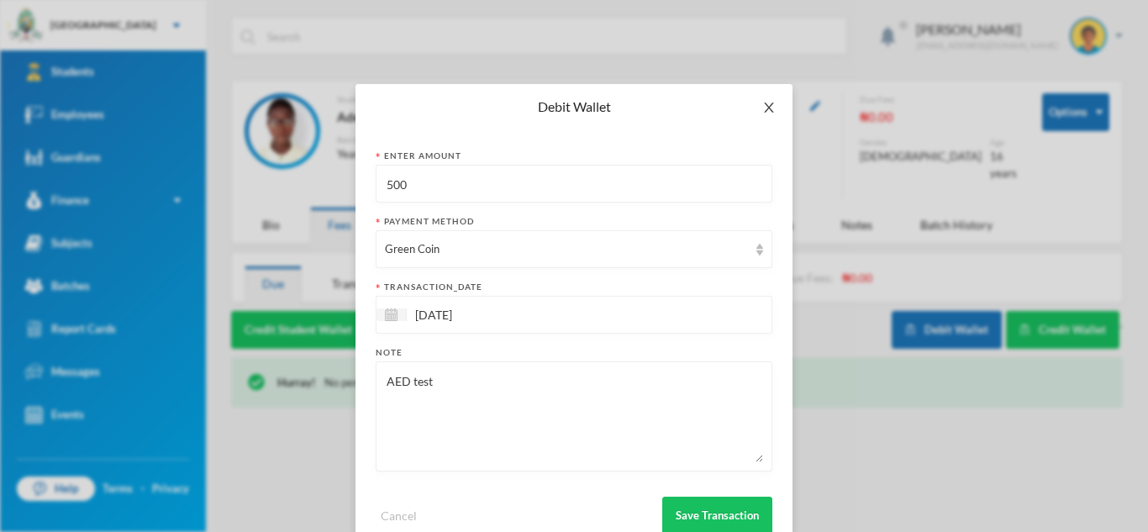
click at [787, 98] on span "Close" at bounding box center [769, 107] width 47 height 47
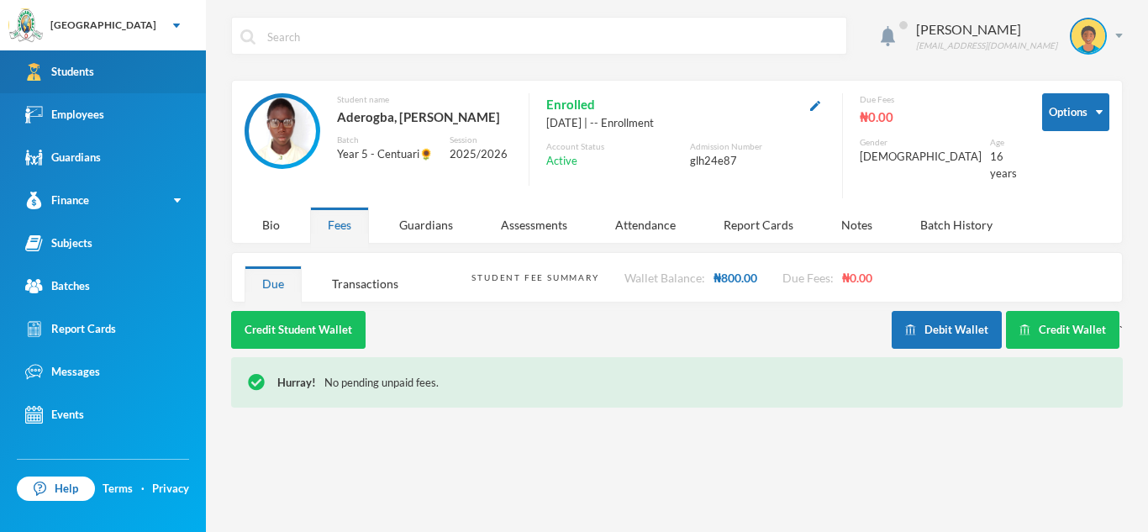
click at [108, 77] on link "Students" at bounding box center [103, 71] width 206 height 43
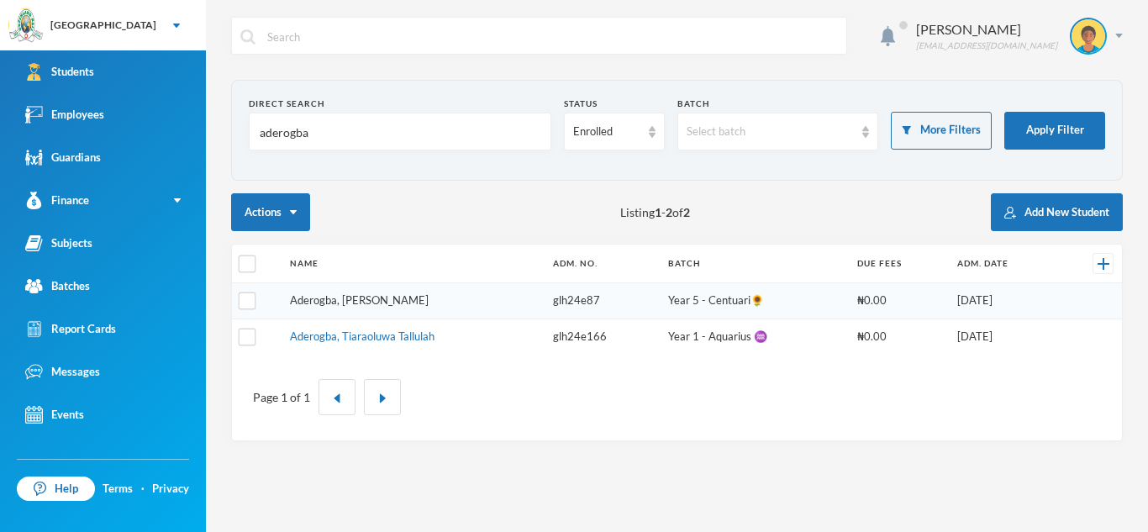
click at [423, 295] on link "Aderogba, [PERSON_NAME]" at bounding box center [359, 299] width 139 height 13
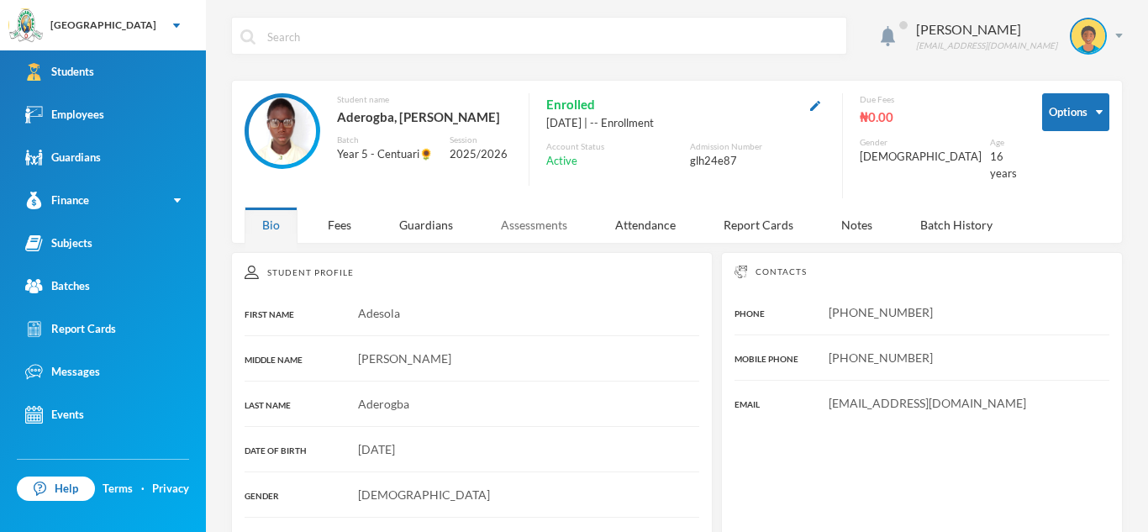
click at [546, 213] on div "Assessments" at bounding box center [534, 225] width 102 height 36
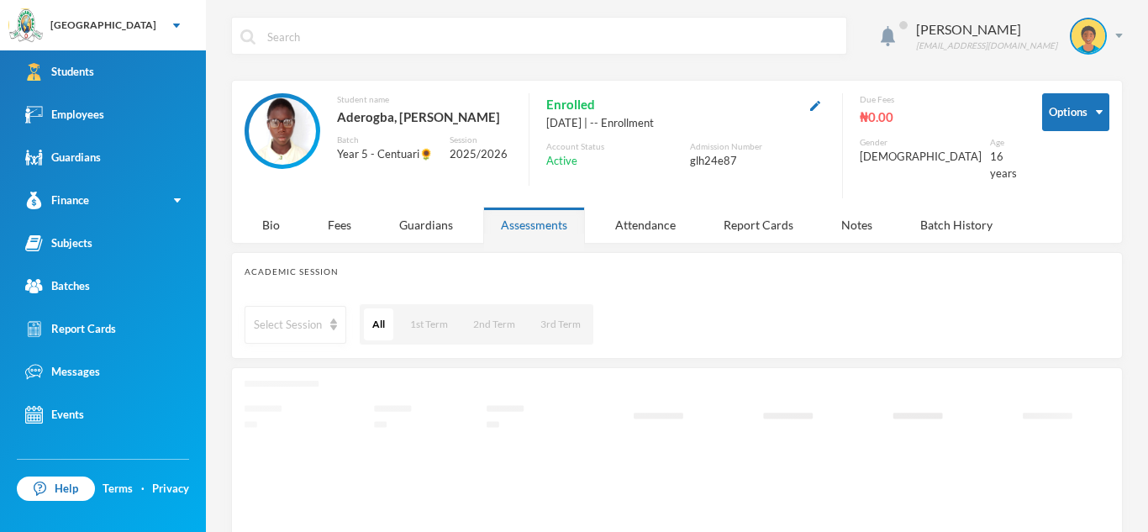
click at [546, 213] on div "Assessments" at bounding box center [534, 225] width 102 height 36
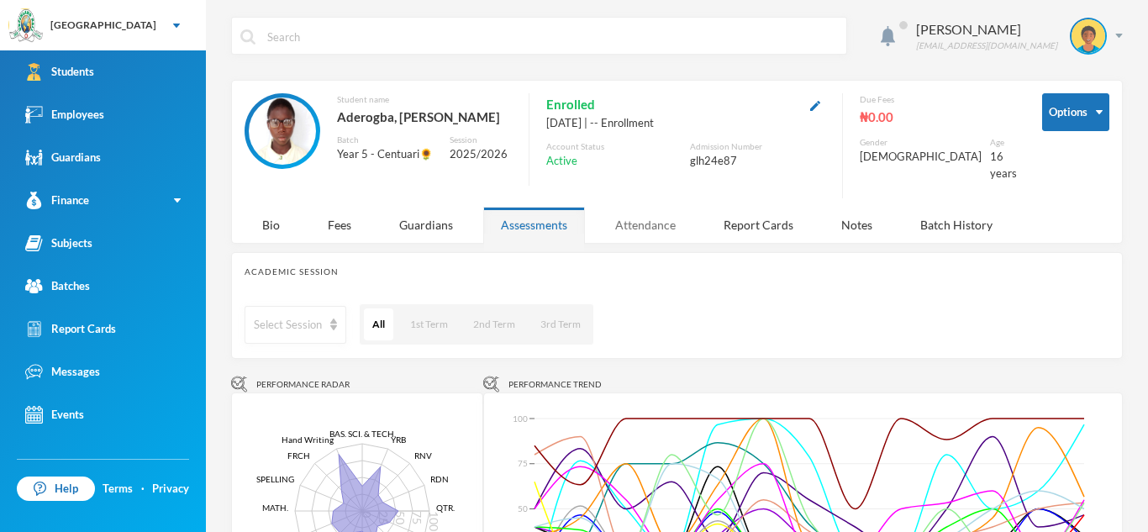
click at [660, 212] on div "Attendance" at bounding box center [646, 225] width 96 height 36
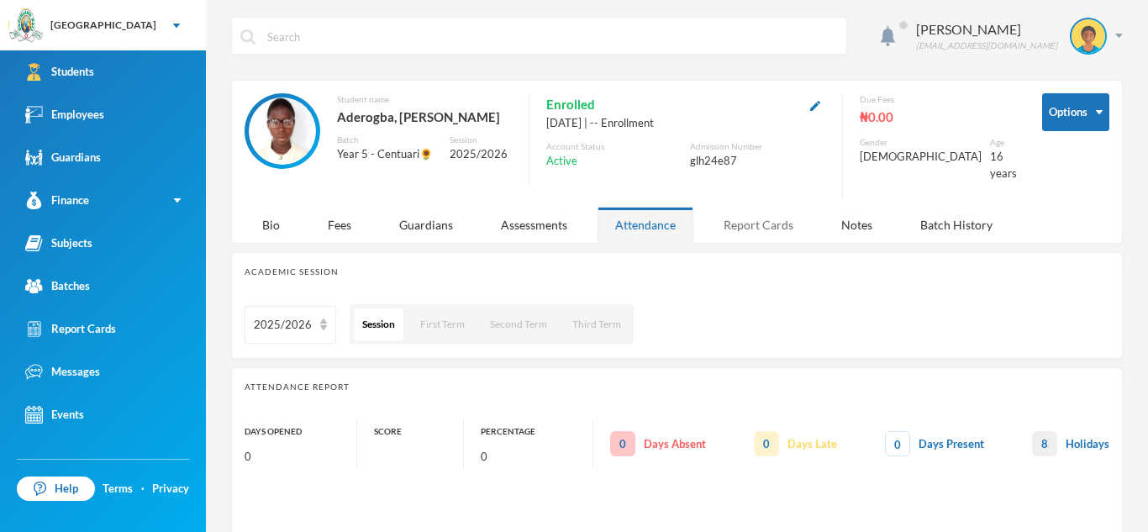
click at [731, 213] on div "Report Cards" at bounding box center [758, 225] width 105 height 36
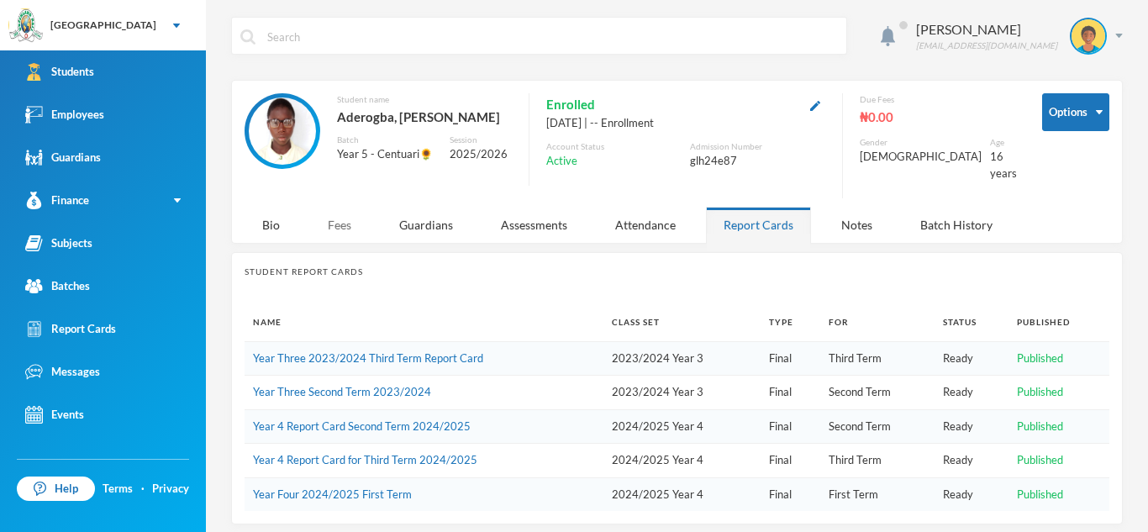
click at [333, 216] on div "Fees" at bounding box center [339, 225] width 59 height 36
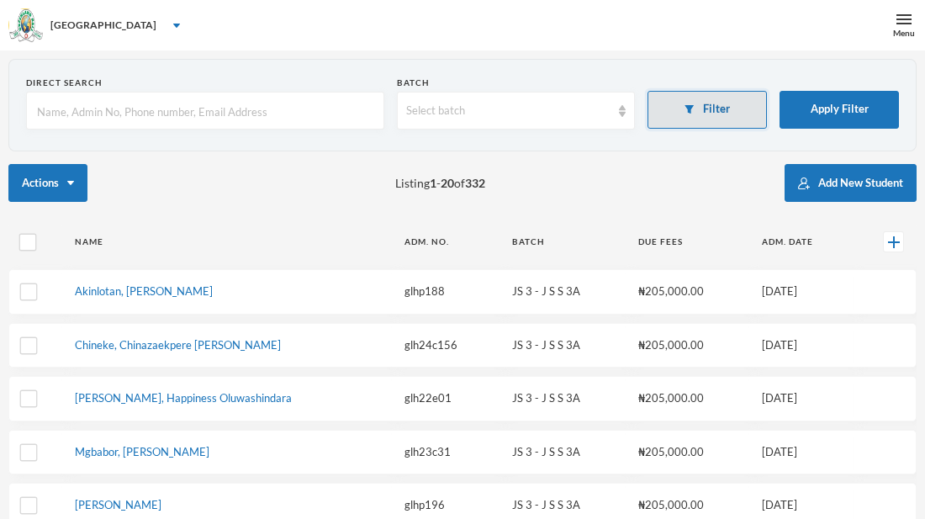
click at [671, 108] on button "Filter" at bounding box center [706, 110] width 119 height 38
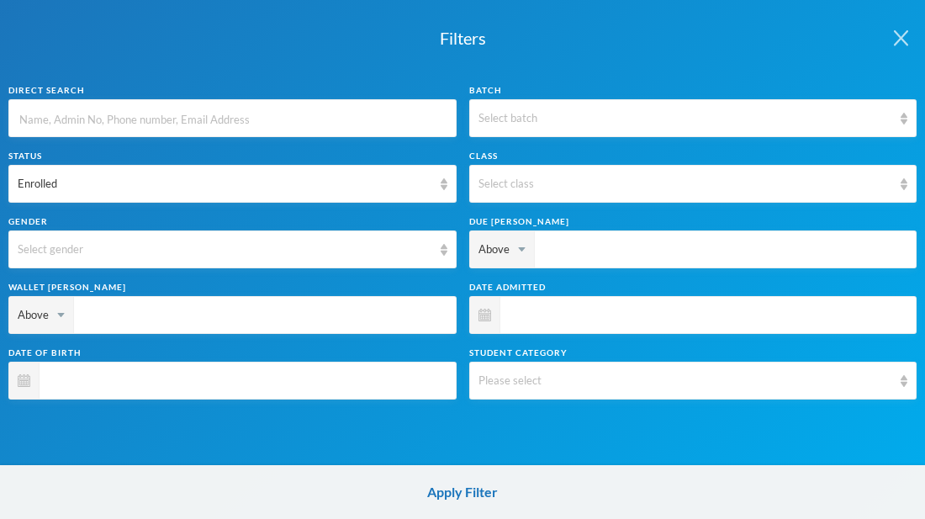
click at [902, 40] on img "button" at bounding box center [901, 38] width 14 height 16
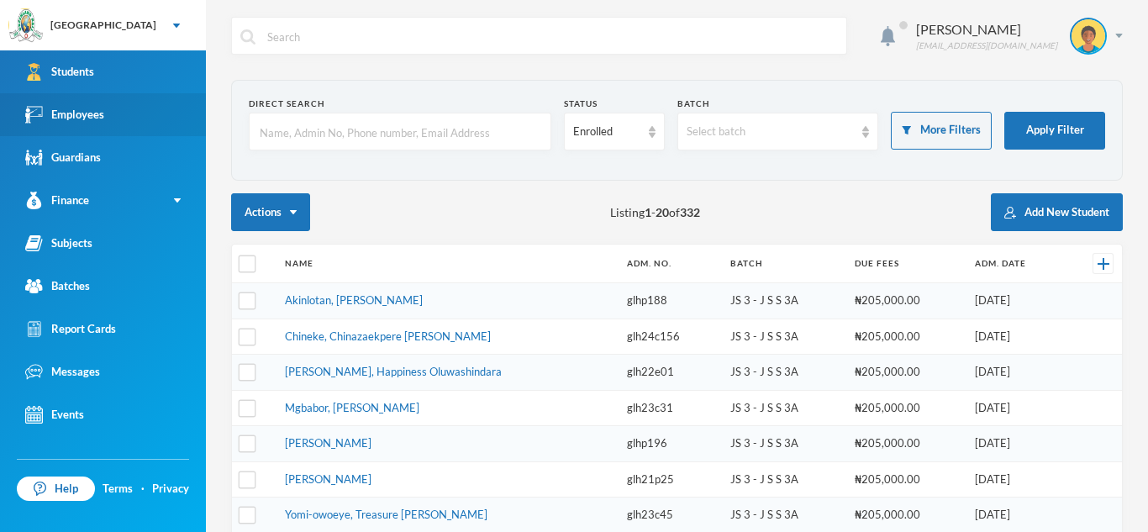
click at [124, 125] on link "Employees" at bounding box center [103, 114] width 206 height 43
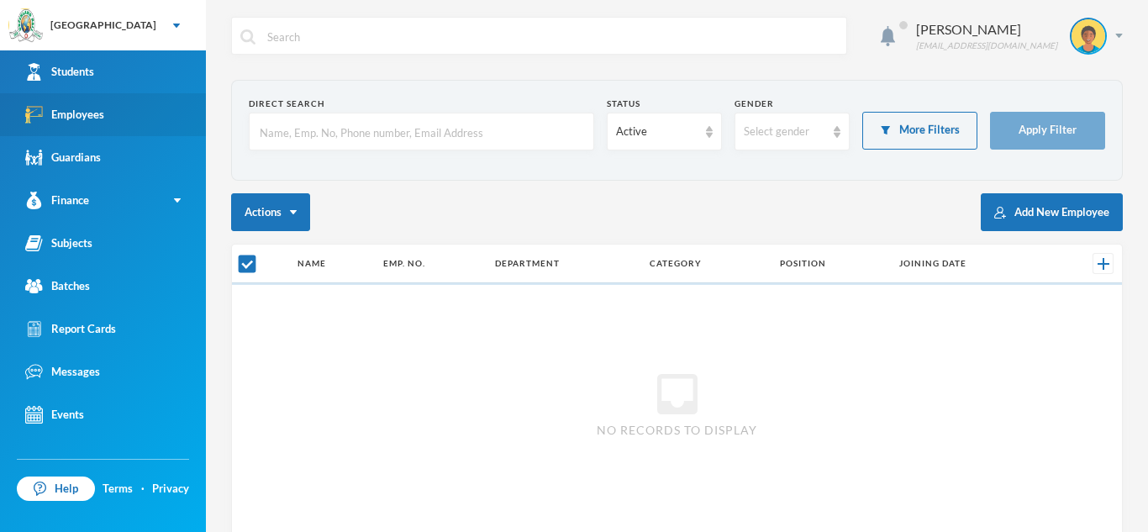
checkbox input "false"
